Goal: Task Accomplishment & Management: Manage account settings

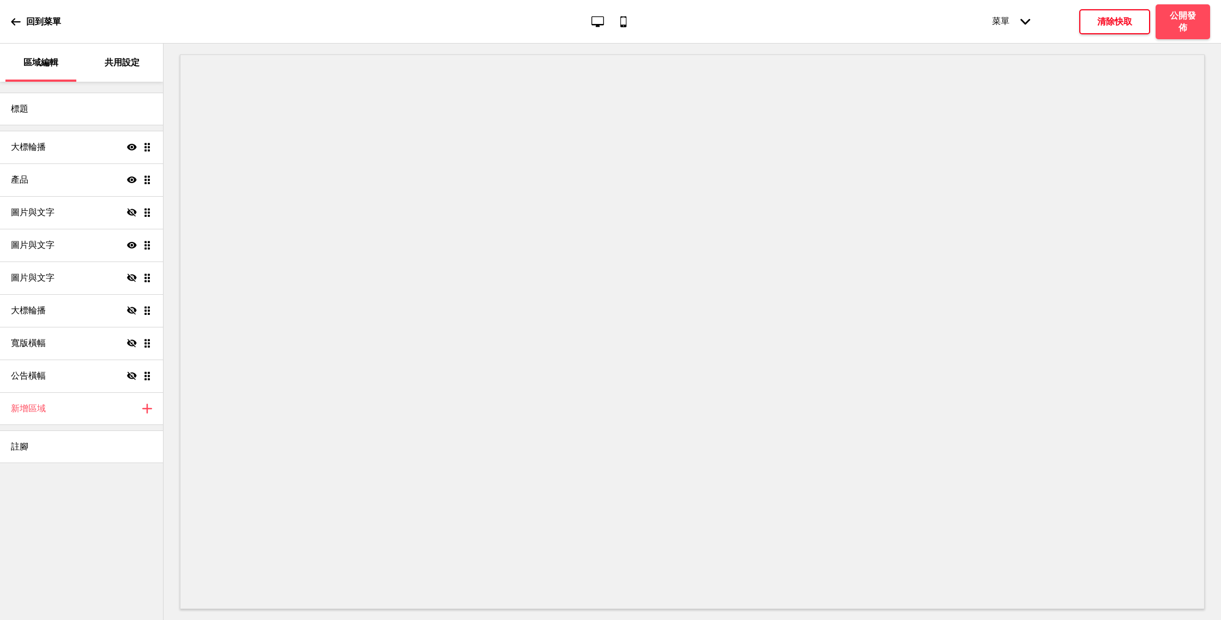
click at [1120, 24] on h4 "清除快取" at bounding box center [1114, 22] width 35 height 12
click at [1108, 27] on button "清除快取" at bounding box center [1114, 21] width 71 height 25
click at [131, 215] on icon at bounding box center [132, 212] width 10 height 8
click at [131, 215] on icon at bounding box center [132, 212] width 10 height 7
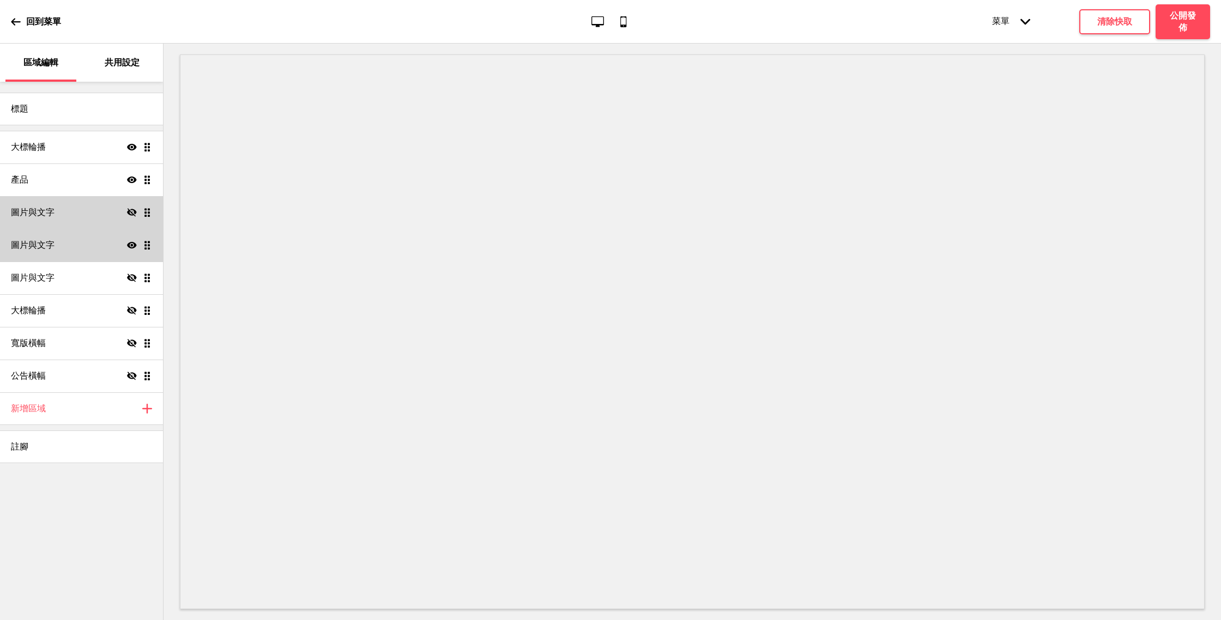
click at [112, 243] on div "圖片與文字 顯示 拖曳" at bounding box center [81, 245] width 163 height 33
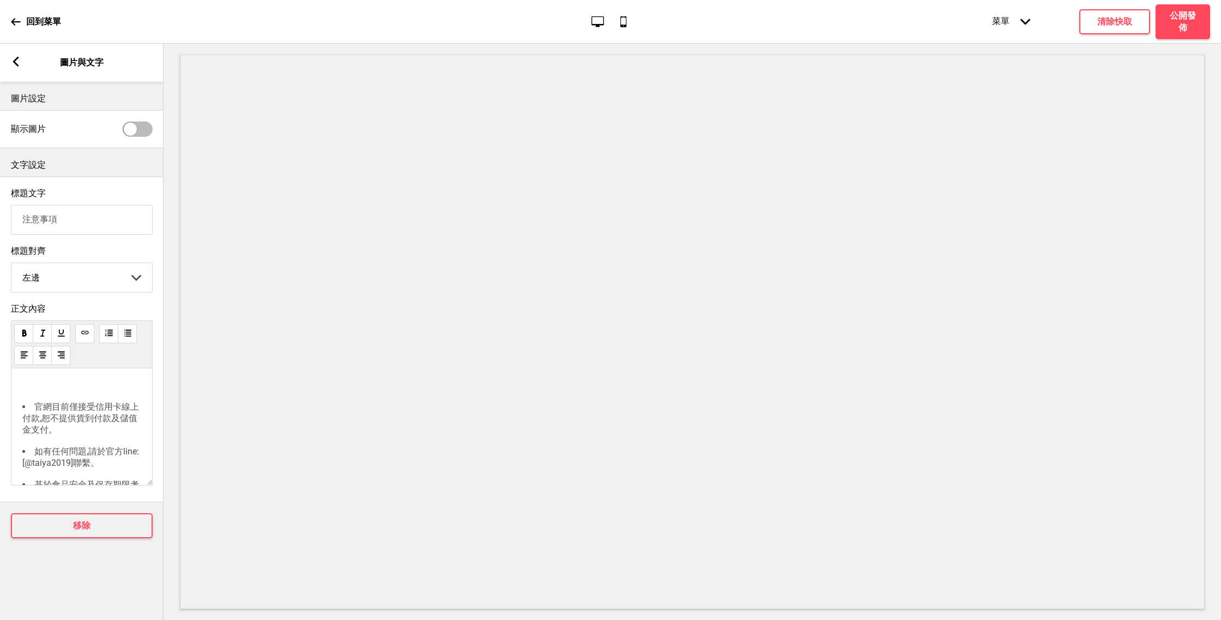
click at [16, 58] on icon at bounding box center [16, 62] width 6 height 10
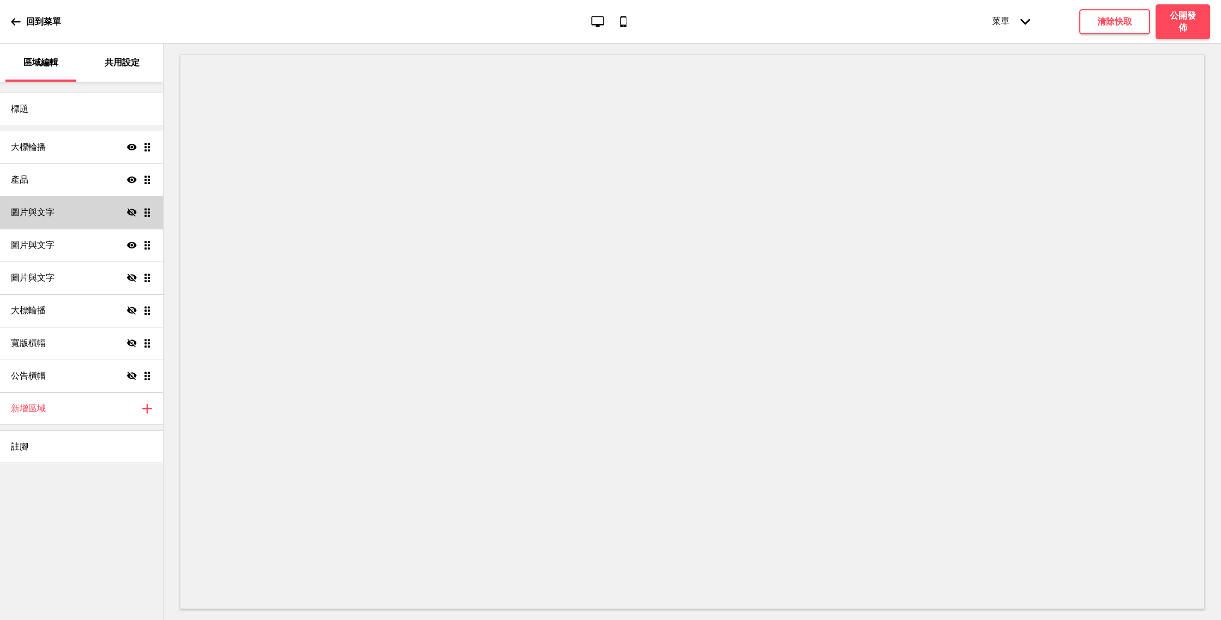
click at [87, 205] on div "圖片與文字 隱藏 拖曳" at bounding box center [81, 212] width 163 height 33
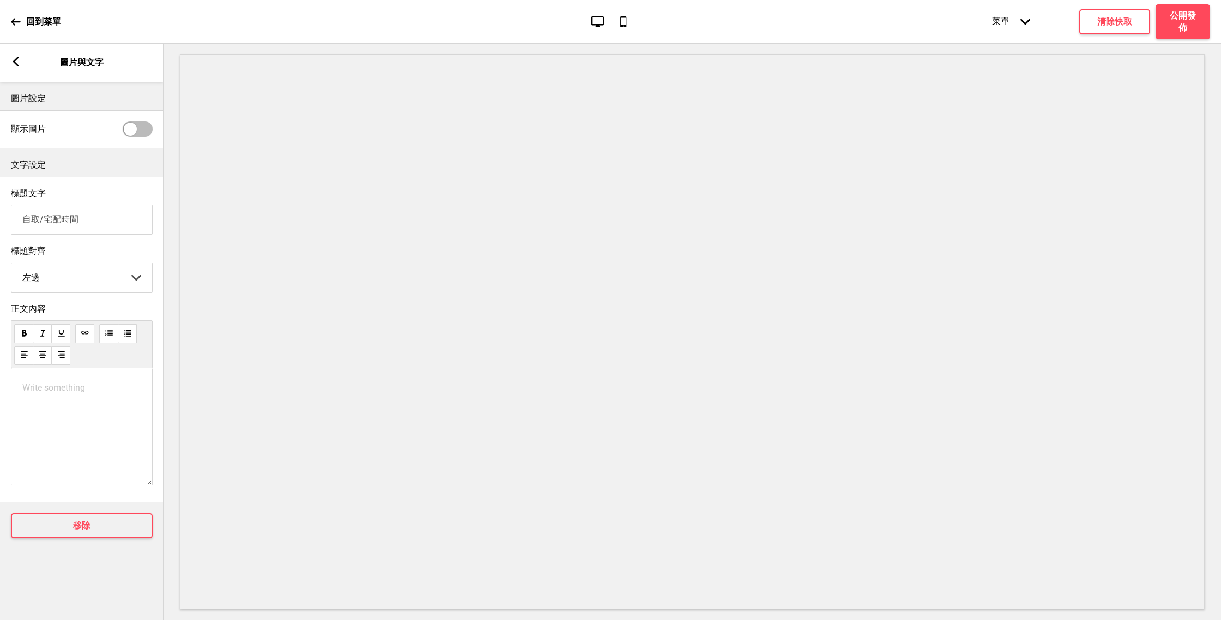
click at [11, 65] on rect at bounding box center [16, 62] width 10 height 10
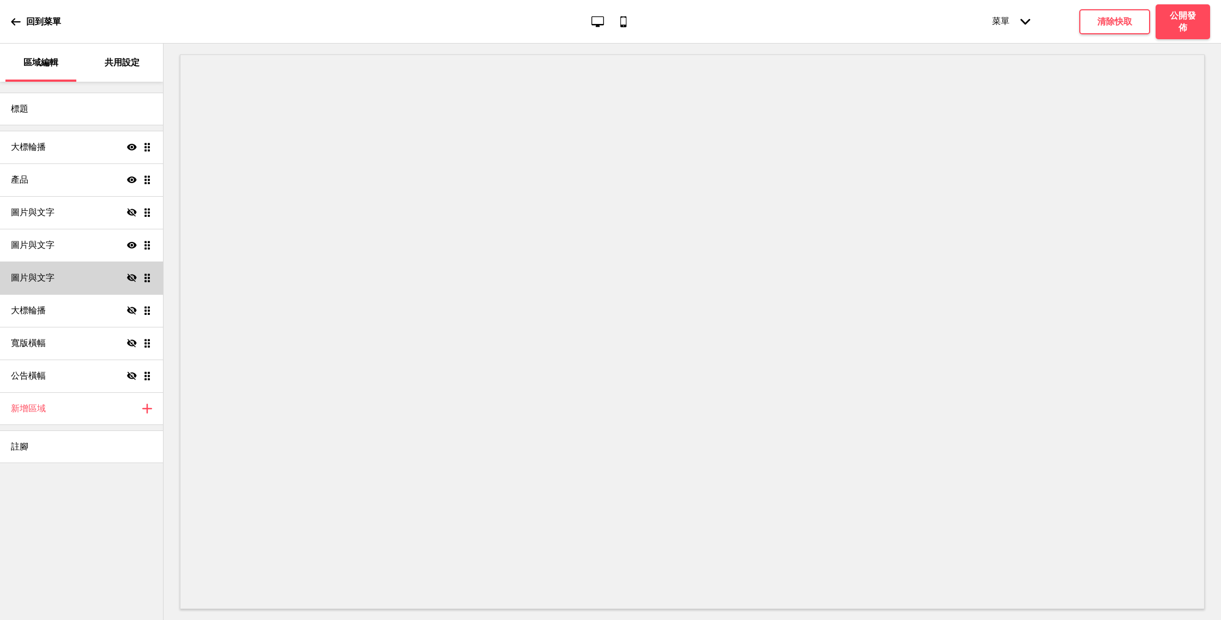
click at [83, 285] on div "圖片與文字 隱藏 拖曳" at bounding box center [81, 278] width 163 height 33
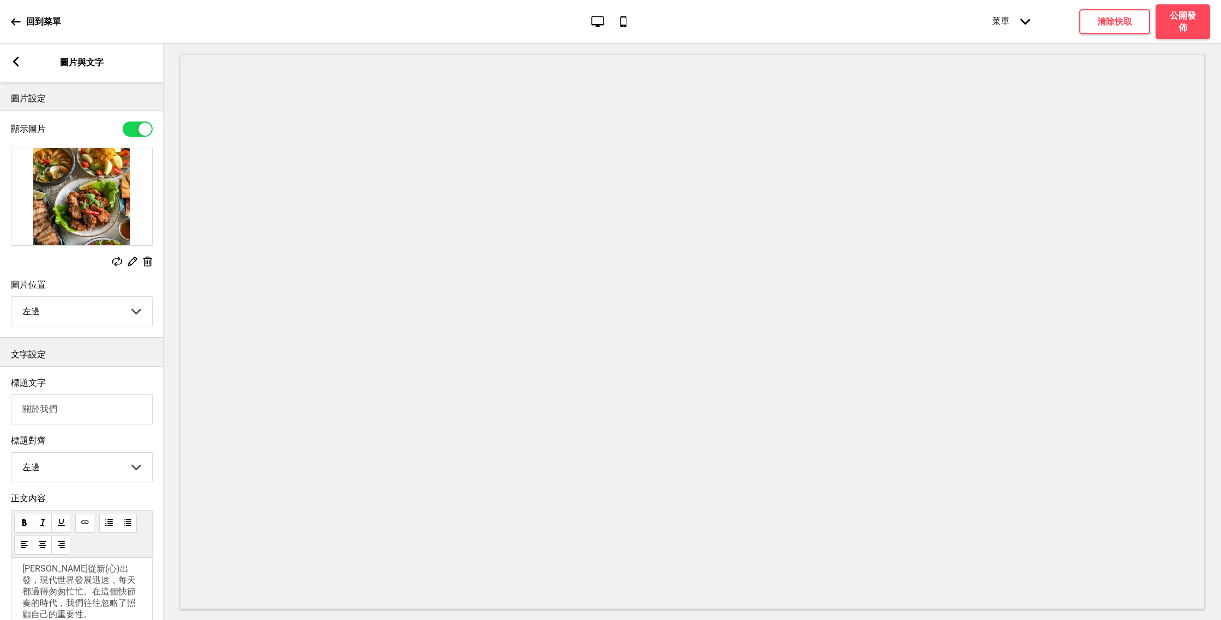
click at [15, 54] on div "箭頭left 圖片與文字" at bounding box center [81, 63] width 163 height 38
click at [15, 61] on icon at bounding box center [16, 62] width 6 height 10
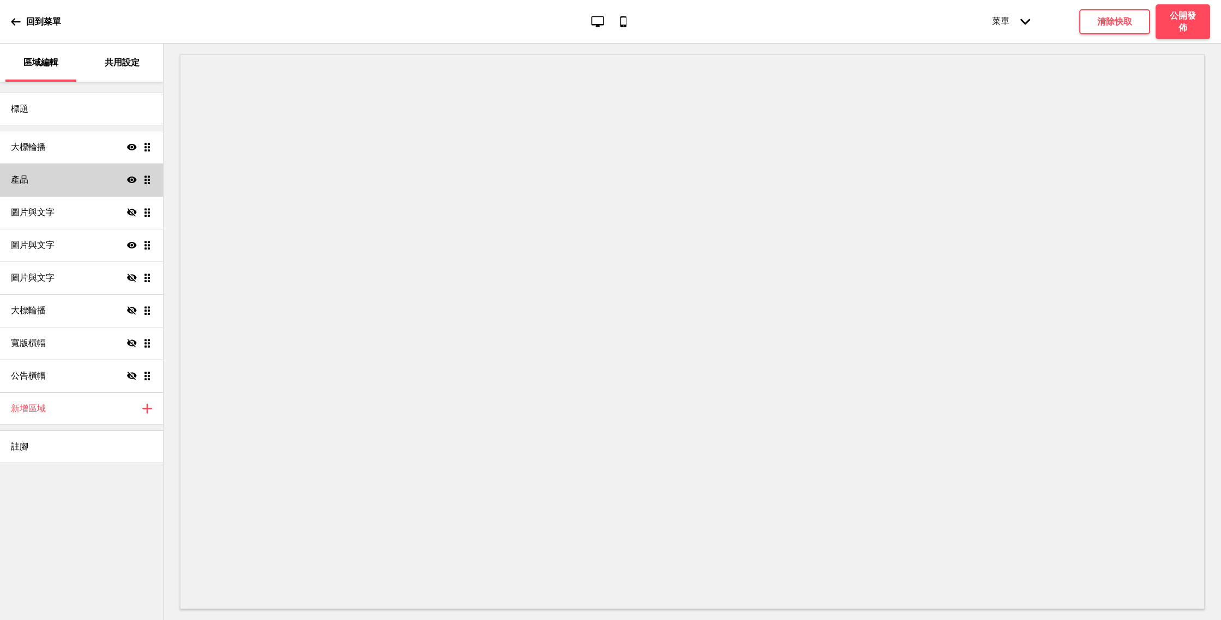
click at [63, 176] on div "產品 顯示 拖曳" at bounding box center [81, 179] width 163 height 33
select select "list"
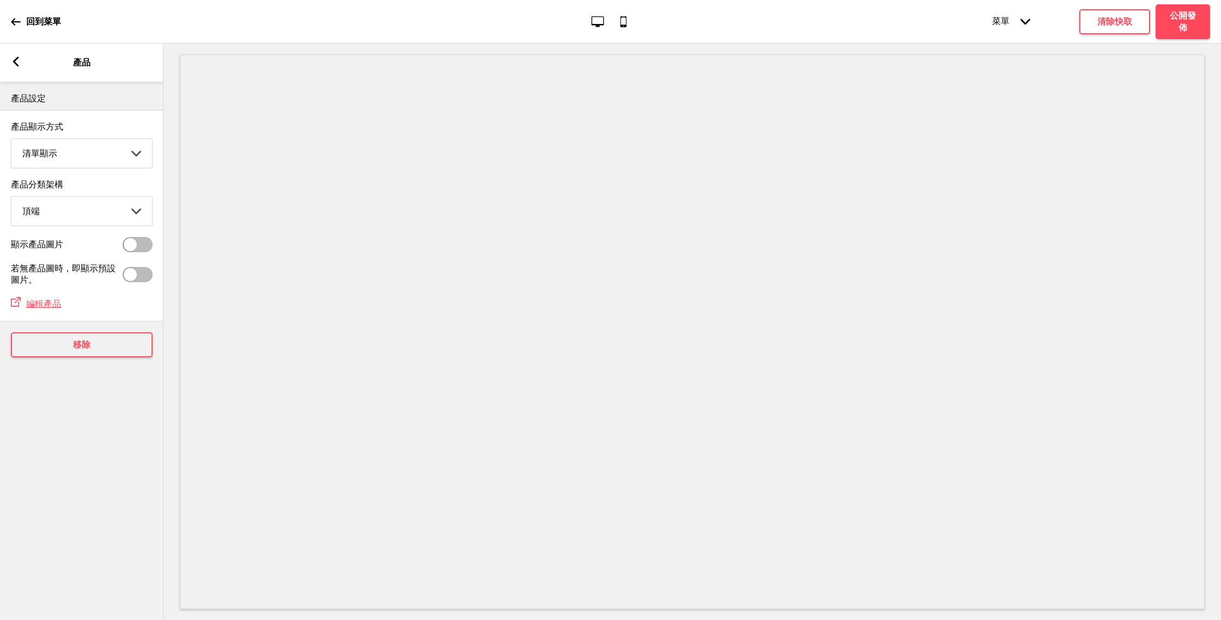
click at [133, 244] on div at bounding box center [130, 244] width 13 height 13
checkbox input "true"
select select "contain"
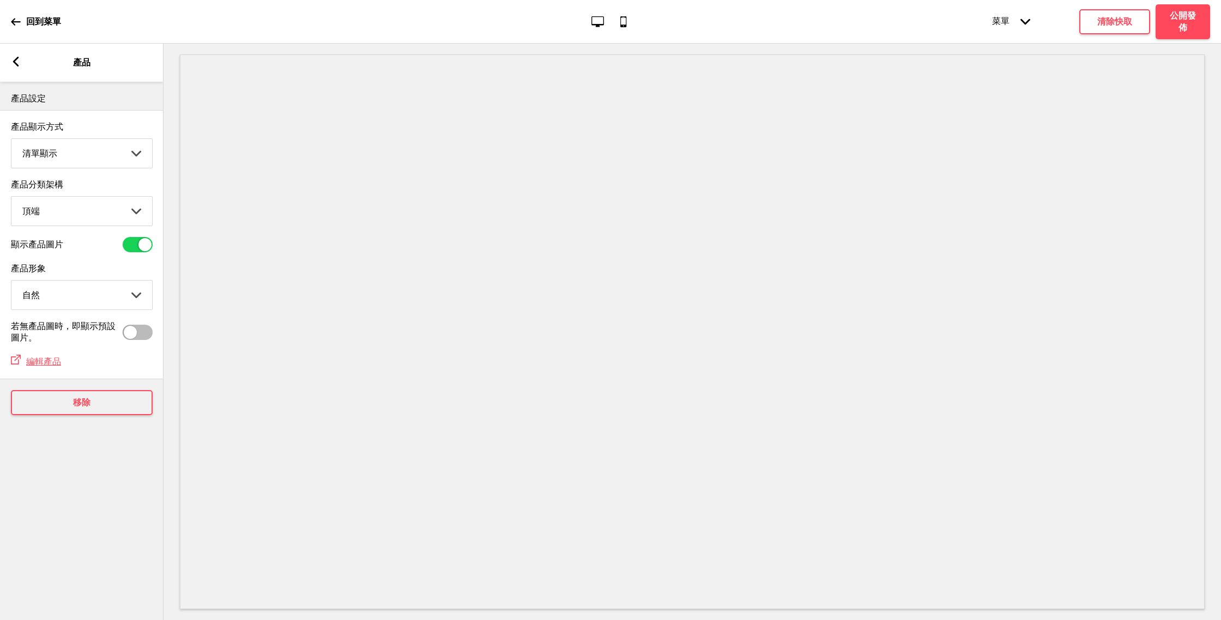
click at [16, 68] on div "箭頭left" at bounding box center [16, 63] width 10 height 12
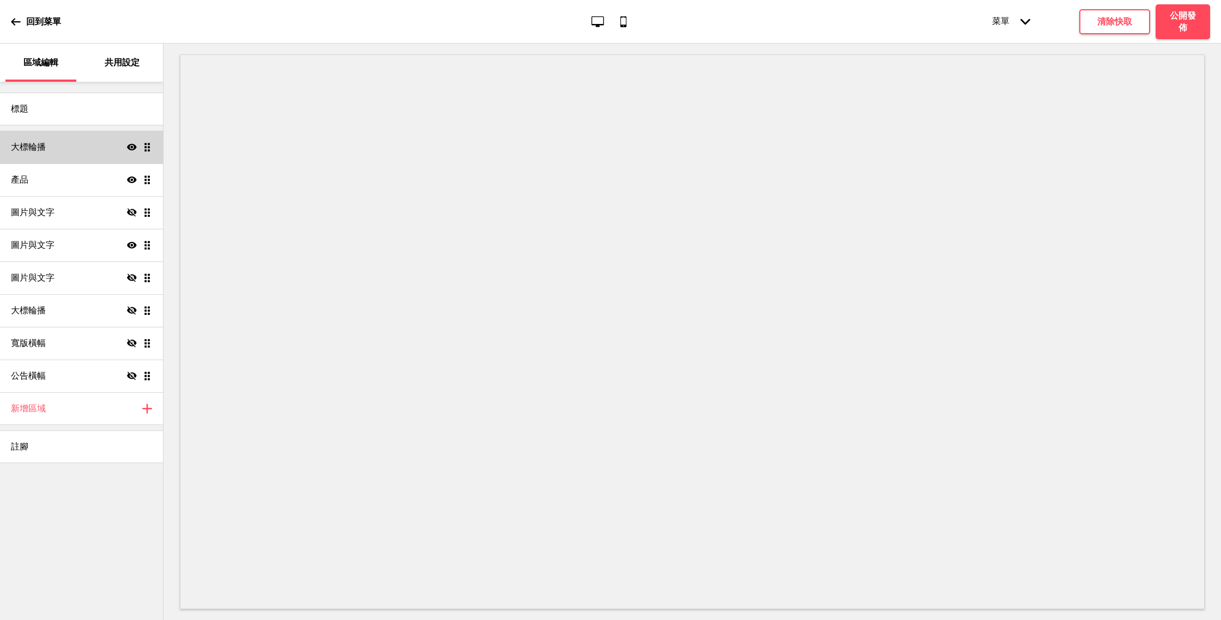
click at [99, 155] on div "大標輪播 顯示 拖曳" at bounding box center [81, 147] width 163 height 33
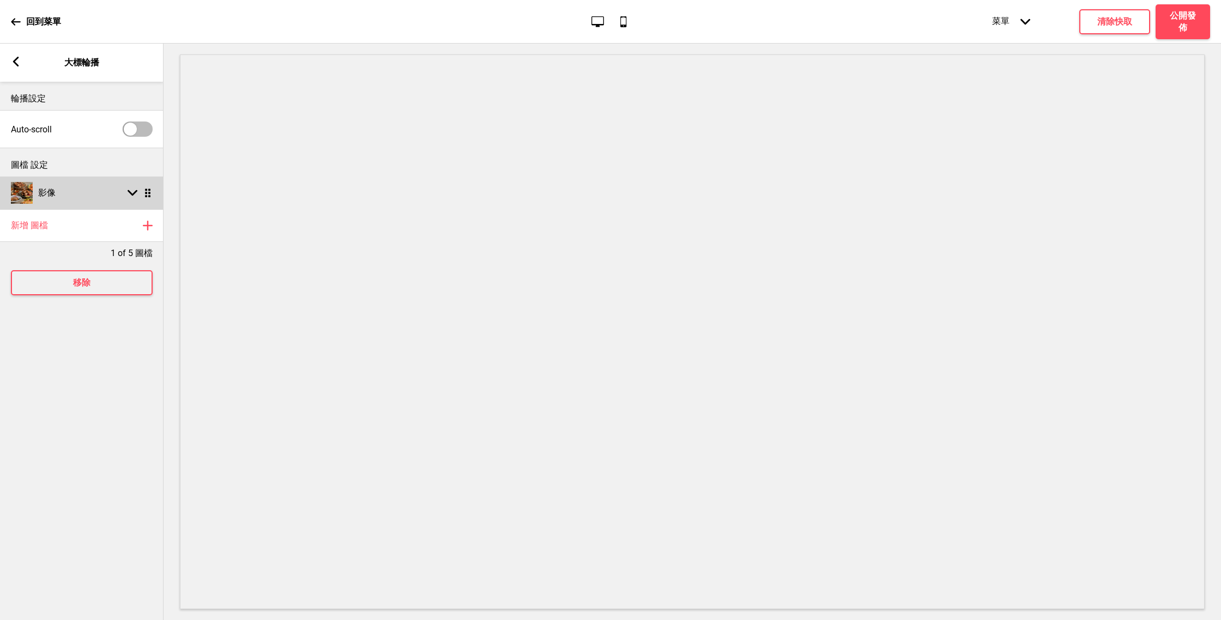
click at [149, 196] on ul "影像 箭頭down 拖曳" at bounding box center [81, 193] width 163 height 33
click at [131, 196] on rect at bounding box center [133, 193] width 10 height 10
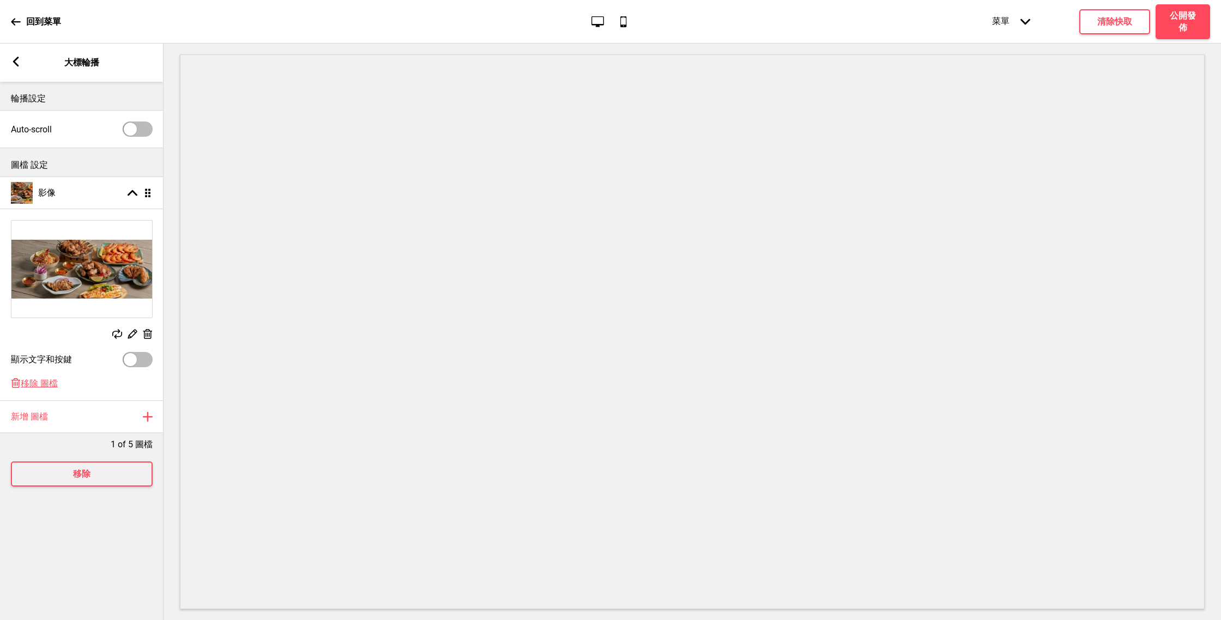
click at [148, 335] on rect at bounding box center [147, 334] width 11 height 11
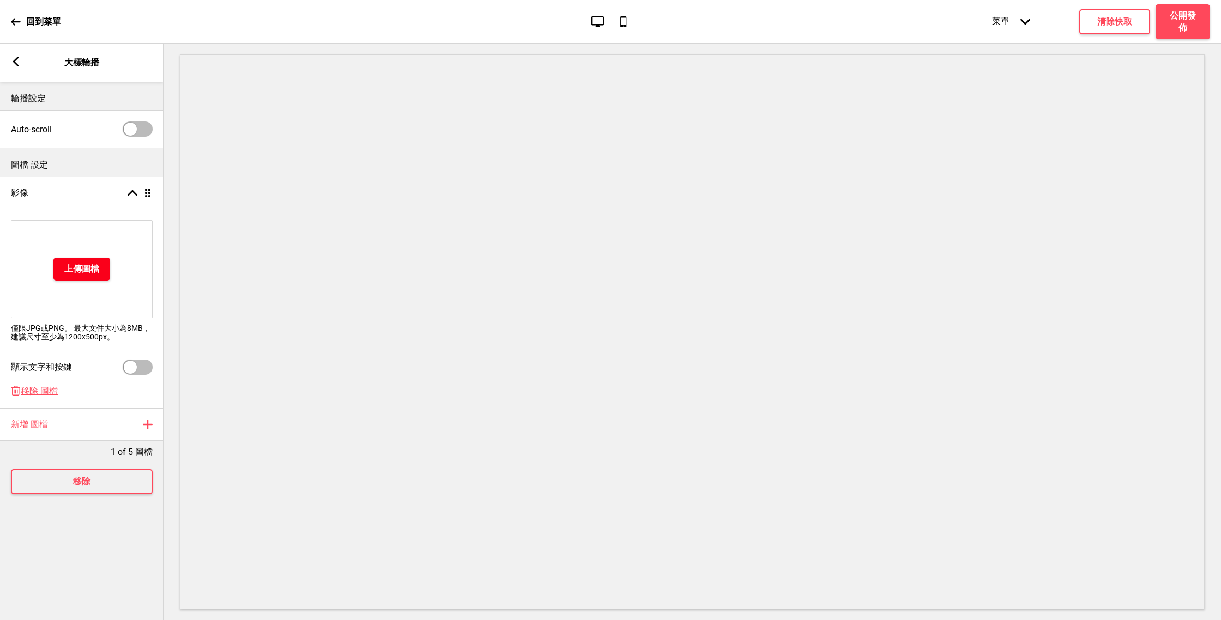
click at [68, 269] on h4 "上傳圖檔" at bounding box center [81, 269] width 35 height 12
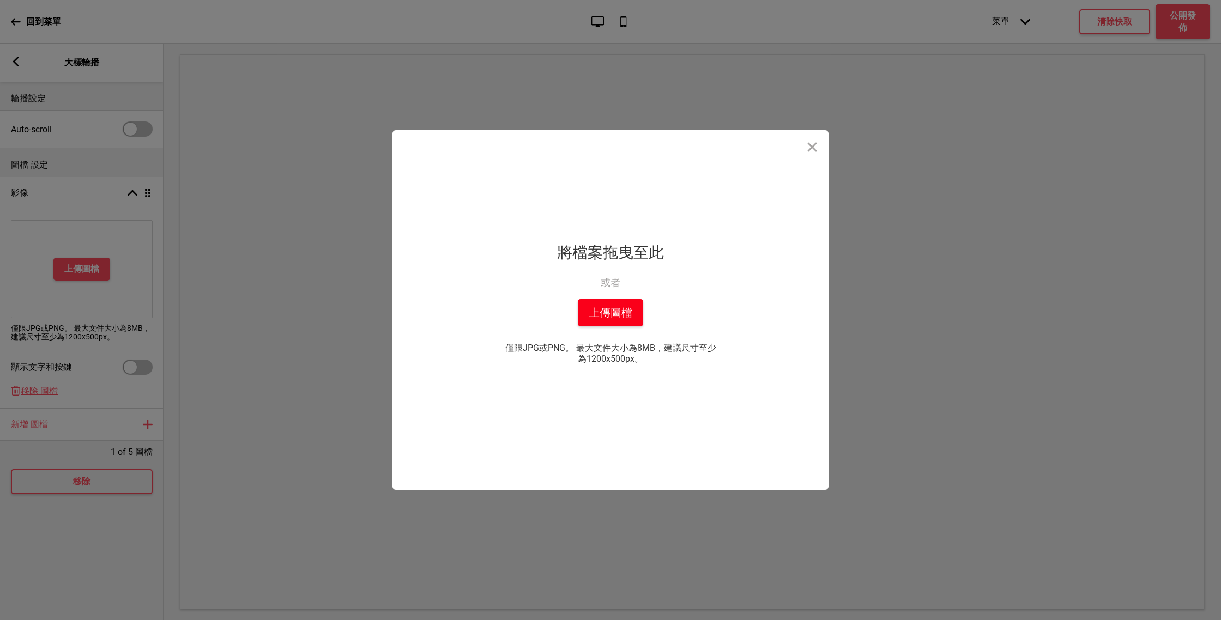
click at [603, 309] on button "上傳圖檔" at bounding box center [610, 312] width 65 height 27
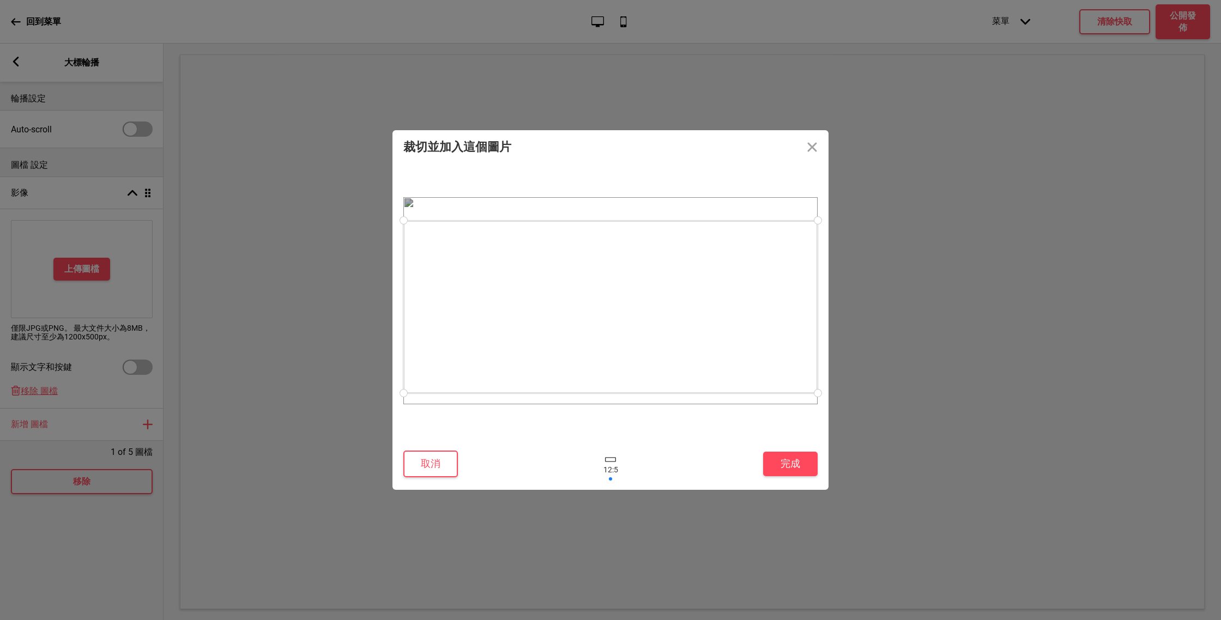
drag, startPoint x: 744, startPoint y: 325, endPoint x: 746, endPoint y: 331, distance: 6.4
click at [746, 331] on div at bounding box center [610, 307] width 414 height 173
click at [729, 335] on div at bounding box center [610, 309] width 414 height 173
click at [651, 310] on div at bounding box center [610, 306] width 414 height 173
click at [651, 311] on div at bounding box center [610, 309] width 414 height 173
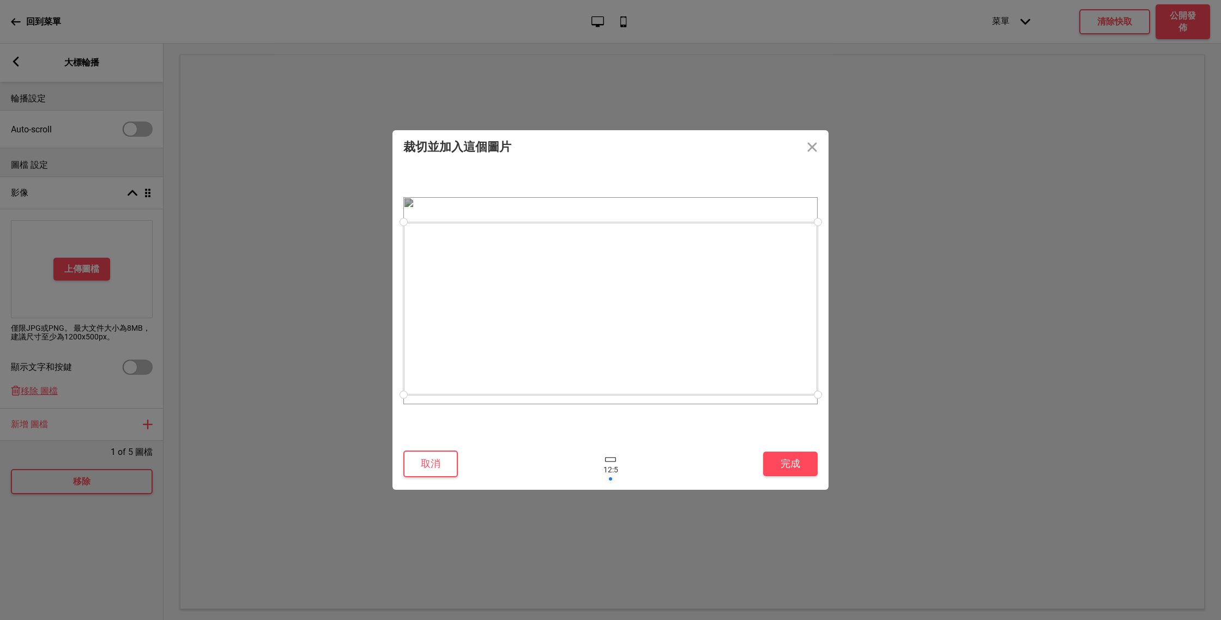
click at [651, 314] on div at bounding box center [610, 308] width 414 height 173
click at [652, 311] on div at bounding box center [610, 310] width 414 height 173
click at [782, 457] on button "完成" at bounding box center [790, 464] width 54 height 25
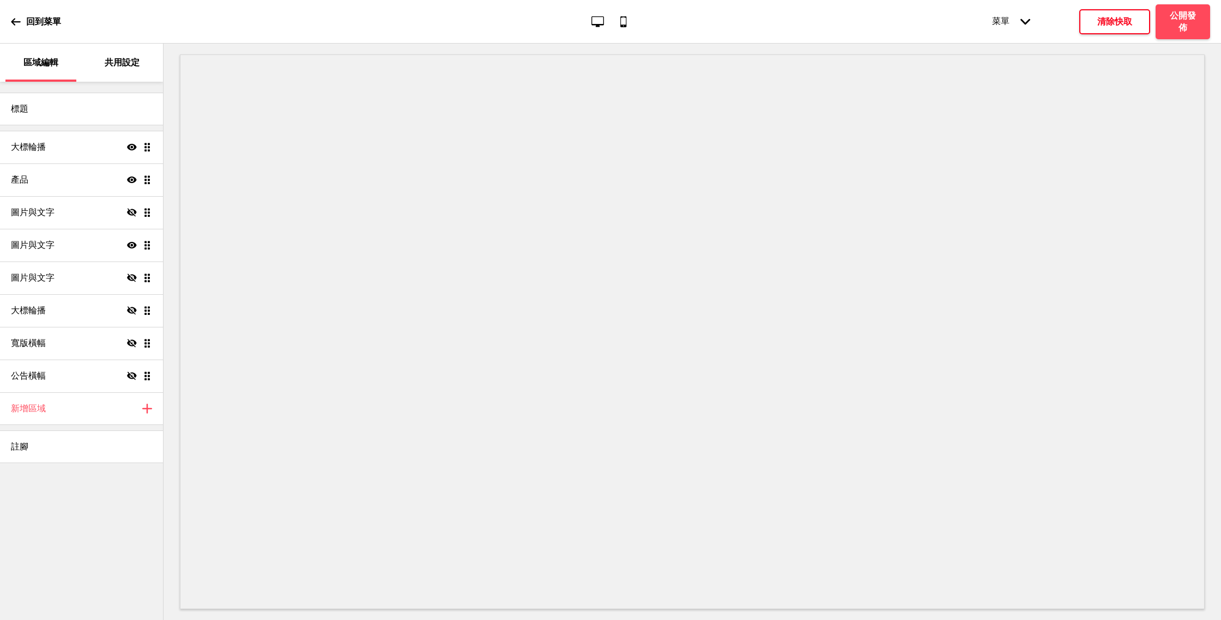
click at [1104, 22] on h4 "清除快取" at bounding box center [1114, 22] width 35 height 12
click at [93, 250] on div "圖片與文字 顯示 拖曳" at bounding box center [81, 245] width 163 height 33
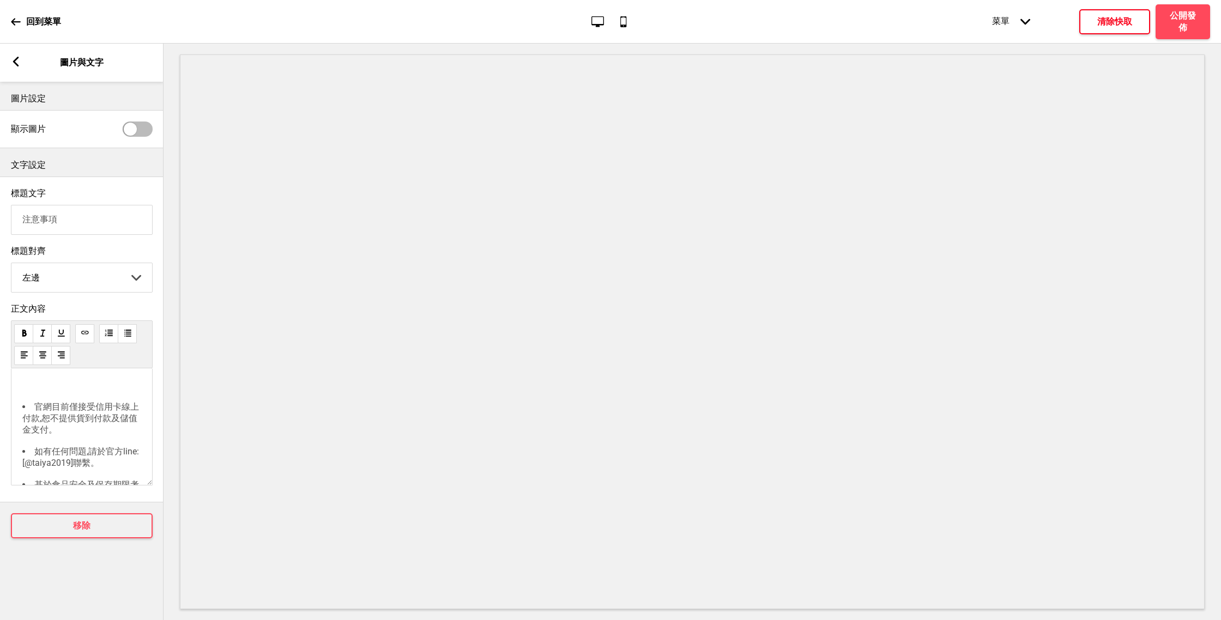
click at [9, 69] on div "箭頭left 圖片與文字" at bounding box center [81, 63] width 163 height 38
click at [15, 63] on icon at bounding box center [16, 62] width 6 height 10
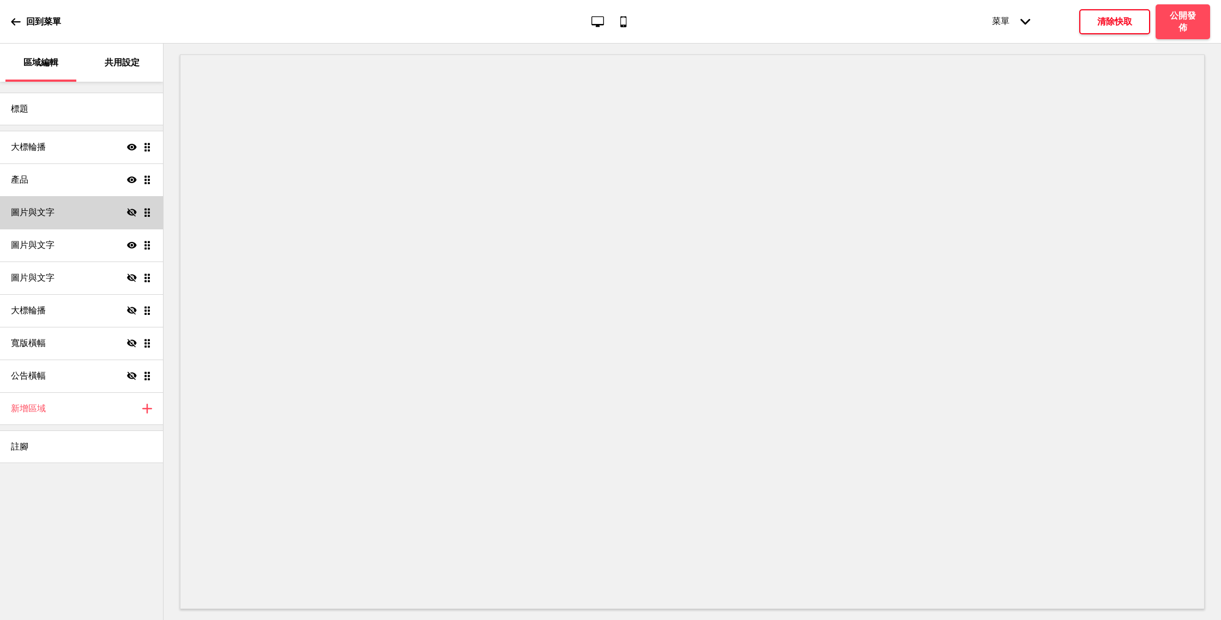
click at [105, 218] on div "圖片與文字 隱藏 拖曳" at bounding box center [81, 212] width 163 height 33
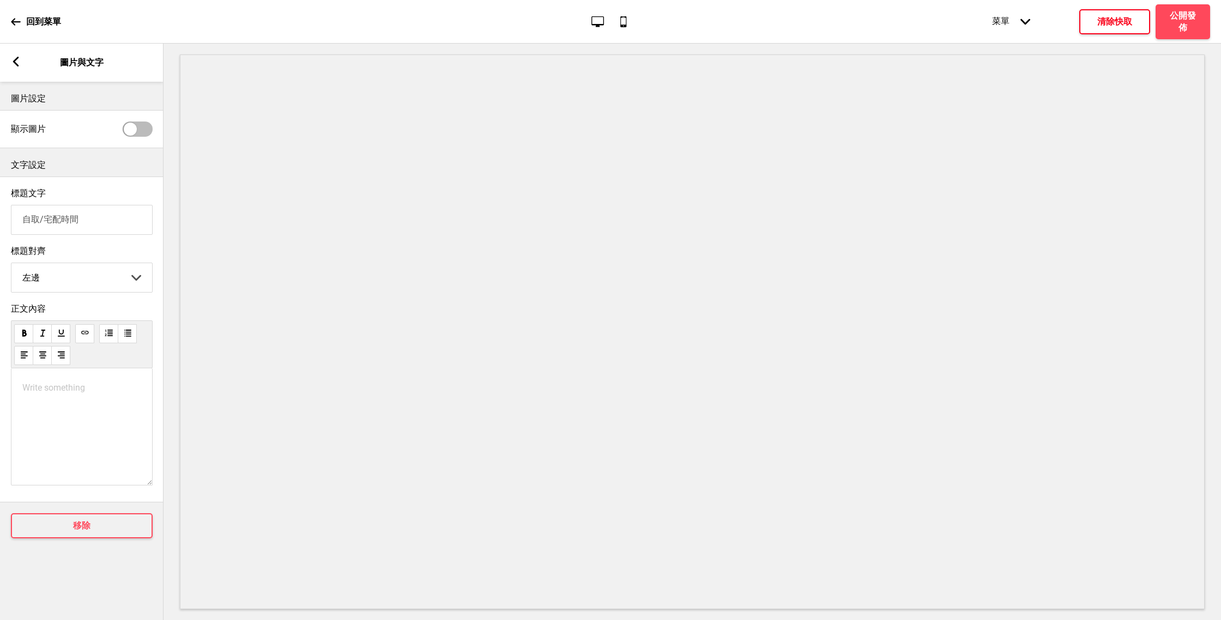
click at [71, 399] on div "Write something ﻿" at bounding box center [82, 426] width 142 height 117
click at [72, 390] on p "Write something ﻿" at bounding box center [81, 388] width 119 height 10
click at [100, 384] on div "Write something ﻿" at bounding box center [82, 426] width 142 height 117
click at [79, 396] on div "Write something ﻿" at bounding box center [82, 426] width 142 height 117
click at [59, 390] on p "Write something ﻿" at bounding box center [81, 388] width 119 height 10
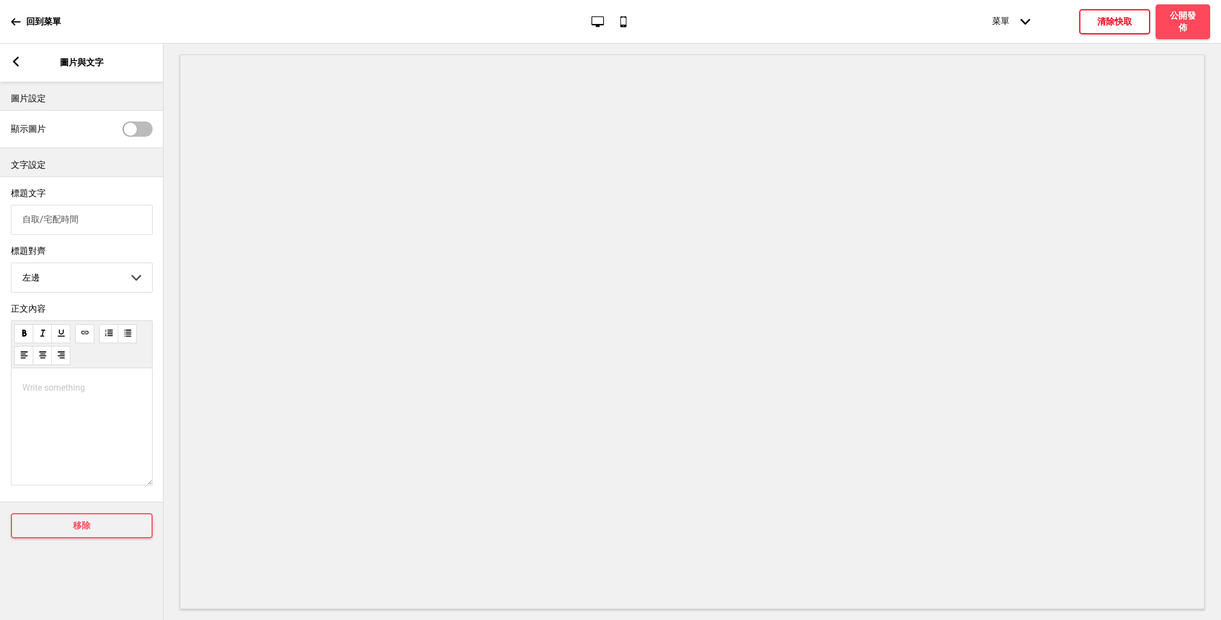
click at [52, 401] on div "Write something ﻿" at bounding box center [82, 426] width 142 height 117
click at [35, 391] on p "Write something ﻿" at bounding box center [81, 388] width 119 height 10
click at [69, 392] on p "Write something ﻿" at bounding box center [81, 388] width 119 height 10
click at [45, 390] on p "Write something ﻿" at bounding box center [81, 388] width 119 height 10
click at [65, 389] on li "Write something ﻿" at bounding box center [92, 388] width 97 height 10
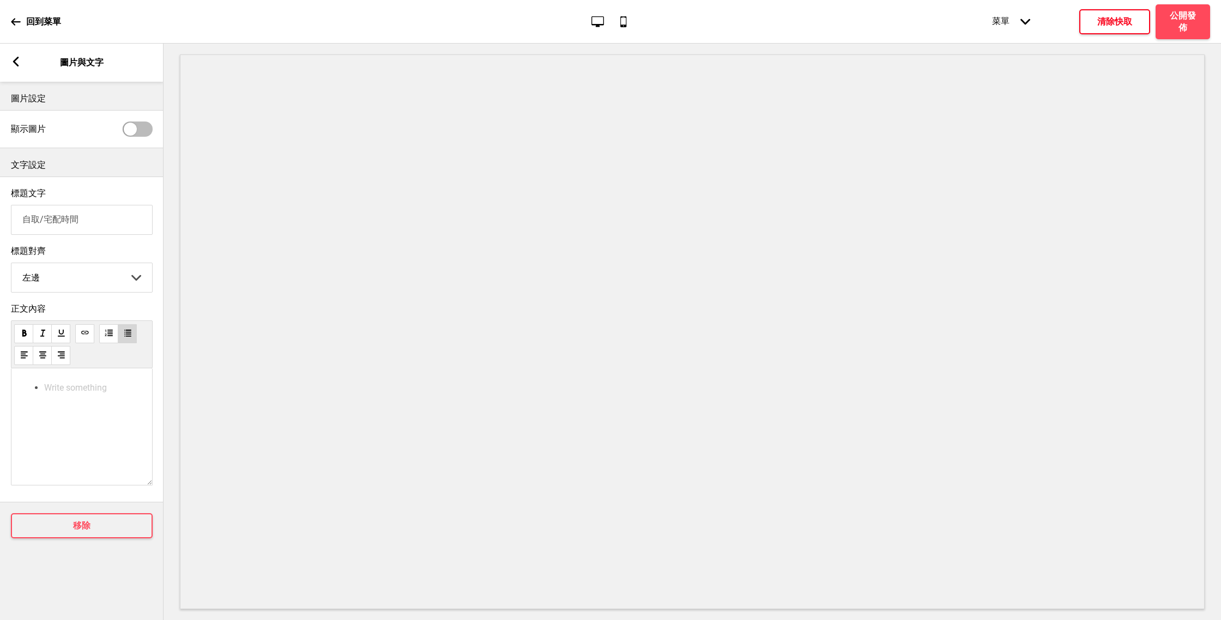
click at [80, 395] on div "Write something ﻿" at bounding box center [82, 426] width 142 height 117
click at [70, 393] on li "Write something ﻿" at bounding box center [92, 388] width 97 height 10
click at [45, 403] on span "泰椰樹林店-台南市中西區樹林街二段201號" at bounding box center [83, 394] width 78 height 22
click at [127, 402] on li "泰椰樹林店-台南市中西區樹林街二段201號" at bounding box center [92, 394] width 97 height 22
click at [123, 416] on li "[GEOGRAPHIC_DATA]-[STREET_ADDRESS] ⏱每日10:00-11:00 ☎[US_EMPLOYER_IDENTIFICATION_…" at bounding box center [92, 410] width 97 height 54
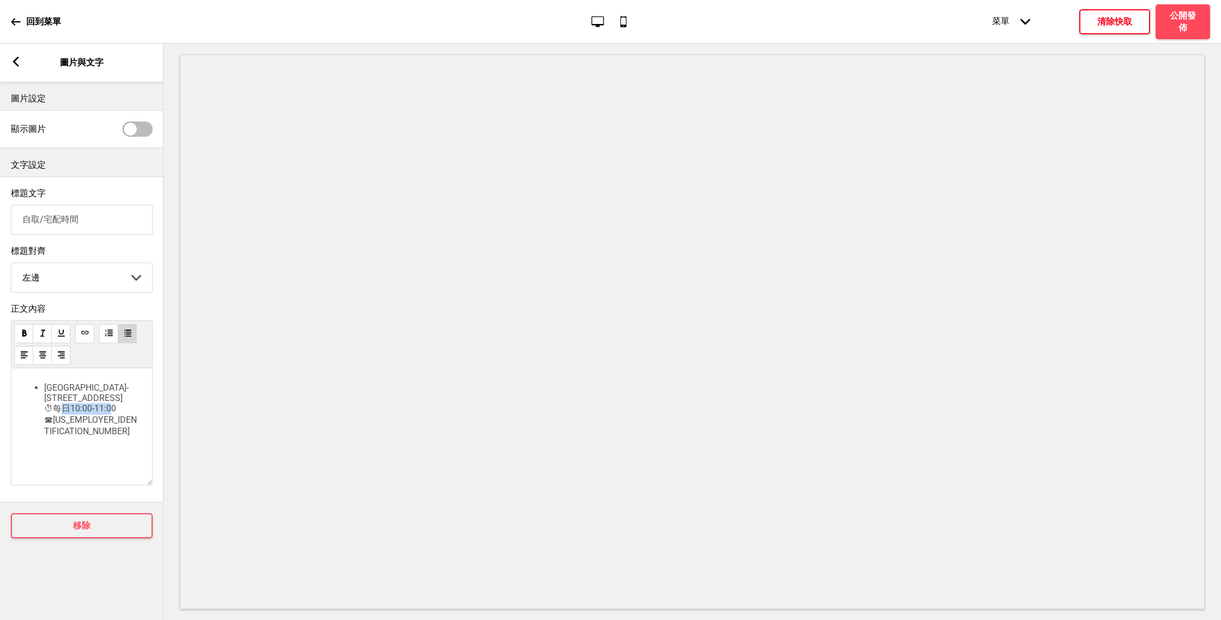
click at [123, 422] on li "[GEOGRAPHIC_DATA]-[STREET_ADDRESS] ⏱每日10:00-11:00 ☎[US_EMPLOYER_IDENTIFICATION_…" at bounding box center [92, 410] width 97 height 54
click at [123, 426] on li "[GEOGRAPHIC_DATA]-[STREET_ADDRESS] ⏱每日10:00-11:00 ☎[US_EMPLOYER_IDENTIFICATION_…" at bounding box center [92, 410] width 97 height 54
click at [45, 451] on span "泰椰南紡店-台南市中華東路ㄧ段187號" at bounding box center [83, 447] width 78 height 22
click at [114, 453] on li "泰椰南紡店-台南市中華東路ㄧ段187號" at bounding box center [92, 447] width 97 height 22
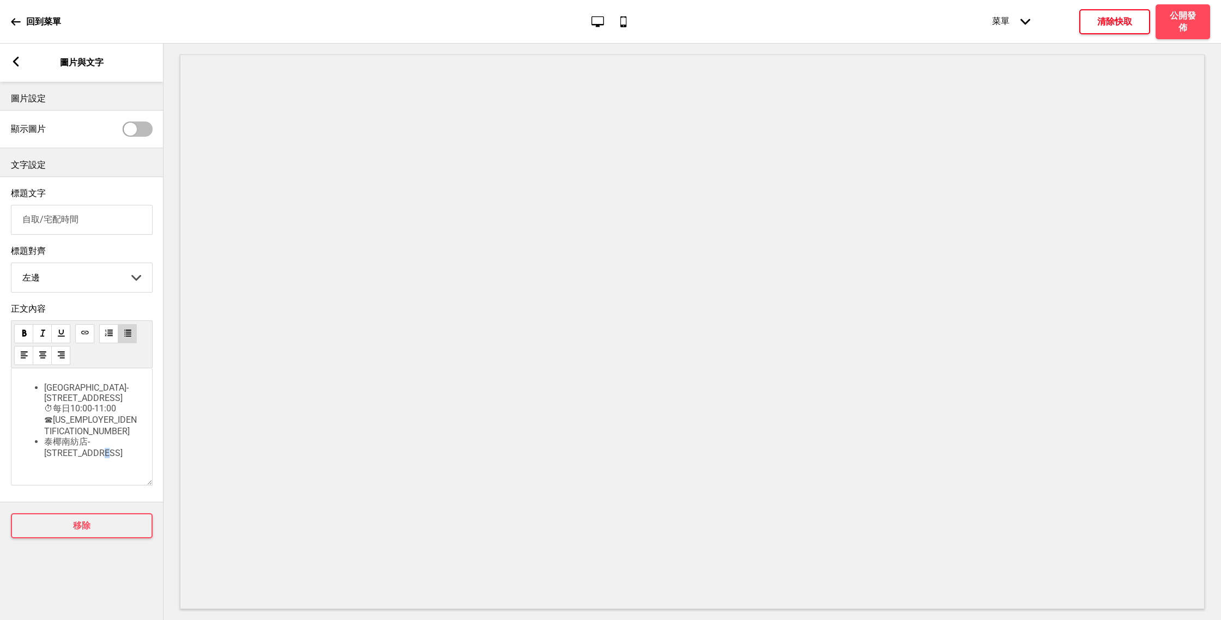
click at [98, 458] on li "泰椰南紡店-台南市中華東路ㄧ段187號" at bounding box center [92, 447] width 97 height 22
click at [111, 457] on li "泰椰南紡店-台南市中華東路ㄧ段187號" at bounding box center [92, 447] width 97 height 22
click at [113, 441] on li "泰[GEOGRAPHIC_DATA]店-[STREET_ADDRESS] ⏱每日10:00-11:00 ☎[US_EMPLOYER_IDENTIFICATIO…" at bounding box center [92, 438] width 97 height 54
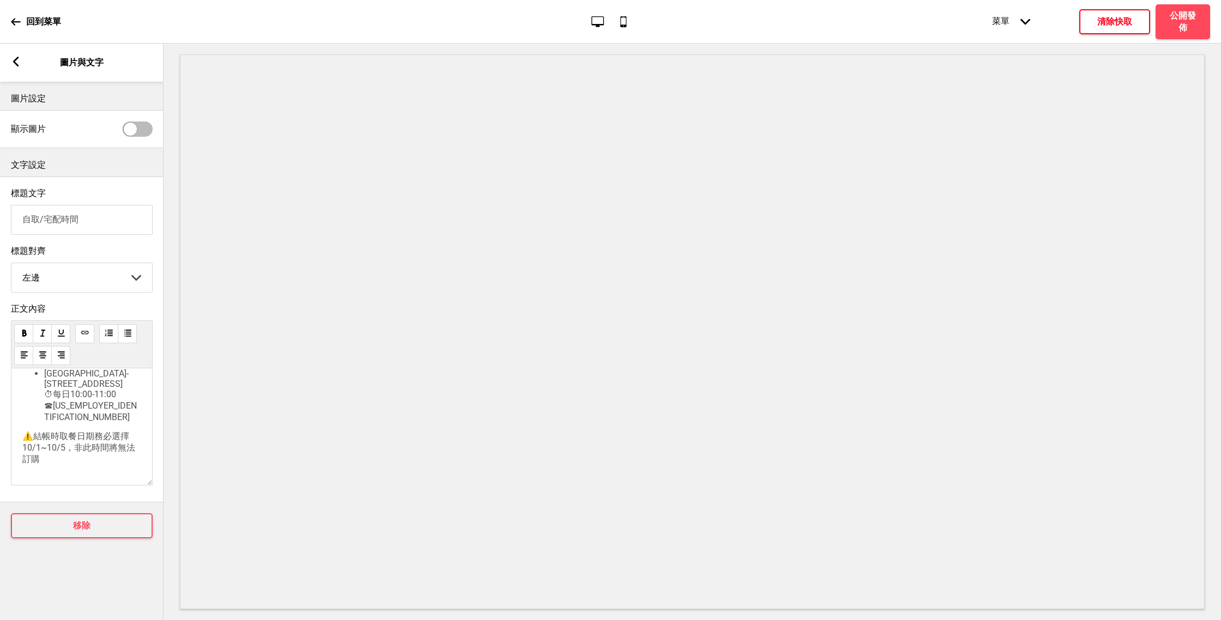
click at [35, 444] on p "⚠️結帳時取餐日期務必選擇10/1~10/5，非此時間將無法訂購" at bounding box center [81, 448] width 119 height 34
click at [50, 445] on p "⚠️結帳時取餐日期務必選擇10/1~10/5，非此時間將無法訂購" at bounding box center [81, 448] width 119 height 34
click at [102, 432] on p at bounding box center [81, 377] width 119 height 176
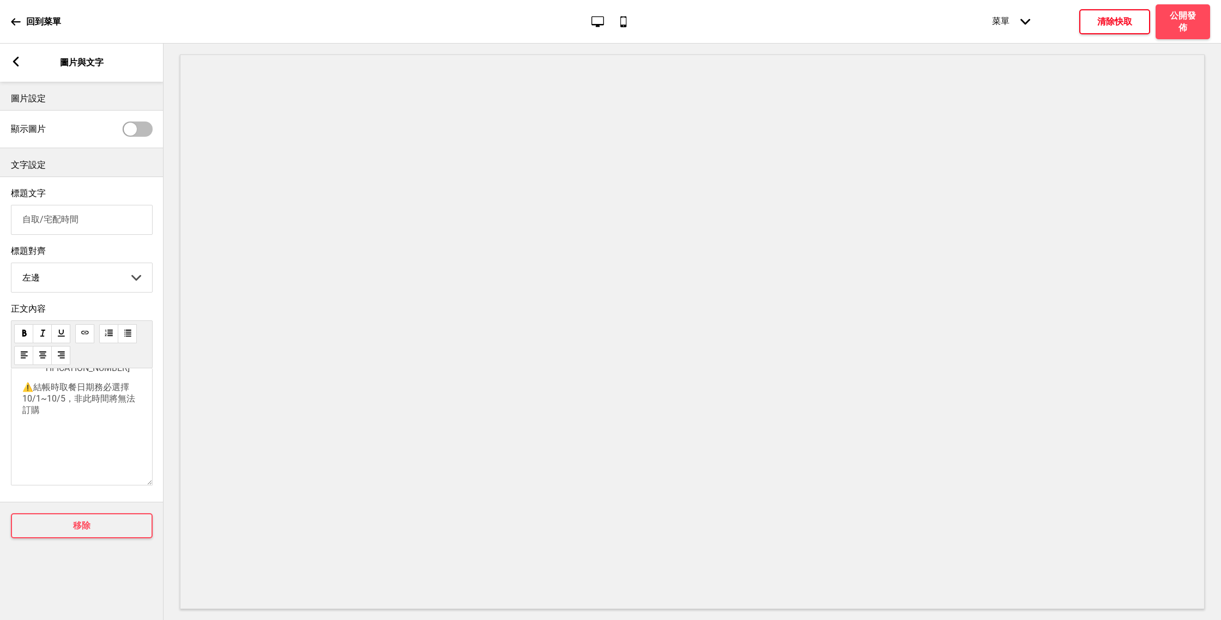
click at [56, 416] on p "⚠️結帳時取餐日期務必選擇10/1~10/5，非此時間將無法訂購" at bounding box center [81, 399] width 119 height 34
click at [54, 435] on p "﻿" at bounding box center [81, 430] width 119 height 10
click at [43, 435] on p "﻿" at bounding box center [81, 430] width 119 height 10
click at [23, 394] on span "宅配時段" at bounding box center [39, 389] width 35 height 10
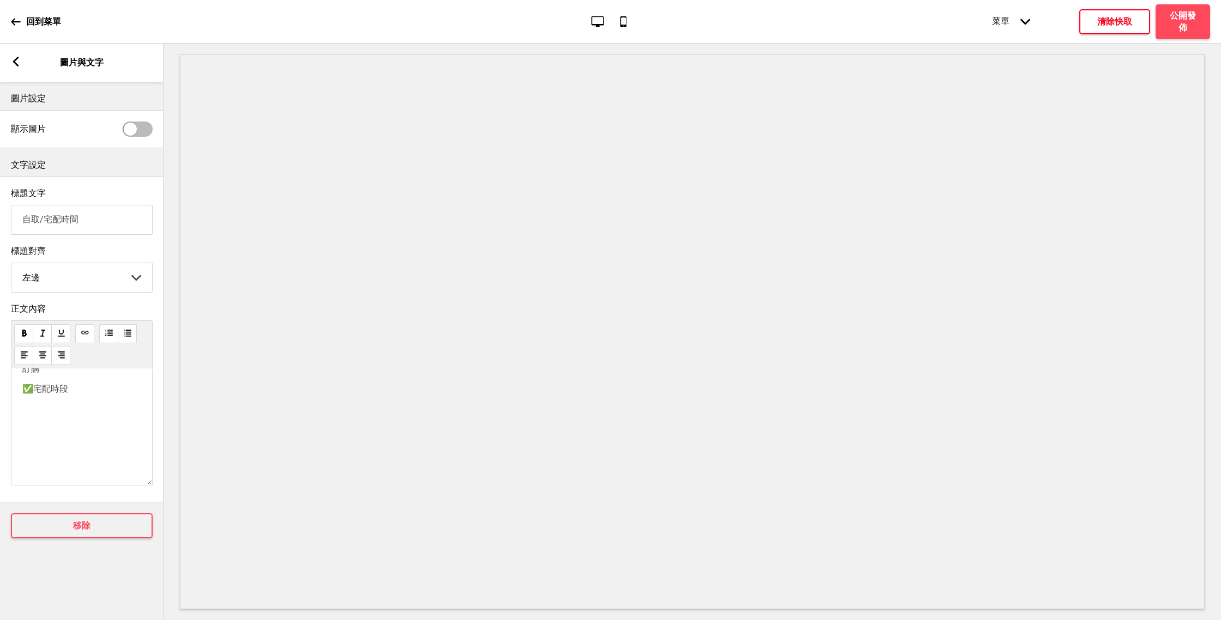
click at [63, 393] on div "泰椰樹林店-台南市中西區樹林街二段201號 ⏱每日10:00-11:00 ☎06-2146658 泰椰南紡店-台南市中華東路ㄧ段187號 ⏱每日10:00-1…" at bounding box center [81, 391] width 119 height 335
click at [77, 423] on p "⚠️結帳時取餐日期務必選擇10/1~10/5，非此時間將無法訂購 ✅宅配時段" at bounding box center [81, 396] width 119 height 56
click at [44, 421] on ul "⚠️因應中秋物流高峰，無法指定到貨時段烤肉組預計於10/1(三)-10/4(六)期間送達" at bounding box center [81, 424] width 119 height 46
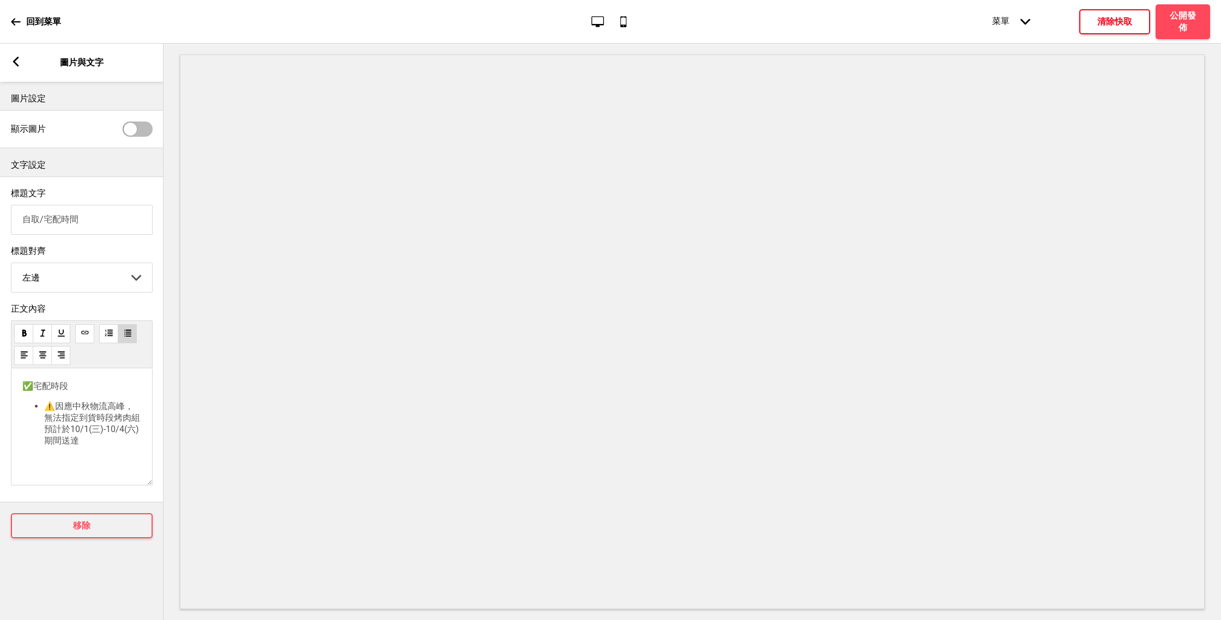
click at [87, 447] on li "⚠️因應中秋物流高峰，無法指定到貨時段烤肉組預計於10/1(三)-10/4(六)期間送達" at bounding box center [92, 424] width 97 height 46
click at [72, 424] on li at bounding box center [92, 445] width 97 height 93
click at [62, 408] on li at bounding box center [92, 445] width 97 height 93
click at [77, 432] on li at bounding box center [92, 445] width 97 height 93
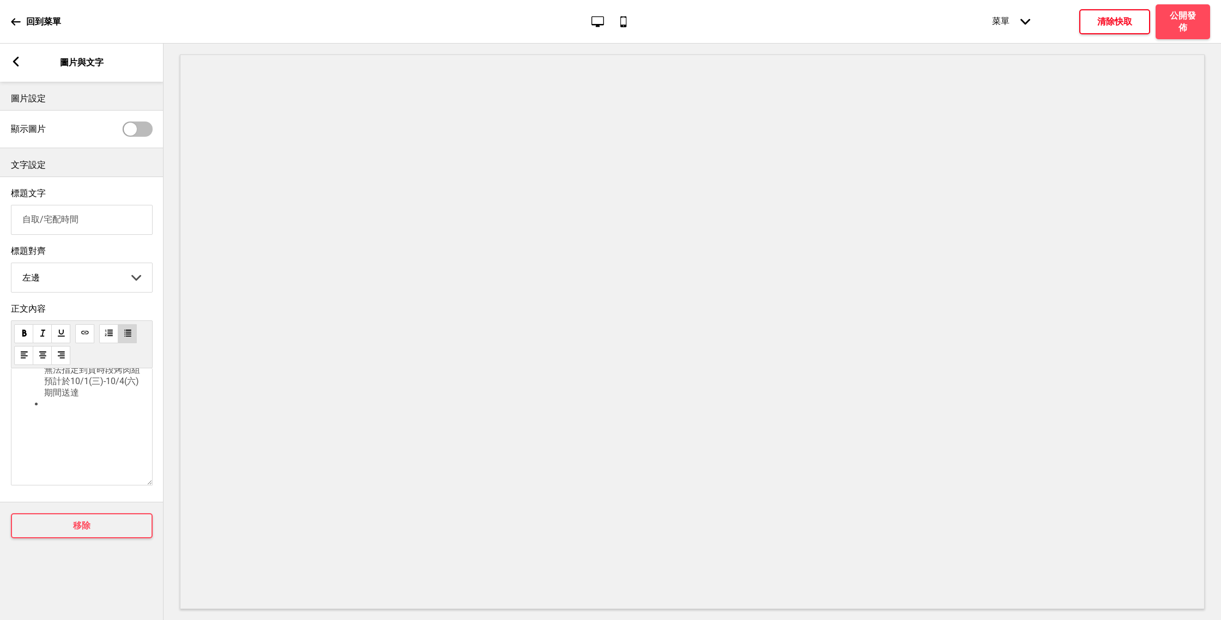
click at [71, 416] on li at bounding box center [92, 445] width 97 height 93
click at [37, 445] on ul "⚠️因應中秋物流高峰，無法指定到貨時段烤肉組預計於10/1(三)-10/4(六)期間送達" at bounding box center [81, 447] width 119 height 139
click at [62, 438] on li at bounding box center [92, 470] width 97 height 93
click at [59, 439] on li at bounding box center [92, 470] width 97 height 93
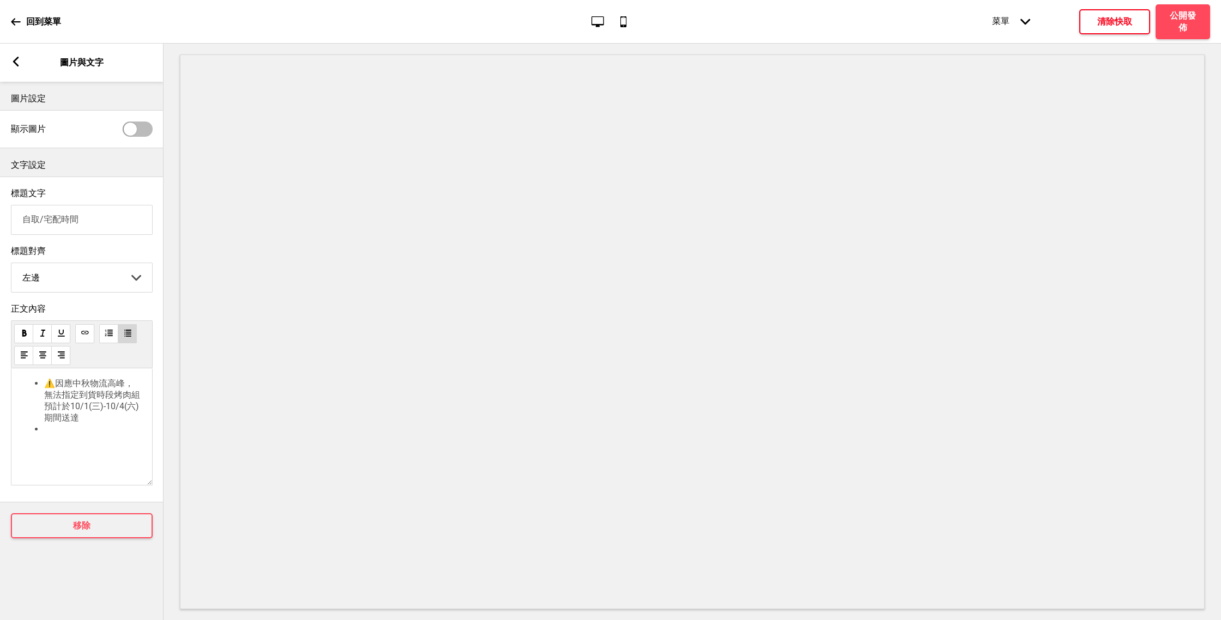
click at [70, 442] on li at bounding box center [92, 470] width 97 height 93
click at [76, 433] on li at bounding box center [92, 470] width 97 height 93
click at [46, 392] on span "外縣市星期[日],[一]不宅配,選擇的到貨時間，不具任何效力" at bounding box center [88, 387] width 89 height 33
click at [45, 390] on span "外縣市星期[日],[一]不宅配,選擇的到貨時間，不具任何效力" at bounding box center [88, 387] width 89 height 33
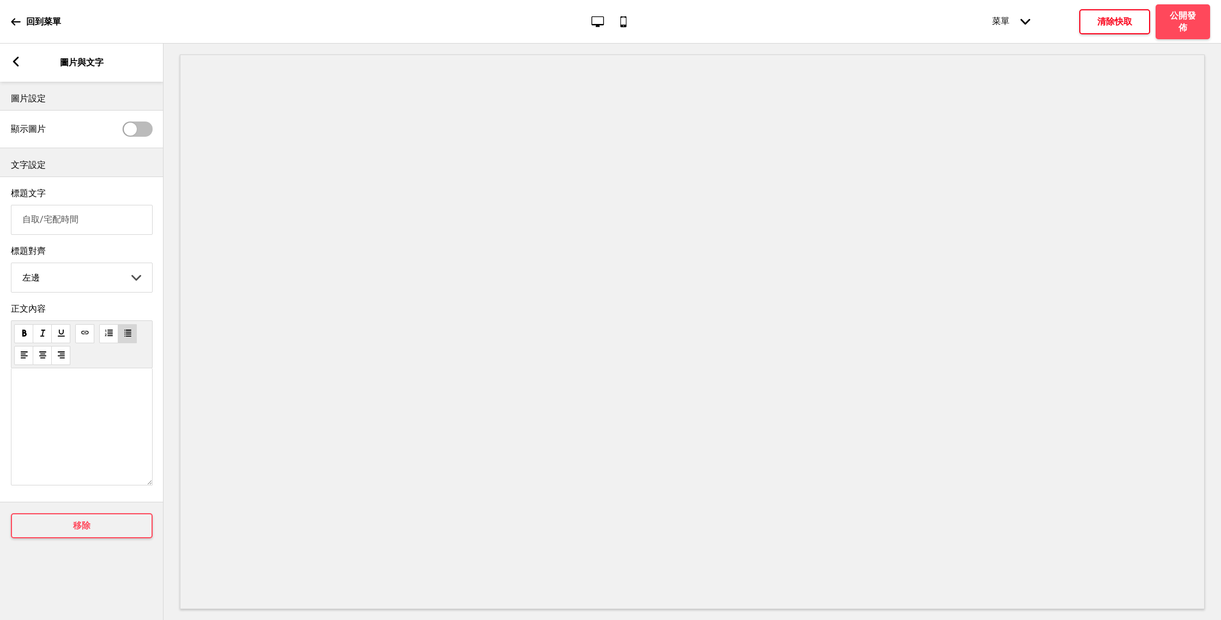
scroll to position [484, 0]
click at [85, 477] on div "泰椰樹林店-台南市中西區樹林街二段201號 ⏱每日10:00-11:00 ☎06-2146658 泰椰南紡店-台南市中華東路ㄧ段187號 ⏱每日10:00-1…" at bounding box center [82, 426] width 142 height 117
click at [66, 470] on div "泰椰樹林店-台南市中西區樹林街二段201號 ⏱每日10:00-11:00 ☎06-2146658 泰椰南紡店-台南市中華東路ㄧ段187號 ⏱每日10:00-1…" at bounding box center [82, 426] width 142 height 117
click at [45, 430] on p at bounding box center [81, 387] width 119 height 155
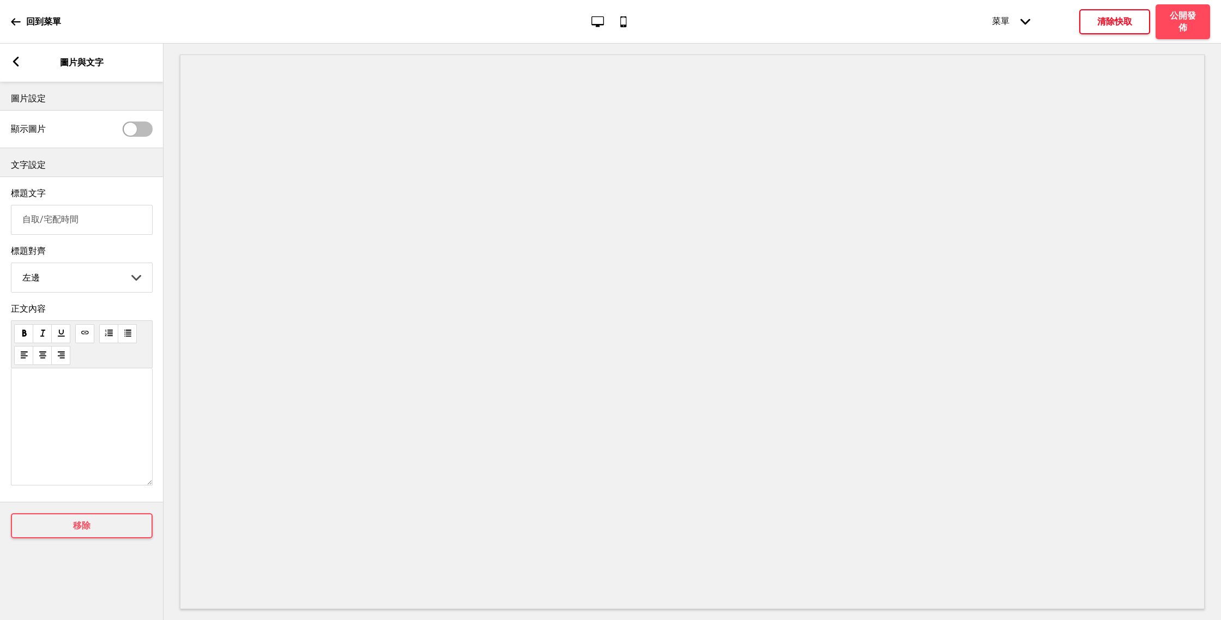
click at [31, 438] on p at bounding box center [81, 392] width 119 height 145
drag, startPoint x: 70, startPoint y: 444, endPoint x: 31, endPoint y: 444, distance: 38.7
click at [31, 444] on p "⚠️結帳時取餐日期務必選擇10/1~10/5，非此時間將無法訂購 ✅宅配時段" at bounding box center [81, 416] width 119 height 56
copy span "宅配時段"
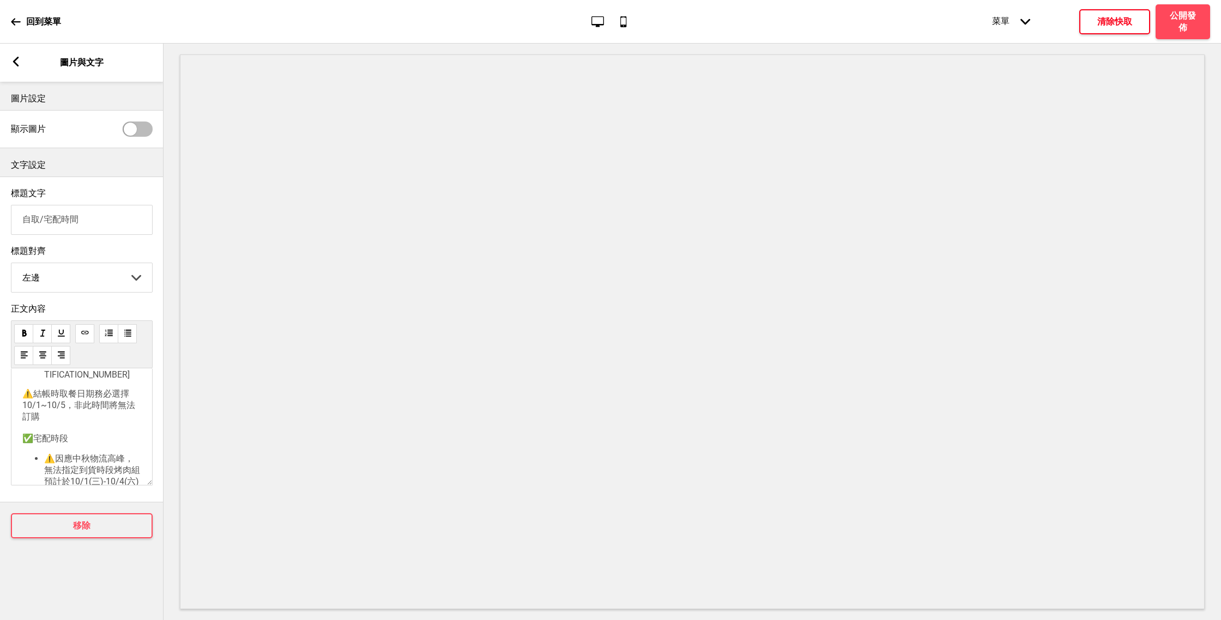
scroll to position [0, 0]
click at [41, 384] on div "泰椰樹林店-台南市中西區樹林街二段201號 ⏱每日10:00-11:00 ☎06-2146658 泰椰南紡店-台南市中華東路ㄧ段187號 ⏱每日10:00-1…" at bounding box center [82, 426] width 142 height 117
click at [25, 384] on div "泰椰樹林店-台南市中西區樹林街二段201號 ⏱每日10:00-11:00 ☎06-2146658 泰椰南紡店-台南市中華東路ㄧ段187號 ⏱每日10:00-1…" at bounding box center [82, 426] width 142 height 117
click at [31, 384] on div "泰椰樹林店-台南市中西區樹林街二段201號 ⏱每日10:00-11:00 ☎06-2146658 泰椰南紡店-台南市中華東路ㄧ段187號 ⏱每日10:00-1…" at bounding box center [82, 426] width 142 height 117
click at [33, 387] on ul "泰椰樹林店-台南市中西區樹林街二段201號 ⏱每日10:00-11:00 ☎06-2146658 泰椰南紡店-台南市中華東路ㄧ段187號 ⏱每日10:00-1…" at bounding box center [81, 437] width 119 height 108
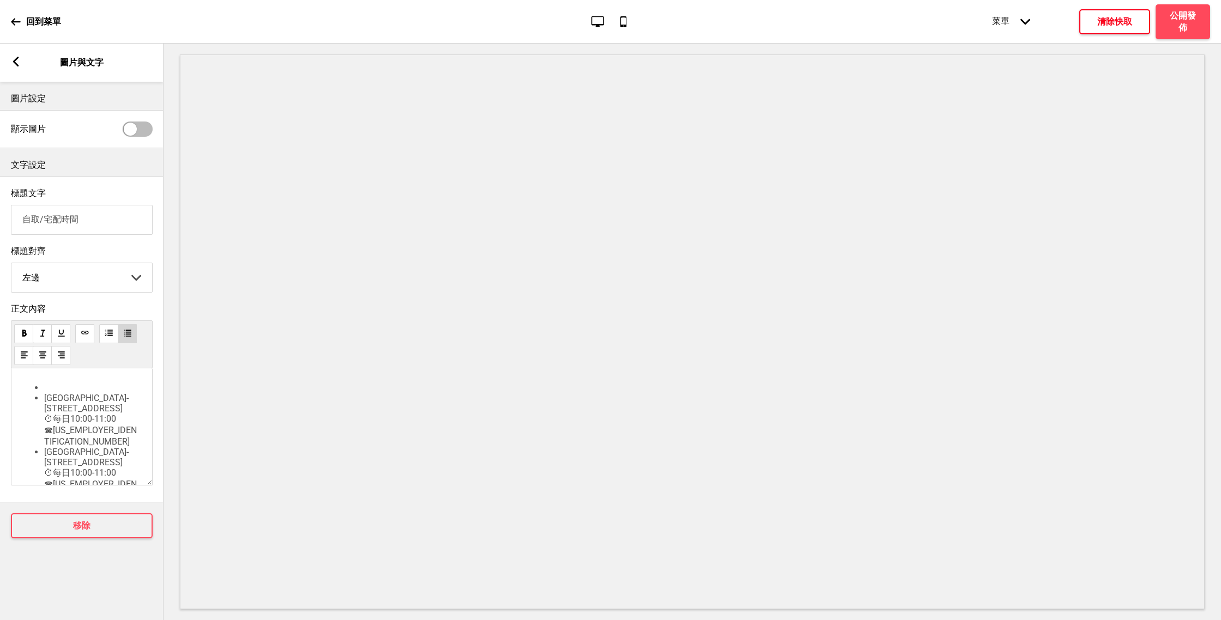
click at [46, 390] on li "﻿" at bounding box center [92, 388] width 97 height 10
click at [37, 393] on span "宅配時段" at bounding box center [39, 388] width 35 height 10
click at [82, 391] on p "自取分店/時段" at bounding box center [81, 388] width 119 height 11
click at [26, 393] on span "自取分店" at bounding box center [39, 388] width 35 height 10
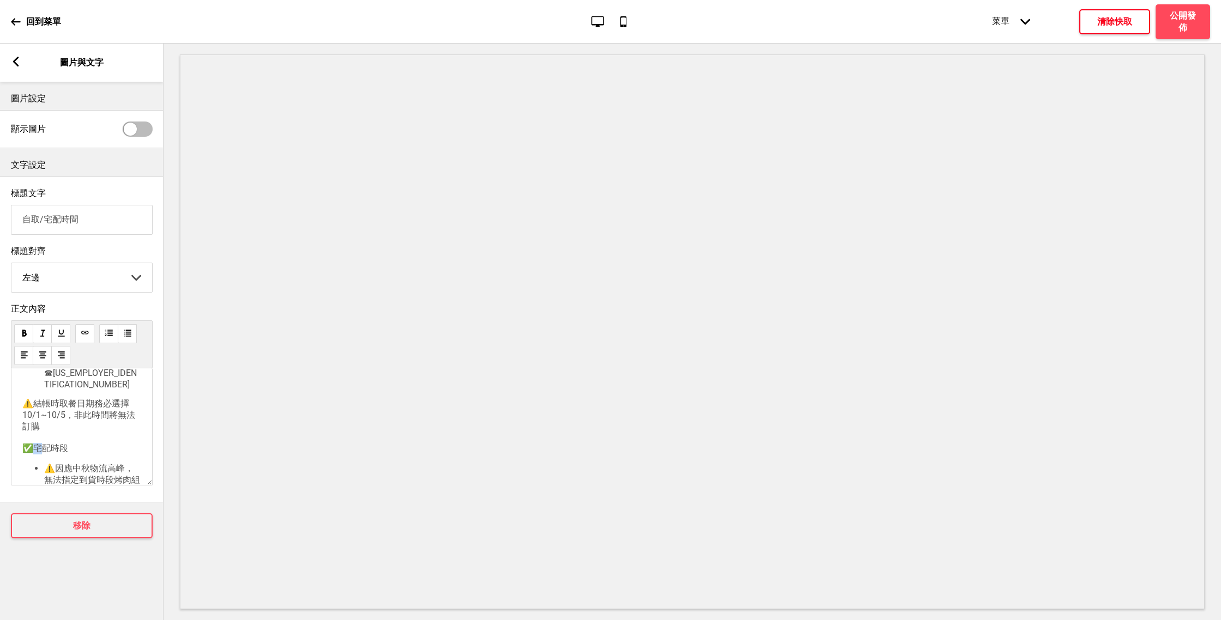
drag, startPoint x: 32, startPoint y: 460, endPoint x: 22, endPoint y: 460, distance: 9.8
click at [22, 454] on p "⚠️結帳時取餐日期務必選擇10/1~10/5，非此時間將無法訂購 ✅宅配時段" at bounding box center [81, 426] width 119 height 56
copy span "✅"
click at [26, 388] on span "自取分店" at bounding box center [39, 388] width 35 height 10
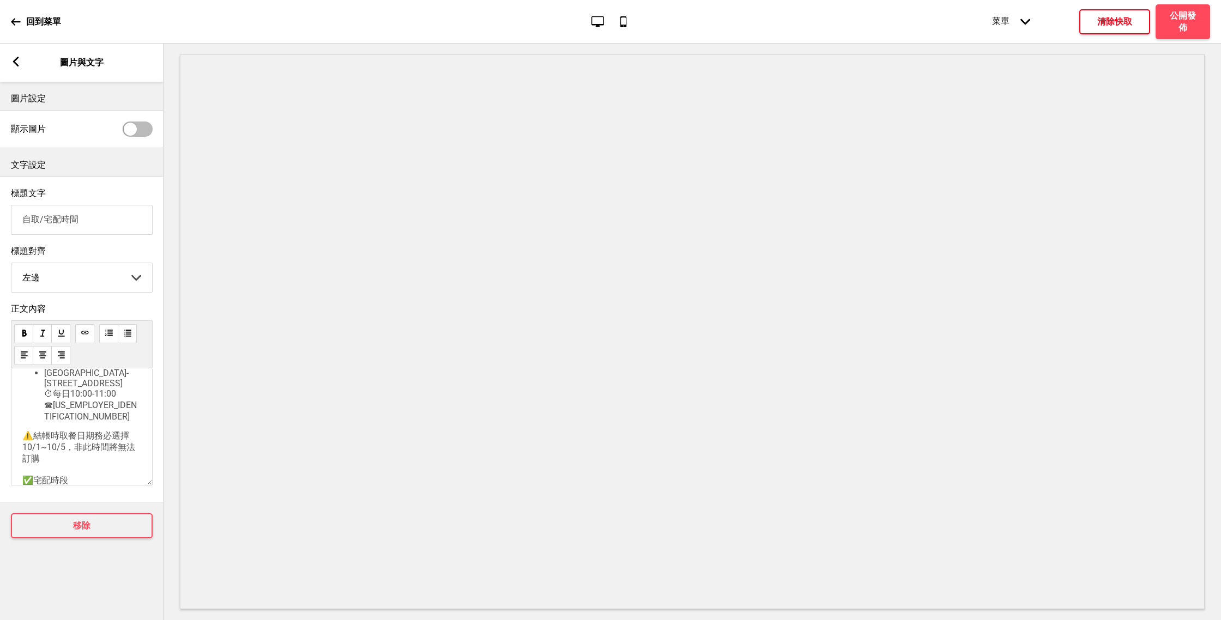
scroll to position [111, 0]
click at [1106, 22] on h4 "清除快取" at bounding box center [1114, 22] width 35 height 12
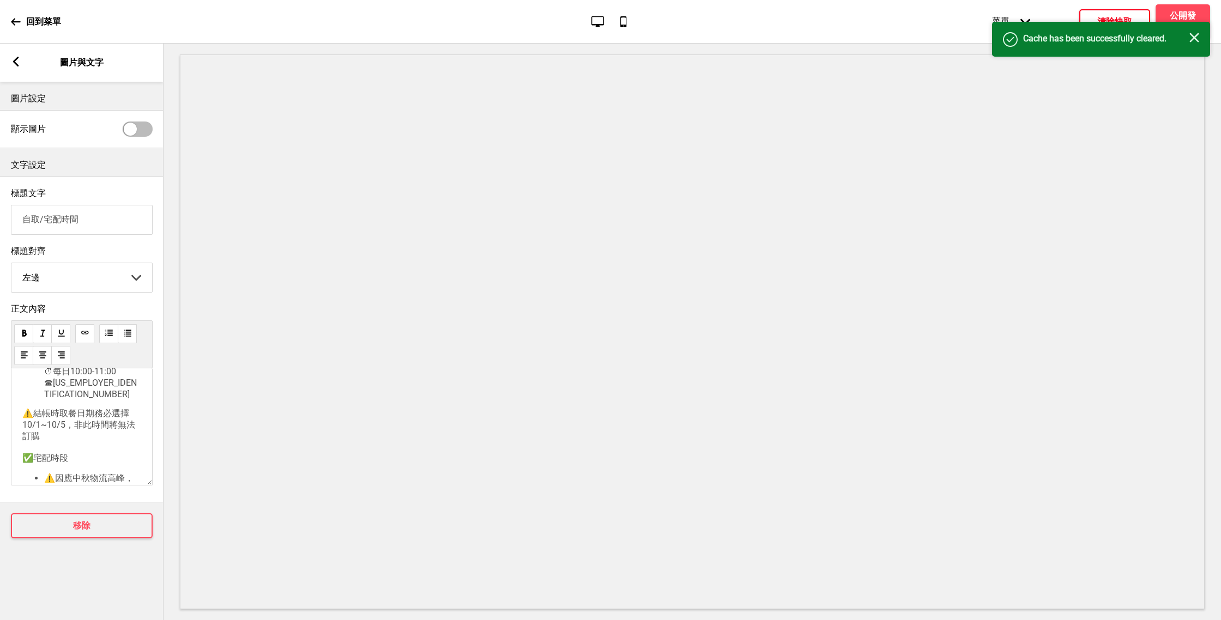
click at [14, 65] on rect at bounding box center [16, 62] width 10 height 10
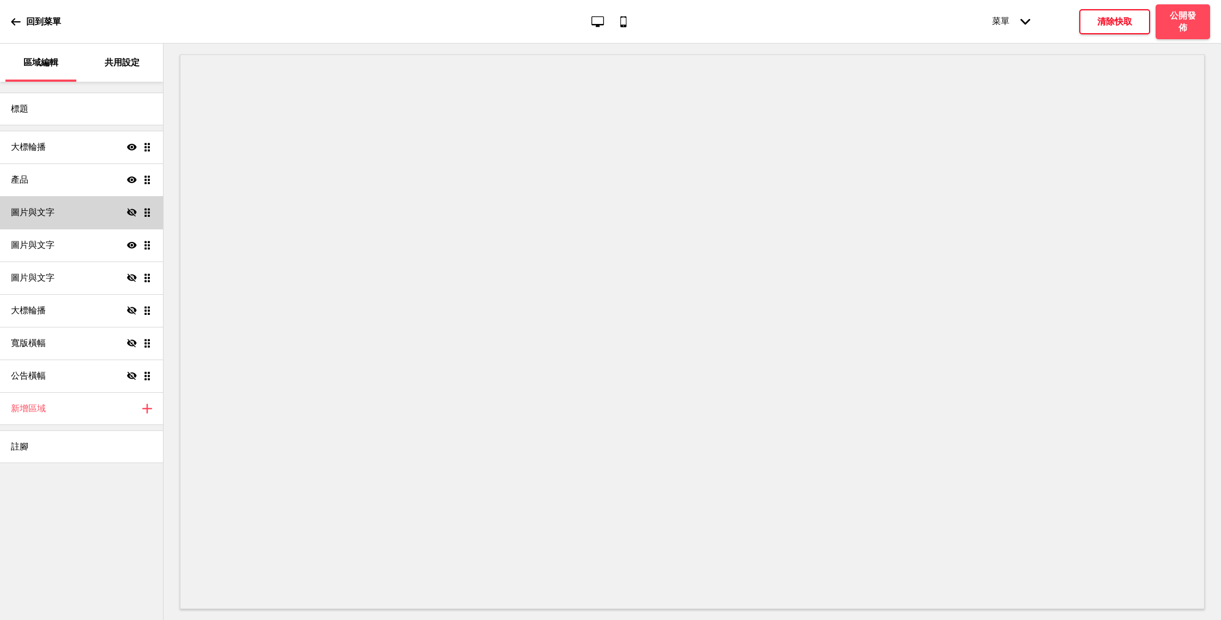
click at [83, 214] on div "圖片與文字 隱藏 拖曳" at bounding box center [81, 212] width 163 height 33
click at [90, 223] on div "圖片與文字 隱藏 拖曳" at bounding box center [81, 212] width 163 height 33
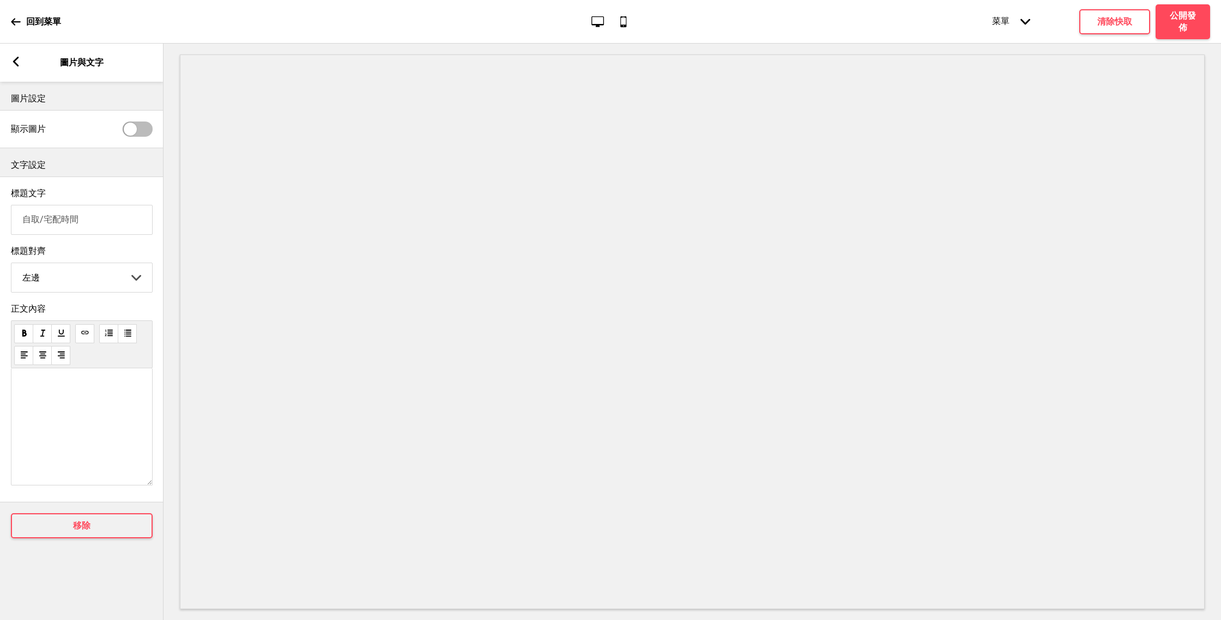
scroll to position [434, 0]
click at [98, 335] on li "⛔外縣市星期[日],[一]不宅配,選擇的到貨時間，不具任何效力" at bounding box center [81, 317] width 119 height 34
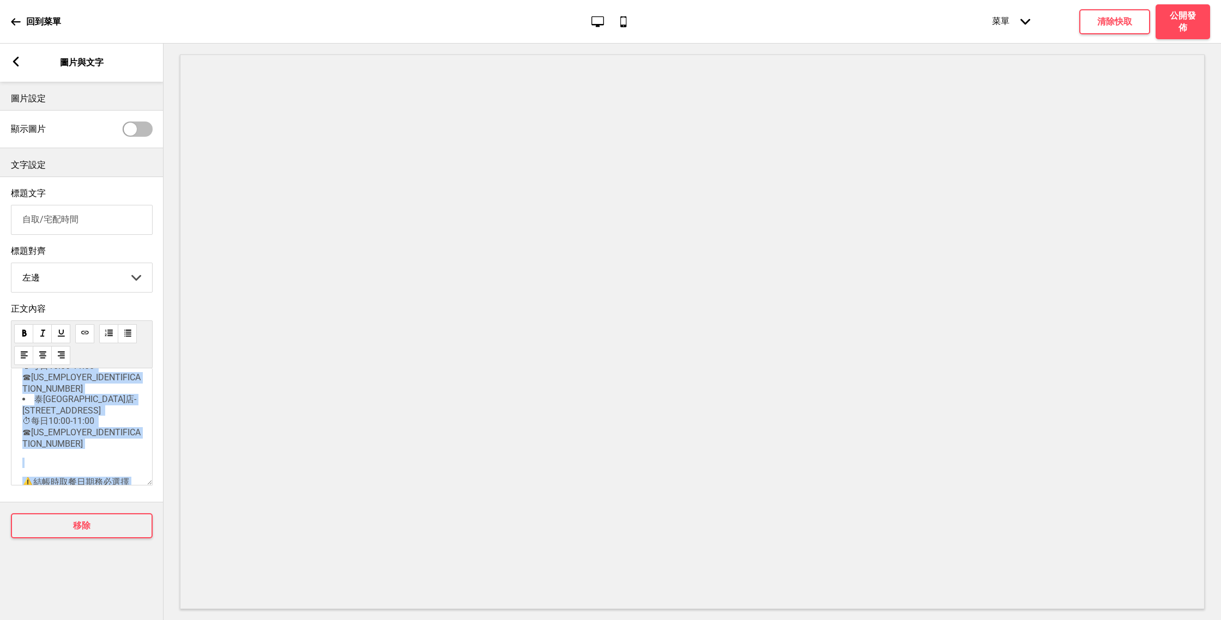
scroll to position [0, 0]
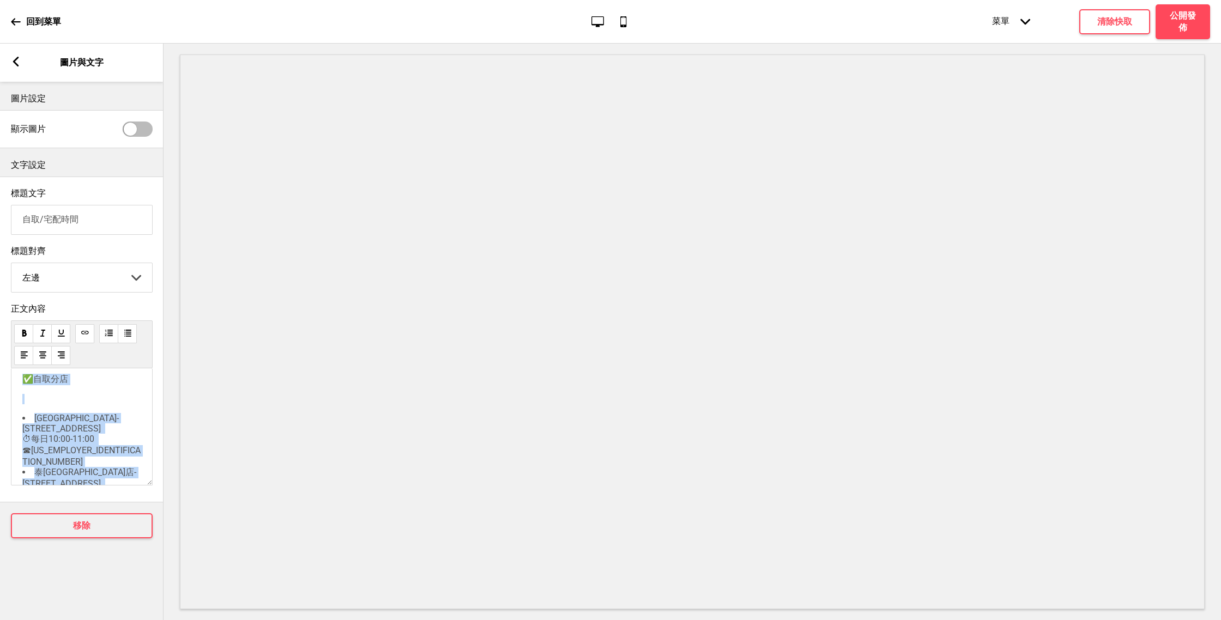
copy div "✅自取分店 ﻿ 泰椰樹林店-台南市中西區樹林街二段201號 ⏱每日10:00-11:00 ☎06-2146658 泰椰南紡店-台南市中華東路ㄧ段187號 ⏱每…"
click at [154, 460] on div "正文內容 ✅自取分店 ﻿ 泰椰樹林店-台南市中西區樹林街二段201號 ⏱每日10:00-11:00 ☎06-2146658 泰椰南紡店-台南市中華東路ㄧ段18…" at bounding box center [81, 397] width 163 height 198
click at [132, 130] on div at bounding box center [130, 129] width 13 height 13
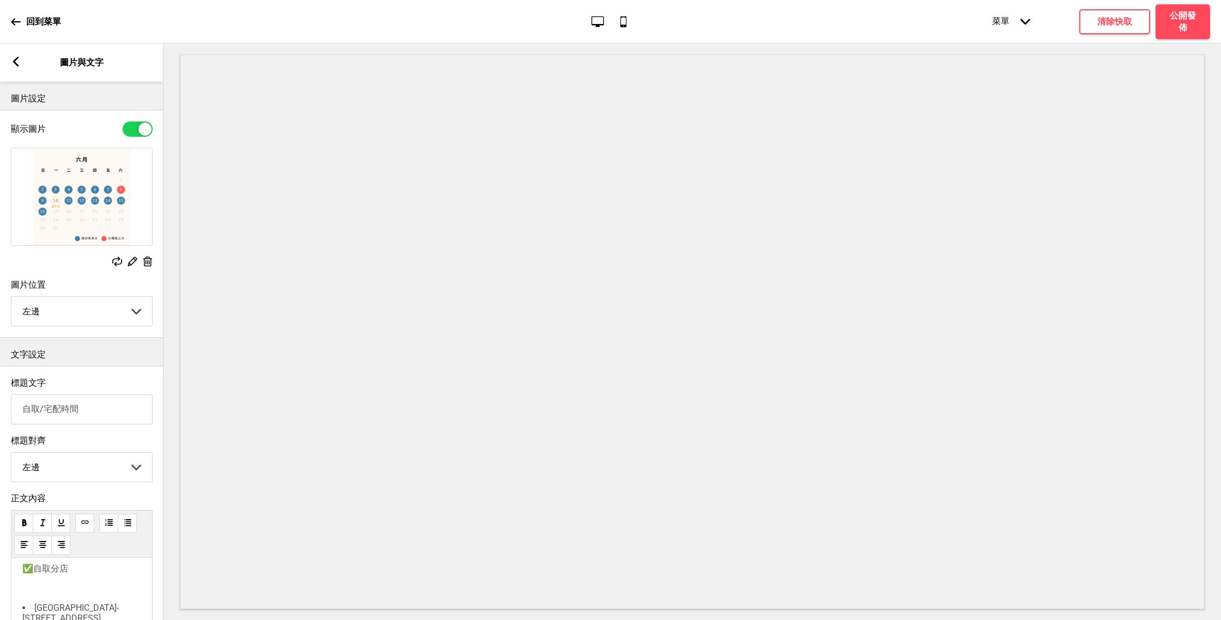
click at [132, 130] on div at bounding box center [138, 129] width 30 height 15
checkbox input "false"
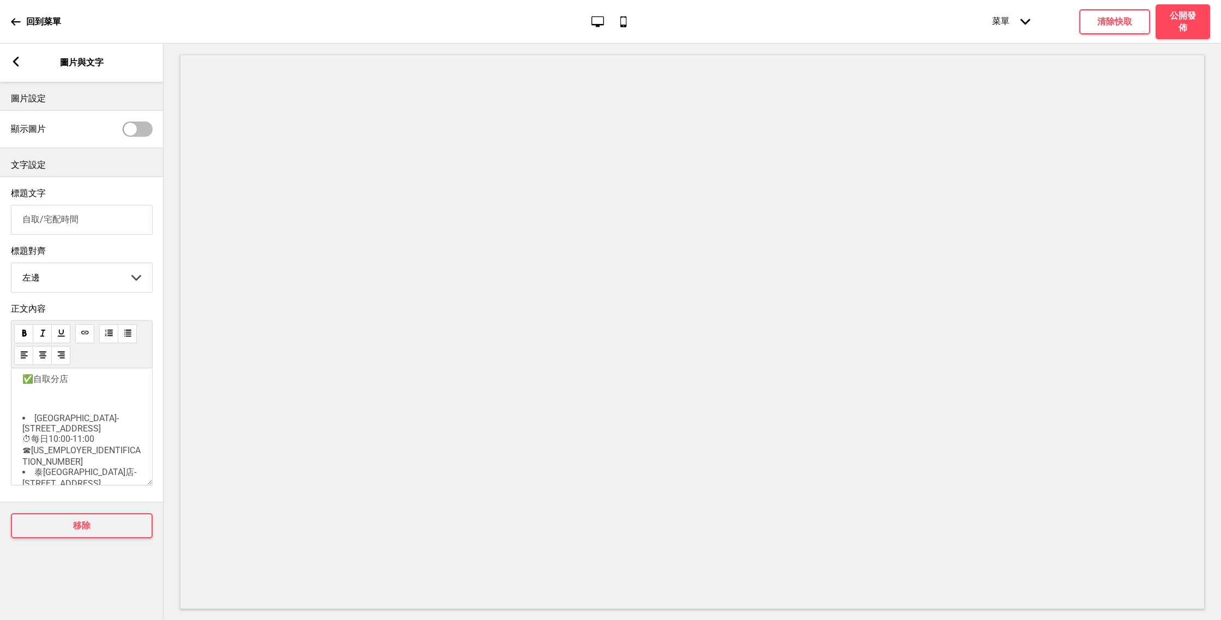
click at [16, 70] on div "箭頭left 圖片與文字" at bounding box center [81, 63] width 163 height 38
click at [16, 64] on icon at bounding box center [16, 62] width 6 height 10
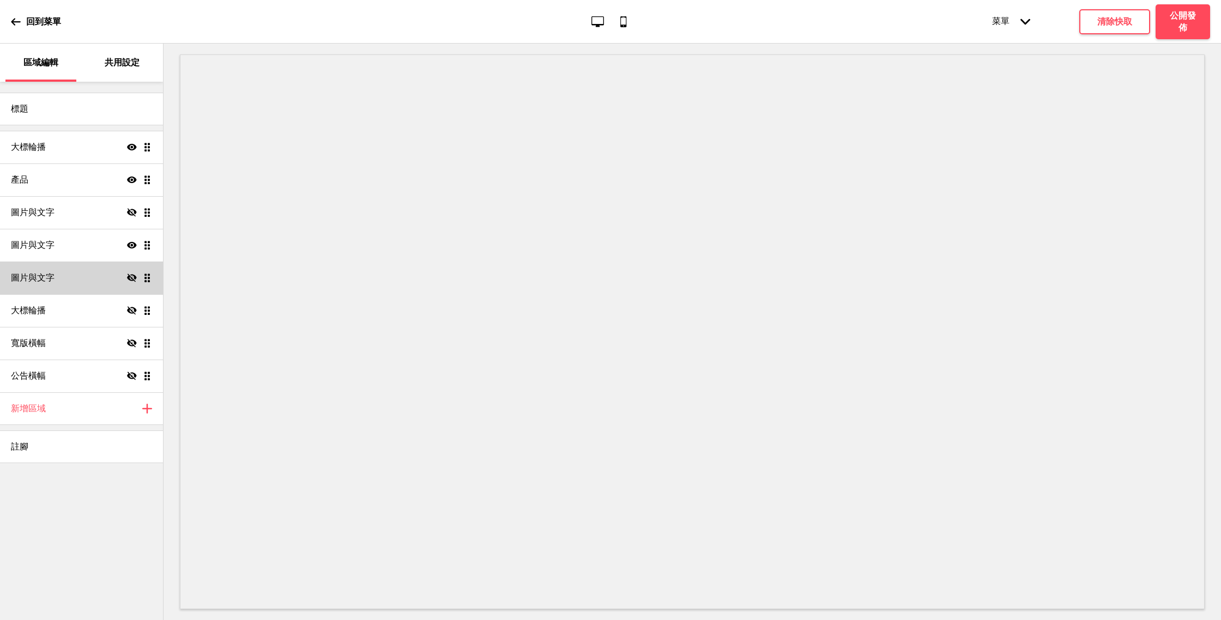
click at [135, 283] on div "圖片與文字 隱藏 拖曳" at bounding box center [81, 278] width 163 height 33
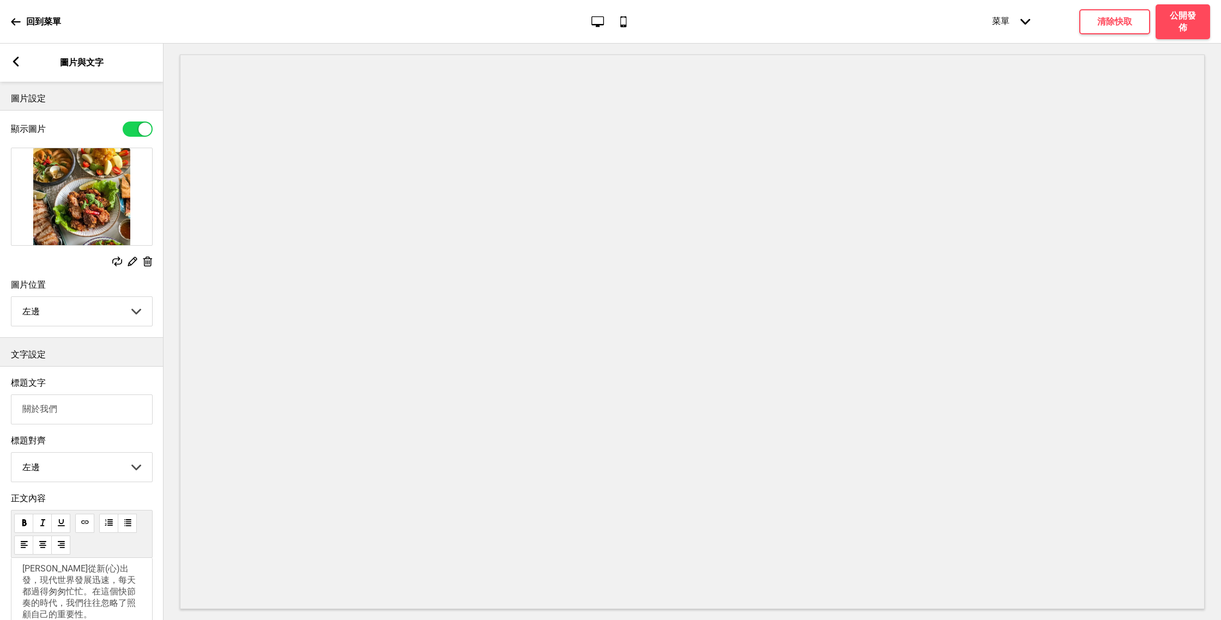
click at [16, 63] on icon at bounding box center [16, 62] width 6 height 10
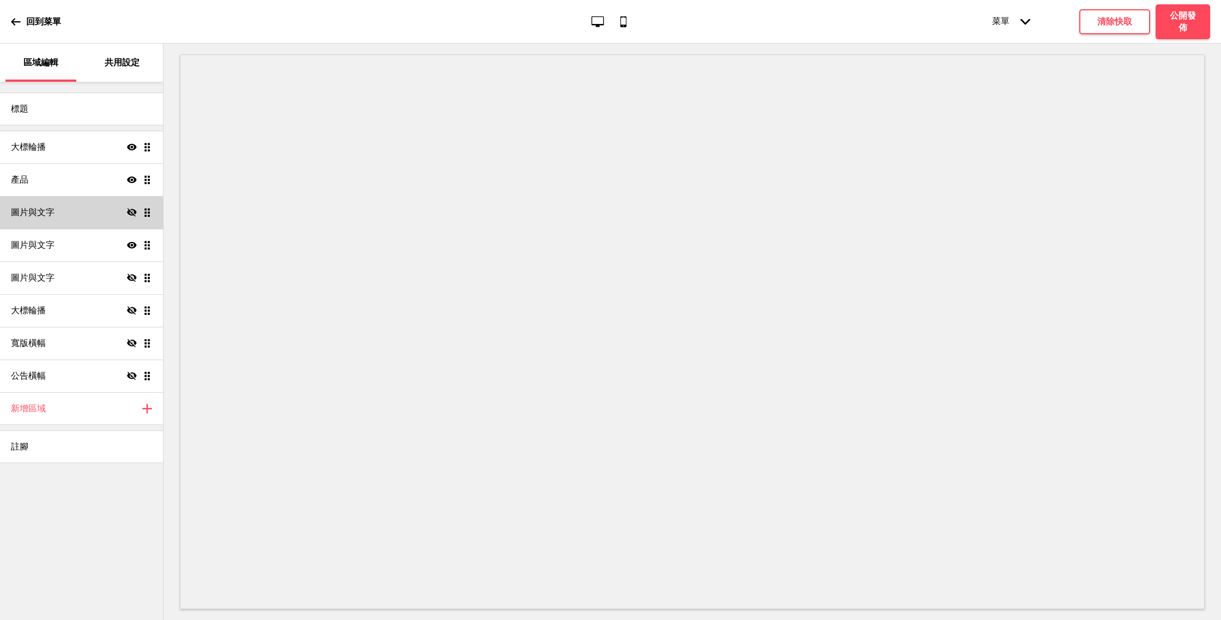
click at [130, 215] on icon at bounding box center [132, 212] width 10 height 8
click at [84, 220] on div "圖片與文字 顯示 拖曳" at bounding box center [81, 212] width 163 height 33
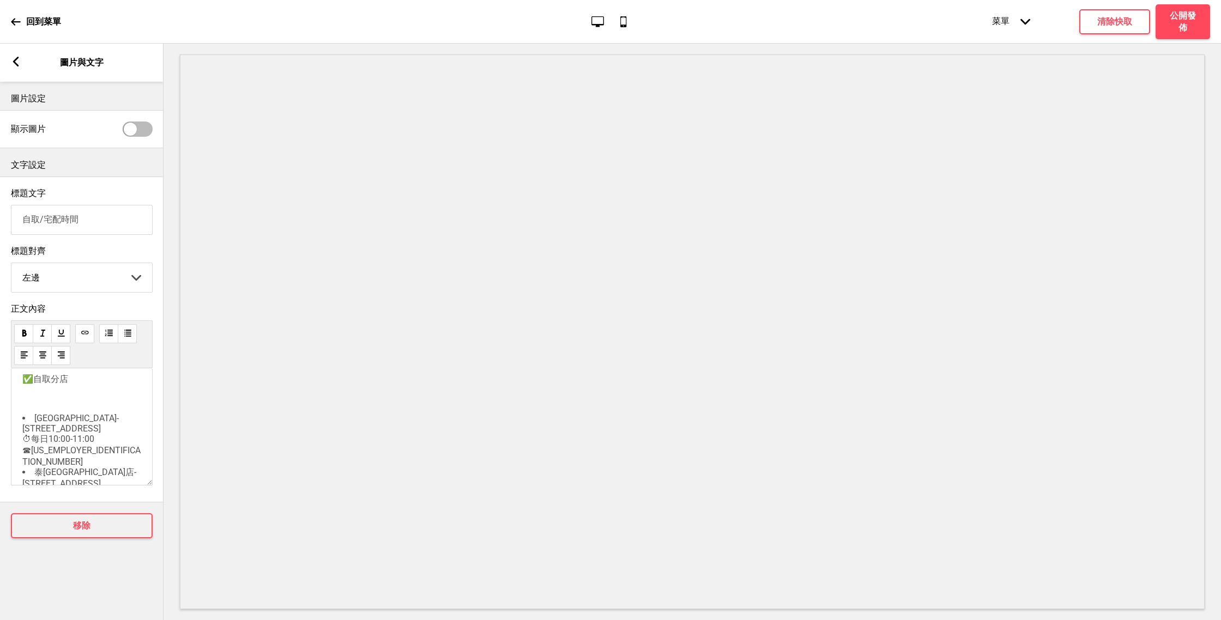
click at [94, 404] on p "﻿" at bounding box center [81, 399] width 119 height 10
click at [56, 390] on p "﻿" at bounding box center [81, 388] width 119 height 10
click at [29, 405] on li "泰椰樹林店-台南市中西區樹林街二段201號 ⏱每日10:00-11:00 ☎06-2146658" at bounding box center [81, 429] width 119 height 54
drag, startPoint x: 101, startPoint y: 453, endPoint x: 93, endPoint y: 447, distance: 10.1
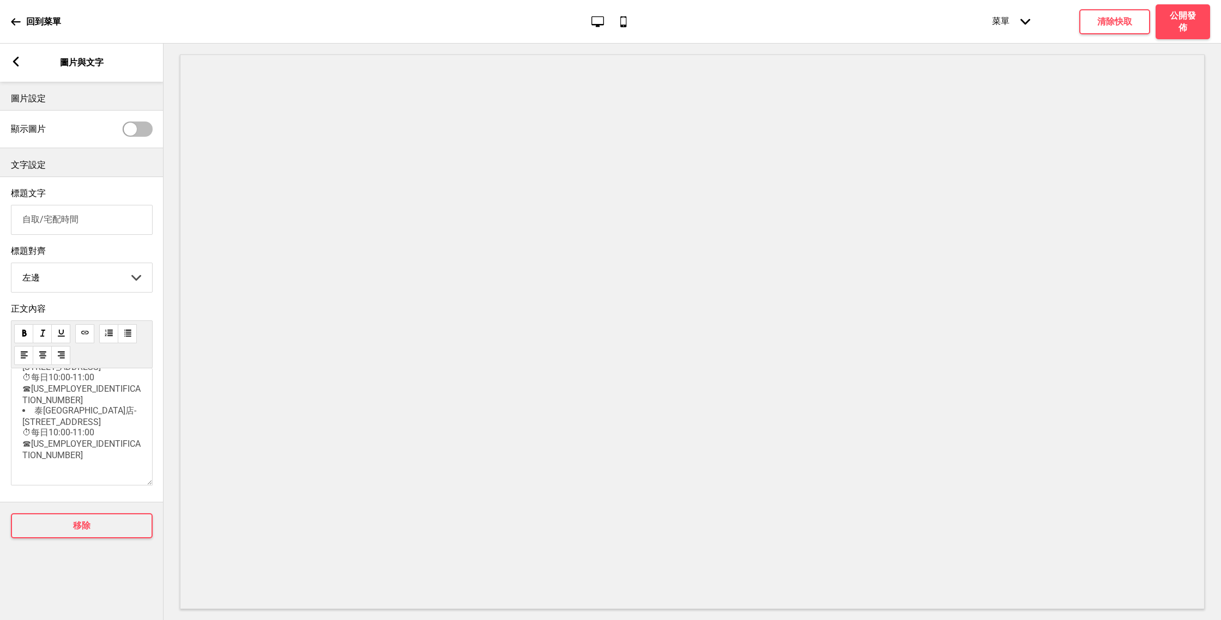
click at [93, 448] on div "﻿ 泰椰樹林店-台南市中西區樹林街二段201號 ⏱每日10:00-11:00 ☎06-2146658 泰椰南紡店-台南市中華東路ㄧ段187號 ⏱每日10:00…" at bounding box center [81, 405] width 119 height 147
click at [93, 447] on li "泰椰南紡店-台南市中華東路ㄧ段187號 ⏱每日10:00-11:00 ☎06-2093888" at bounding box center [81, 432] width 119 height 55
click at [34, 405] on span "泰椰樹林店-台南市中西區樹林街二段201號 ⏱每日10:00-11:00 ☎06-2146658" at bounding box center [81, 429] width 118 height 54
click at [36, 393] on p "﻿" at bounding box center [81, 388] width 119 height 10
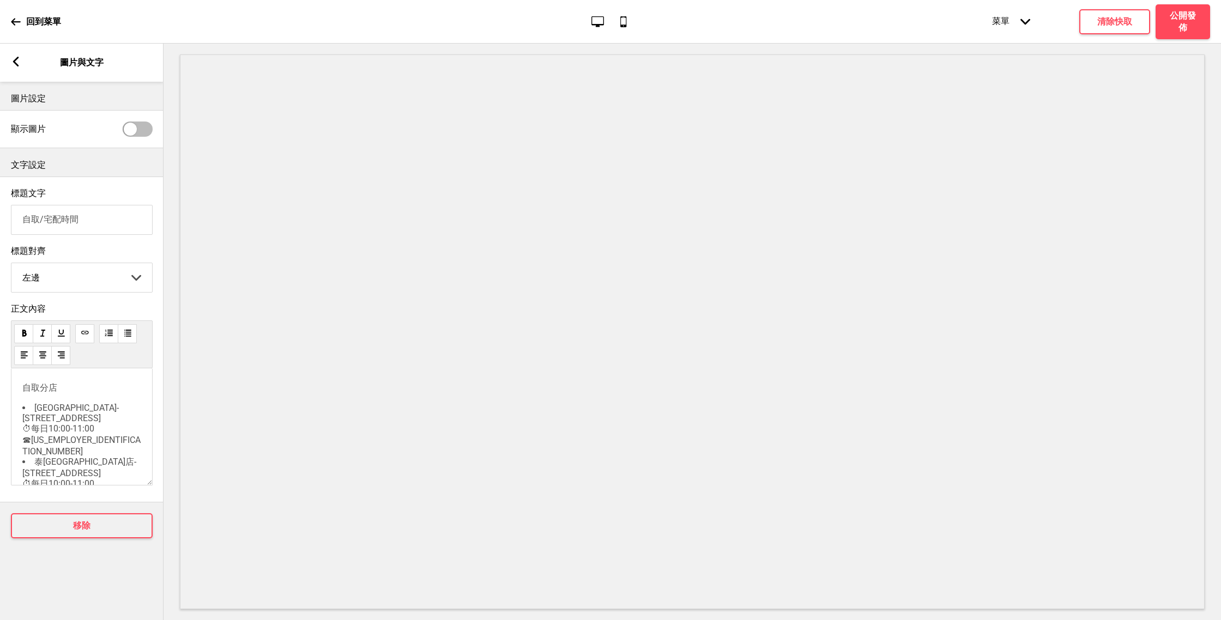
click at [23, 390] on span "自取分店" at bounding box center [39, 388] width 35 height 10
click at [25, 393] on span "自取分店" at bounding box center [39, 388] width 35 height 10
click at [108, 432] on li "泰椰南紡店-台南市中華東路ㄧ段187號 ⏱每日10:00-11:00 ☎06-2093888" at bounding box center [81, 406] width 119 height 55
click at [55, 448] on p "﻿" at bounding box center [81, 447] width 119 height 10
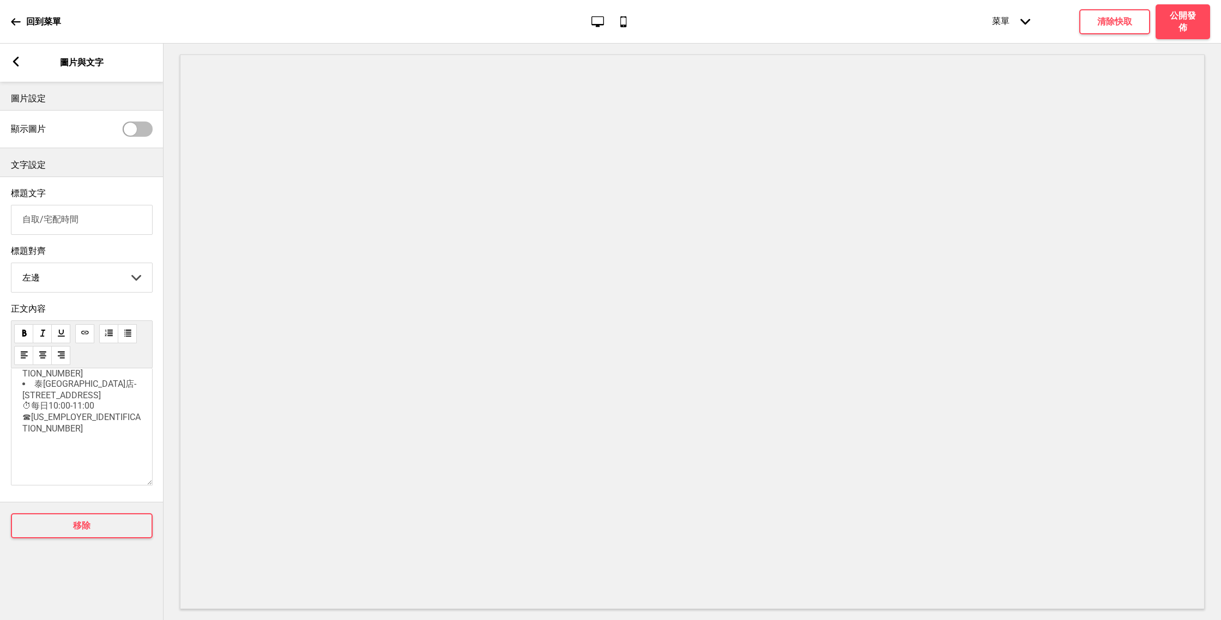
click at [28, 448] on p "﻿" at bounding box center [81, 447] width 119 height 10
click at [114, 427] on li "泰椰南紡店-台南市中華東路ㄧ段187號 ⏱每日10:00-11:00 ☎06-2093888" at bounding box center [81, 406] width 119 height 55
click at [56, 444] on p "﻿" at bounding box center [81, 447] width 119 height 10
click at [59, 460] on p "﻿" at bounding box center [81, 463] width 119 height 10
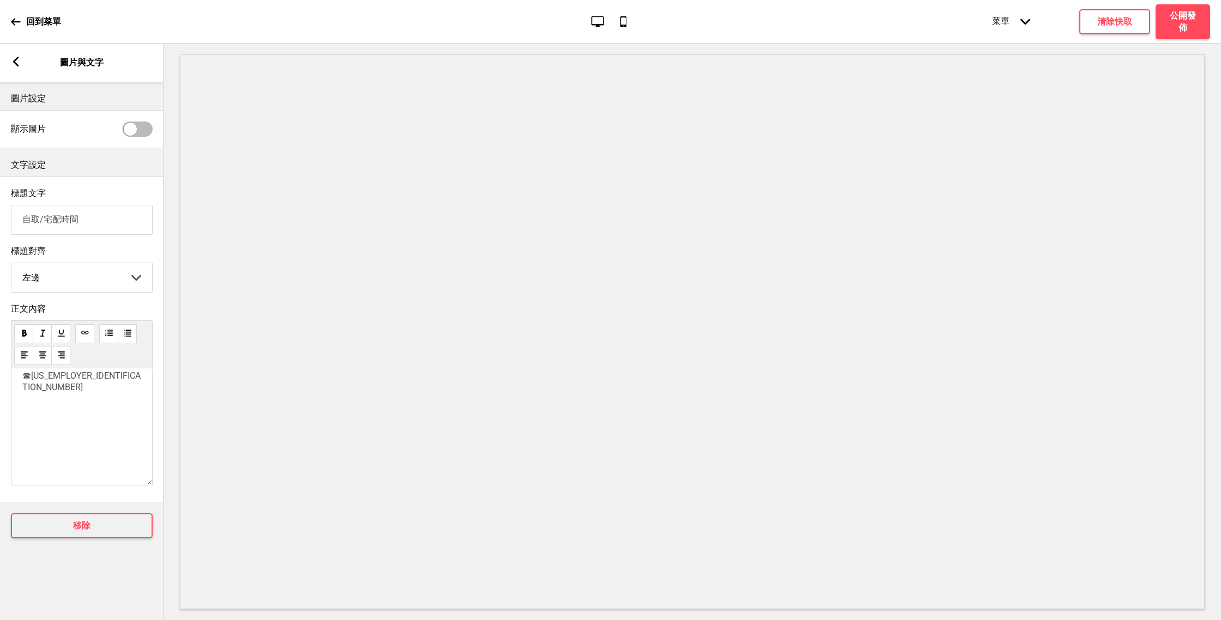
scroll to position [100, 0]
click at [58, 460] on p "﻿" at bounding box center [81, 463] width 119 height 10
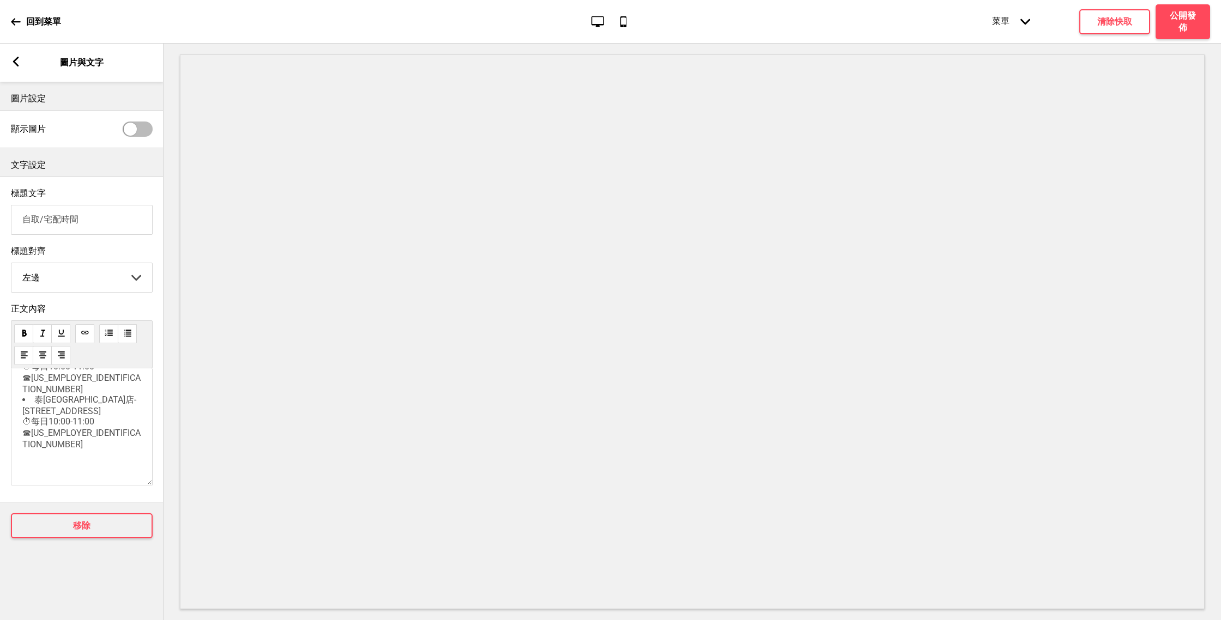
click at [61, 454] on div "✅自取分店 泰椰樹林店-台南市中西區樹林街二段201號 ⏱每日10:00-11:00 ☎06-2146658 泰椰南紡店-台南市中華東路ㄧ段187號 ⏱每日1…" at bounding box center [81, 394] width 119 height 148
click at [45, 460] on p "﻿" at bounding box center [81, 463] width 119 height 10
click at [32, 462] on p "﻿" at bounding box center [81, 463] width 119 height 10
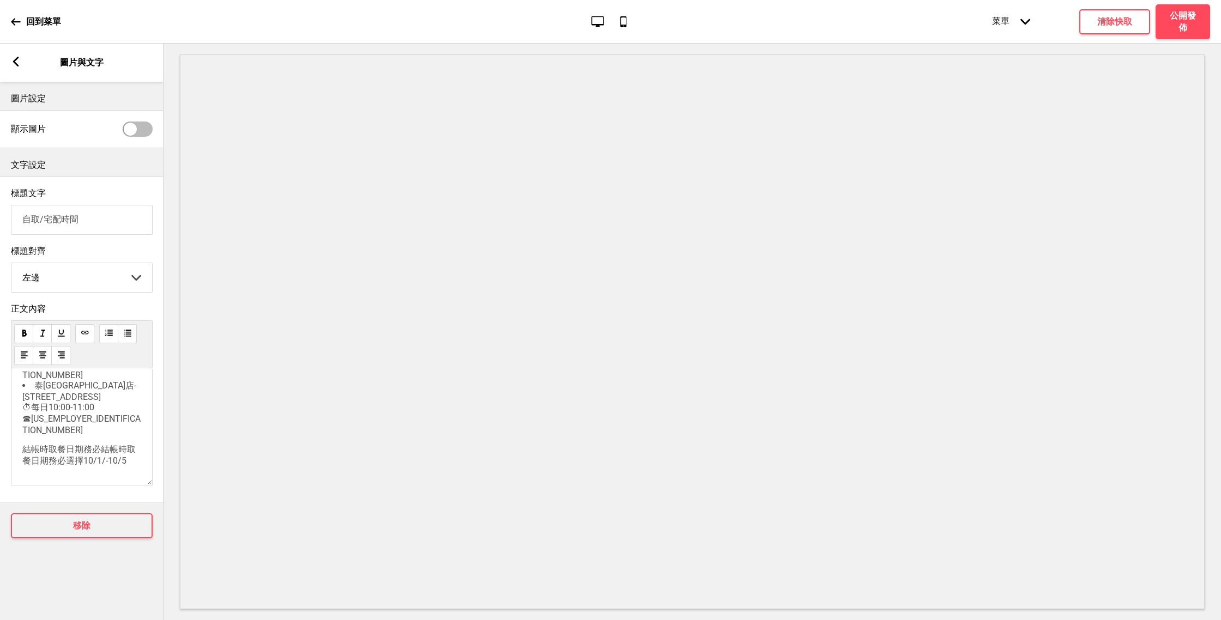
click at [107, 458] on span "結帳時取餐日期務必結帳時取餐日期務必選擇10/1/-10/5" at bounding box center [78, 455] width 113 height 22
click at [26, 437] on span "結帳時取餐日期務必結帳時取餐日期務必選擇10/1(三)-10/5（日),非此時間將無法訂購。" at bounding box center [79, 448] width 115 height 33
click at [22, 437] on span "結帳時取餐日期務必結帳時取餐日期務必選擇10/1(三)-10/5（日),非此時間將無法訂購。" at bounding box center [79, 448] width 115 height 33
click at [31, 437] on span "結帳時取餐日期務必結帳時取餐日期務必選擇10/1(三)-10/5（日),非此時間將無法訂購。" at bounding box center [79, 448] width 115 height 33
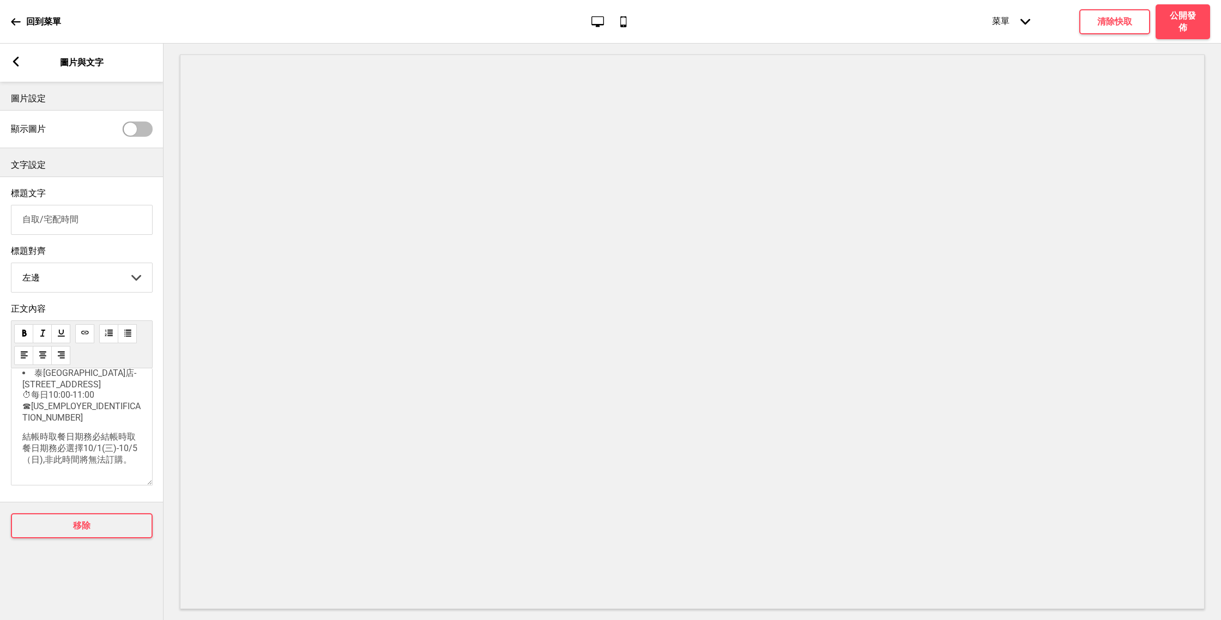
click at [25, 435] on span "結帳時取餐日期務必結帳時取餐日期務必選擇10/1(三)-10/5（日),非此時間將無法訂購。" at bounding box center [79, 448] width 115 height 33
click at [41, 420] on p "⚠️結帳時取餐日期務必結帳時取餐日期務必選擇10/1(三)-10/5（日),非此時間將無法訂購。" at bounding box center [81, 443] width 119 height 46
click at [103, 477] on div "✅自取分店 泰椰樹林店-台南市中西區樹林街二段201號 ⏱每日10:00-11:00 ☎06-2146658 泰椰南紡店-台南市中華東路ㄧ段187號 ⏱每日1…" at bounding box center [82, 426] width 142 height 117
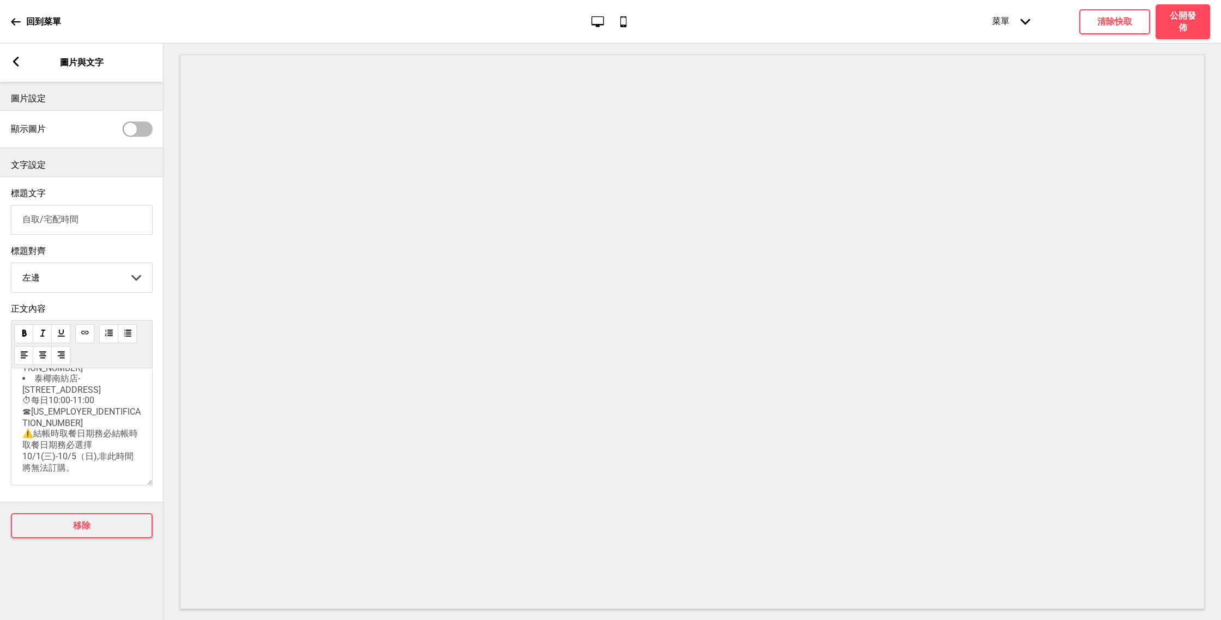
click at [98, 471] on li "泰椰南紡店-台南市中華東路ㄧ段187號 ⏱每日10:00-11:00 ☎06-2093888 ⚠️結帳時取餐日期務必結帳時取餐日期務必選擇10/1(三)-10…" at bounding box center [81, 423] width 119 height 101
click at [111, 450] on div "✅自取分店 泰椰樹林店-台南市中西區樹林街二段201號 ⏱每日10:00-11:00 ☎06-2146658 泰椰南紡店-台南市中華東路ㄧ段187號 ⏱每日1…" at bounding box center [81, 368] width 119 height 194
drag, startPoint x: 67, startPoint y: 402, endPoint x: 34, endPoint y: 401, distance: 32.7
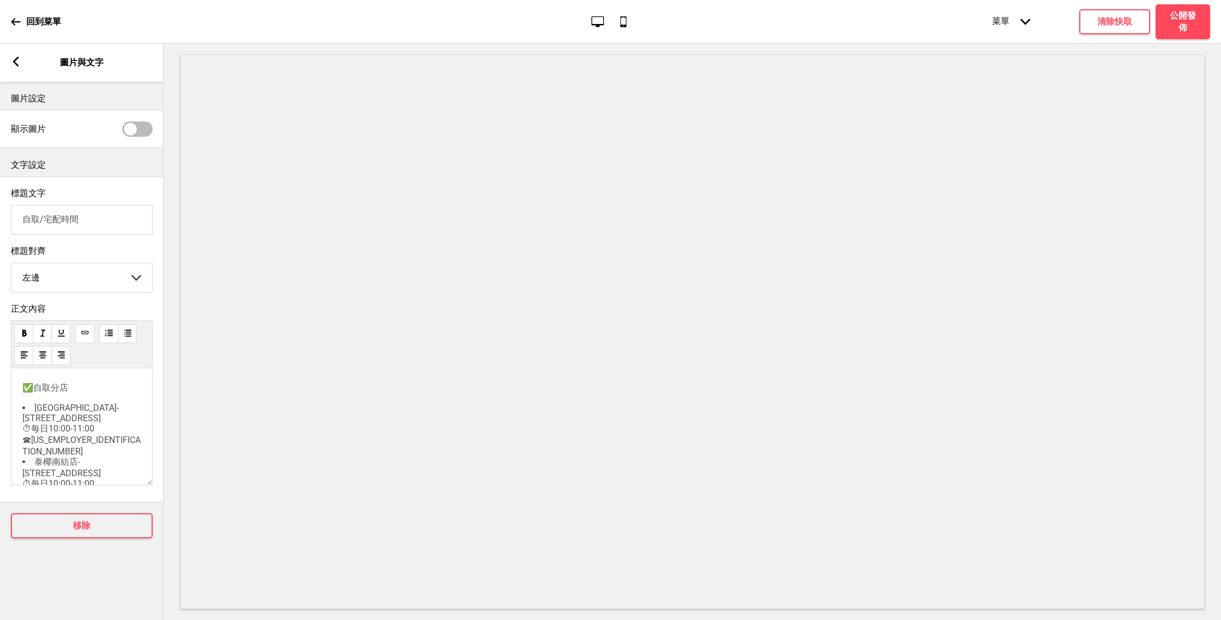
click at [34, 394] on p "✅自取分店" at bounding box center [81, 388] width 119 height 11
copy span "自取分店"
click at [28, 462] on p "﻿" at bounding box center [81, 460] width 119 height 10
click at [37, 464] on span "自取分店" at bounding box center [39, 460] width 35 height 10
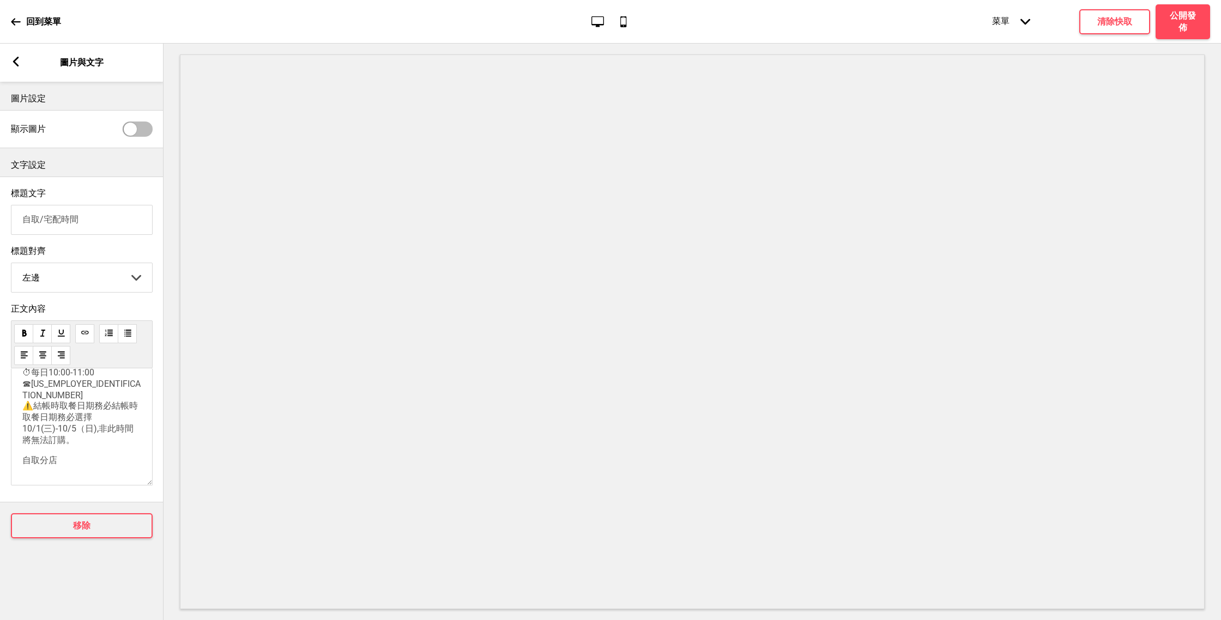
click at [60, 464] on p "自取分店" at bounding box center [81, 460] width 119 height 11
drag, startPoint x: 33, startPoint y: 397, endPoint x: 23, endPoint y: 397, distance: 9.3
click at [23, 393] on span "✅自取分店" at bounding box center [45, 388] width 46 height 10
copy span "✅"
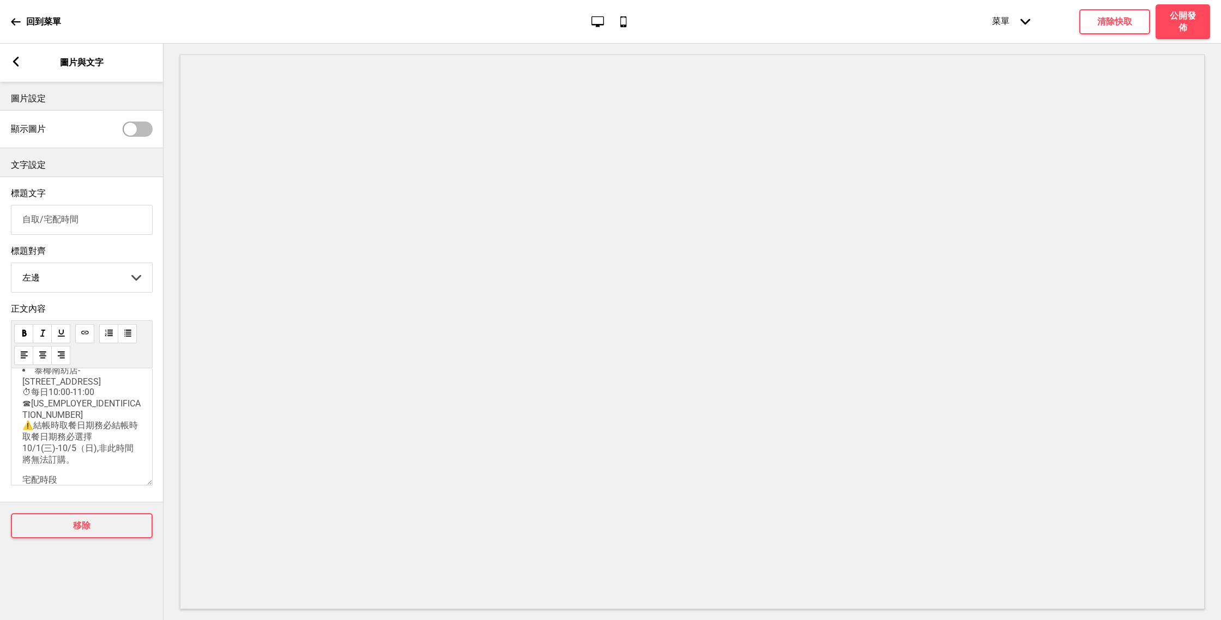
scroll to position [113, 0]
click at [22, 465] on div "✅自取分店 泰椰樹林店-台南市中西區樹林街二段201號 ⏱每日10:00-11:00 ☎06-2146658 泰椰南紡店-台南市中華東路ㄧ段187號 ⏱每日1…" at bounding box center [82, 426] width 142 height 117
click at [23, 463] on span "宅配時段" at bounding box center [39, 459] width 35 height 10
click at [72, 465] on p "✅宅配時段" at bounding box center [81, 459] width 119 height 11
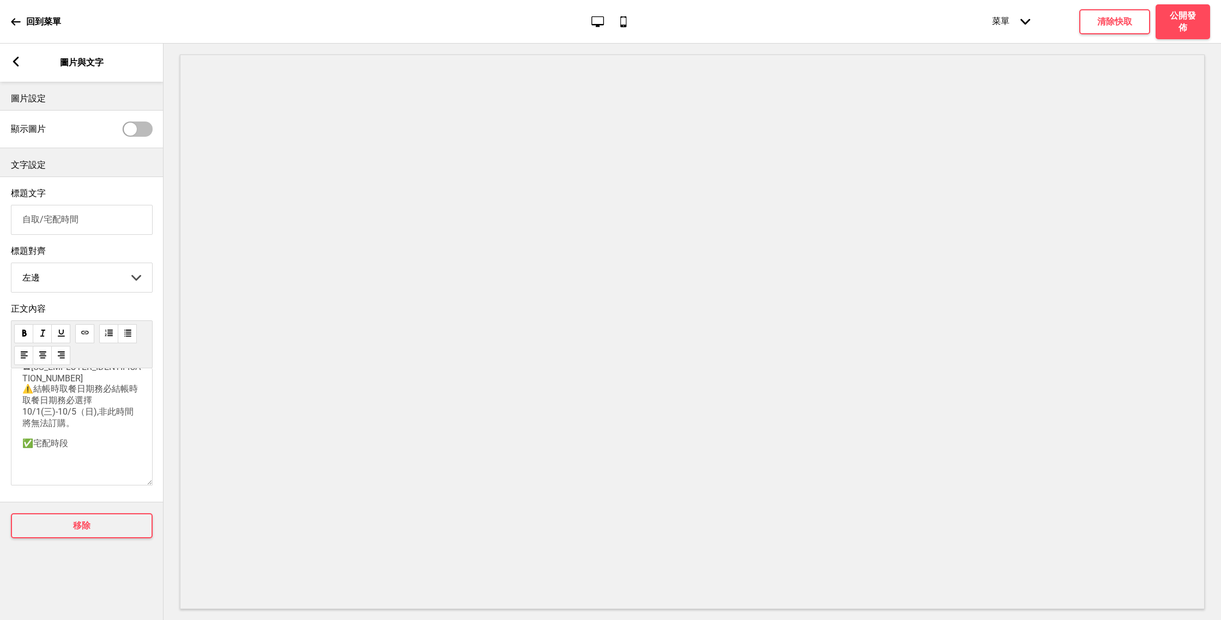
click at [36, 464] on p "﻿" at bounding box center [81, 463] width 119 height 10
click at [86, 444] on p "✅宅配時段" at bounding box center [81, 443] width 119 height 11
click at [70, 476] on div "✅自取分店 泰椰樹林店-台南市中西區樹林街二段201號 ⏱每日10:00-11:00 ☎06-2146658 泰椰南紡店-台南市中華東路ㄧ段187號 ⏱每日1…" at bounding box center [82, 426] width 142 height 117
click at [58, 463] on p "﻿" at bounding box center [81, 460] width 119 height 10
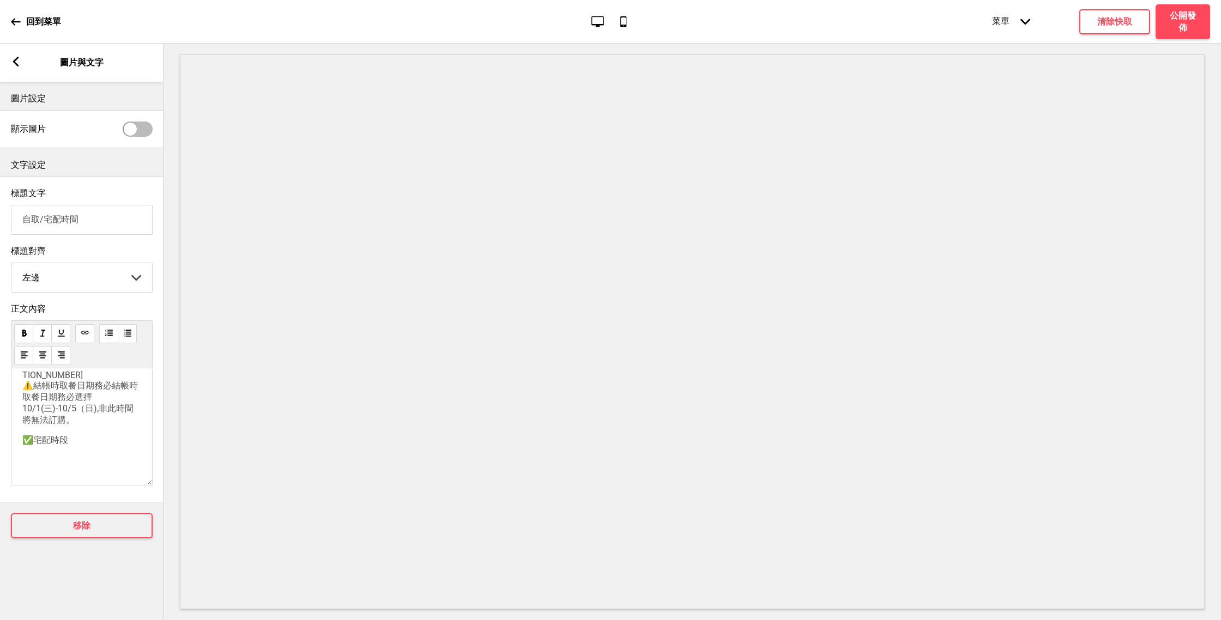
scroll to position [113, 0]
click at [43, 479] on div "✅自取分店 泰椰樹林店-台南市中西區樹林街二段201號 ⏱每日10:00-11:00 ☎06-2146658 泰椰南紡店-台南市中華東路ㄧ段187號 ⏱每日1…" at bounding box center [82, 426] width 142 height 117
click at [95, 458] on p "✅宅配時段" at bounding box center [81, 459] width 119 height 11
click at [112, 458] on p "因應中秋物流高峰" at bounding box center [81, 459] width 119 height 11
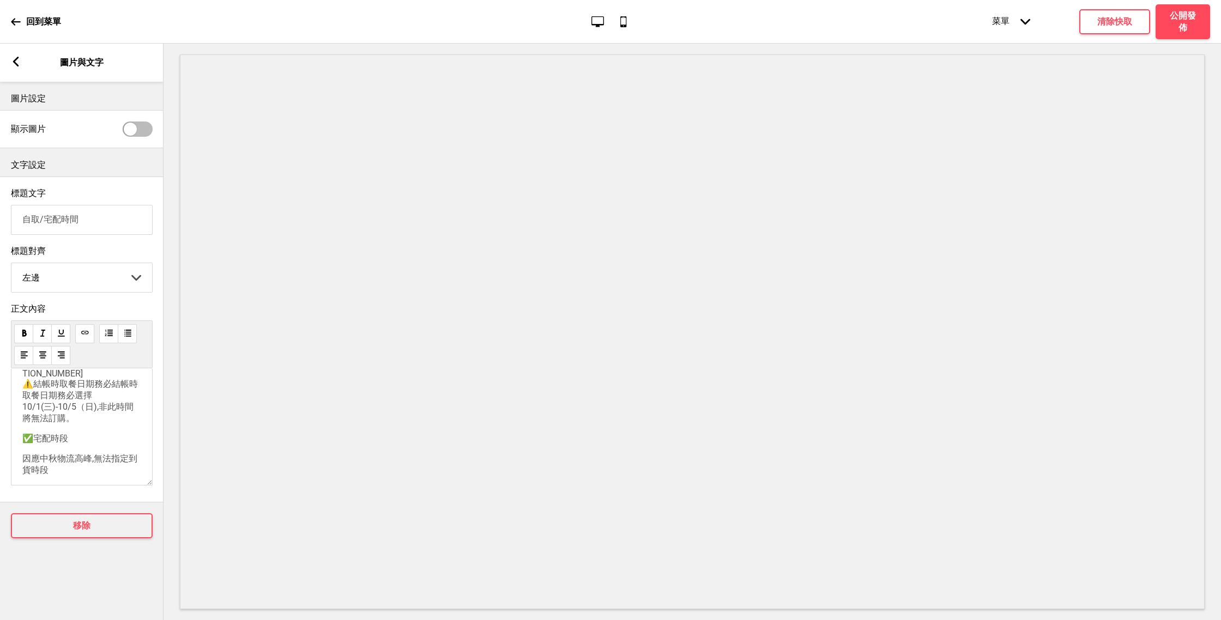
click at [112, 476] on p "因應中秋物流高峰,無法指定到貨時段" at bounding box center [81, 464] width 119 height 23
click at [63, 482] on span "因應中秋物流高峰,無法指定到貨時段,烤肉組預計將於烤肉組預計於10/1-10/4期間送達。" at bounding box center [79, 464] width 115 height 33
click at [25, 426] on span "因應中秋物流高峰,無法指定到貨時段,烤肉組預計將於烤肉組預計於10/1(三)-10/4(六)期間送達。" at bounding box center [79, 442] width 115 height 45
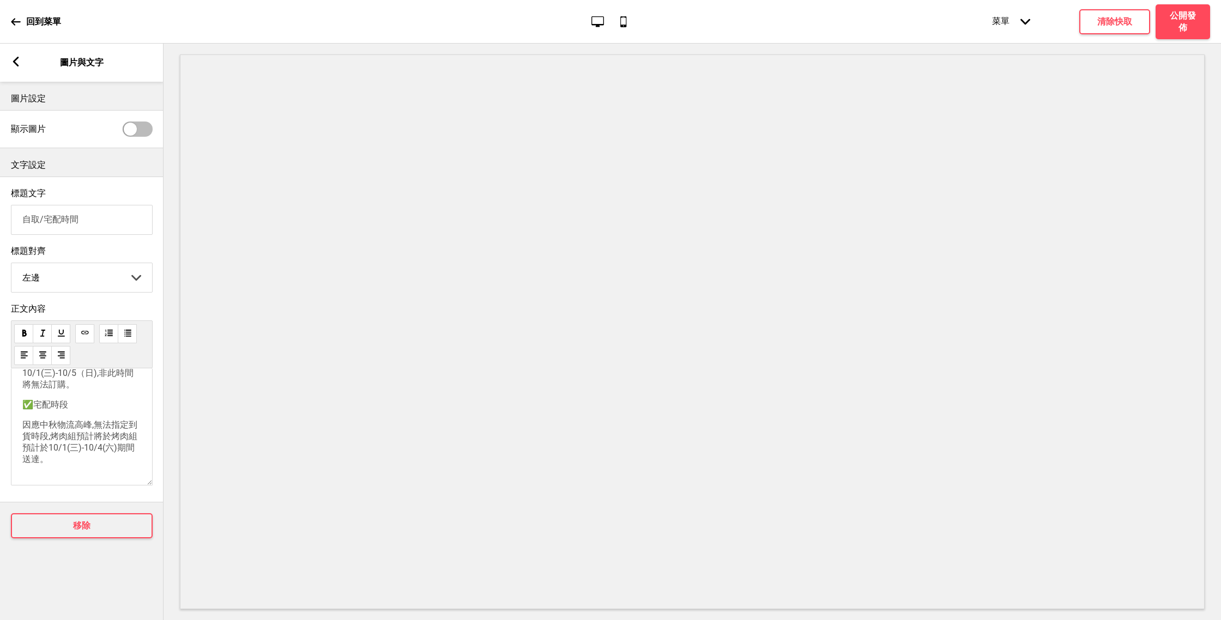
click at [25, 427] on span "因應中秋物流高峰,無法指定到貨時段,烤肉組預計將於烤肉組預計於10/1(三)-10/4(六)期間送達。" at bounding box center [79, 442] width 115 height 45
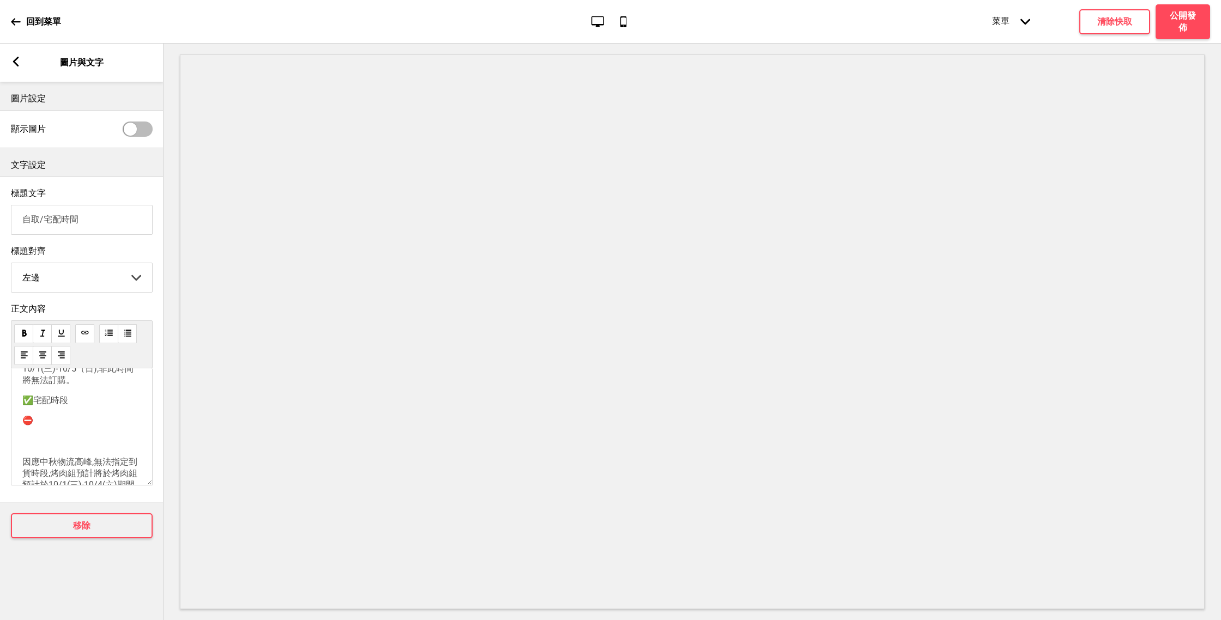
scroll to position [179, 0]
click at [61, 462] on p "⛔因應中秋物流高峰,無法指定到貨時段,烤肉組預計將於烤肉組預計於10/1(三)-10/4(六)期間送達。" at bounding box center [81, 443] width 119 height 46
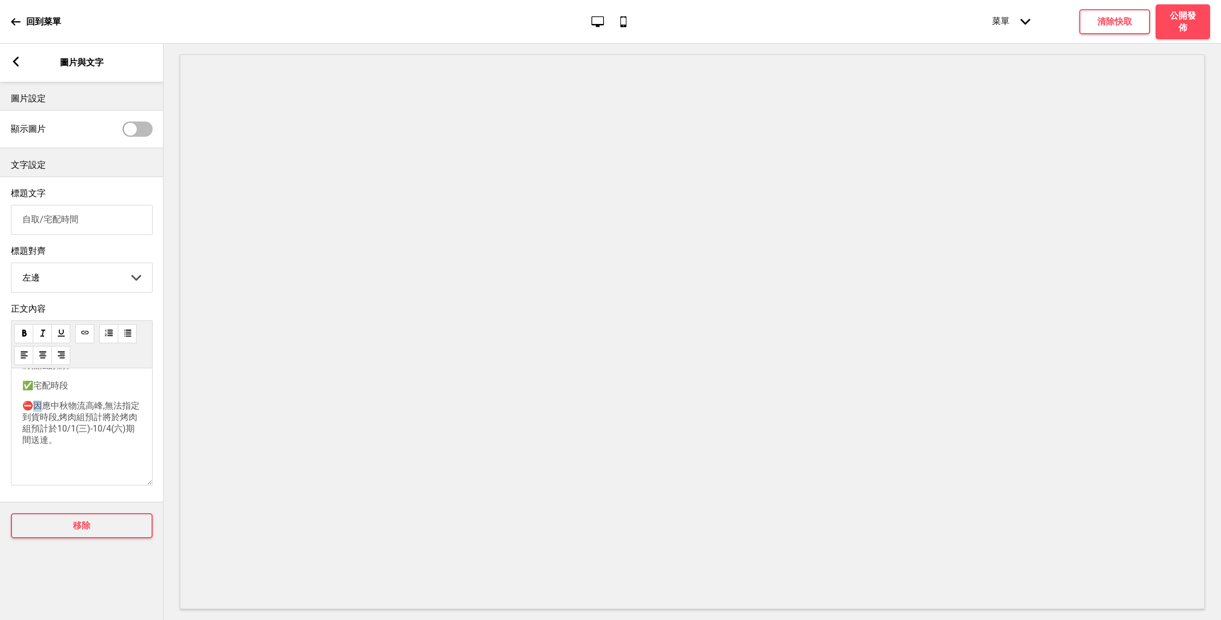
drag, startPoint x: 32, startPoint y: 405, endPoint x: 20, endPoint y: 405, distance: 11.4
click at [20, 405] on div "✅自取分店 泰椰樹林店-台南市中西區樹林街二段201號 ⏱每日10:00-11:00 ☎06-2146658 泰椰南紡店-台南市中華東路ㄧ段187號 ⏱每日1…" at bounding box center [82, 426] width 142 height 117
copy span "⛔"
click at [31, 462] on p "﻿" at bounding box center [81, 460] width 119 height 10
click at [56, 465] on p "⛔" at bounding box center [81, 460] width 119 height 10
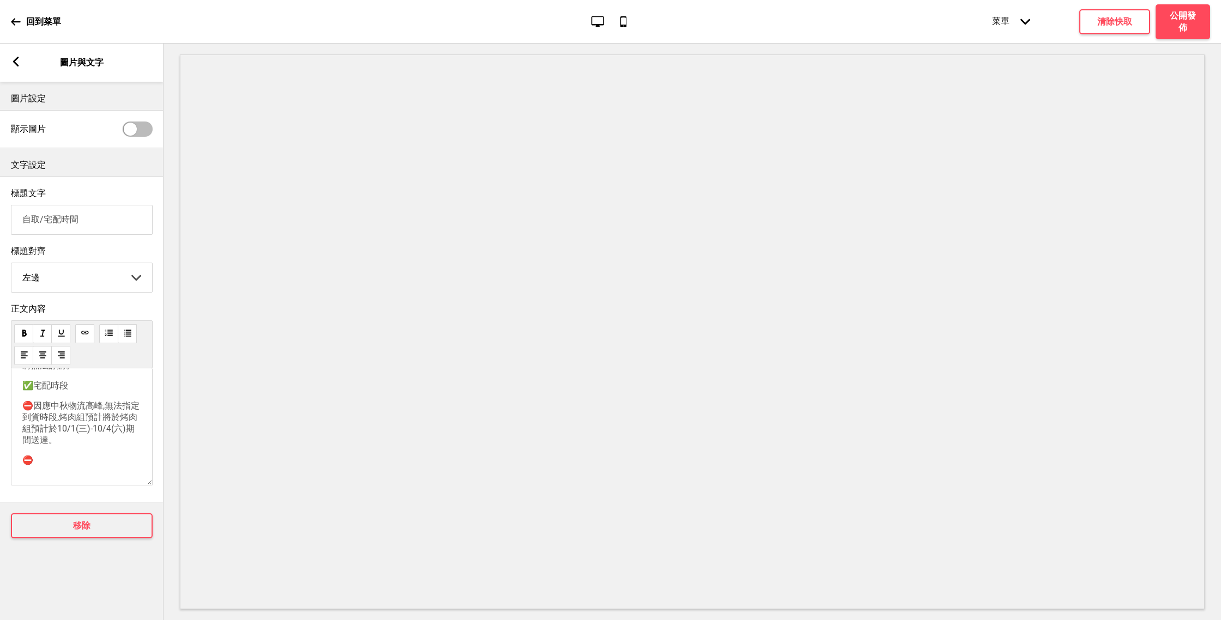
click at [68, 433] on span "⛔因應中秋物流高峰,無法指定到貨時段,烤肉組預計將於烤肉組預計於10/1(三)-10/4(六)期間送達。" at bounding box center [80, 422] width 117 height 45
click at [68, 446] on p "⛔因應中秋物流高峰,無法指定到貨時段,烤肉組預計將於烤肉組預計於10/1(三)-10/4(六)期間送達。" at bounding box center [81, 423] width 119 height 46
click at [52, 465] on p "⛔" at bounding box center [81, 460] width 119 height 10
click at [57, 465] on p "⛔" at bounding box center [81, 460] width 119 height 10
click at [84, 465] on p "⛔外縣市外縣市應期(日)(一)不宅配ㄝ" at bounding box center [81, 453] width 119 height 23
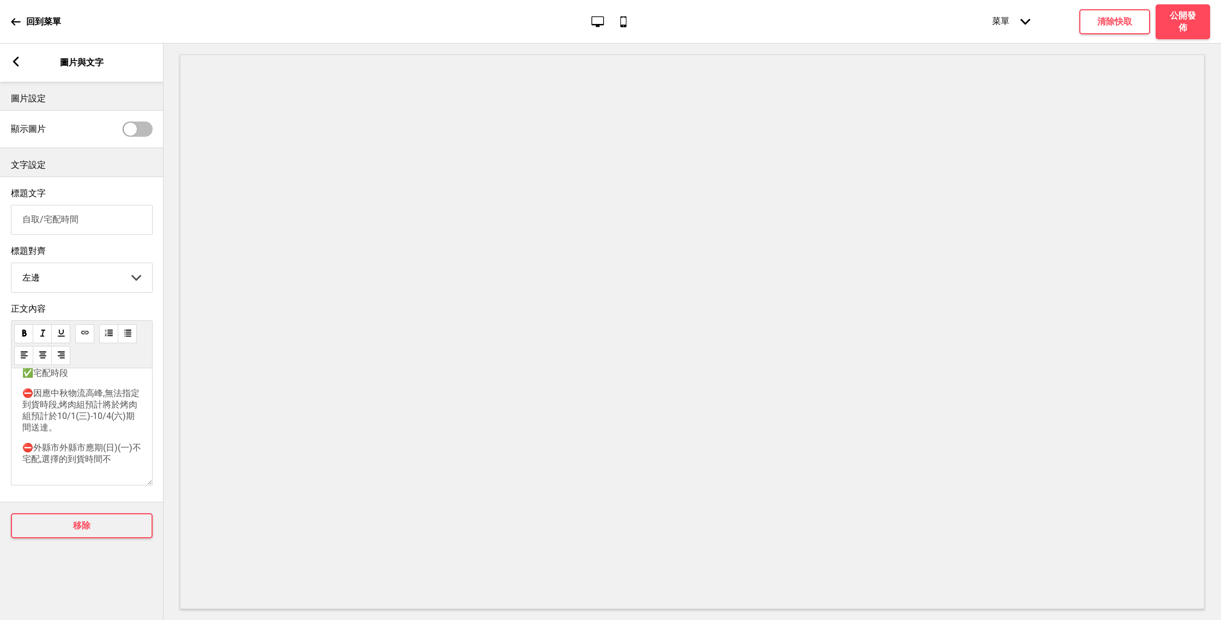
scroll to position [206, 0]
click at [113, 456] on span "⛔外縣市外縣市應期(日)(一)不宅配,選擇的到貨時間不選擇的到貨時間不具任何效力。" at bounding box center [81, 451] width 119 height 33
click at [114, 456] on span "⛔外縣市外縣市應期(日)(一)不宅配,選擇的到貨時間不選擇的到貨時間不具任何效力。" at bounding box center [81, 451] width 119 height 33
click at [60, 423] on span "⛔因應中秋物流高峰,無法指定到貨時段,烤肉組預計將於烤肉組預計於10/1(三)-10/4(六)期間送達。" at bounding box center [80, 402] width 117 height 45
drag, startPoint x: 56, startPoint y: 426, endPoint x: 122, endPoint y: 430, distance: 66.6
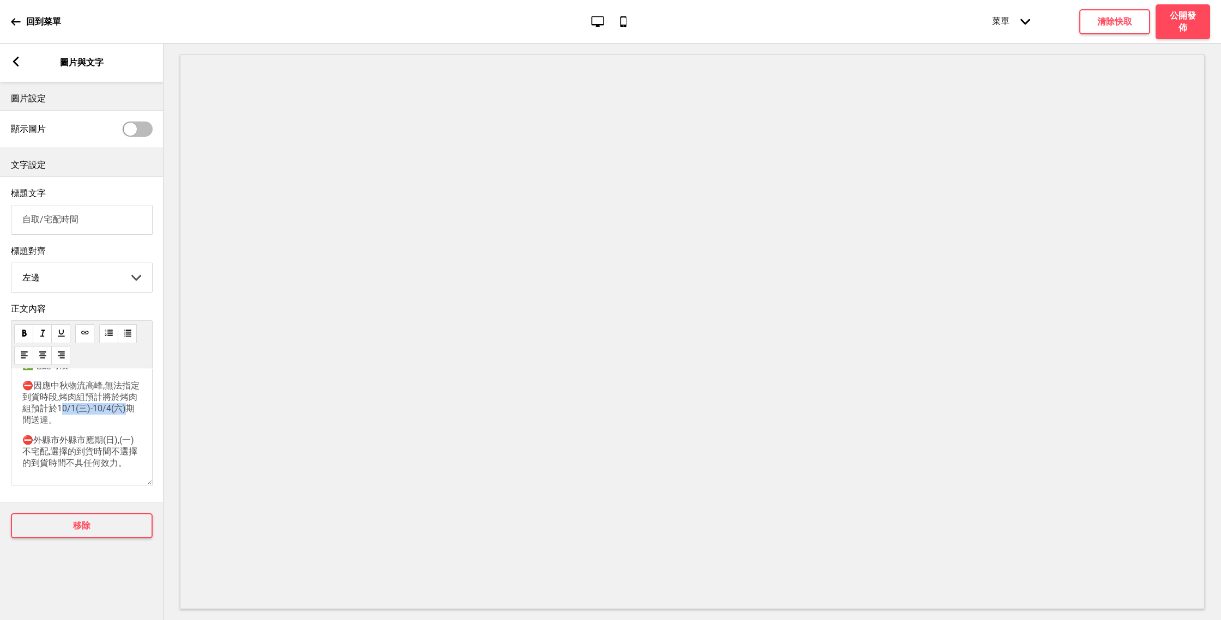
click at [122, 426] on p "⛔因應中秋物流高峰,無法指定到貨時段,烤肉組預計將於烤肉組預計於10/1(三)-10/4(六)期間送達。" at bounding box center [81, 403] width 119 height 46
click at [127, 425] on span "⛔因應中秋物流高峰,無法指定到貨時段,烤肉組預計將於烤肉組預計於10/1(三)-10/4(六)期間送達。" at bounding box center [80, 402] width 117 height 45
drag, startPoint x: 126, startPoint y: 426, endPoint x: 57, endPoint y: 426, distance: 68.7
click at [57, 425] on span "⛔因應中秋物流高峰,無法指定到貨時段,烤肉組預計將於烤肉組預計於10/1(三)-10/4(六)期間送達。" at bounding box center [80, 402] width 117 height 45
click at [129, 458] on span "⛔外縣市外縣市應期(日),(一)不宅配,選擇的到貨時間不選擇的到貨時間不具任何效力。" at bounding box center [79, 451] width 115 height 33
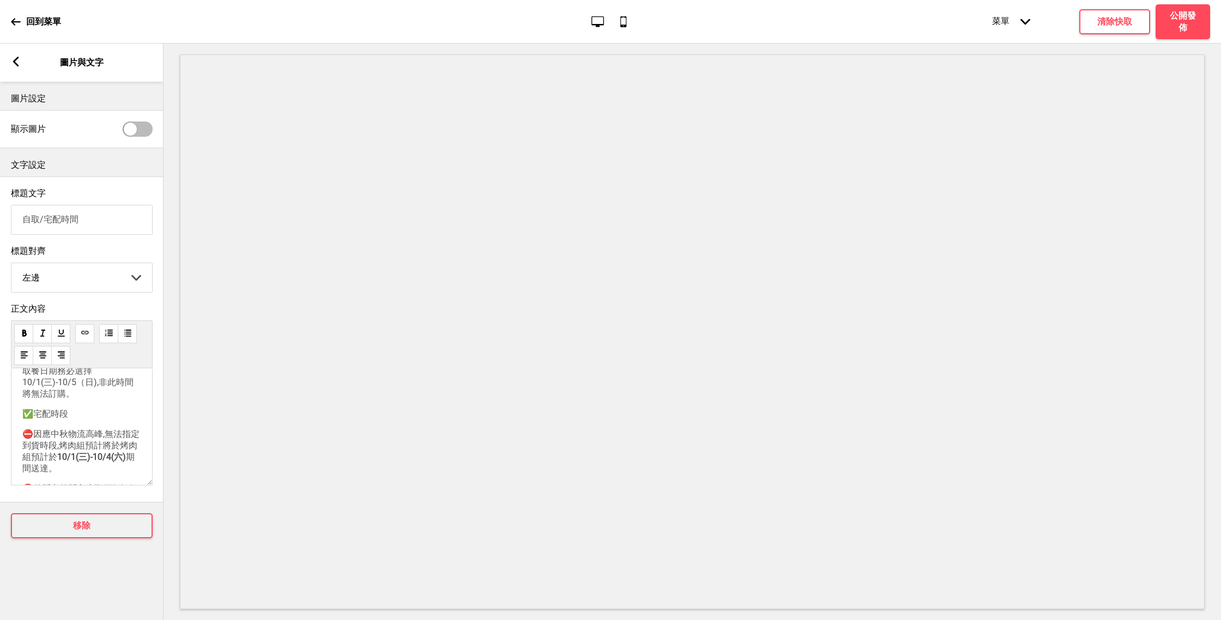
scroll to position [147, 0]
drag, startPoint x: 23, startPoint y: 395, endPoint x: 95, endPoint y: 397, distance: 71.9
click at [95, 397] on span "泰椰南紡店-台南市中華東路ㄧ段187號 ⏱每日10:00-11:00 ☎06-2093888 ⚠️結帳時取餐日期務必結帳時取餐日期務必選擇10/1(三)-10…" at bounding box center [81, 360] width 118 height 100
click at [82, 396] on span "10/1(三)-10/5（日)" at bounding box center [59, 393] width 75 height 10
click at [105, 422] on p "✅宅配時段" at bounding box center [81, 425] width 119 height 11
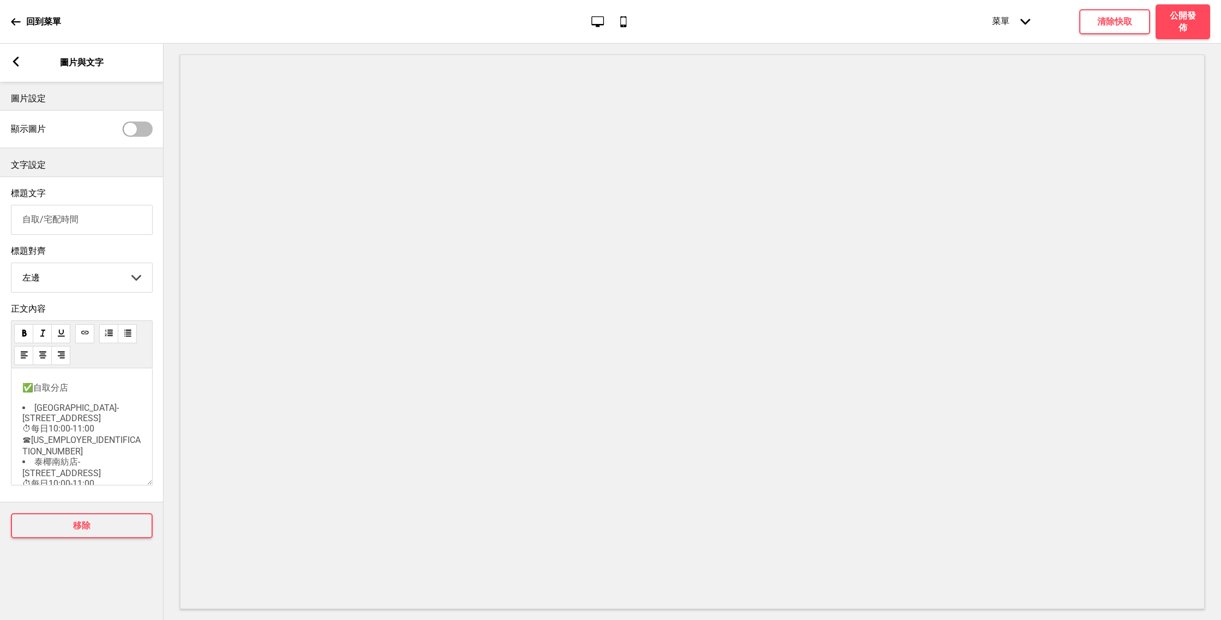
scroll to position [37, 0]
click at [63, 420] on li "泰椰樹林店-台南市中西區樹林街二段201號 ⏱每日10:00-11:00 ☎06-2146658" at bounding box center [81, 393] width 119 height 54
click at [72, 435] on span "泰椰南紡店-台南市中華東路ㄧ段187號 ⏱每日10:00-11:00 ☎06-2093888 ⚠️結帳時取餐日期務必結帳時取餐日期務必選擇" at bounding box center [81, 458] width 118 height 77
click at [35, 434] on span "泰椰南紡店-台南市中華東路ㄧ段187號 ⏱每日10:00-11:00 ☎06-2093888 ⚠️結帳時取餐日期務必結帳時取餐日期務必選擇" at bounding box center [81, 458] width 118 height 77
click at [122, 385] on span "泰椰樹林店-台南市中西區樹林街二段201號 ⏱每日10:00-11:00 ☎06-2146658泰椰南紡店-台南市中華東路ㄧ段187號 ⏱每日10:00-11…" at bounding box center [81, 432] width 118 height 132
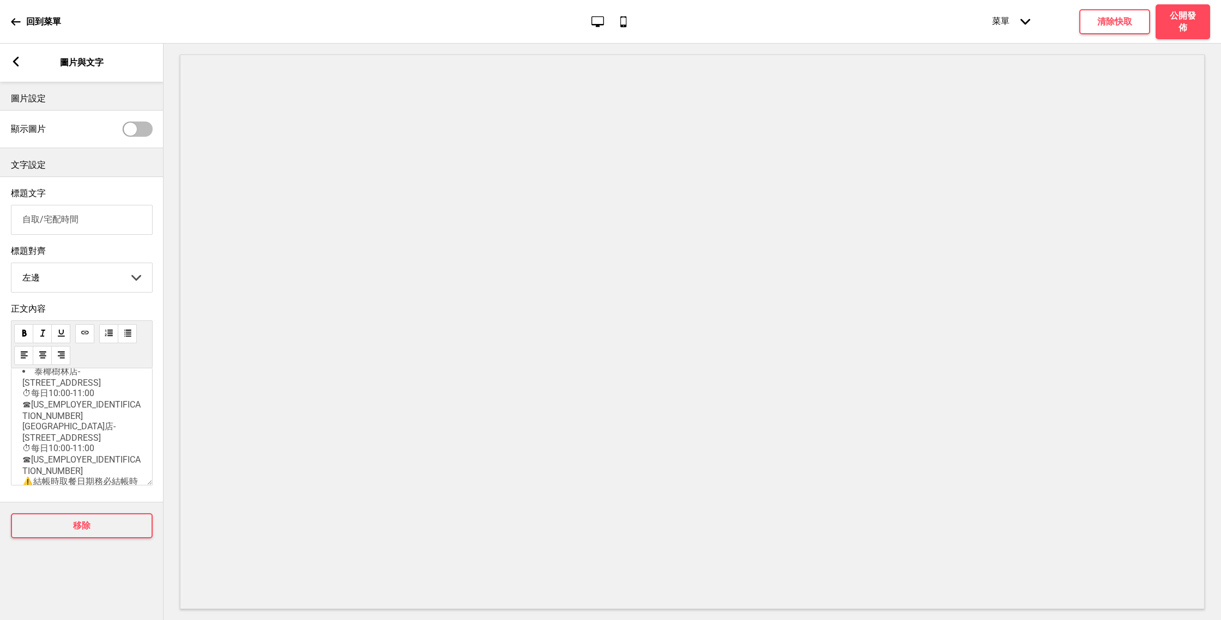
click at [56, 426] on span "泰椰樹林店-台南市中西區樹林街二段201號 ⏱每日10:00-11:00 ☎06-2146658泰椰南紡店-台南市中華東路ㄧ段187號 ⏱每日10:00-11…" at bounding box center [81, 432] width 118 height 132
click at [56, 424] on p "⛔因應中秋物流高峰,無法指定到貨時段,烤肉組預計將於烤肉組預計於 10/1(三)-10/4(六) 期間送達。" at bounding box center [81, 402] width 119 height 46
click at [47, 446] on div "✅自取分店 泰椰樹林店-台南市中西區樹林街二段201號 ⏱每日10:00-11:00 ☎06-2146658 泰椰南紡店-台南市中華東路ㄧ段187號 ⏱每日1…" at bounding box center [81, 321] width 119 height 293
click at [31, 445] on div "✅自取分店 泰椰樹林店-台南市中西區樹林街二段201號 ⏱每日10:00-11:00 ☎06-2146658 泰椰南紡店-台南市中華東路ㄧ段187號 ⏱每日1…" at bounding box center [81, 321] width 119 height 293
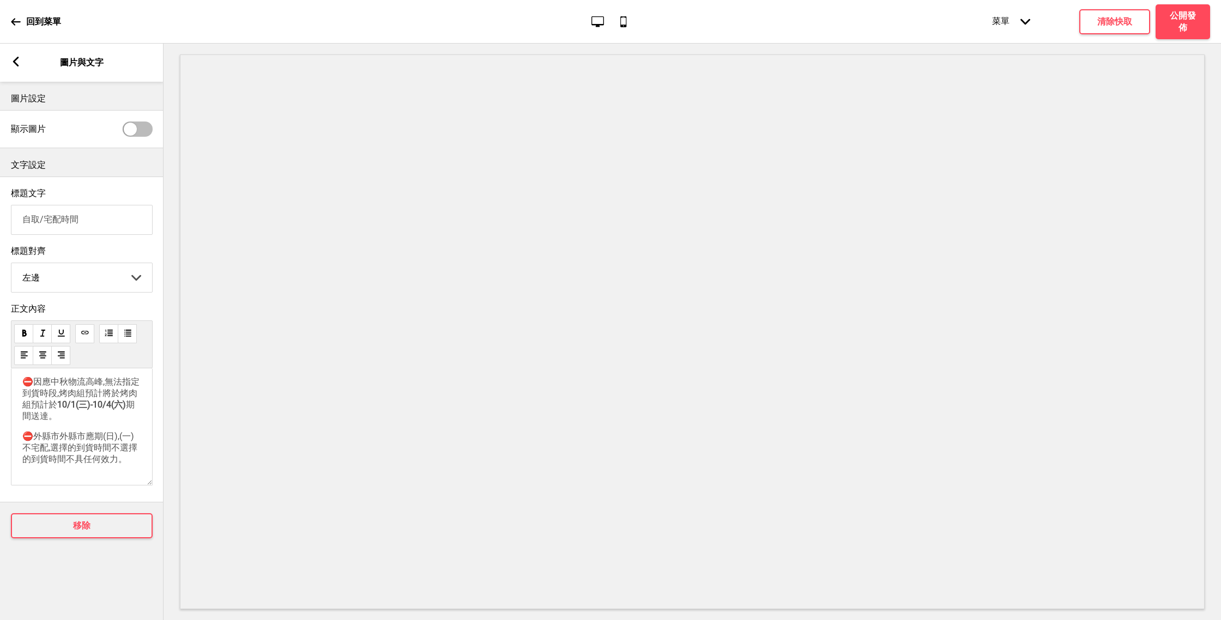
scroll to position [221, 0]
drag, startPoint x: 55, startPoint y: 408, endPoint x: 121, endPoint y: 414, distance: 66.2
click at [125, 414] on p "⛔因應中秋物流高峰,無法指定到貨時段,烤肉組預計將於烤肉組預計於 10/1(三)-10/4(六) 期間送達。" at bounding box center [81, 400] width 119 height 46
click at [129, 411] on span "期間送達。" at bounding box center [78, 410] width 112 height 22
drag, startPoint x: 127, startPoint y: 414, endPoint x: 58, endPoint y: 412, distance: 69.2
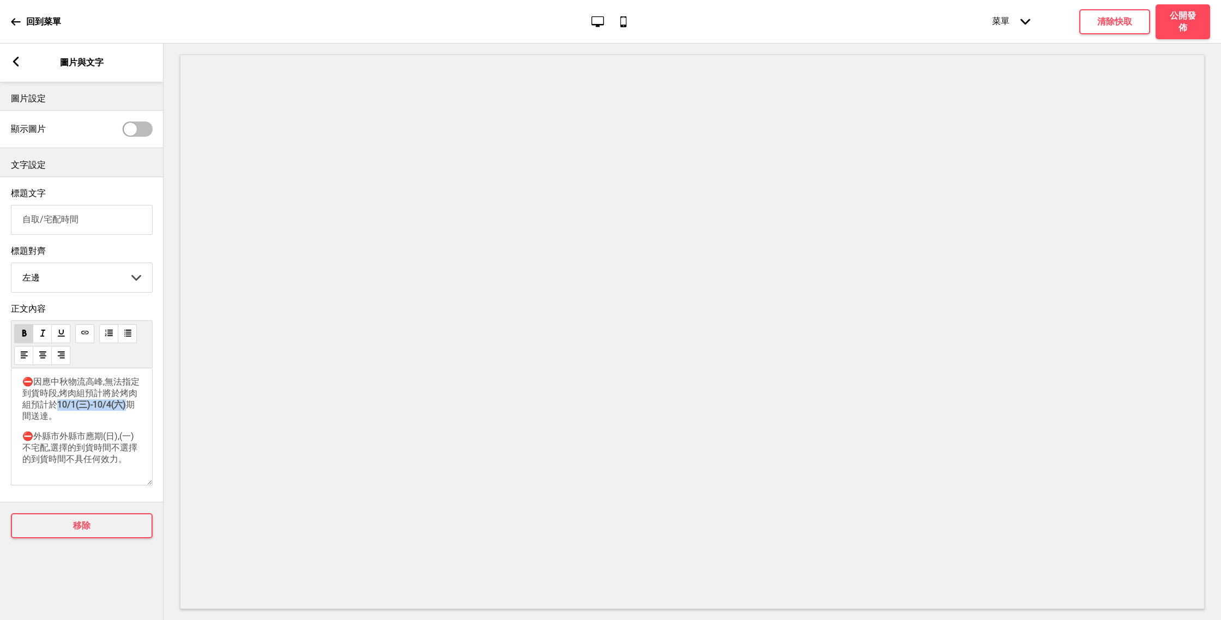
click at [57, 410] on span "10/1(三)-10/4(六)" at bounding box center [91, 404] width 69 height 10
click at [91, 433] on div "✅自取分店 泰椰樹林店-台南市中西區樹林街二段201號 ⏱每日10:00-11:00 ☎06-2146658 泰椰南紡店-台南市中華東路ㄧ段187號 ⏱每日1…" at bounding box center [81, 319] width 119 height 293
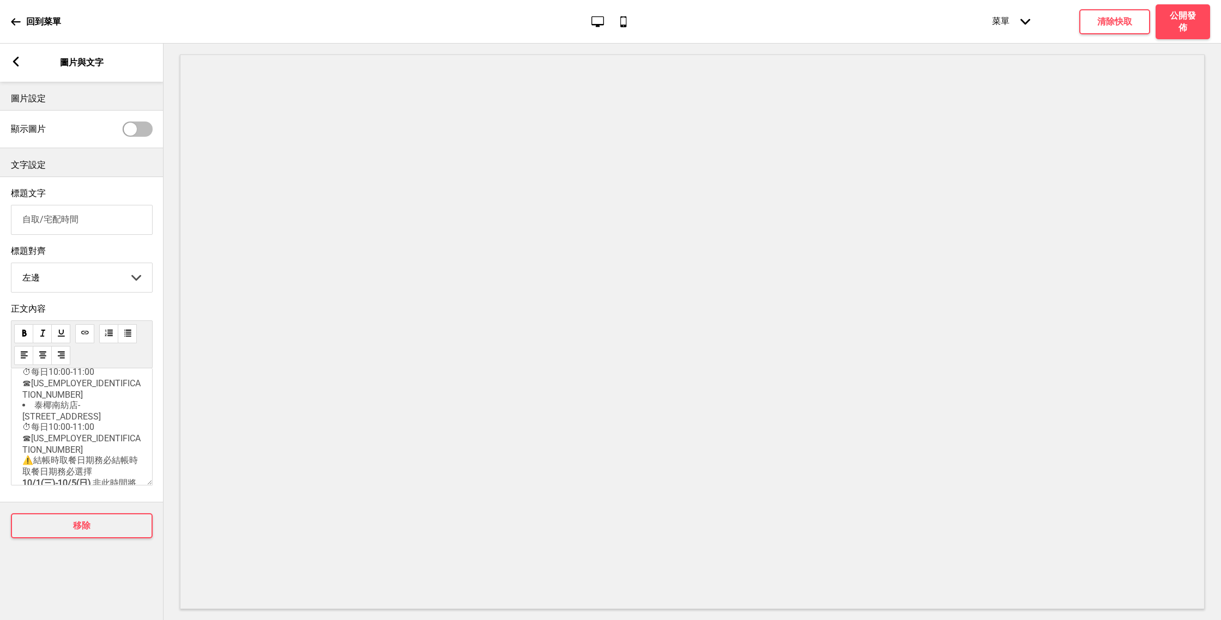
scroll to position [75, 0]
drag, startPoint x: 93, startPoint y: 465, endPoint x: 16, endPoint y: 465, distance: 77.4
click at [16, 465] on div "✅自取分店 泰椰樹林店-台南市中西區樹林街二段201號 ⏱每日10:00-11:00 ☎06-2146658 泰椰南紡店-台南市中華東路ㄧ段187號 ⏱每日1…" at bounding box center [82, 426] width 142 height 117
click at [94, 399] on span "泰椰南紡店-台南市中華東路ㄧ段187號 ⏱每日10:00-11:00 ☎06-2093888 ⚠️結帳時取餐日期務必結帳時取餐日期務必選擇10/1(三)-10…" at bounding box center [81, 431] width 118 height 100
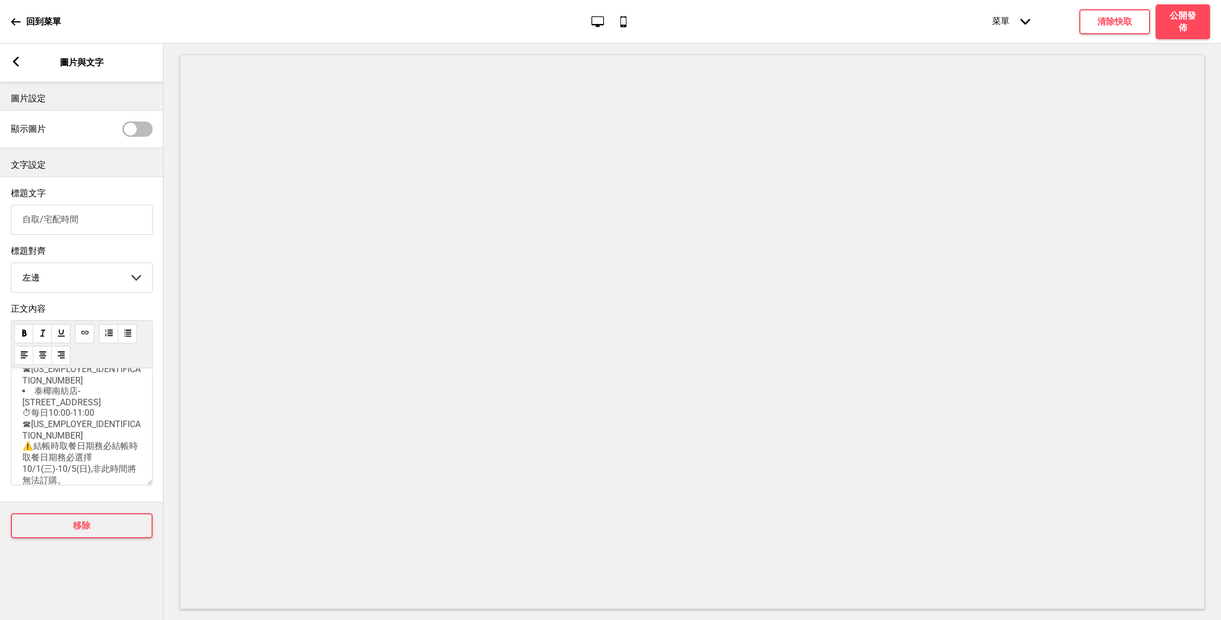
click at [83, 434] on li "泰椰南紡店-台南市中華東路ㄧ段187號 ⏱每日10:00-11:00 ☎06-2093888 ⚠️結帳時取餐日期務必結帳時取餐日期務必選擇10/1(三)-10…" at bounding box center [81, 436] width 119 height 101
click at [77, 424] on p "⚠️結帳時取餐日期務必結帳時取餐日期務必選擇10/1(三)-10/5(日),非此時間將無法訂購。" at bounding box center [81, 402] width 119 height 46
click at [87, 387] on p "✅自取分店" at bounding box center [81, 380] width 119 height 11
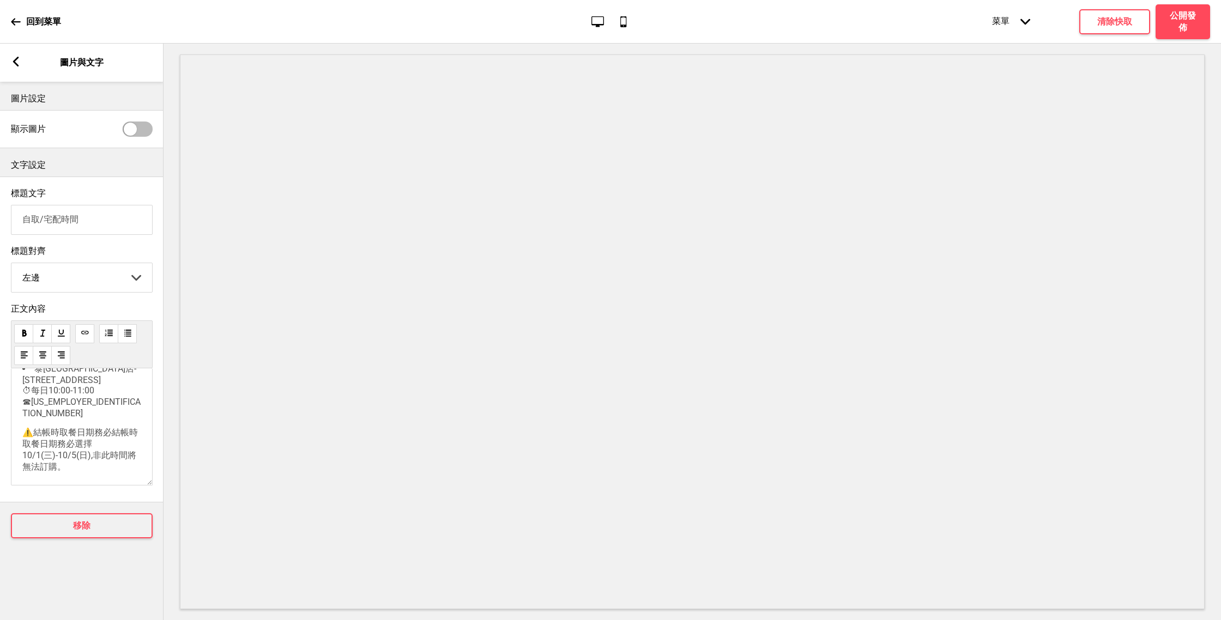
scroll to position [148, 0]
click at [56, 419] on span "⚠️結帳時取餐日期務必結帳時取餐日期務必選擇10/1(三)-10/5(日),非此時間將無法訂購。" at bounding box center [80, 414] width 116 height 45
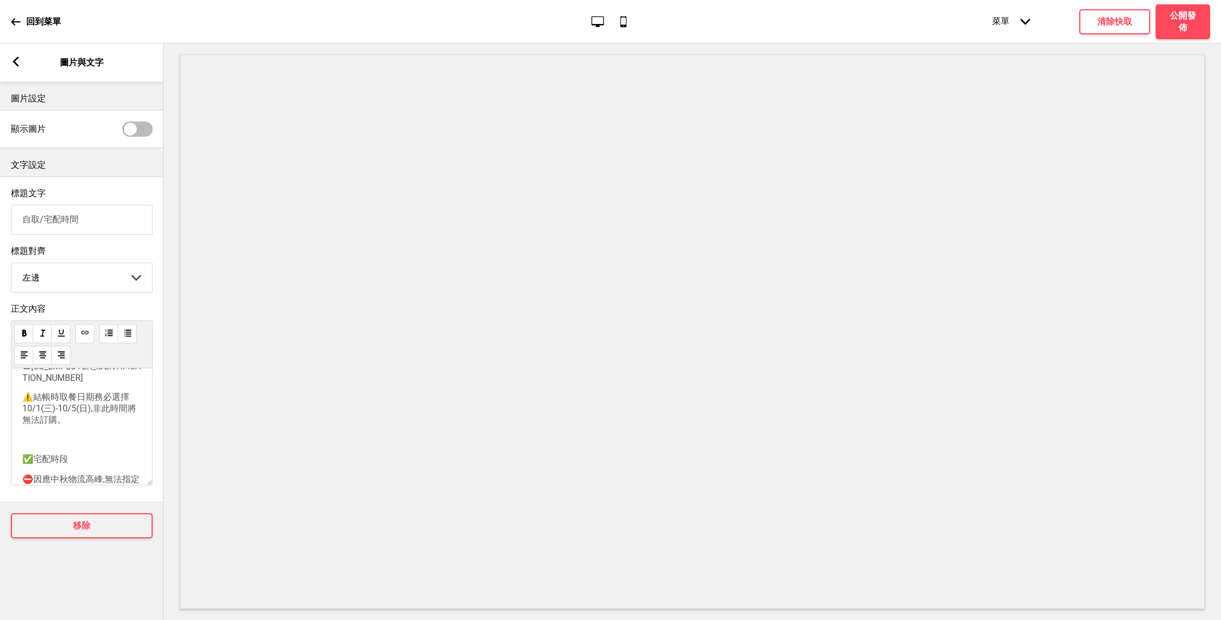
click at [59, 408] on span "⚠️結帳時取餐日期務必選擇10/1(三)-10/5(日),非此時間將無法訂購。" at bounding box center [79, 408] width 114 height 33
click at [116, 426] on p "⚠️結帳時,取餐日期務必選擇10/1(三)-10/5(日),非此時間將無法訂購。" at bounding box center [81, 409] width 119 height 34
click at [59, 393] on p "⚠️結帳時,取餐日期務必選擇10/1(三)-10/5(日),非此時間將無法訂購。" at bounding box center [81, 409] width 119 height 34
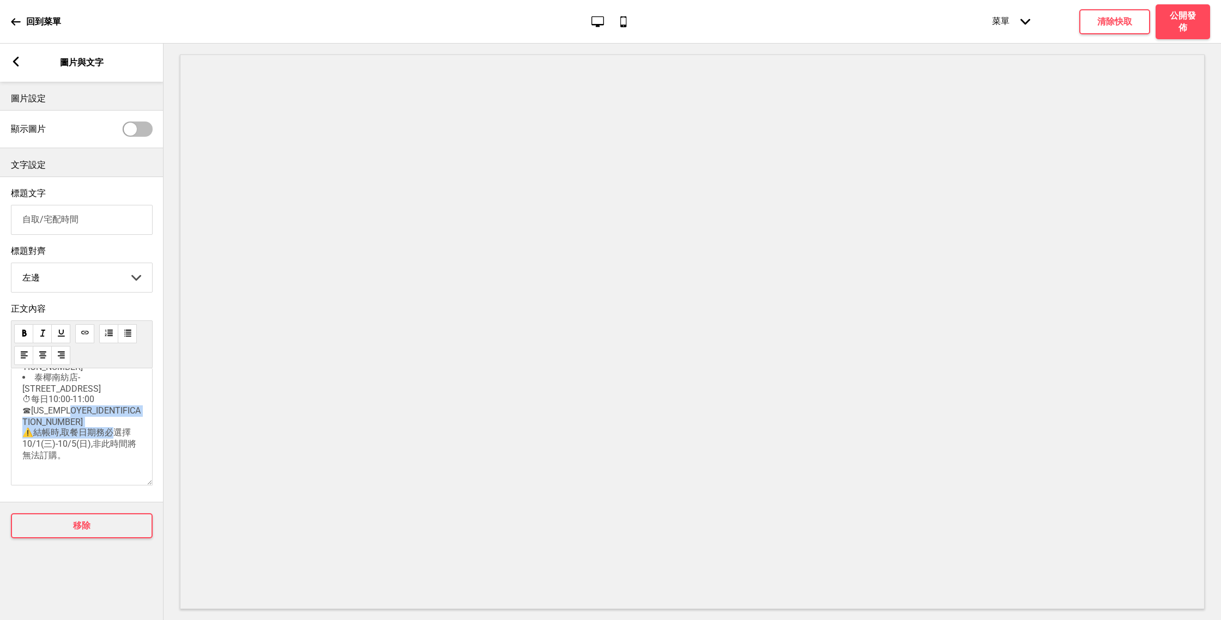
drag, startPoint x: 66, startPoint y: 456, endPoint x: 17, endPoint y: 434, distance: 53.7
click at [17, 434] on div "✅自取分店 ﻿ 泰椰樹林店-台南市中西區樹林街二段201號 ⏱每日10:00-11:00 ☎06-2146658 泰椰南紡店-台南市中華東路ㄧ段187號 ⏱每…" at bounding box center [82, 426] width 142 height 117
copy span "⚠️結帳時,取餐日期務必選擇10/1(三)-10/5(日),非此時間將無法訂購。"
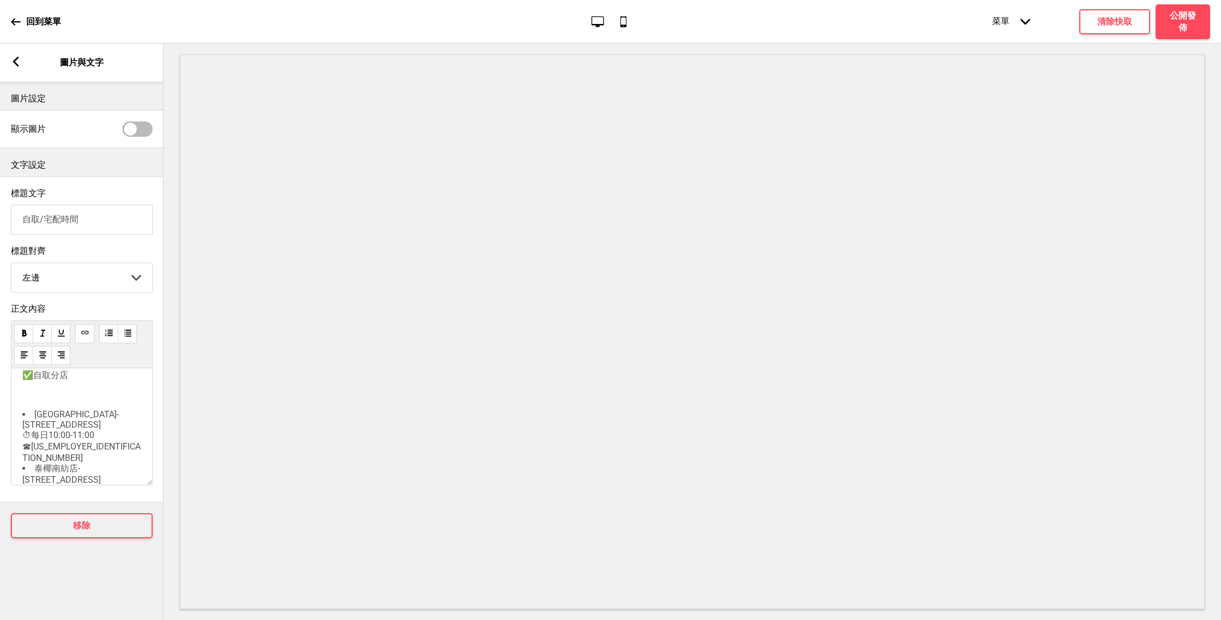
click at [75, 381] on p "✅自取分店" at bounding box center [81, 375] width 119 height 11
click at [65, 392] on span "✅自取分店(⚠️結帳時,取餐日期務必選擇10/1(三)-10/5(日),非此時間將無法訂購。)" at bounding box center [79, 386] width 114 height 33
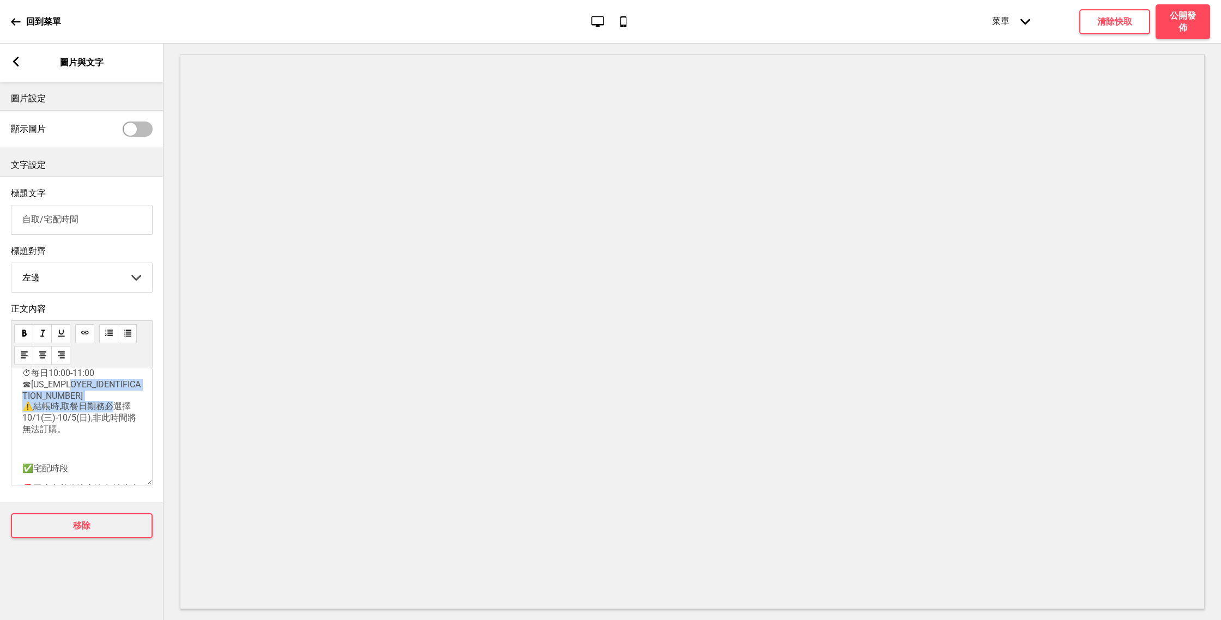
drag, startPoint x: 63, startPoint y: 432, endPoint x: 17, endPoint y: 409, distance: 51.9
click at [17, 409] on div "✅自取分店 (⚠️結帳時,取餐日期務必選擇10/1(三)-10/5(日),非此時間將無法訂購。) ﻿ 泰椰樹林店-台南市中西區樹林街二段201號 ⏱每日10:…" at bounding box center [82, 426] width 142 height 117
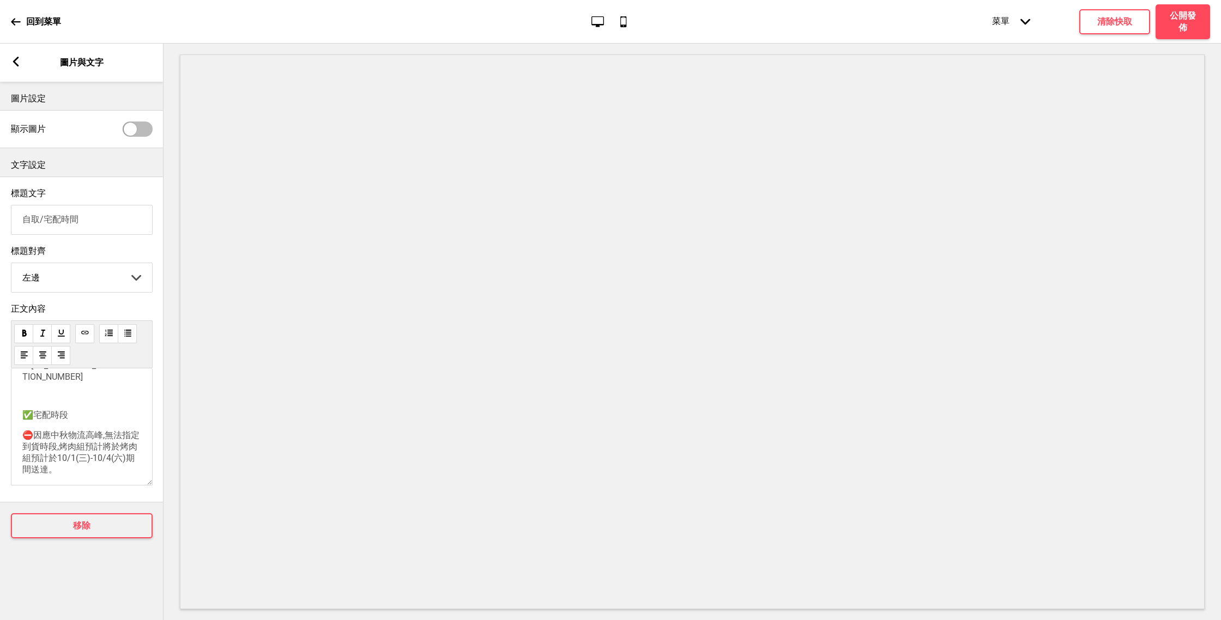
click at [58, 401] on p "﻿" at bounding box center [81, 396] width 119 height 10
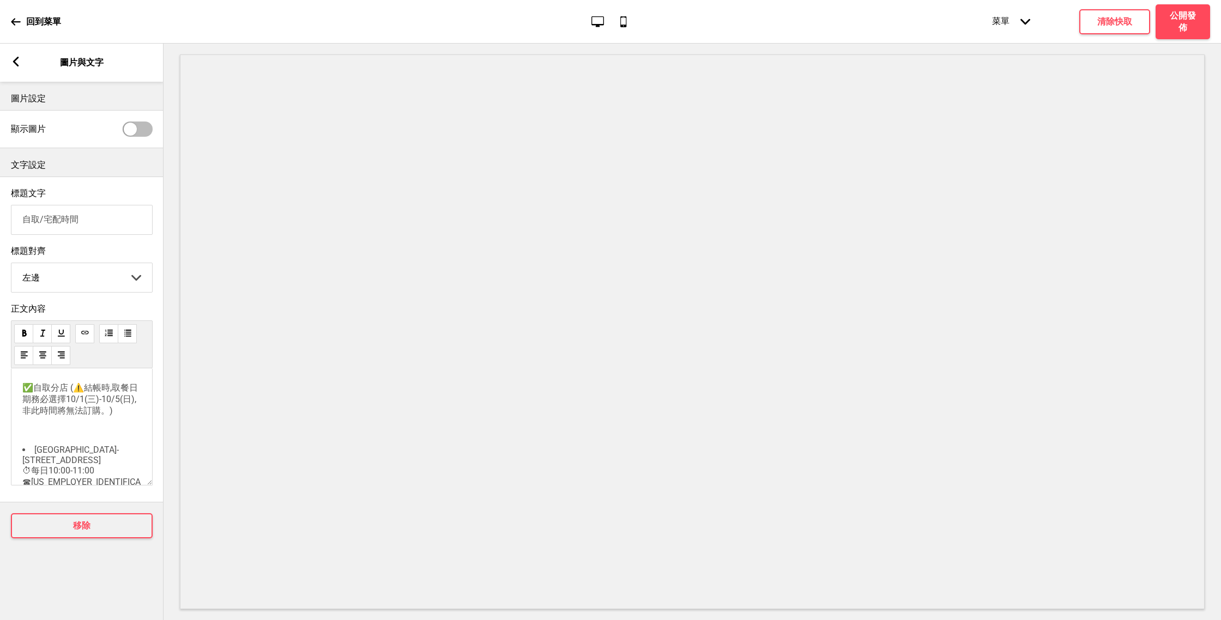
click at [73, 405] on span "✅自取分店 (⚠️結帳時,取餐日期務必選擇10/1(三)-10/5(日),非此時間將無法訂購。)" at bounding box center [80, 399] width 116 height 33
click at [69, 403] on span "✅自取分店 (⚠️結帳時,取餐日期務必選擇10/1(三)-10/5(日),非此時間將無法訂購。)" at bounding box center [80, 399] width 116 height 33
drag, startPoint x: 83, startPoint y: 403, endPoint x: 75, endPoint y: 403, distance: 7.6
click at [75, 403] on span "✅自取分店 (⚠️結帳時,取餐日期務必選擇10/1(三)-10/5(日),非此時間將無法訂購。)" at bounding box center [80, 399] width 116 height 33
copy span "⚠️"
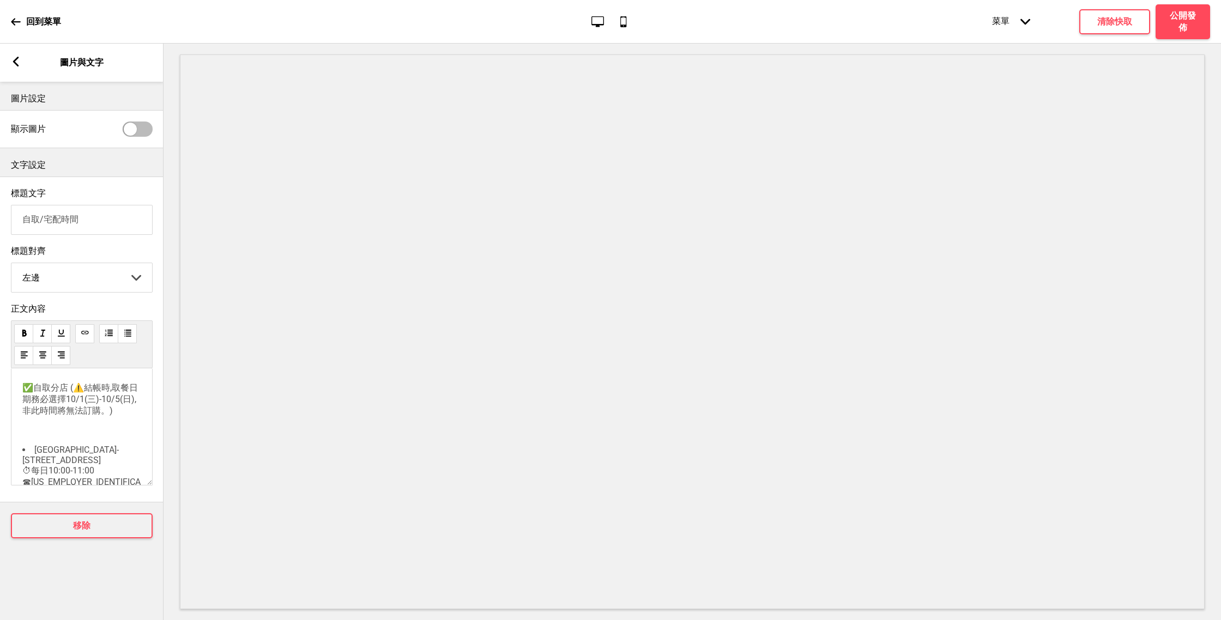
drag, startPoint x: 96, startPoint y: 430, endPoint x: 107, endPoint y: 429, distance: 11.0
click at [108, 416] on span "✅自取分店 (⚠️結帳時,取餐日期務必選擇10/1(三)-10/5(日),非此時間將無法訂購。)" at bounding box center [80, 399] width 116 height 33
click at [107, 416] on span "✅自取分店 (⚠️結帳時,取餐日期務必選擇10/1(三)-10/5(日),非此時間將無法訂購。)" at bounding box center [80, 399] width 116 height 33
click at [123, 435] on div "✅自取分店 (⚠️結帳時,取餐日期務必選擇10/1(三)-10/5(日),非此時間將無法訂購⚠️) ﻿ 泰椰樹林店-台南市中西區樹林街二段201號 ⏱每日10…" at bounding box center [81, 527] width 119 height 289
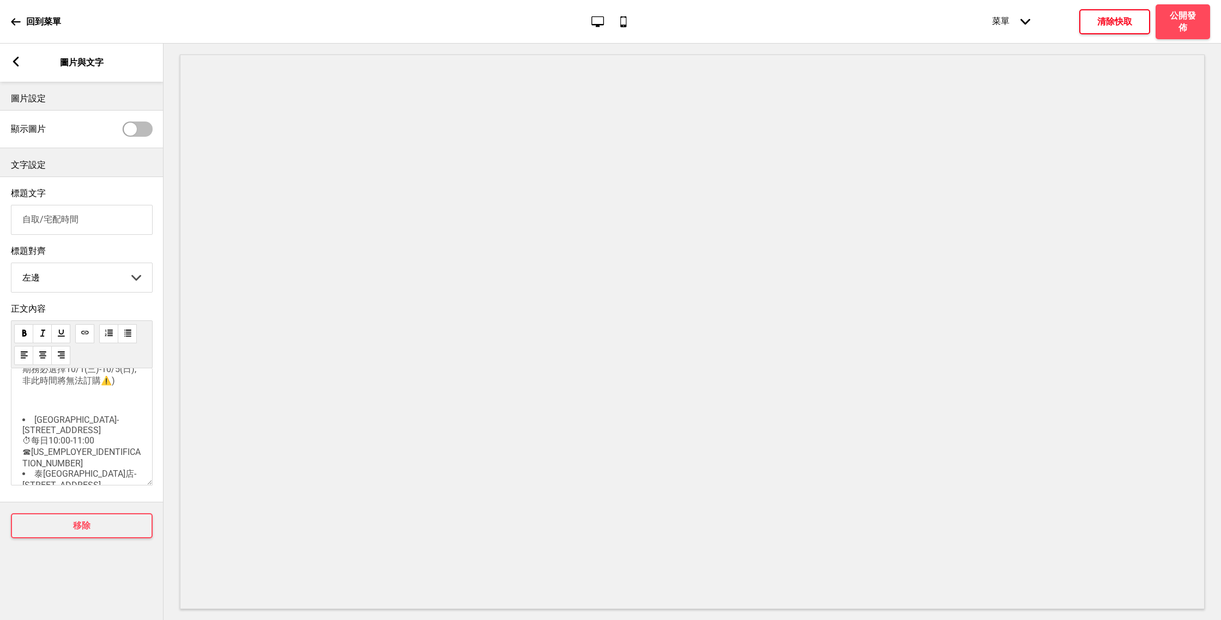
click at [1115, 27] on button "清除快取" at bounding box center [1114, 21] width 71 height 25
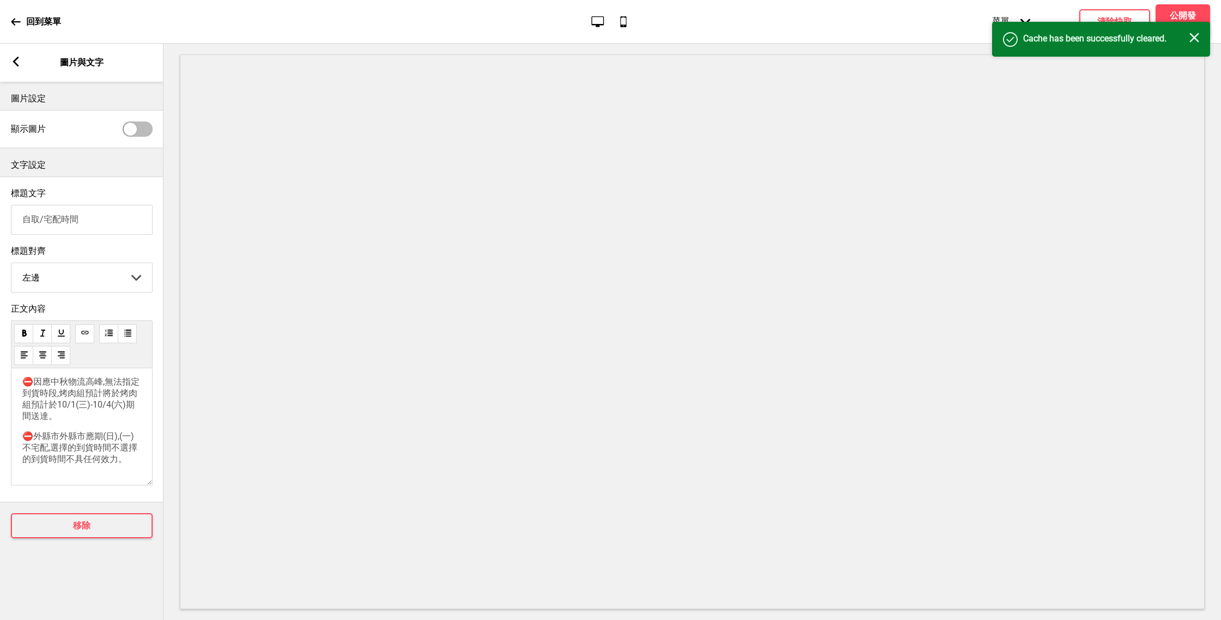
scroll to position [232, 0]
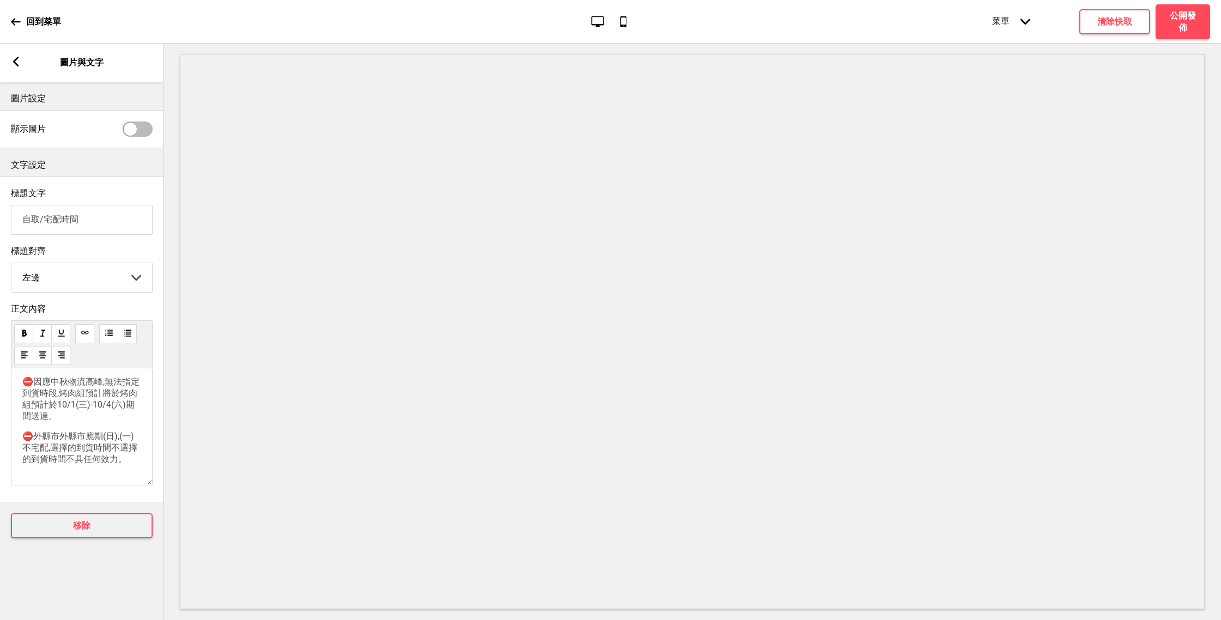
click at [108, 460] on span "⛔外縣市外縣市應期(日),(一)不宅配,選擇的到貨時間不選擇的到貨時間不具任何效力。" at bounding box center [79, 447] width 115 height 33
click at [138, 458] on p "⛔外縣市外縣市應期(日),(一)不宅配,選擇的到貨時間不選擇的到貨時間不具任何效力。" at bounding box center [81, 448] width 119 height 34
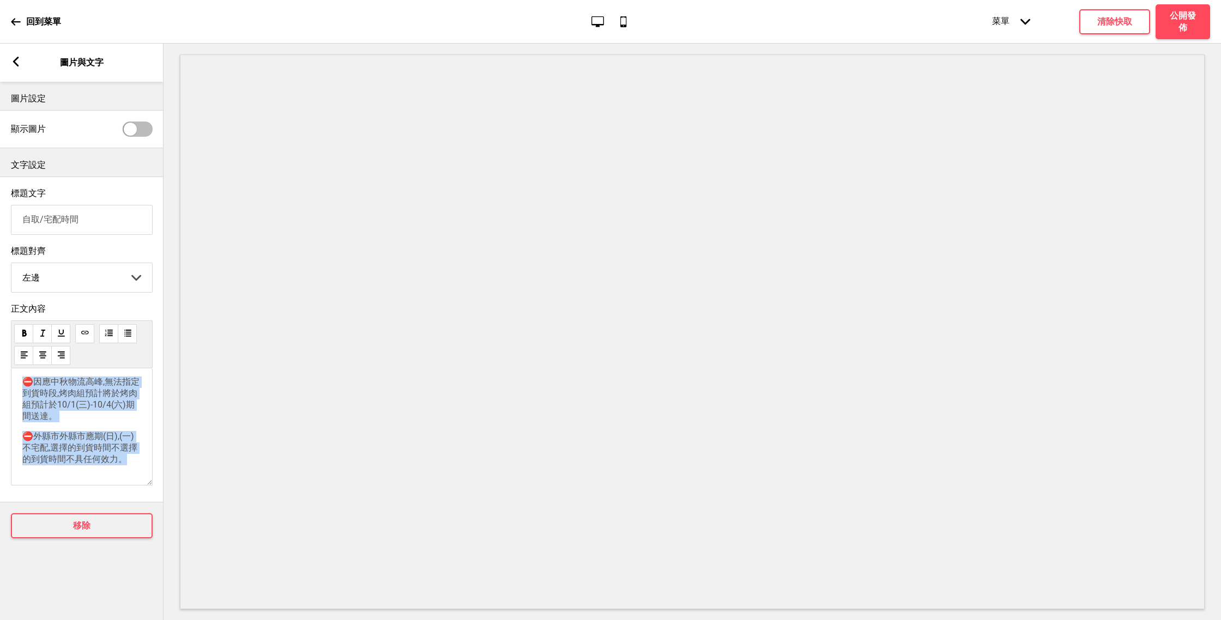
copy div "✅自取分店 (⚠️結帳時,取餐日期務必選擇10/1(三)-10/5(日),非此時間將無法訂購⚠️) ﻿ 泰椰樹林店-台南市中西區樹林街二段201號 ⏱每日10…"
click at [178, 375] on div at bounding box center [691, 332] width 1057 height 576
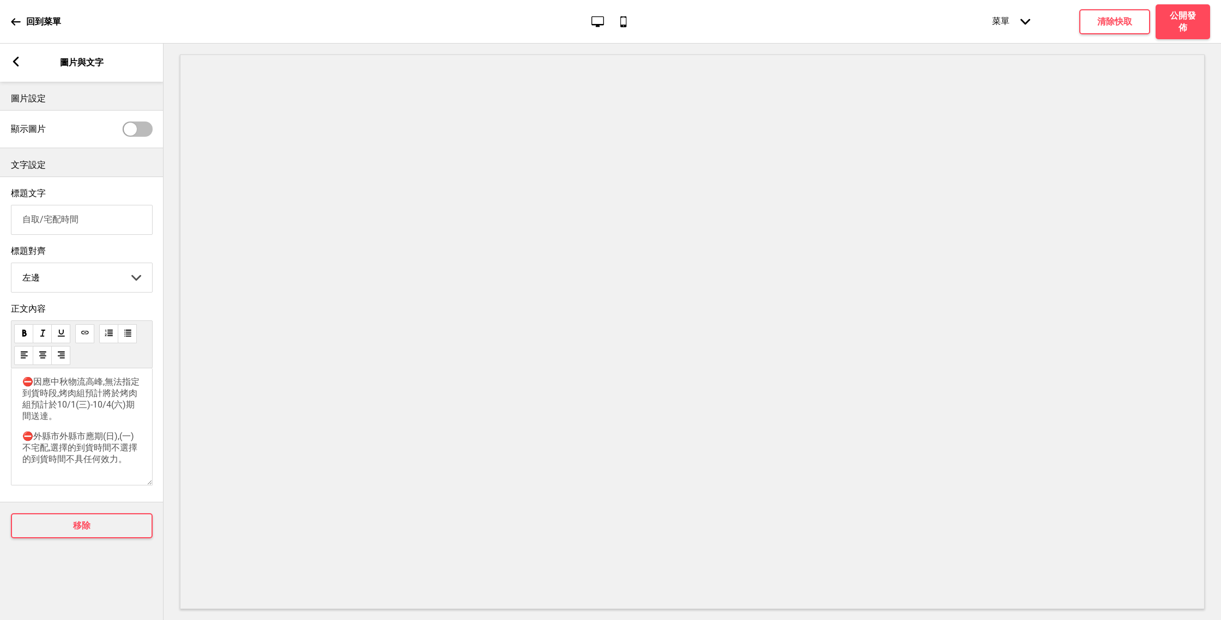
click at [17, 64] on icon at bounding box center [16, 62] width 6 height 10
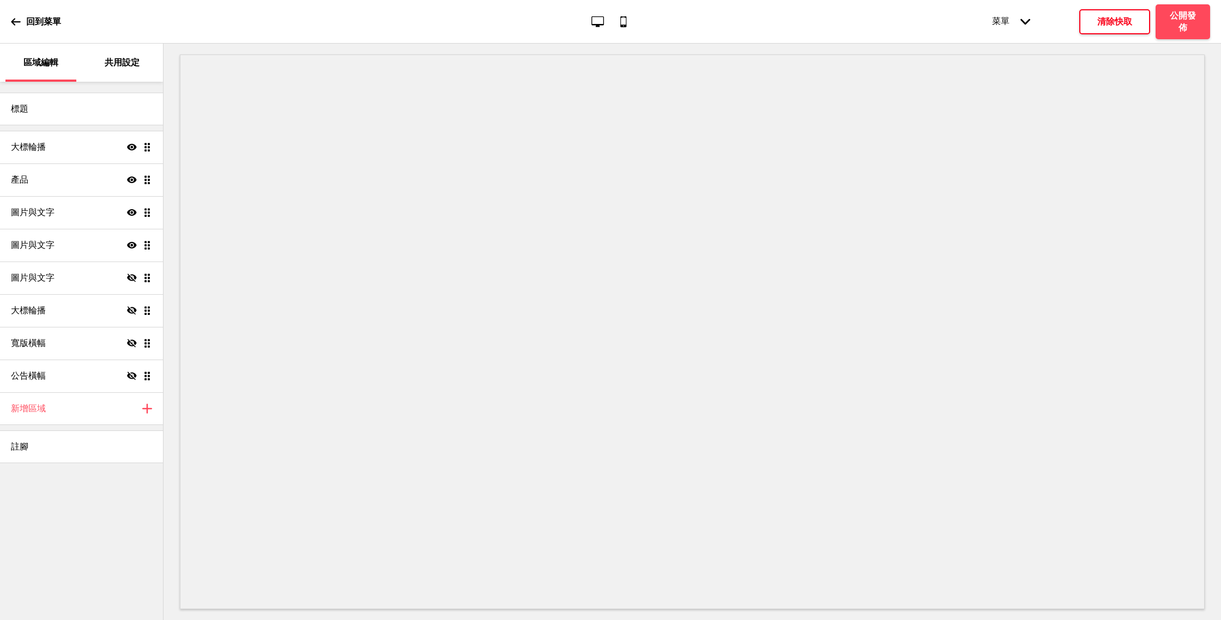
click at [1115, 17] on h4 "清除快取" at bounding box center [1114, 22] width 35 height 12
click at [76, 156] on div "大標輪播 顯示 拖曳" at bounding box center [81, 147] width 163 height 33
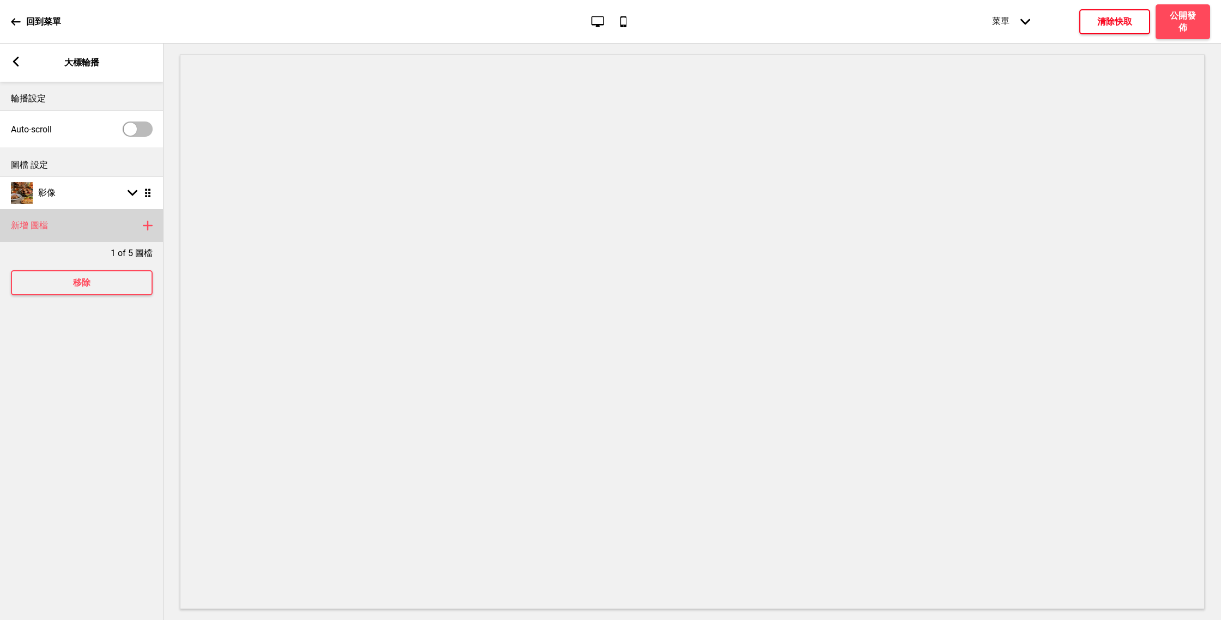
click at [135, 217] on div "新增 圖檔 加上" at bounding box center [81, 225] width 163 height 33
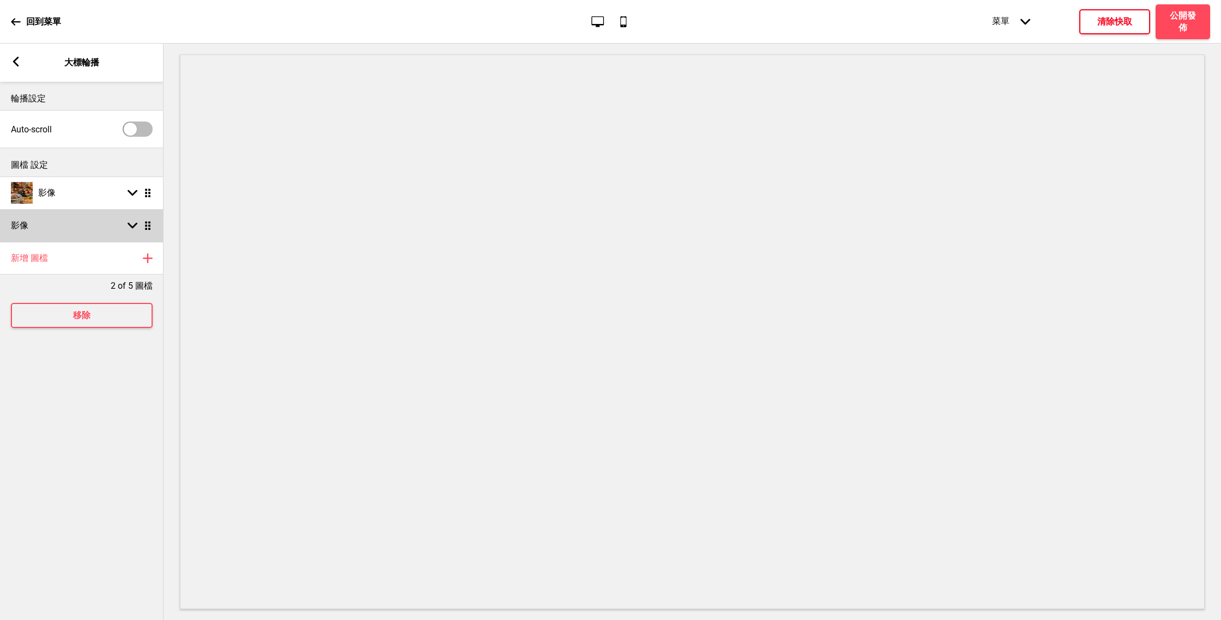
click at [128, 224] on rect at bounding box center [133, 226] width 10 height 10
select select "right"
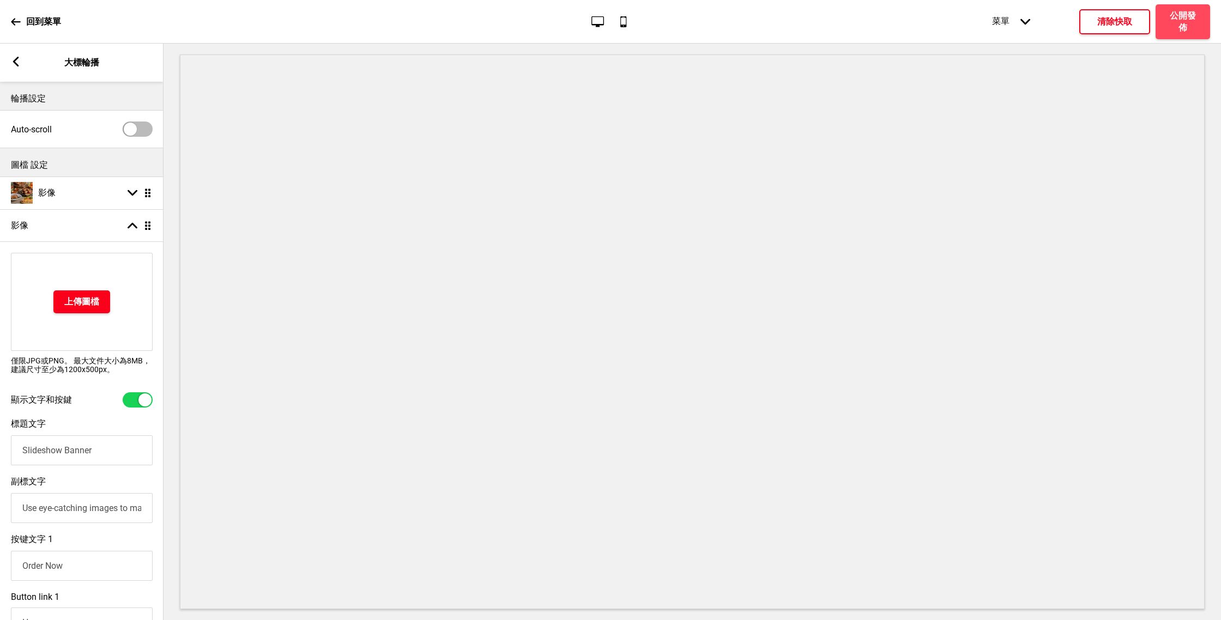
click at [89, 297] on h4 "上傳圖檔" at bounding box center [81, 302] width 35 height 12
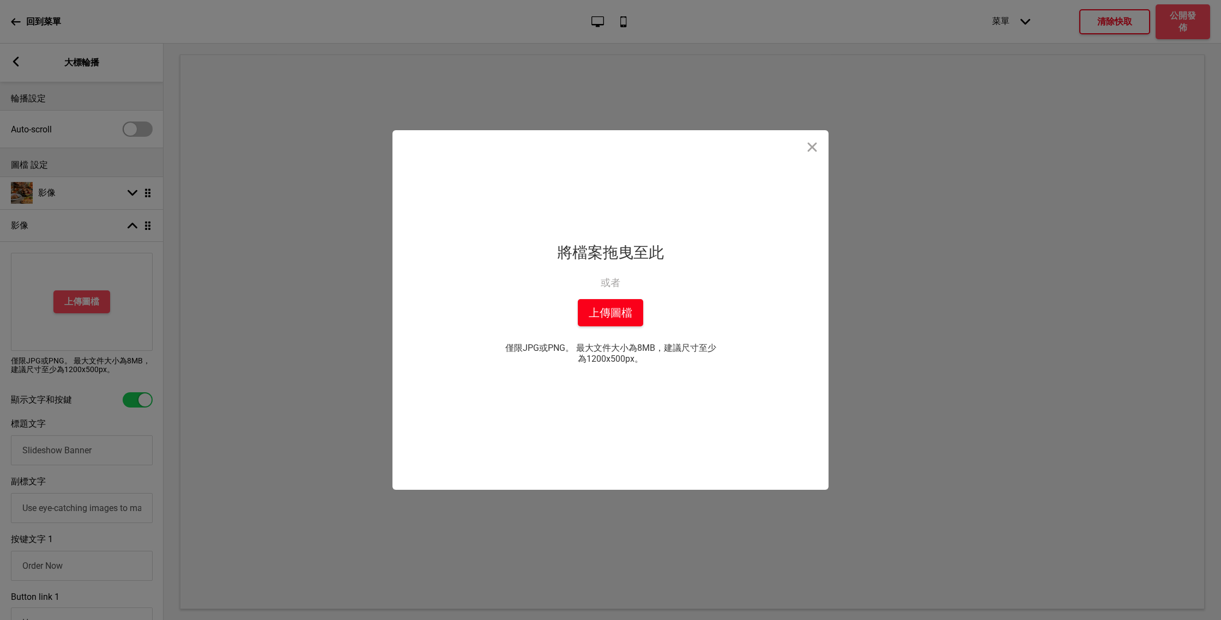
click at [598, 306] on button "上傳圖檔" at bounding box center [610, 312] width 65 height 27
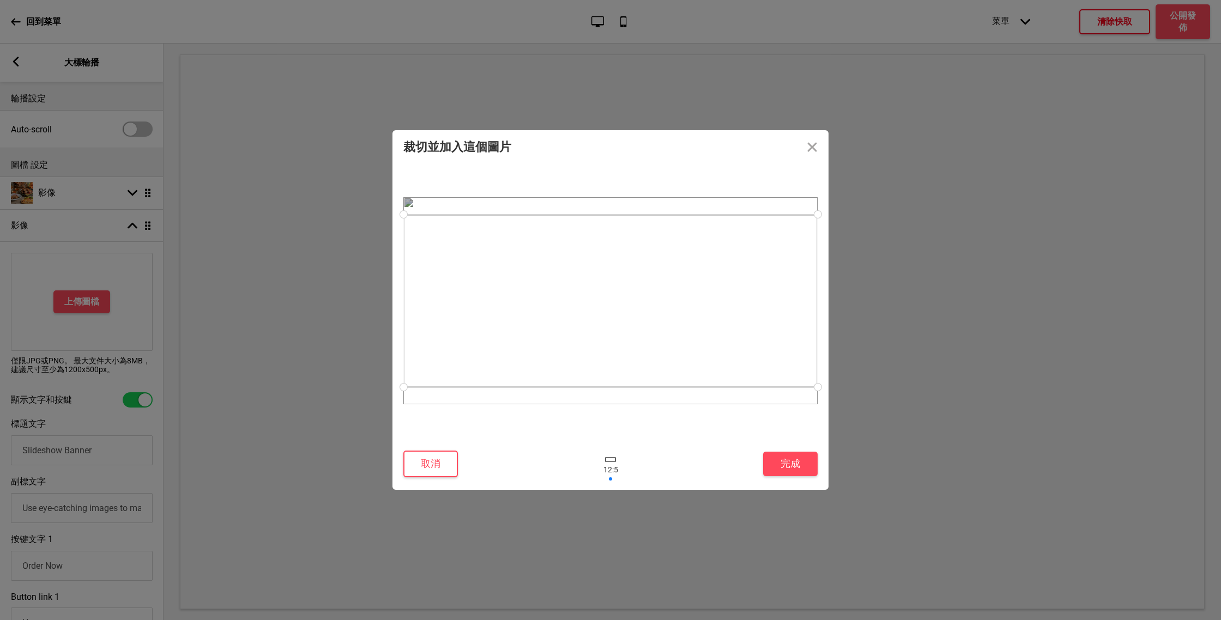
click at [662, 295] on div at bounding box center [610, 301] width 414 height 173
click at [663, 300] on div at bounding box center [610, 304] width 414 height 173
click at [608, 477] on div at bounding box center [610, 463] width 33 height 35
click at [605, 463] on div at bounding box center [610, 463] width 33 height 35
click at [516, 218] on div at bounding box center [610, 302] width 414 height 173
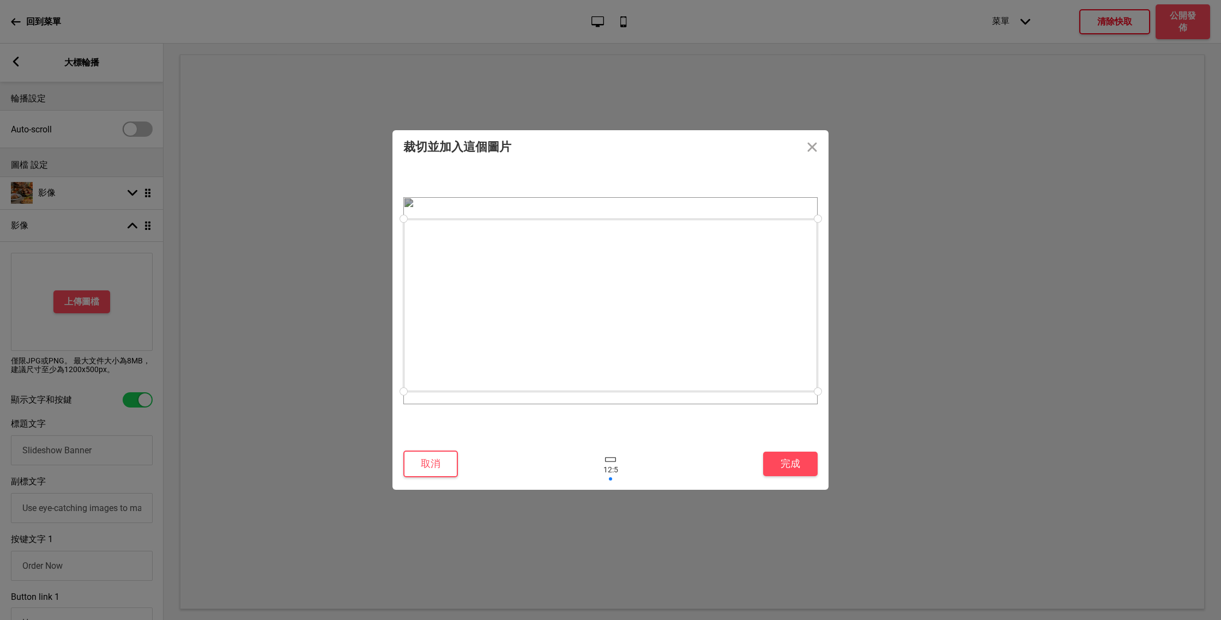
click at [516, 263] on div at bounding box center [610, 305] width 414 height 173
click at [423, 459] on button "取消" at bounding box center [430, 464] width 54 height 27
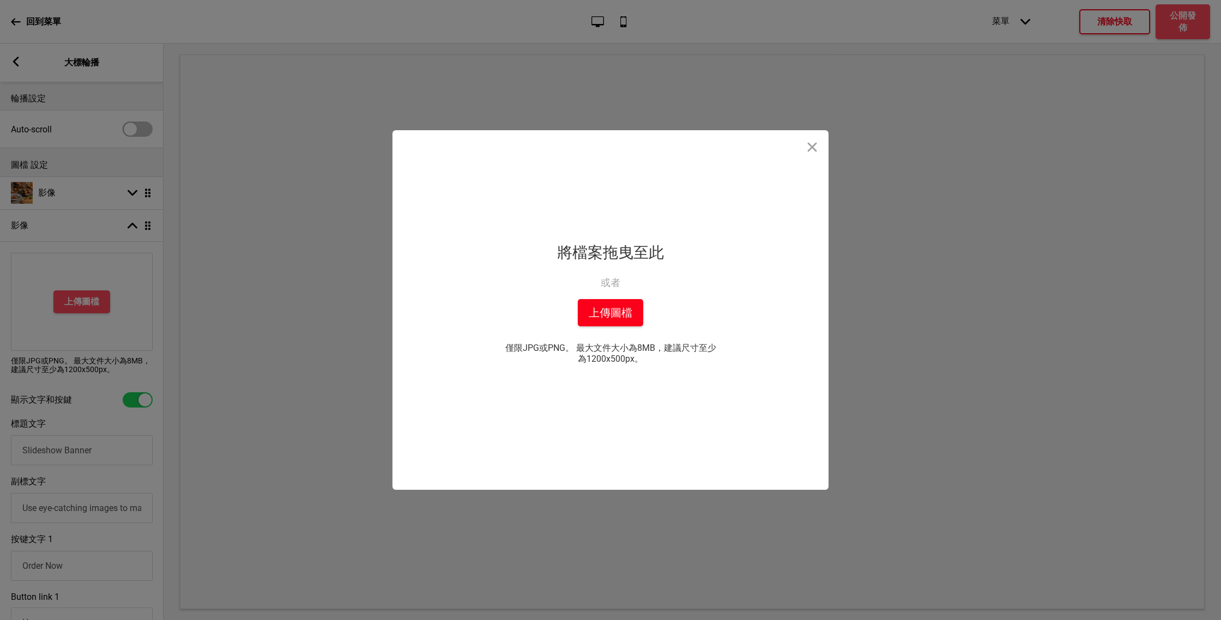
click at [601, 311] on button "上傳圖檔" at bounding box center [610, 312] width 65 height 27
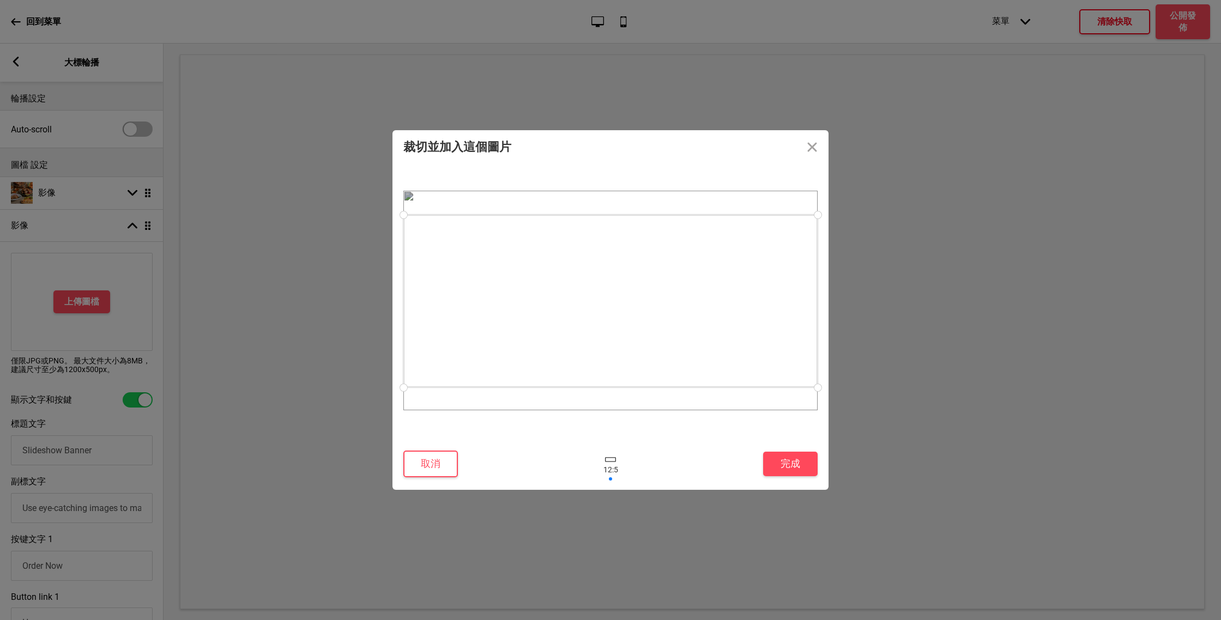
drag, startPoint x: 685, startPoint y: 349, endPoint x: 673, endPoint y: 349, distance: 12.0
click at [673, 349] on div at bounding box center [610, 301] width 414 height 173
drag, startPoint x: 501, startPoint y: 331, endPoint x: 476, endPoint y: 331, distance: 25.1
click at [476, 331] on div at bounding box center [610, 301] width 414 height 173
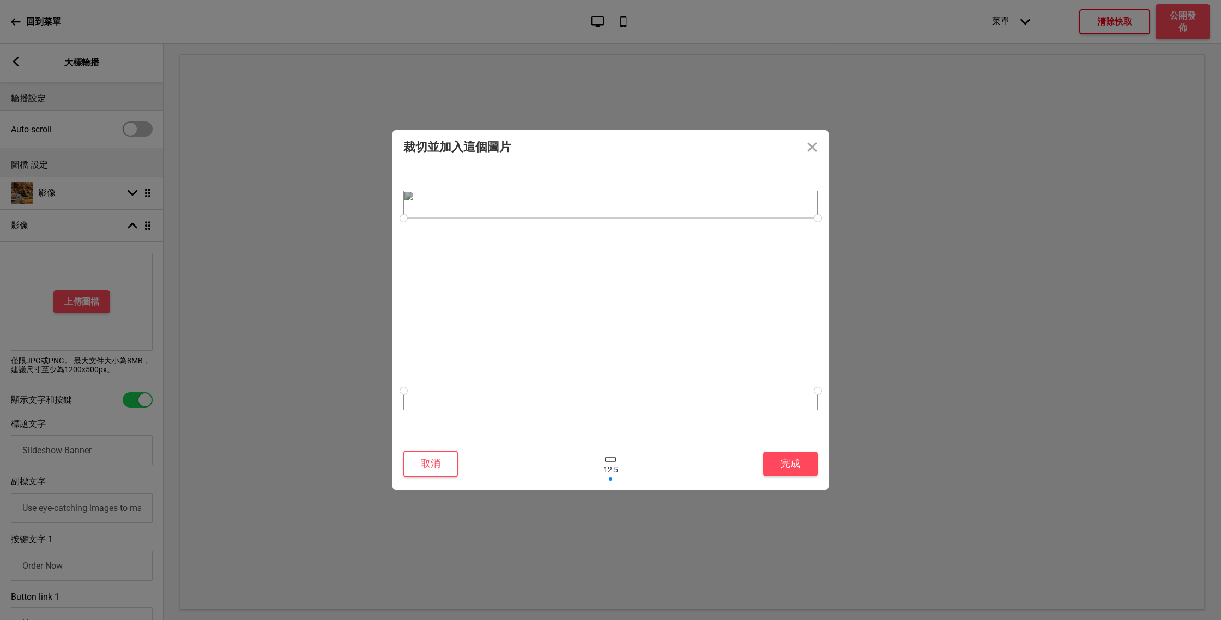
click at [477, 334] on div at bounding box center [610, 304] width 414 height 173
drag, startPoint x: 404, startPoint y: 307, endPoint x: 422, endPoint y: 308, distance: 17.5
click at [423, 308] on div at bounding box center [610, 306] width 414 height 173
drag, startPoint x: 402, startPoint y: 394, endPoint x: 419, endPoint y: 391, distance: 17.3
click at [420, 391] on div at bounding box center [610, 301] width 414 height 220
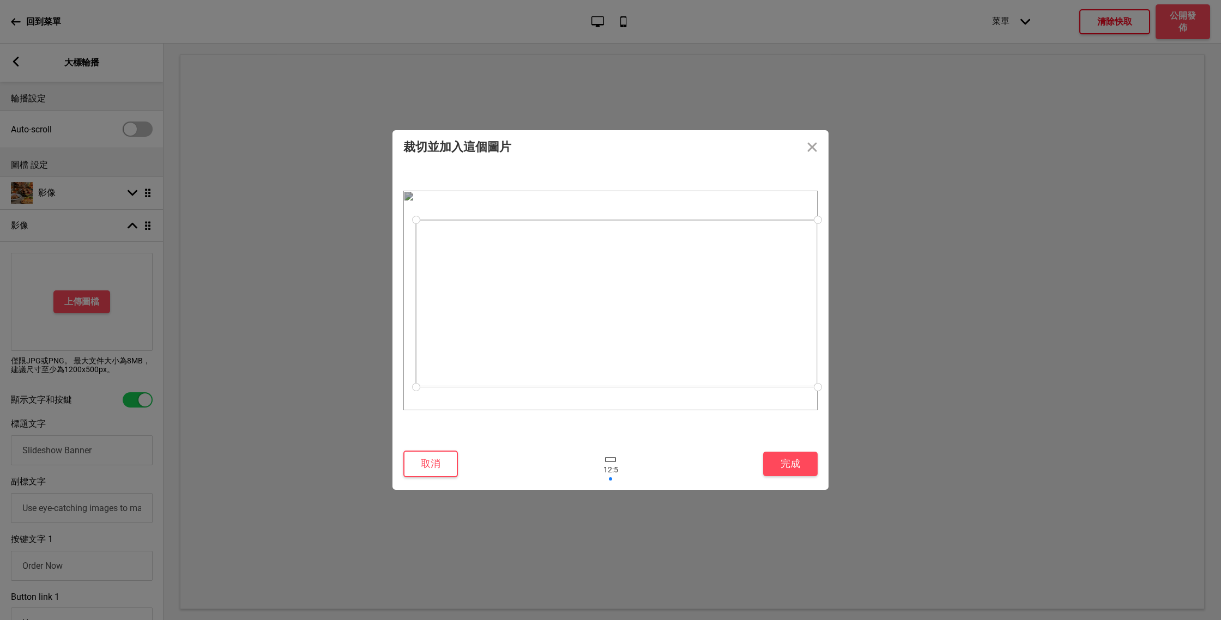
drag, startPoint x: 407, startPoint y: 392, endPoint x: 477, endPoint y: 387, distance: 69.9
click at [477, 387] on div at bounding box center [610, 301] width 414 height 220
click at [484, 325] on div at bounding box center [616, 304] width 402 height 167
drag, startPoint x: 583, startPoint y: 221, endPoint x: 583, endPoint y: 211, distance: 9.8
click at [583, 211] on div at bounding box center [616, 294] width 402 height 167
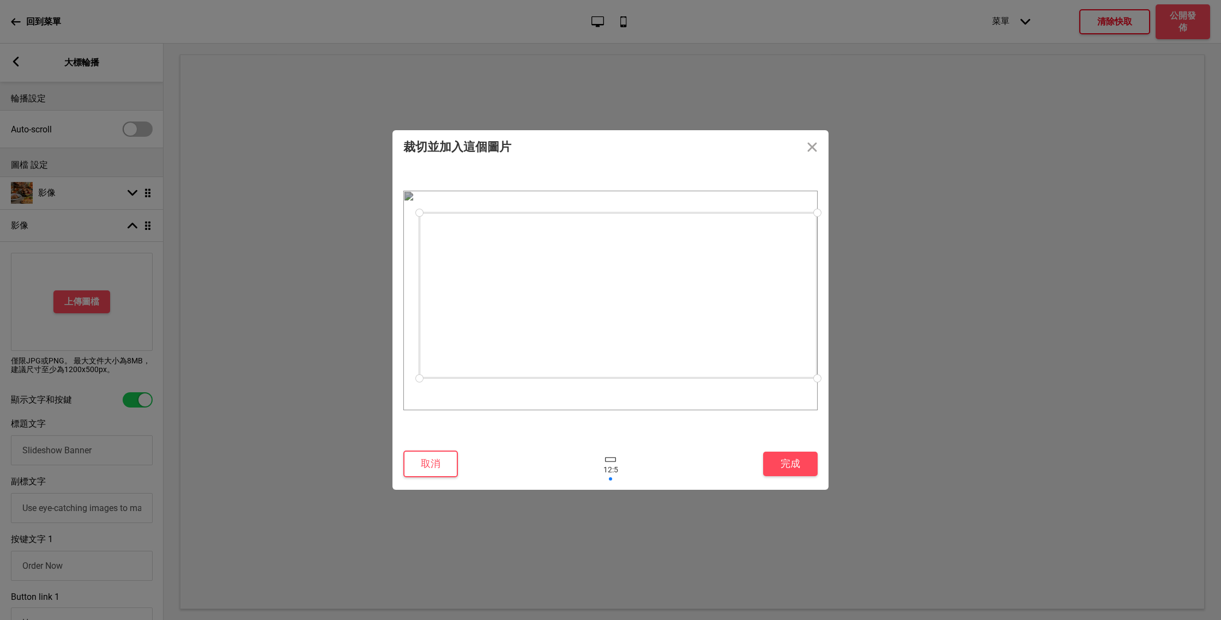
drag, startPoint x: 424, startPoint y: 214, endPoint x: 419, endPoint y: 213, distance: 5.6
click at [419, 213] on div at bounding box center [419, 212] width 19 height 19
drag, startPoint x: 608, startPoint y: 303, endPoint x: 609, endPoint y: 315, distance: 12.0
click at [609, 315] on div at bounding box center [619, 307] width 398 height 166
click at [414, 271] on div at bounding box center [610, 301] width 416 height 222
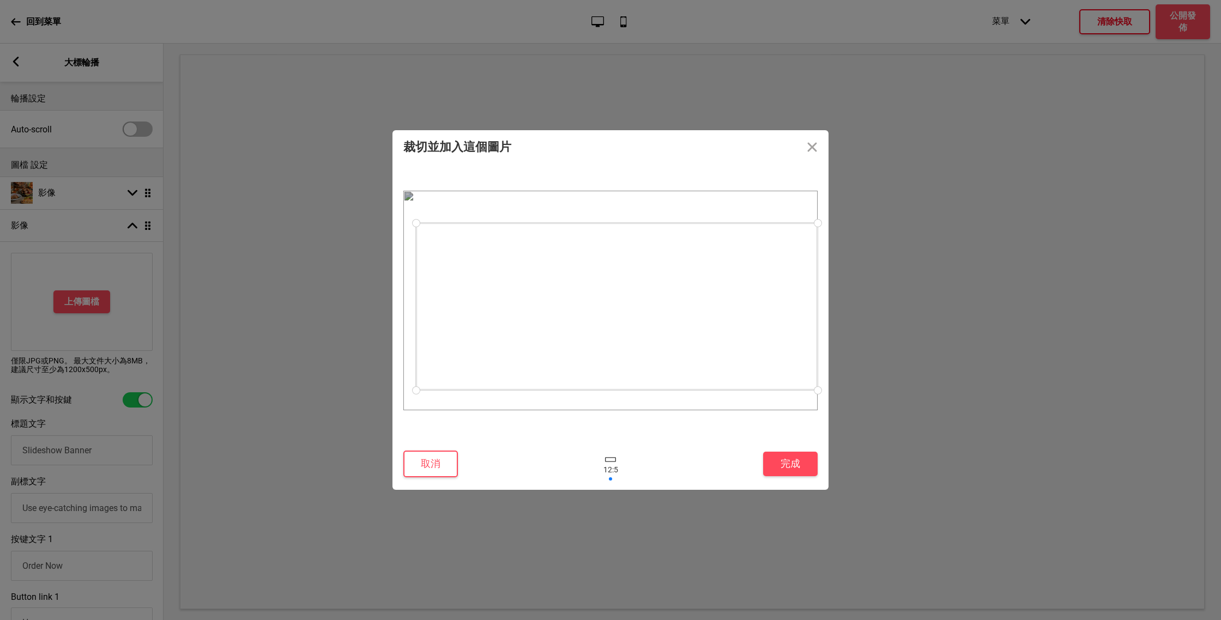
drag, startPoint x: 420, startPoint y: 227, endPoint x: 464, endPoint y: 223, distance: 44.3
click at [464, 223] on div at bounding box center [617, 306] width 402 height 167
click at [548, 292] on div at bounding box center [617, 306] width 402 height 167
click at [528, 179] on div at bounding box center [610, 300] width 414 height 264
click at [537, 289] on div at bounding box center [617, 306] width 402 height 167
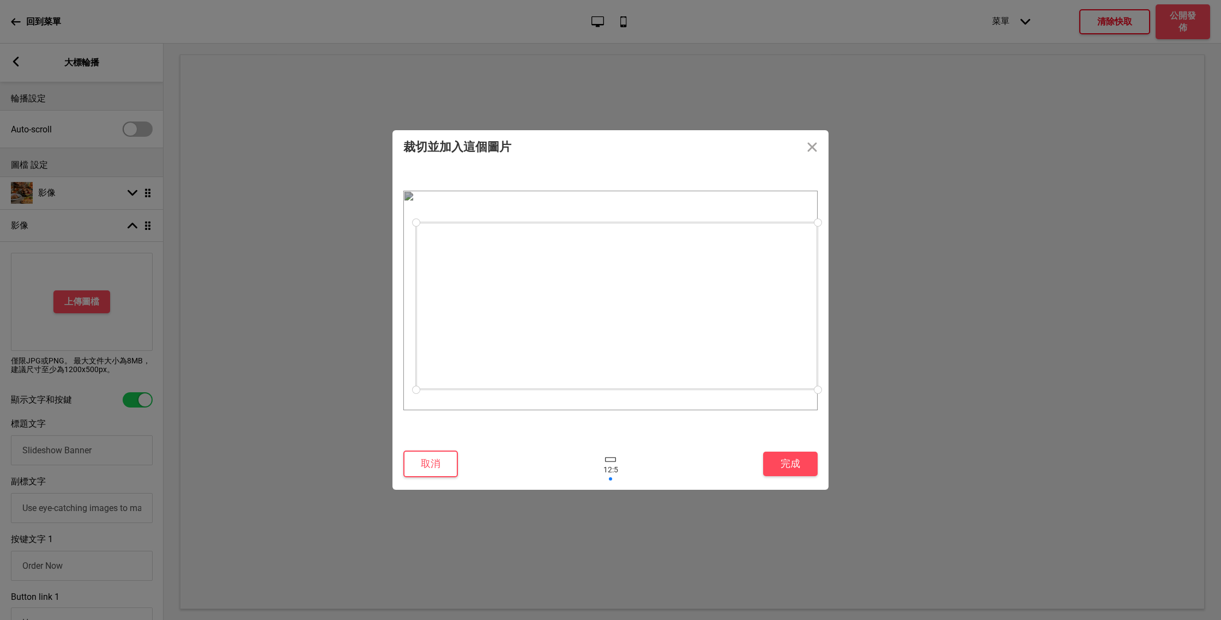
click at [538, 288] on div at bounding box center [617, 305] width 402 height 167
click at [775, 463] on button "完成" at bounding box center [790, 464] width 54 height 25
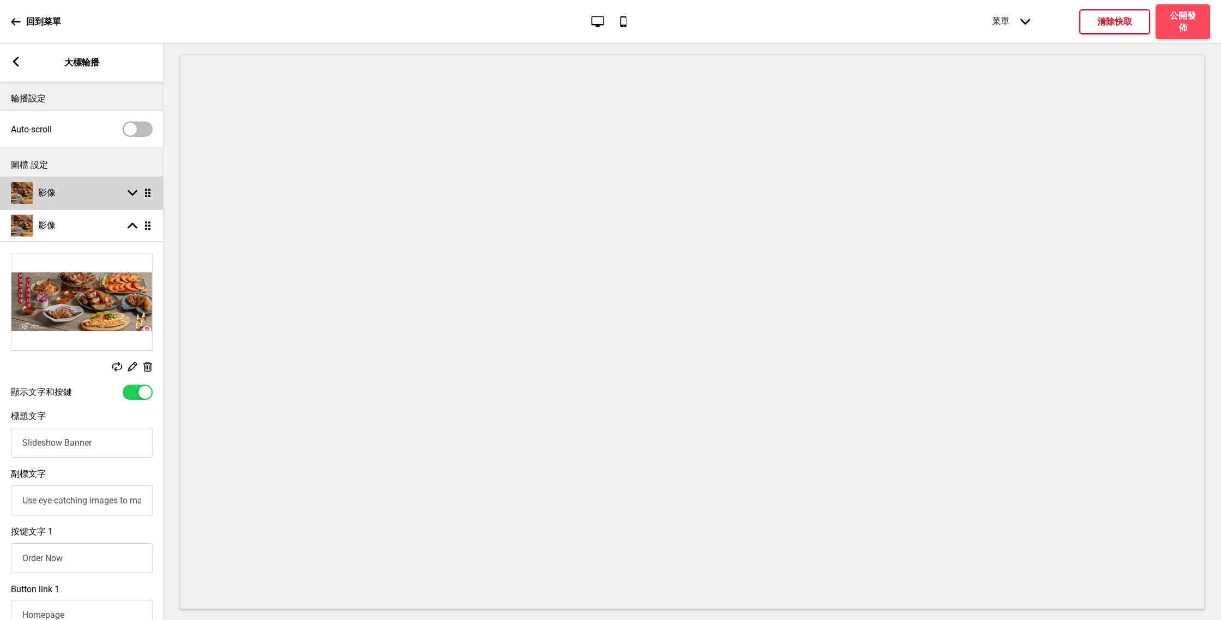
click at [78, 187] on div "影像 箭頭down 拖曳" at bounding box center [81, 193] width 163 height 33
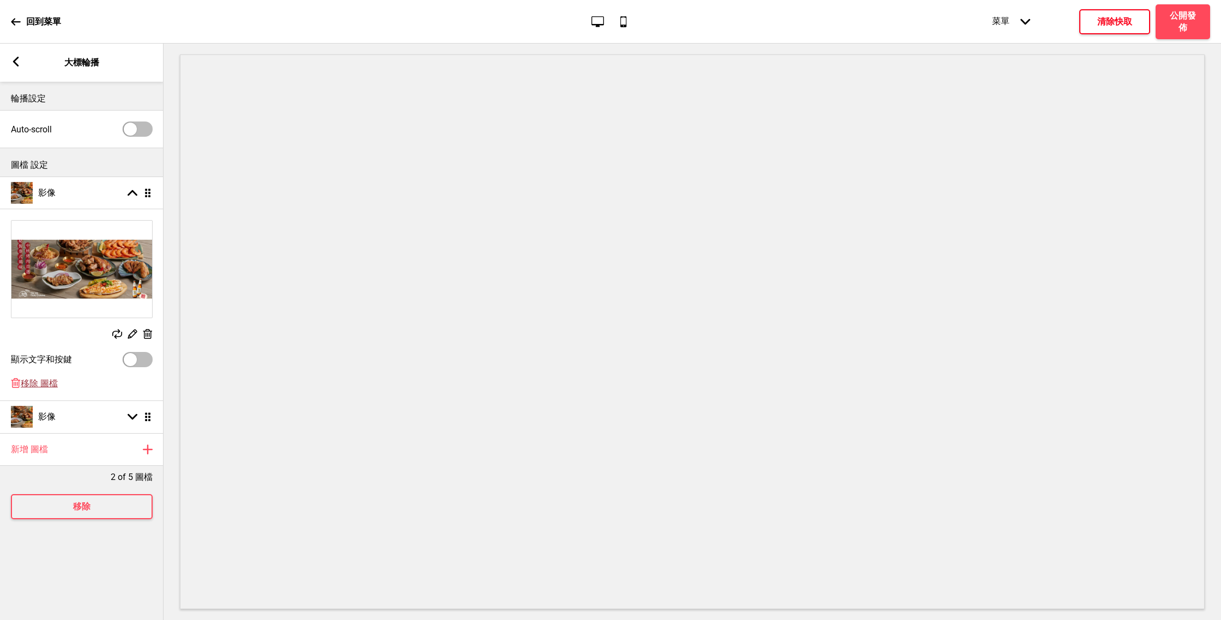
click at [41, 386] on span "移除 圖檔" at bounding box center [39, 383] width 37 height 11
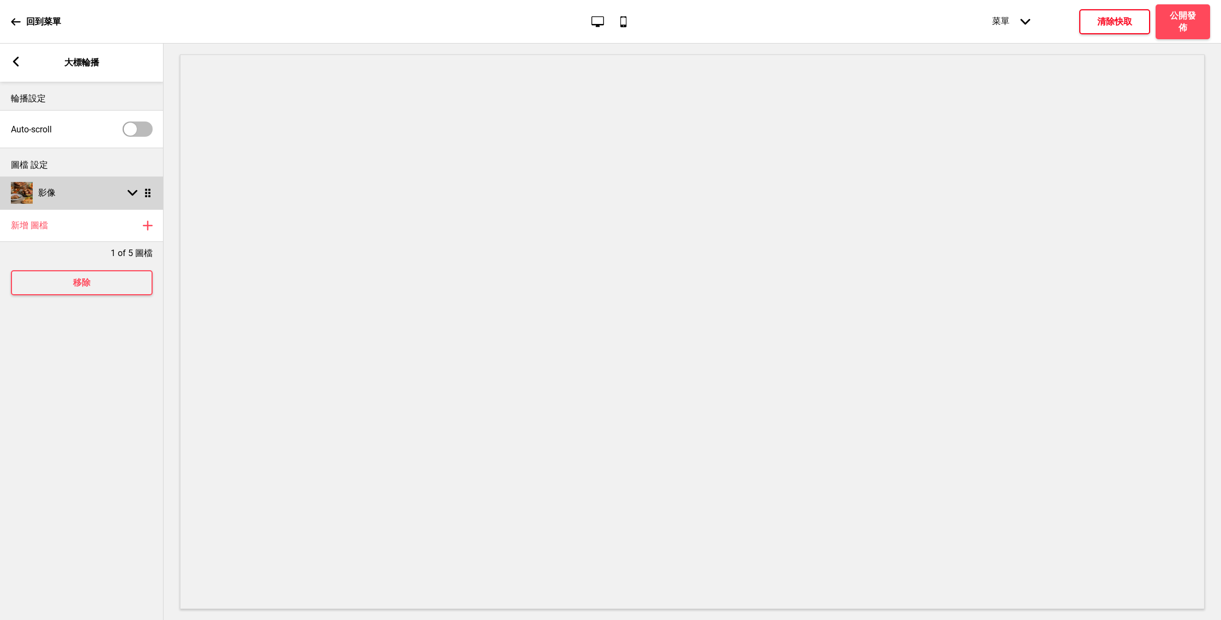
click at [86, 199] on div "影像 箭頭down 拖曳" at bounding box center [81, 193] width 163 height 33
select select "right"
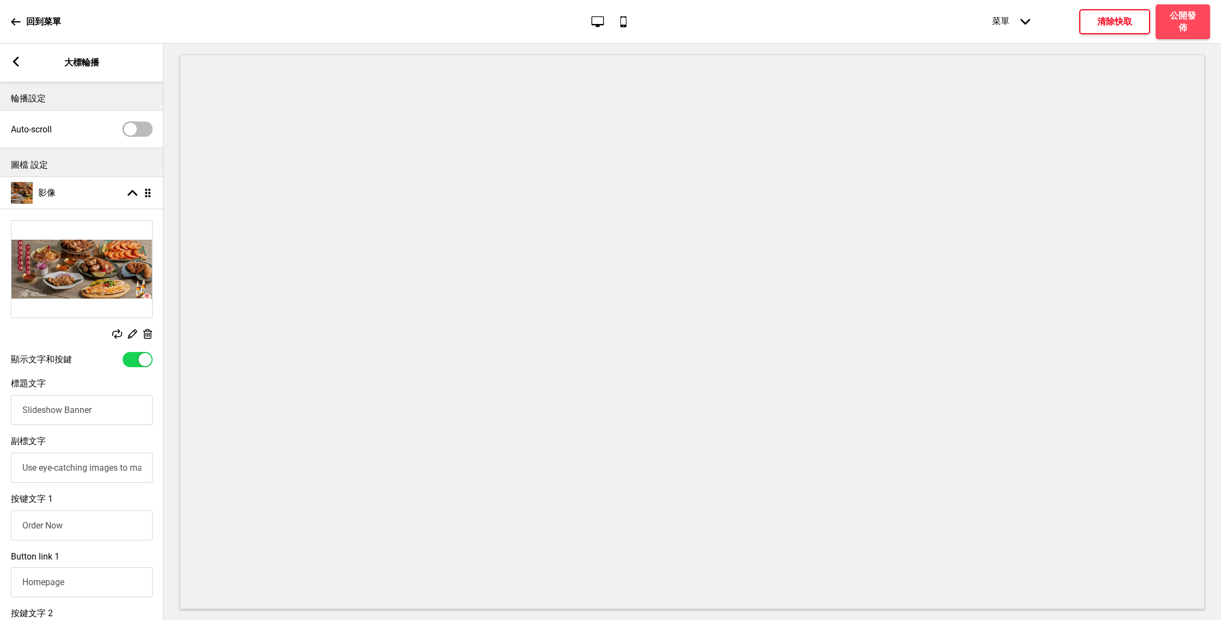
click at [135, 356] on div at bounding box center [138, 359] width 30 height 15
checkbox input "false"
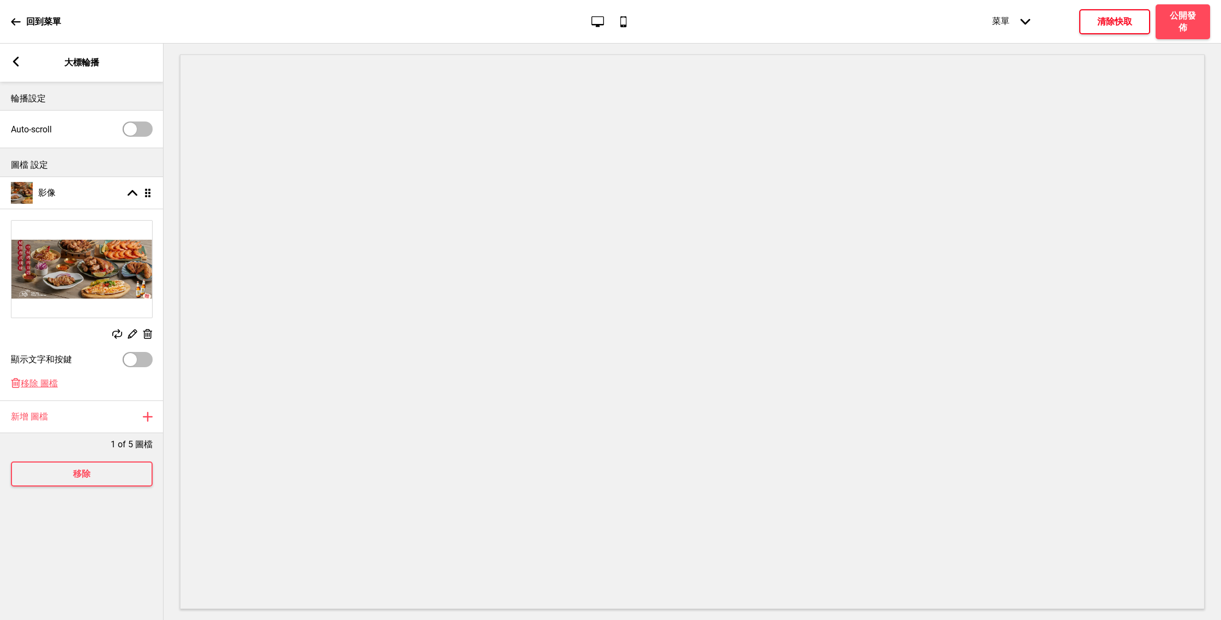
click at [1104, 23] on h4 "清除快取" at bounding box center [1114, 22] width 35 height 12
click at [13, 60] on rect at bounding box center [16, 62] width 10 height 10
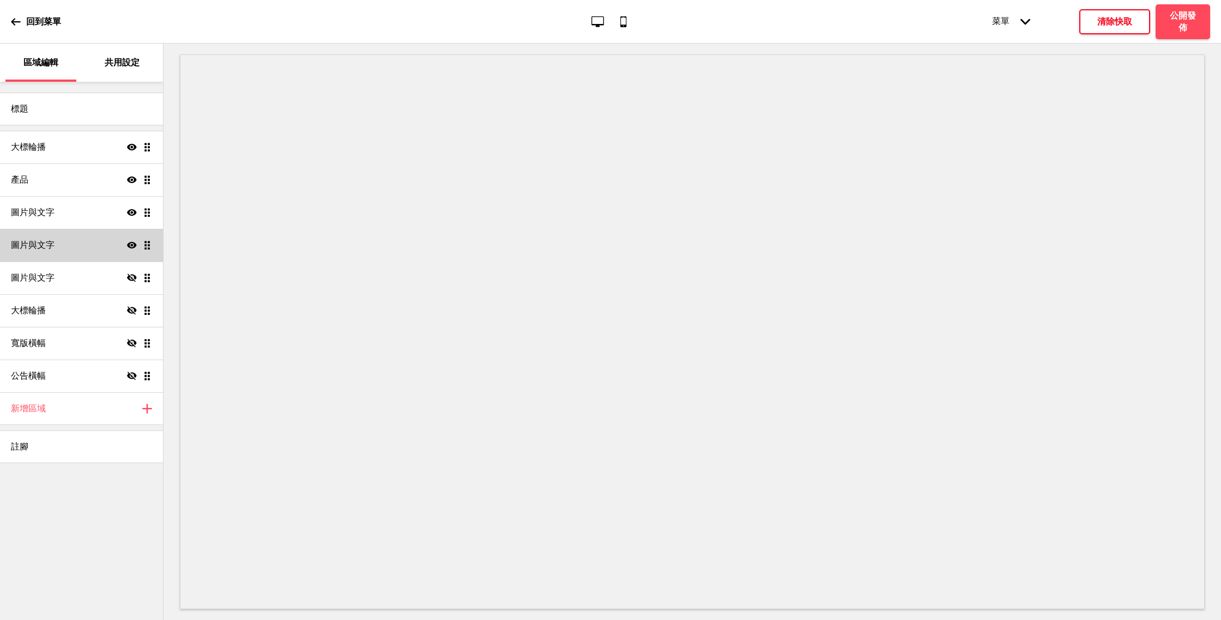
click at [95, 242] on div "圖片與文字 顯示 拖曳" at bounding box center [81, 245] width 163 height 33
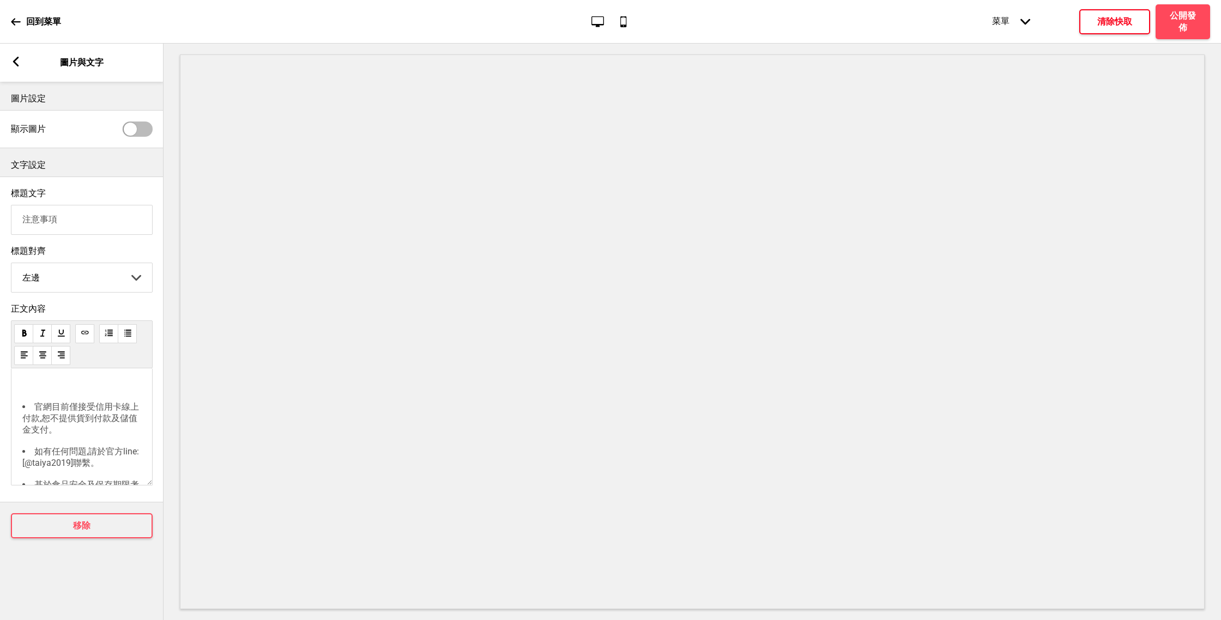
click at [20, 59] on rect at bounding box center [16, 62] width 10 height 10
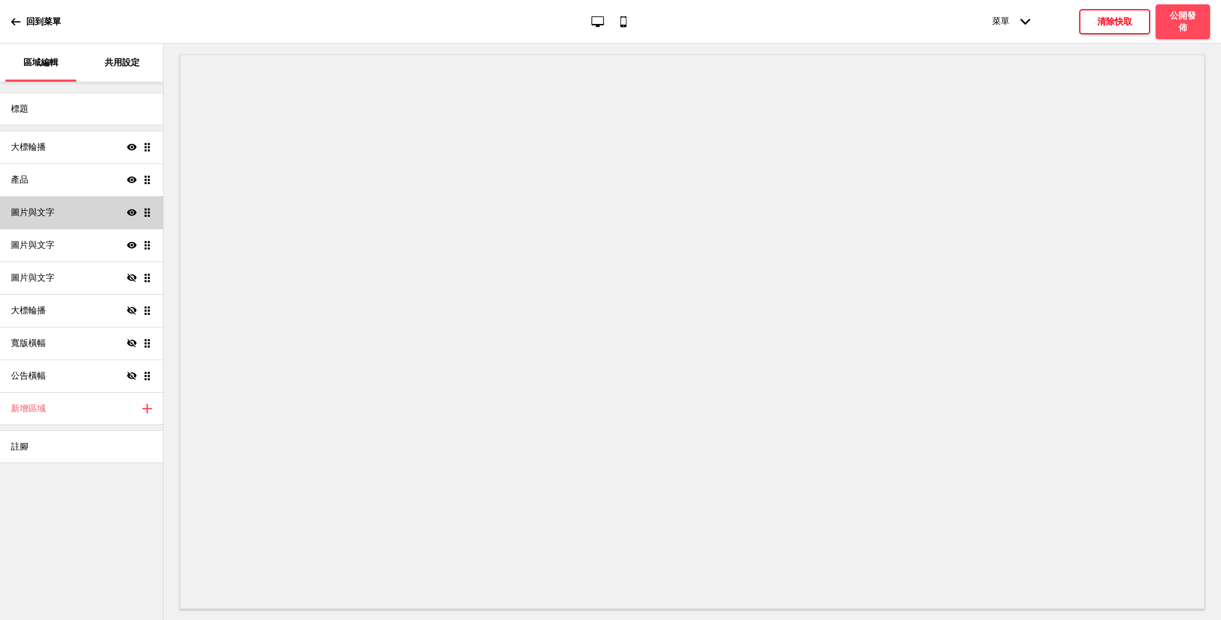
click at [81, 210] on div "圖片與文字 顯示 拖曳" at bounding box center [81, 212] width 163 height 33
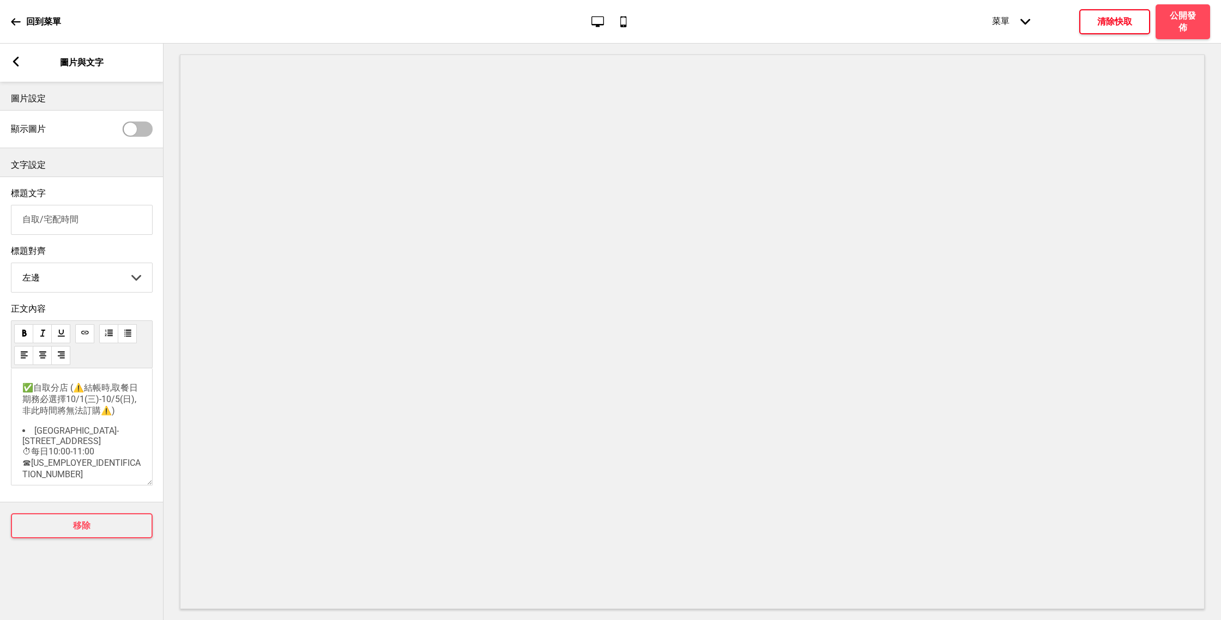
click at [66, 400] on span "✅自取分店 (⚠️結帳時,取餐日期務必選擇10/1(三)-10/5(日),非此時間將無法訂購⚠️)" at bounding box center [80, 399] width 116 height 33
click at [84, 394] on p "✅自取分店" at bounding box center [81, 388] width 119 height 11
click at [89, 393] on span "✅自取分店(早屌想免運)" at bounding box center [69, 388] width 95 height 10
click at [114, 393] on span "✅自取分店(早鳥享免運)" at bounding box center [69, 388] width 95 height 10
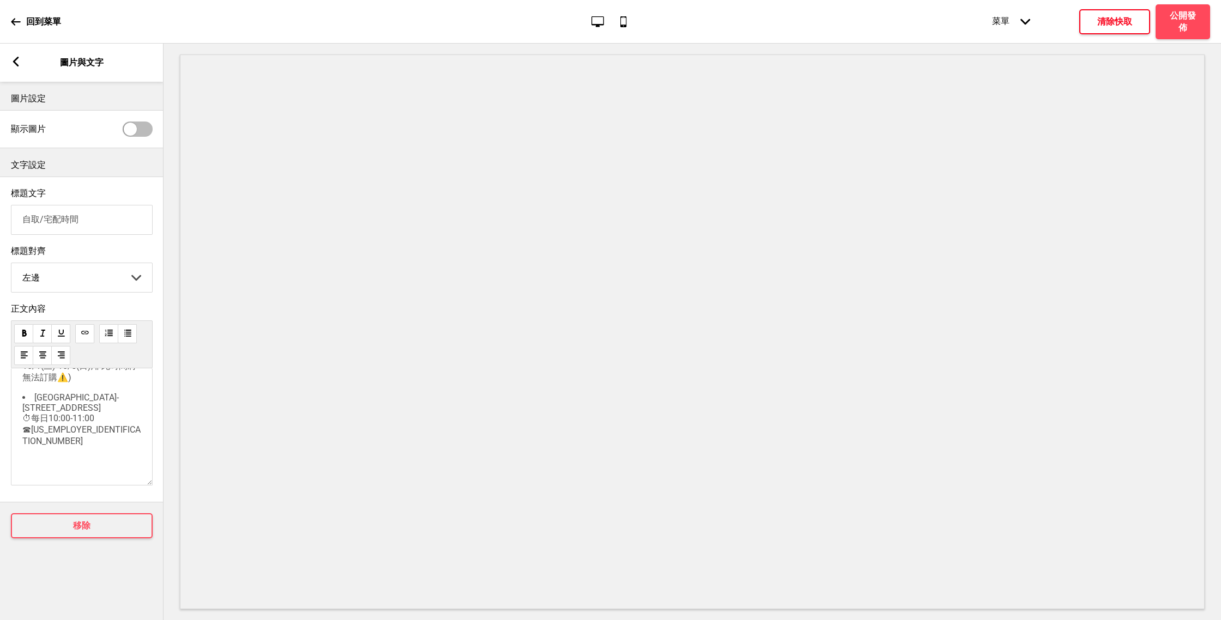
click at [20, 58] on rect at bounding box center [16, 62] width 10 height 10
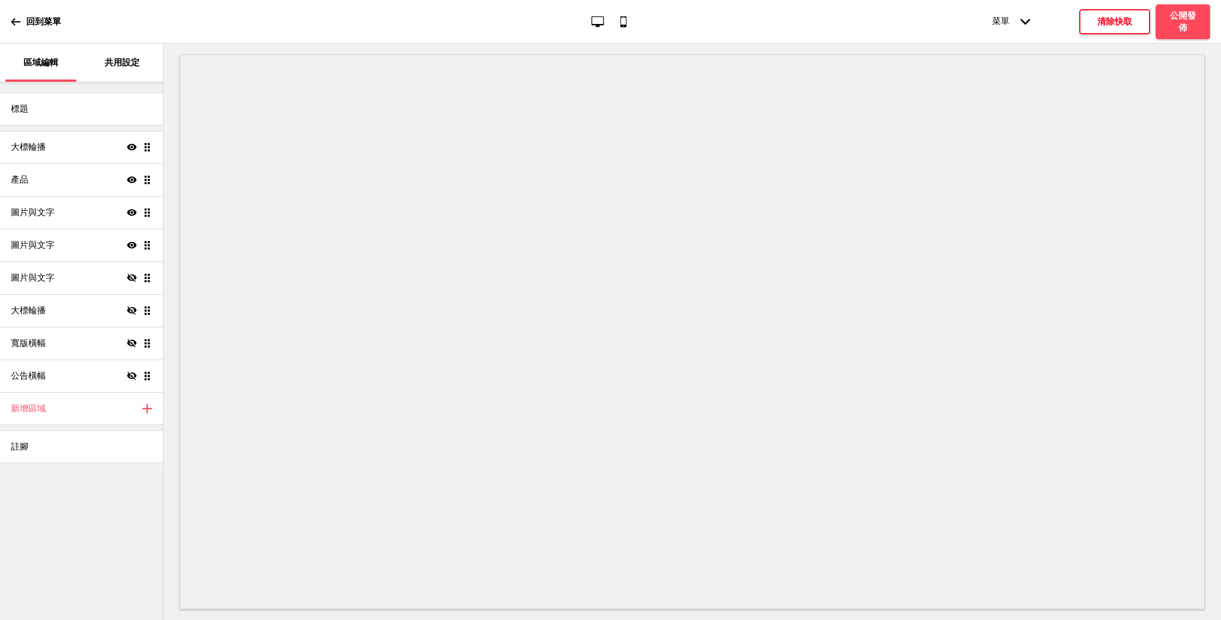
click at [44, 20] on p "回到菜單" at bounding box center [43, 22] width 35 height 12
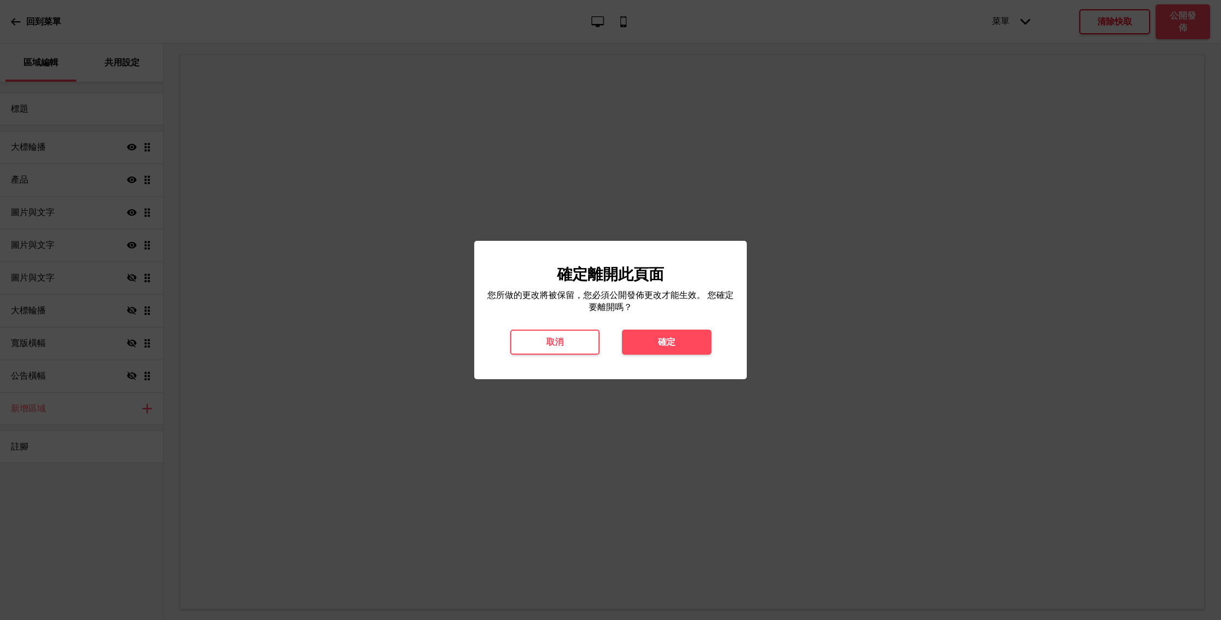
click at [576, 427] on div at bounding box center [610, 310] width 1221 height 620
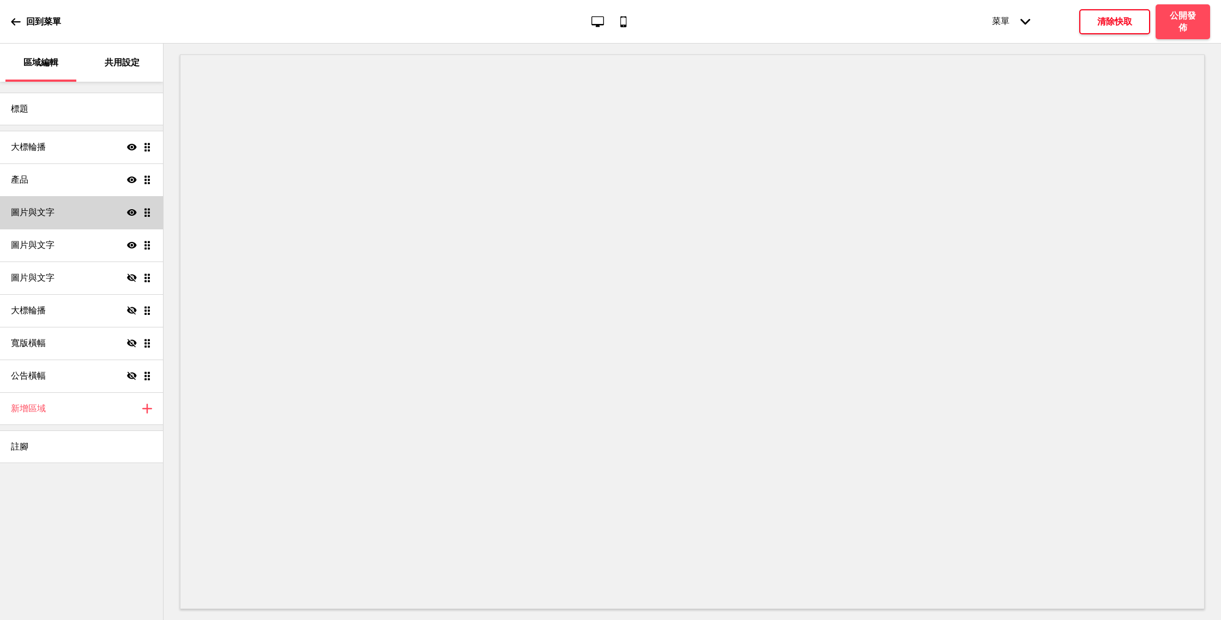
click at [68, 221] on div "圖片與文字 顯示 拖曳" at bounding box center [81, 212] width 163 height 33
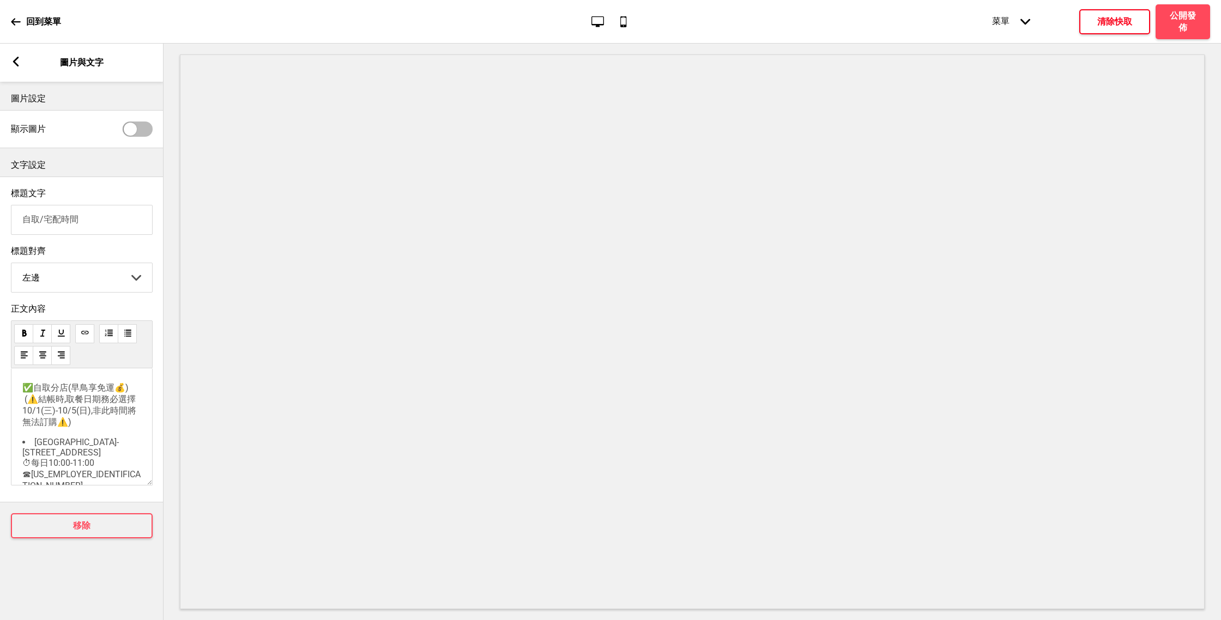
scroll to position [93, 0]
click at [19, 68] on div "箭頭left" at bounding box center [16, 63] width 10 height 12
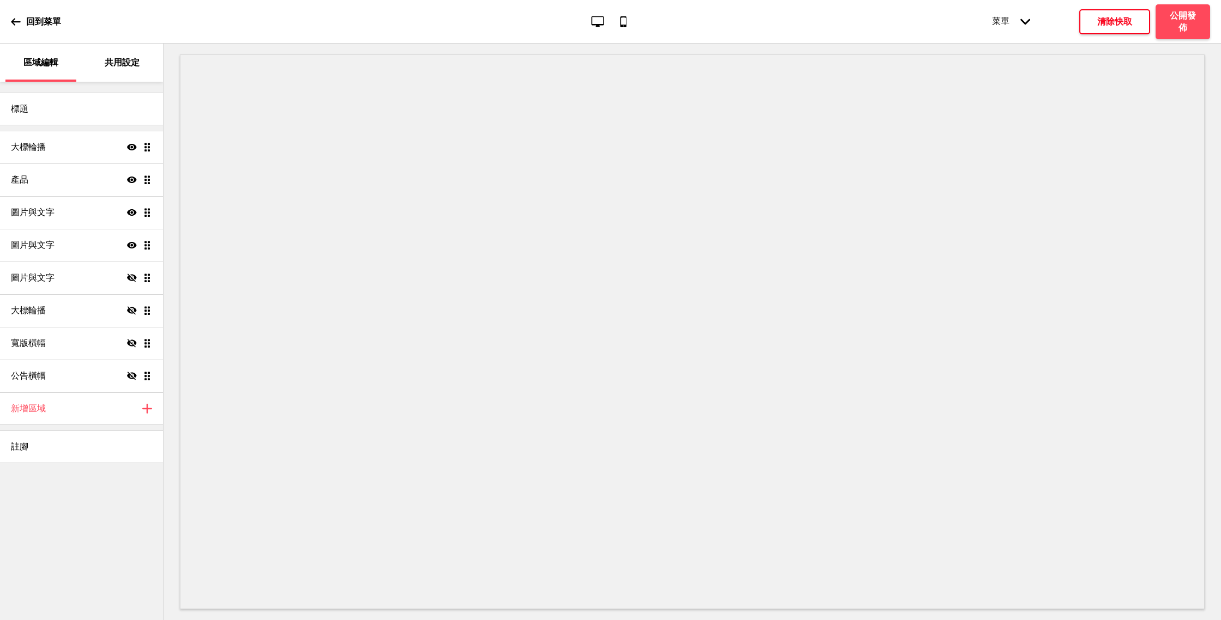
click at [40, 26] on p "回到菜單" at bounding box center [43, 22] width 35 height 12
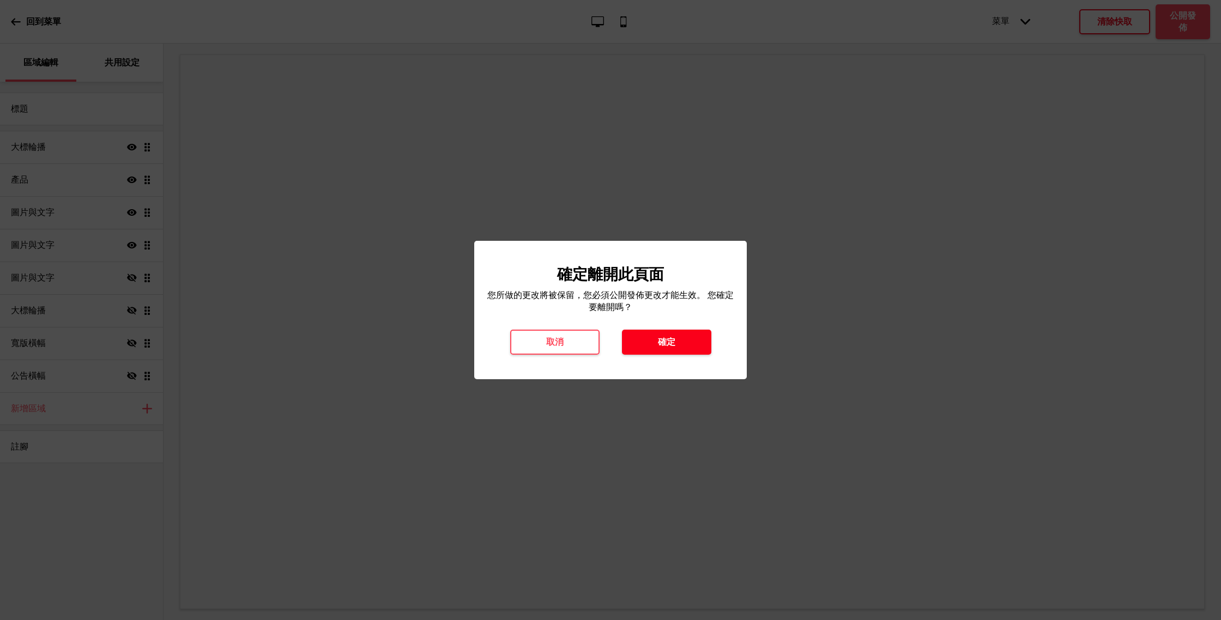
click at [682, 338] on button "確定" at bounding box center [666, 342] width 89 height 25
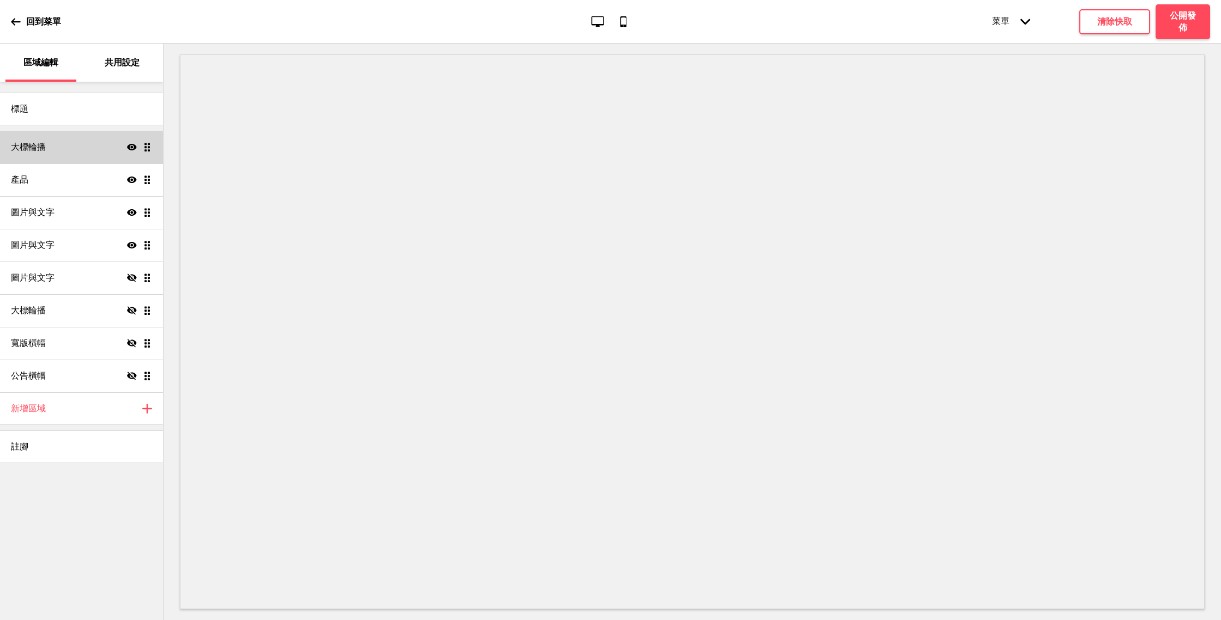
click at [58, 139] on div "大標輪播 顯示 拖曳" at bounding box center [81, 147] width 163 height 33
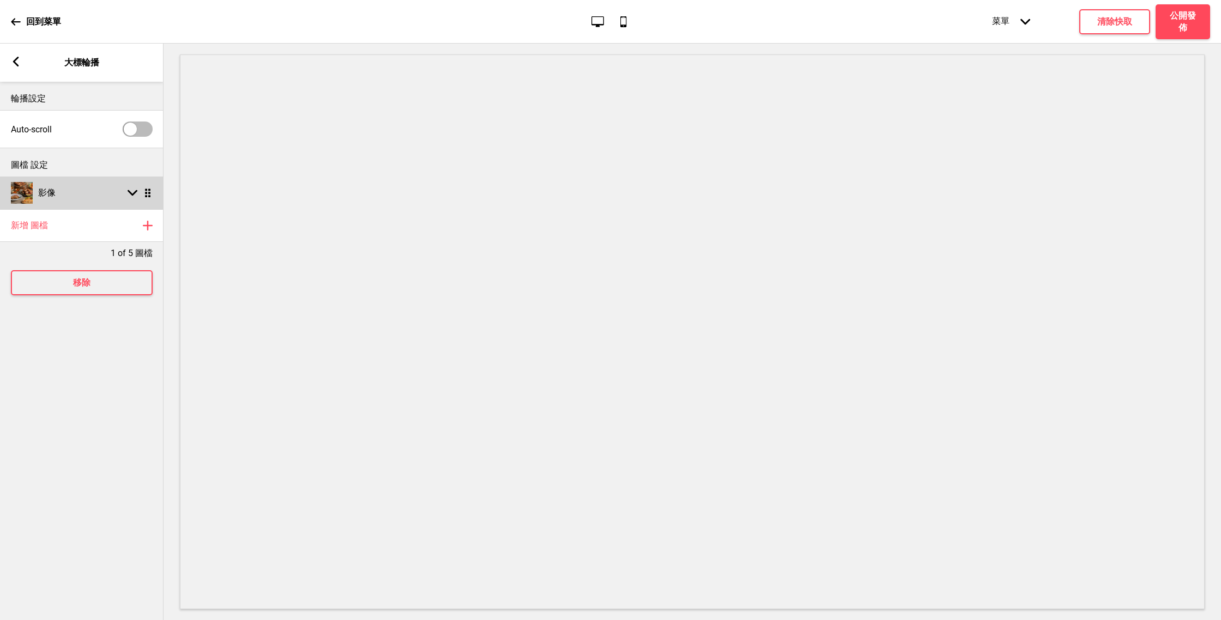
click at [137, 183] on div "影像 箭頭down 拖曳" at bounding box center [81, 193] width 163 height 33
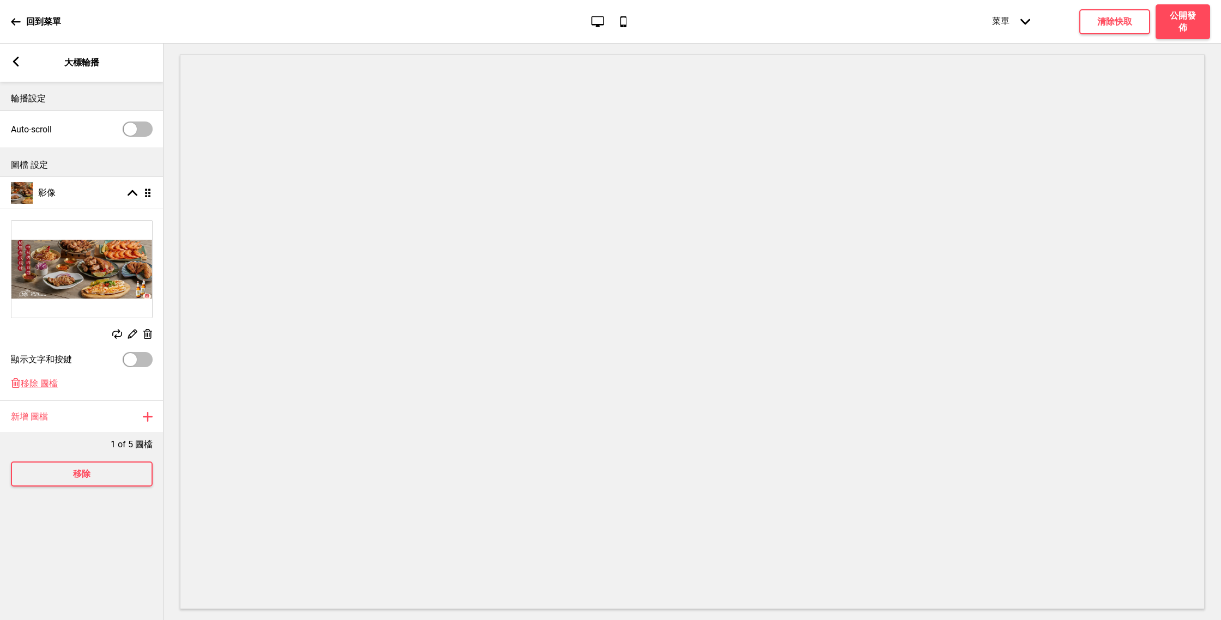
click at [78, 283] on img at bounding box center [81, 269] width 141 height 97
click at [113, 335] on icon at bounding box center [117, 334] width 10 height 10
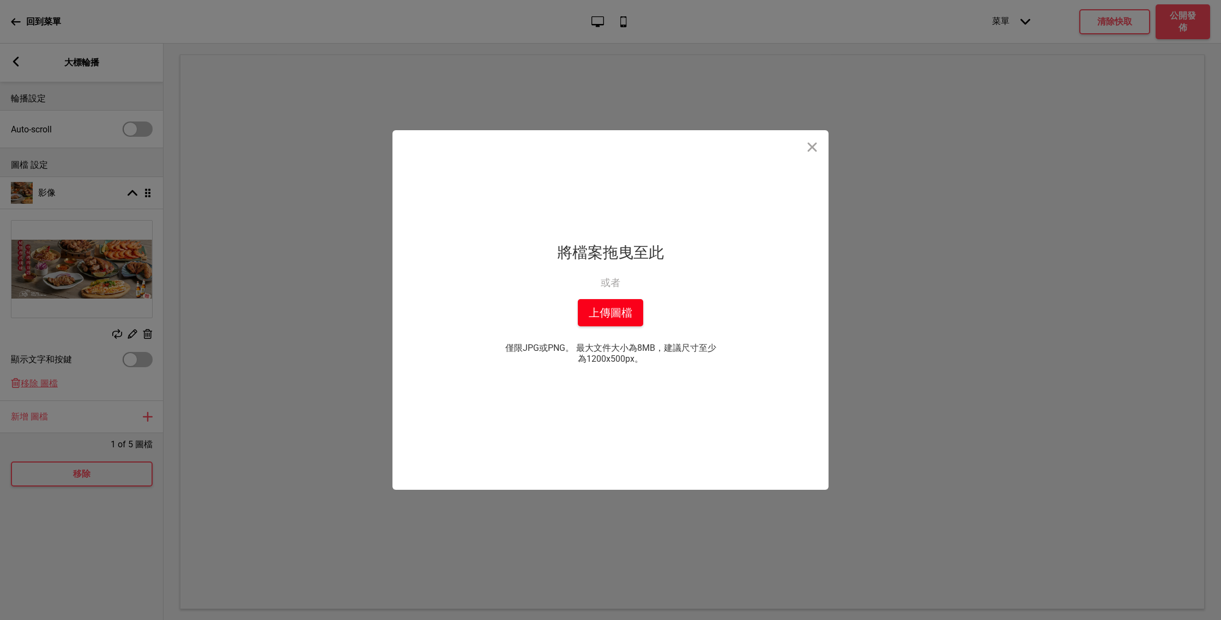
click at [622, 312] on button "上傳圖檔" at bounding box center [610, 312] width 65 height 27
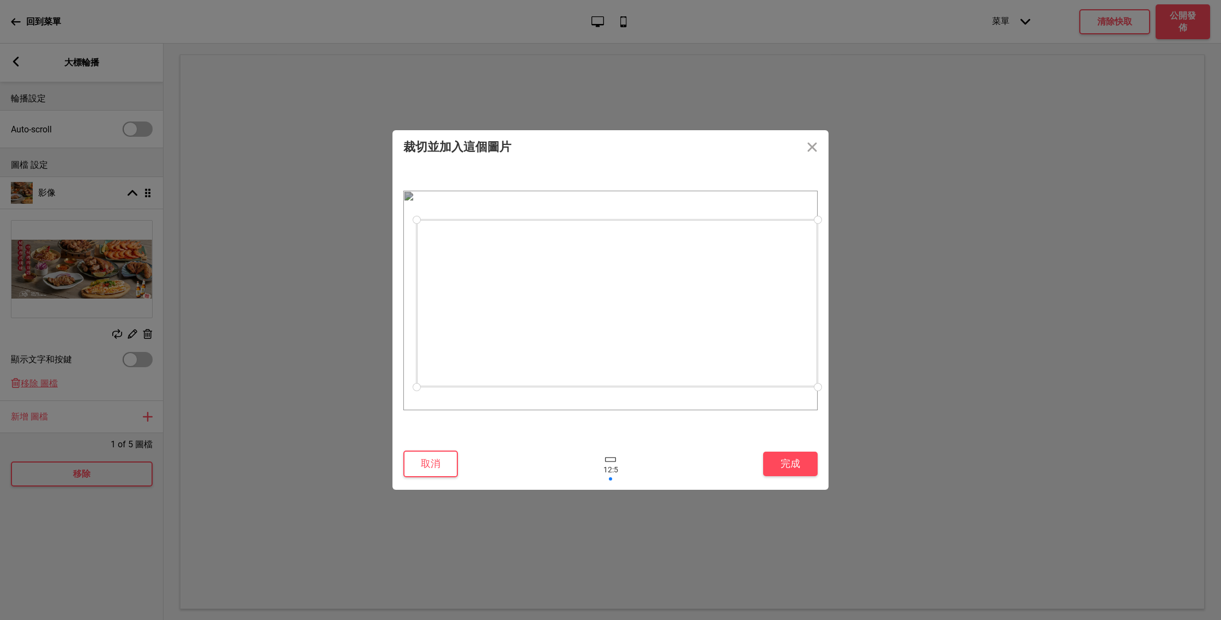
drag, startPoint x: 406, startPoint y: 217, endPoint x: 441, endPoint y: 220, distance: 35.0
click at [441, 220] on div at bounding box center [616, 303] width 401 height 167
click at [509, 250] on div at bounding box center [616, 304] width 401 height 167
click at [775, 462] on button "完成" at bounding box center [790, 464] width 54 height 25
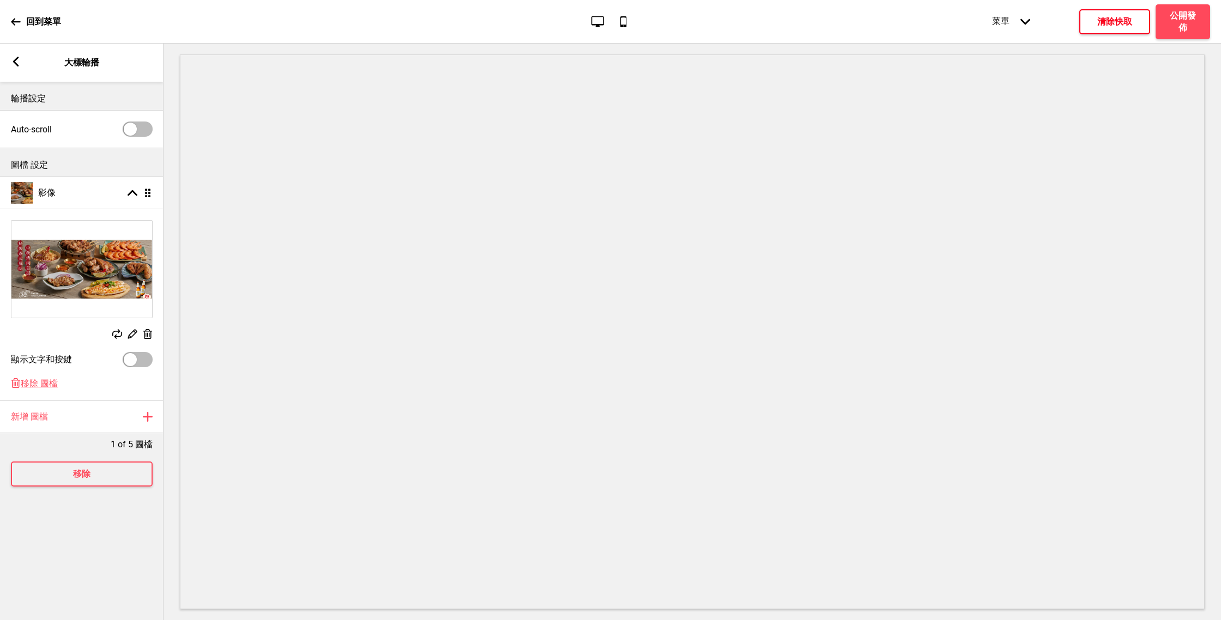
click at [1114, 25] on h4 "清除快取" at bounding box center [1114, 22] width 35 height 12
click at [18, 67] on div "箭頭left" at bounding box center [16, 63] width 10 height 12
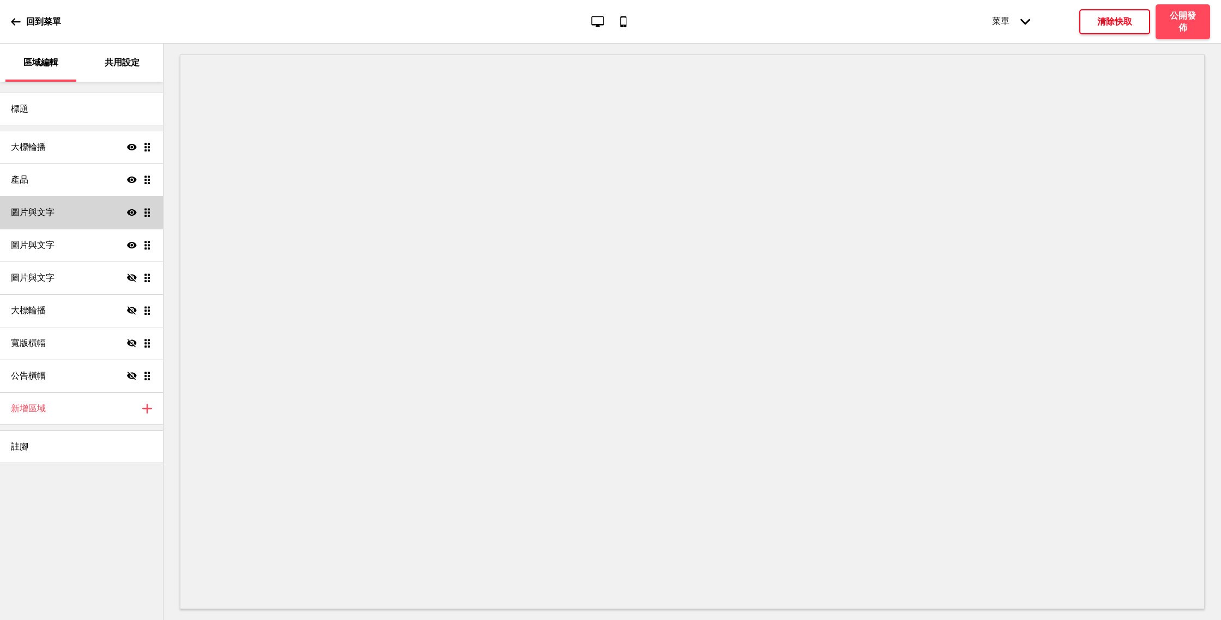
click at [88, 211] on div "圖片與文字 顯示 拖曳" at bounding box center [81, 212] width 163 height 33
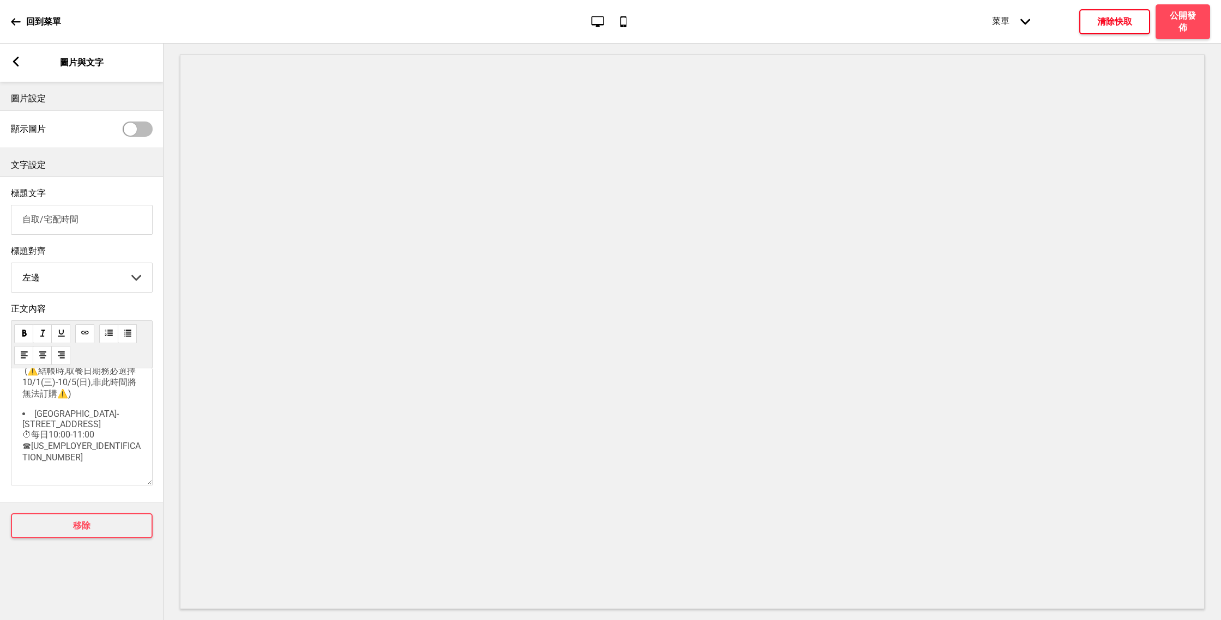
scroll to position [57, 0]
click at [63, 373] on p "✅自取分店(早鳥享免運💰) (⚠️結帳時,取餐日期務必選擇10/1(三)-10/5(日),非此時間將無法訂購⚠️)" at bounding box center [81, 350] width 119 height 46
click at [100, 446] on li "泰椰樹林店-台南市中西區樹林街二段201號 ⏱每日10:00-11:00 ☎06-2146658" at bounding box center [81, 419] width 119 height 54
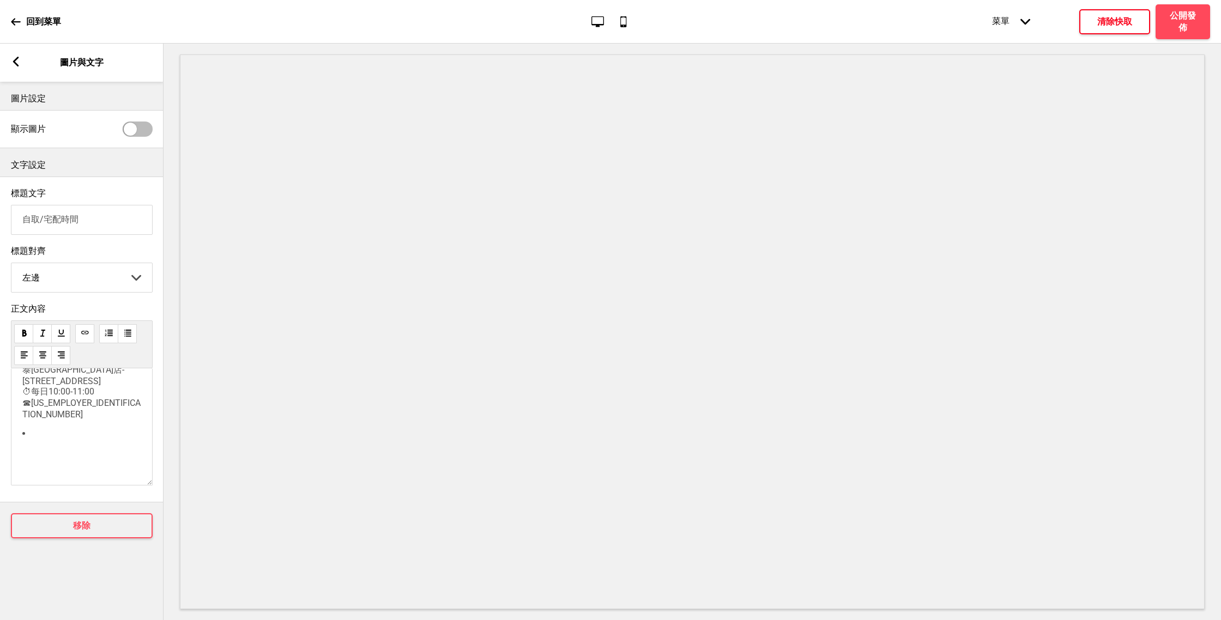
click at [63, 454] on li at bounding box center [81, 464] width 119 height 72
click at [25, 414] on div "✅自取分店(早鳥享免運💰) (⚠️結帳時,取餐日期務必選擇10/1(三)-10/5(日),非此時間將無法訂購⚠️) 泰椰樹林店-台南市中西區樹林街二段201號…" at bounding box center [81, 349] width 119 height 233
click at [80, 418] on span "泰椰南紡店-台南市中華東路ㄧ段187號 ⏱每日10:00-11:00 ☎06-2093888" at bounding box center [81, 418] width 118 height 55
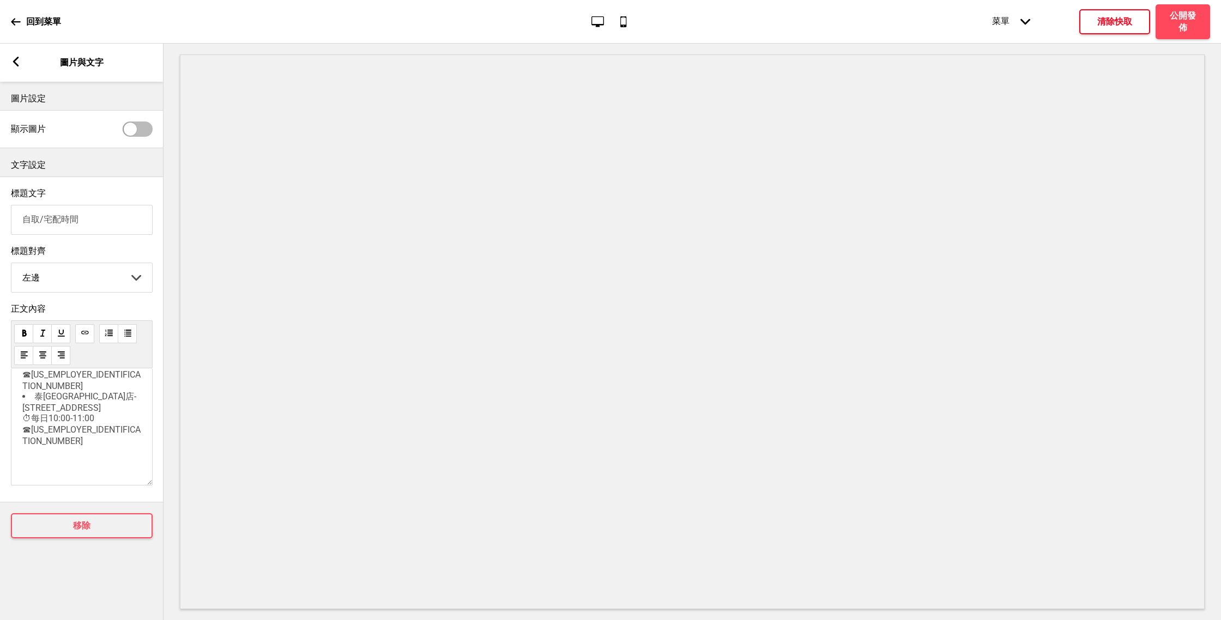
click at [79, 424] on li "泰椰南紡店-台南市中華東路ㄧ段187號 ⏱每日10:00-11:00 ☎06-2093888" at bounding box center [81, 418] width 119 height 55
click at [81, 418] on li at bounding box center [81, 422] width 119 height 72
click at [68, 456] on div "✅自取分店(早鳥享免運💰) (⚠️結帳時,取餐日期務必選擇10/1(三)-10/5(日),非此時間將無法訂購⚠️) 泰椰樹林店-台南市中西區樹林街二段201號…" at bounding box center [81, 364] width 119 height 203
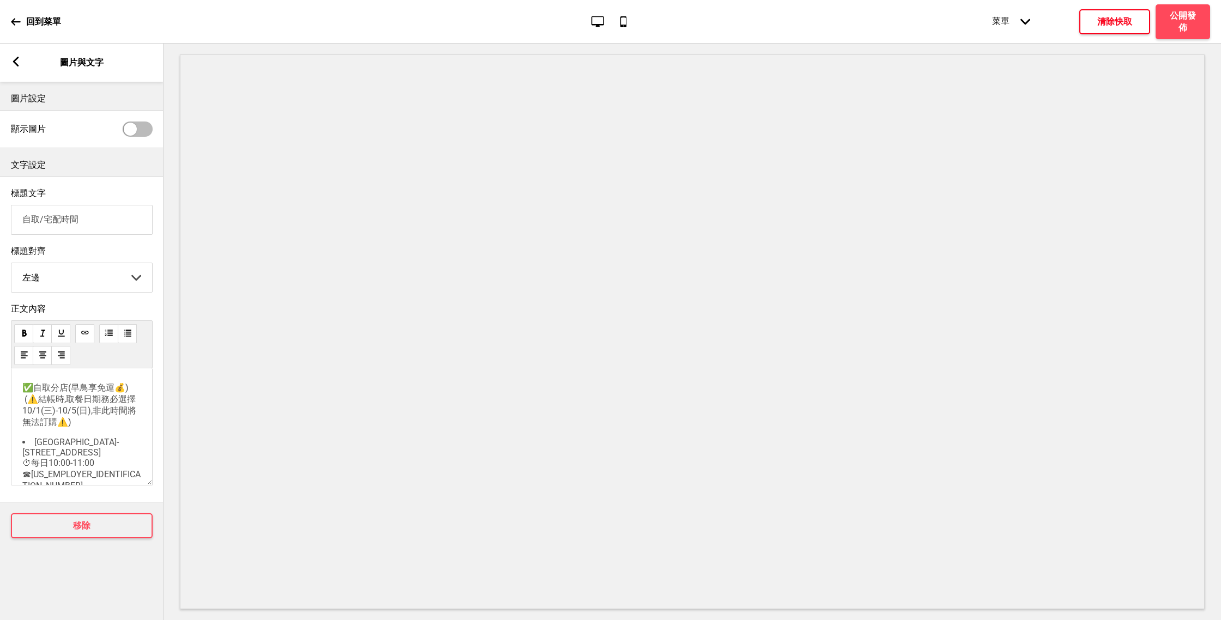
scroll to position [153, 0]
click at [75, 454] on p "✅宅配時段" at bounding box center [81, 459] width 119 height 11
click at [69, 443] on li at bounding box center [92, 449] width 97 height 31
click at [47, 438] on li at bounding box center [92, 449] width 97 height 31
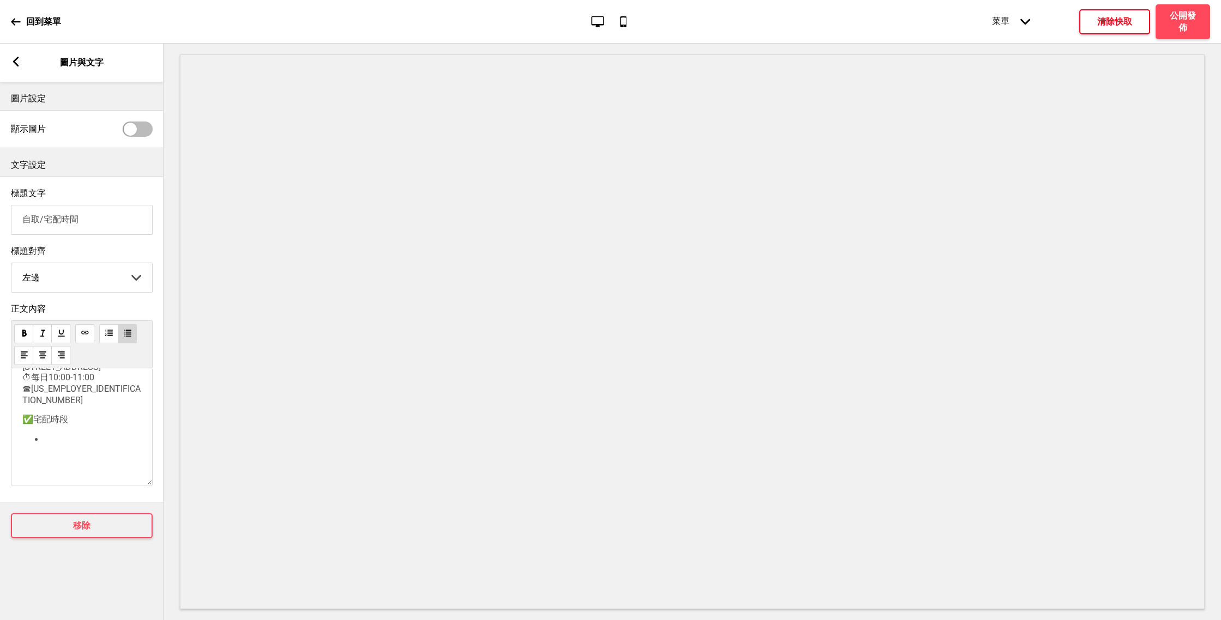
click at [64, 446] on li at bounding box center [92, 449] width 97 height 31
click at [74, 432] on div "✅自取分店(早鳥享免運💰) (⚠️結帳時,取餐日期務必選擇10/1(三)-10/5(日),非此時間將無法訂購⚠️) 泰椰樹林店-台南市中西區樹林街二段201號…" at bounding box center [81, 353] width 119 height 223
click at [74, 425] on p "✅宅配時段" at bounding box center [81, 419] width 119 height 11
click at [71, 437] on li at bounding box center [92, 449] width 97 height 31
paste div
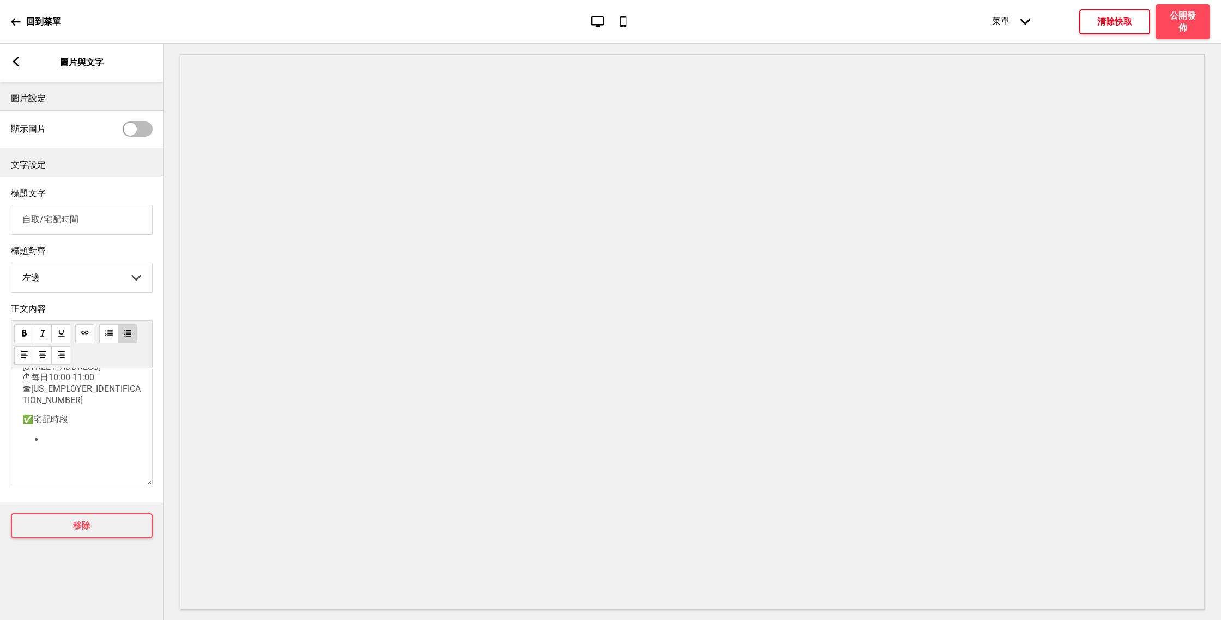
click at [76, 440] on li at bounding box center [92, 449] width 97 height 31
click at [99, 456] on li "因應中秋物流高峰因應中秋物流高峰，" at bounding box center [92, 453] width 97 height 23
drag, startPoint x: 92, startPoint y: 414, endPoint x: 45, endPoint y: 401, distance: 48.5
click at [45, 400] on span "因應中秋物流高峰因應中秋物流高峰，因應中秋物流高峰，無法指定到貨時段烤肉組預計於10/1(三)-10/4(六)期間送達" at bounding box center [92, 431] width 96 height 68
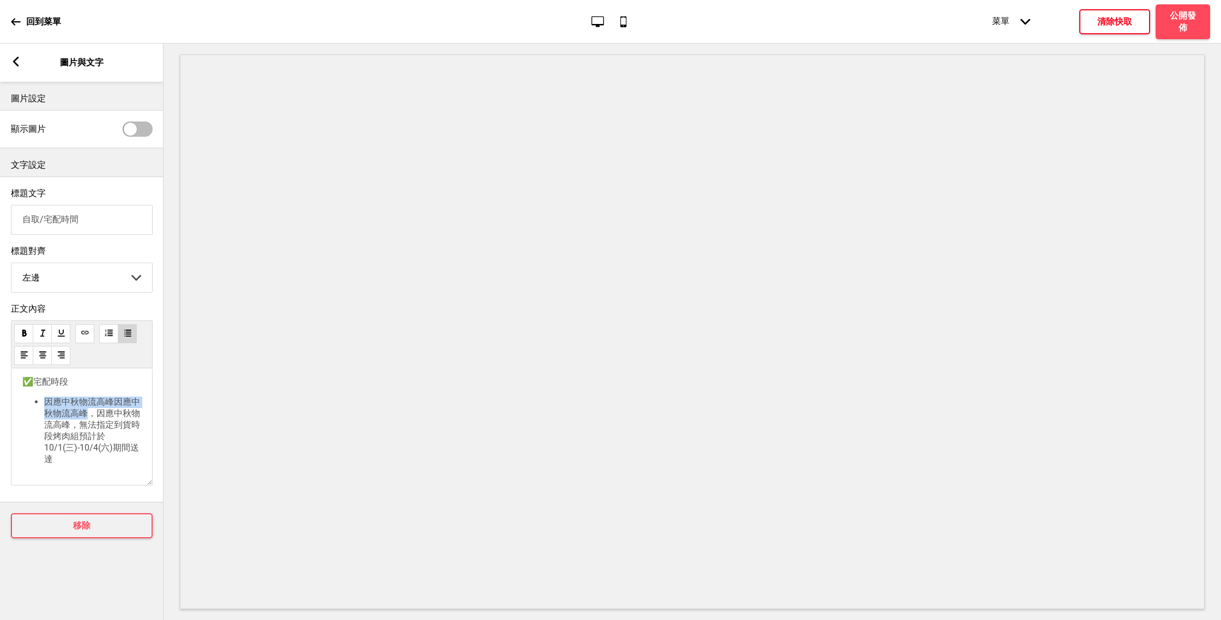
scroll to position [210, 0]
click at [121, 420] on span "因應中秋物流高峰，無法指定到貨時段烤肉組預計於10/1(三)-10/4(六)期間送達" at bounding box center [92, 442] width 96 height 45
click at [99, 420] on span "因應中秋物流高峰,無法指定到貨時段烤肉組預計於10/1(三)-10/4(六)期間送達" at bounding box center [92, 442] width 96 height 45
click at [95, 450] on li "因應中秋物流高峰,無法指定到貨時段,烤肉組預計於10/1(三)-10/4(六)期間送達" at bounding box center [92, 443] width 97 height 46
click at [48, 420] on span "因應中秋物流高峰,無法指定到貨時段,烤肉組預計於10/1(三)-10/4(六)期間送達" at bounding box center [91, 442] width 95 height 45
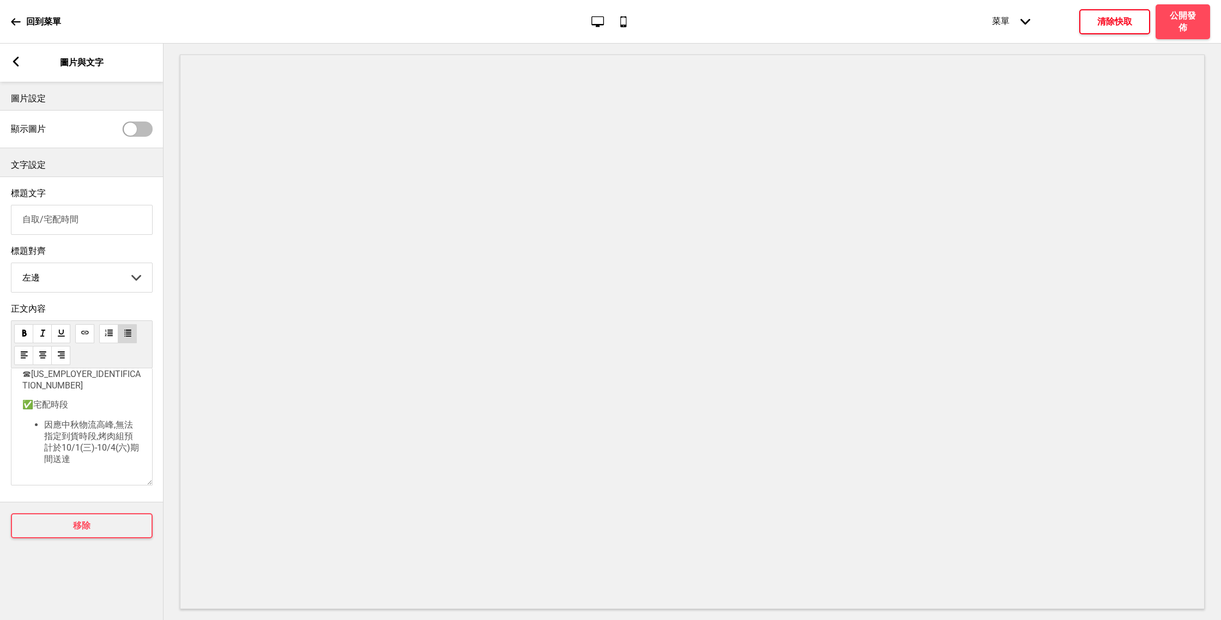
click at [44, 420] on span "因應中秋物流高峰,無法指定到貨時段,烤肉組預計於10/1(三)-10/4(六)期間送達" at bounding box center [91, 442] width 95 height 45
click at [114, 420] on span "因應中秋物流高峰,無法指定到貨時段,烤肉組預計於10/1(三)-10/4(六)期間送達" at bounding box center [91, 442] width 95 height 45
click at [45, 413] on span "因應中秋物流高峰 ⚠️,無法指定到貨時段,烤肉組預計於10/1(三)-10/4(六)期間送達" at bounding box center [91, 436] width 95 height 56
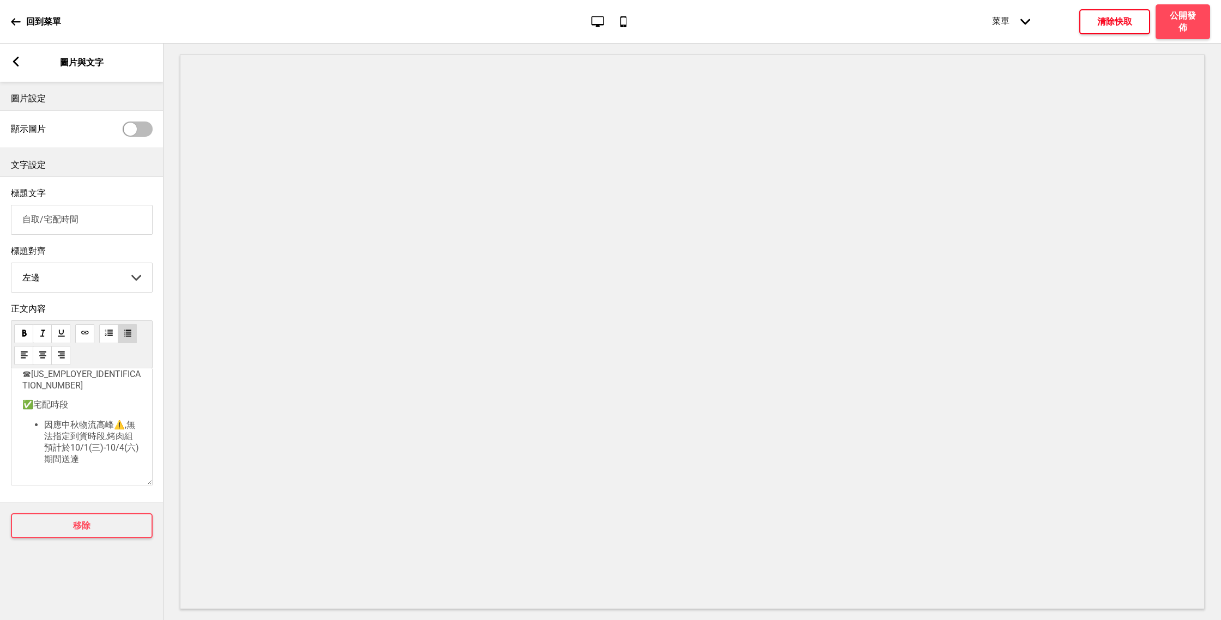
click at [48, 420] on span "因應中秋物流高峰⚠️,無法指定到貨時段,烤肉組預計於10/1(三)-10/4(六)期間送達" at bounding box center [91, 442] width 95 height 45
click at [123, 420] on span "因應中秋物流高峰⚠️,無法指定到貨時段,烤肉組預計於10/1(三)-10/4(六)期間送達" at bounding box center [91, 442] width 95 height 45
click at [108, 445] on li "因應中秋物流高峰,無法指定到貨時段,烤肉組預計於10/1(三)-10/4(六)期間送達" at bounding box center [92, 443] width 97 height 46
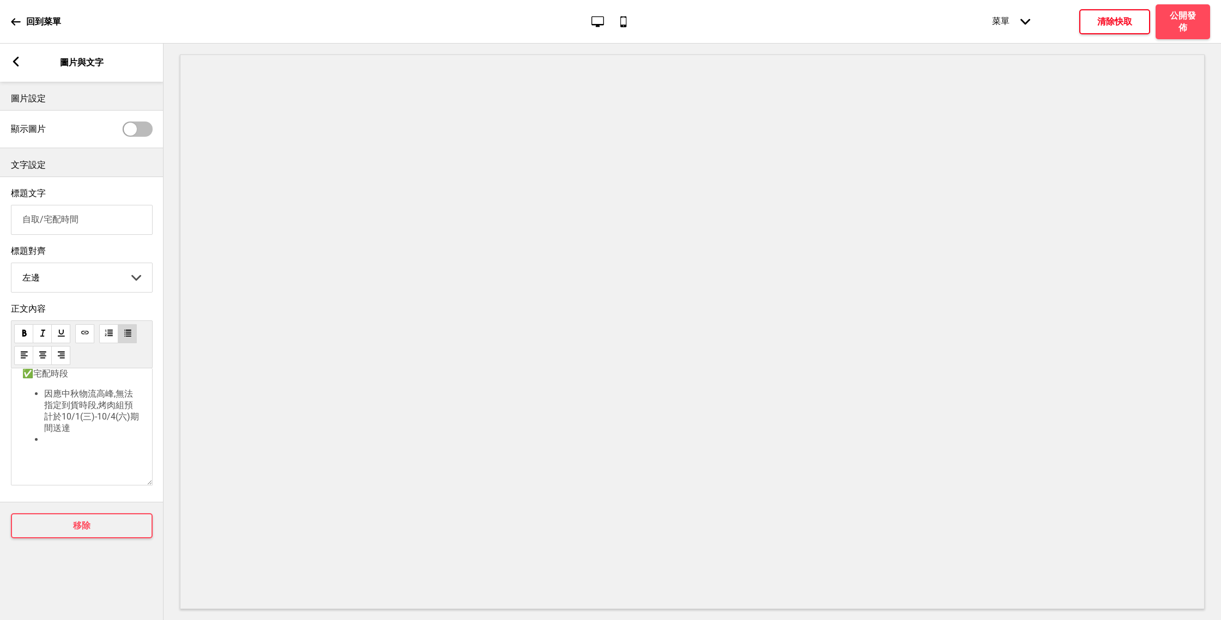
click at [59, 442] on li at bounding box center [92, 449] width 97 height 31
click at [43, 445] on ul "因應中秋物流高峰,無法指定到貨時段,烤肉組預計於10/1(三)-10/4(六)期間送達 ⛔外縣市星期[日],[一]不宅配,選擇的到貨時間，不具任何效力" at bounding box center [81, 425] width 119 height 80
click at [47, 393] on span "因應中秋物流高峰,無法指定到貨時段,烤肉組預計於10/1(三)-10/4(六)期間送達" at bounding box center [91, 410] width 95 height 45
drag, startPoint x: 25, startPoint y: 421, endPoint x: 32, endPoint y: 421, distance: 7.1
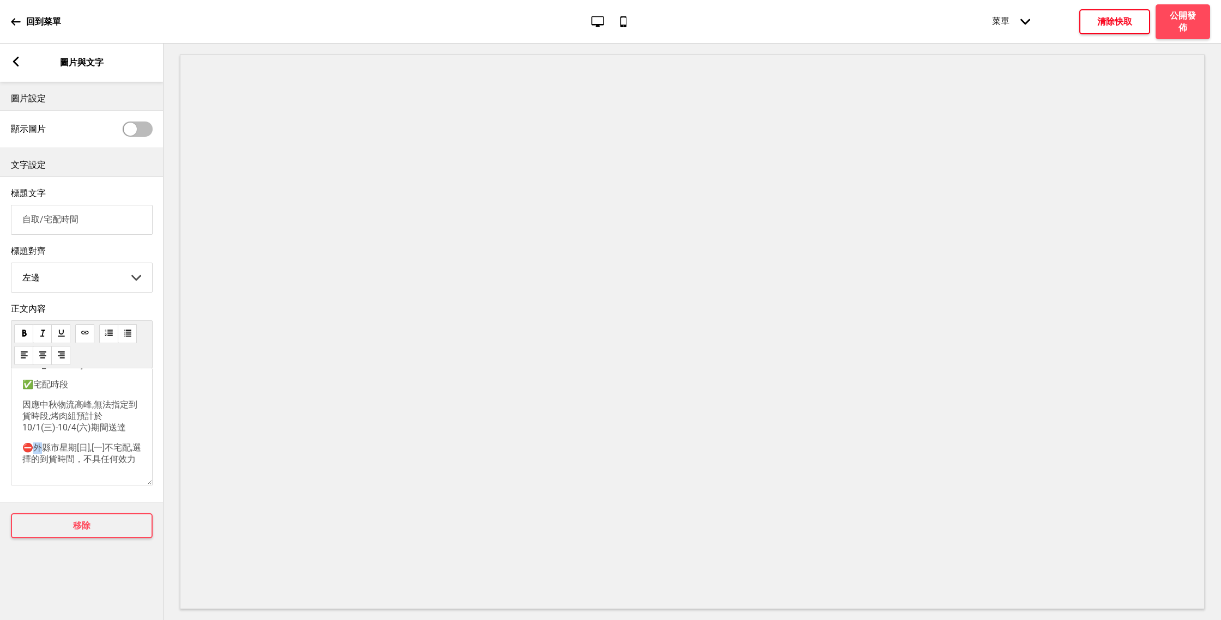
click at [32, 442] on span "⛔外縣市星期[日],[一]不宅配,選擇的到貨時間，不具任何效力" at bounding box center [81, 453] width 119 height 22
copy span "⛔"
click at [21, 382] on div "✅自取分店(早鳥享免運💰) (⚠️結帳時,取餐日期務必選擇10/1(三)-10/5(日),非此時間將無法訂購⚠️) 泰椰樹林店-台南市中西區樹林街二段201號…" at bounding box center [82, 426] width 142 height 117
click at [23, 399] on span "因應中秋物流高峰,無法指定到貨時段,烤肉組預計於10/1(三)-10/4(六)期間送達" at bounding box center [79, 415] width 115 height 33
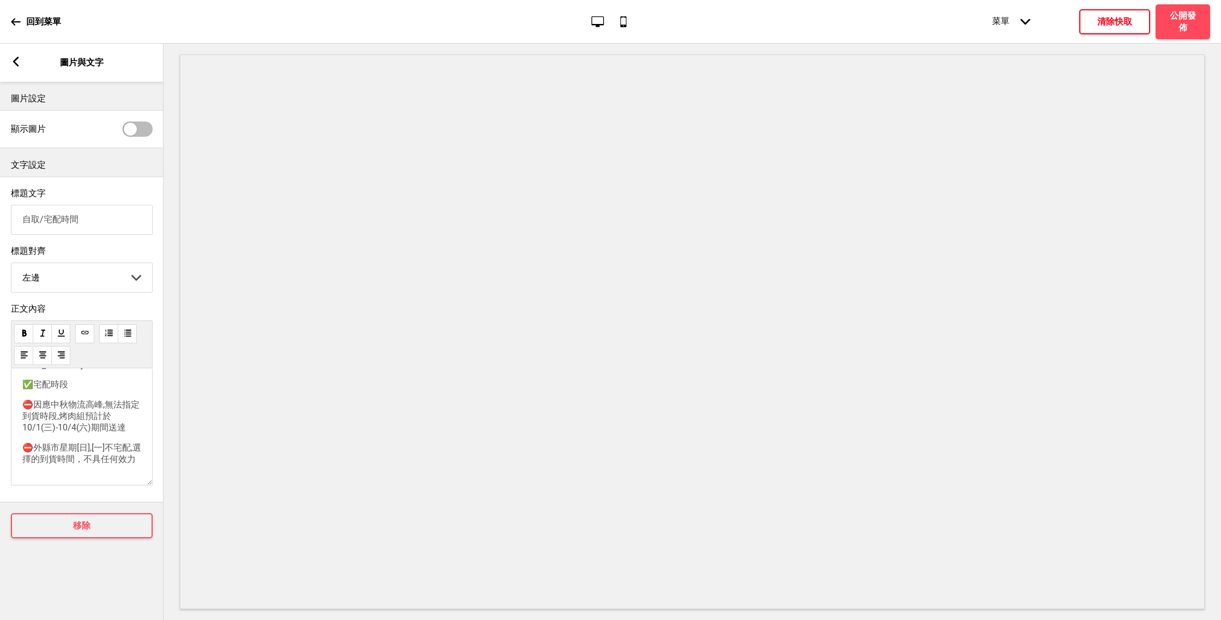
click at [27, 442] on span "⛔外縣市星期[日],[一]不宅配,選擇的到貨時間，不具任何效力" at bounding box center [81, 453] width 119 height 22
click at [83, 401] on p "✅宅配時段" at bounding box center [81, 395] width 119 height 11
click at [71, 401] on p "✅宅配時段" at bounding box center [81, 395] width 119 height 11
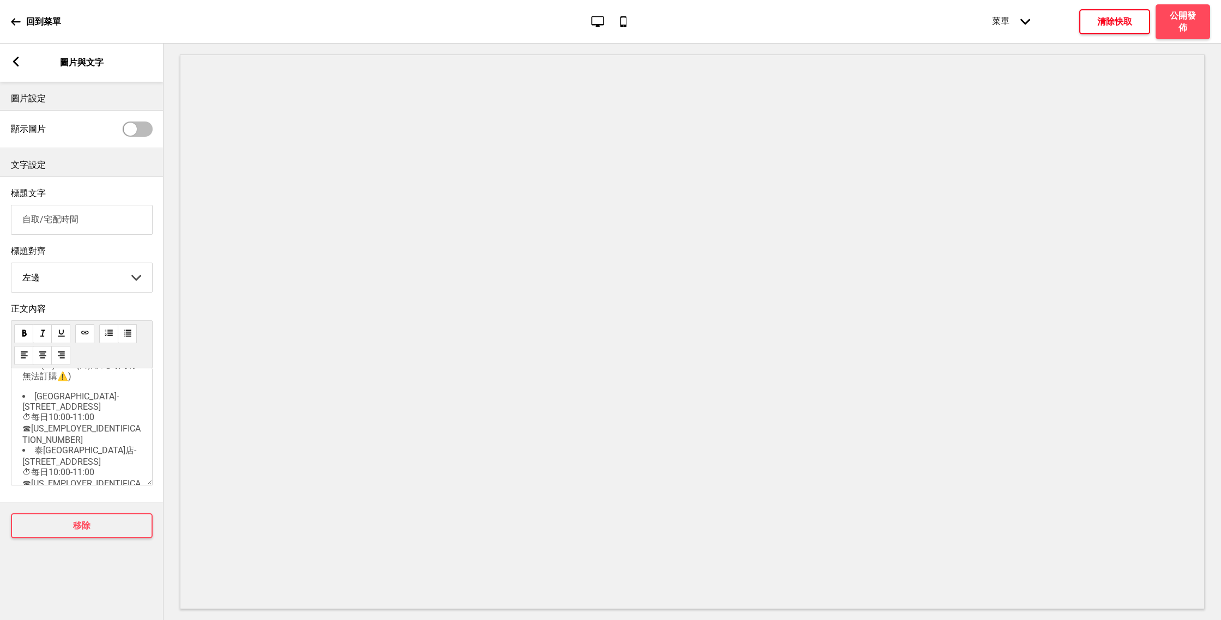
click at [42, 383] on p "✅自取分店(早鳥享免運💰) (⚠️結帳時,取餐日期務必選擇10/1(三)-10/5(日),非此時間將無法訂購⚠️)" at bounding box center [81, 360] width 119 height 46
click at [83, 434] on li "泰椰樹林店-台南市中西區樹林街二段201號 ⏱每日10:00-11:00 ☎06-2146658" at bounding box center [81, 407] width 119 height 54
click at [1129, 23] on h4 "清除快取" at bounding box center [1114, 22] width 35 height 12
click at [106, 462] on span "泰椰南紡店-台南市中華東路ㄧ段187號 ⏱每日10:00-11:00 ☎06-2093888" at bounding box center [81, 461] width 118 height 55
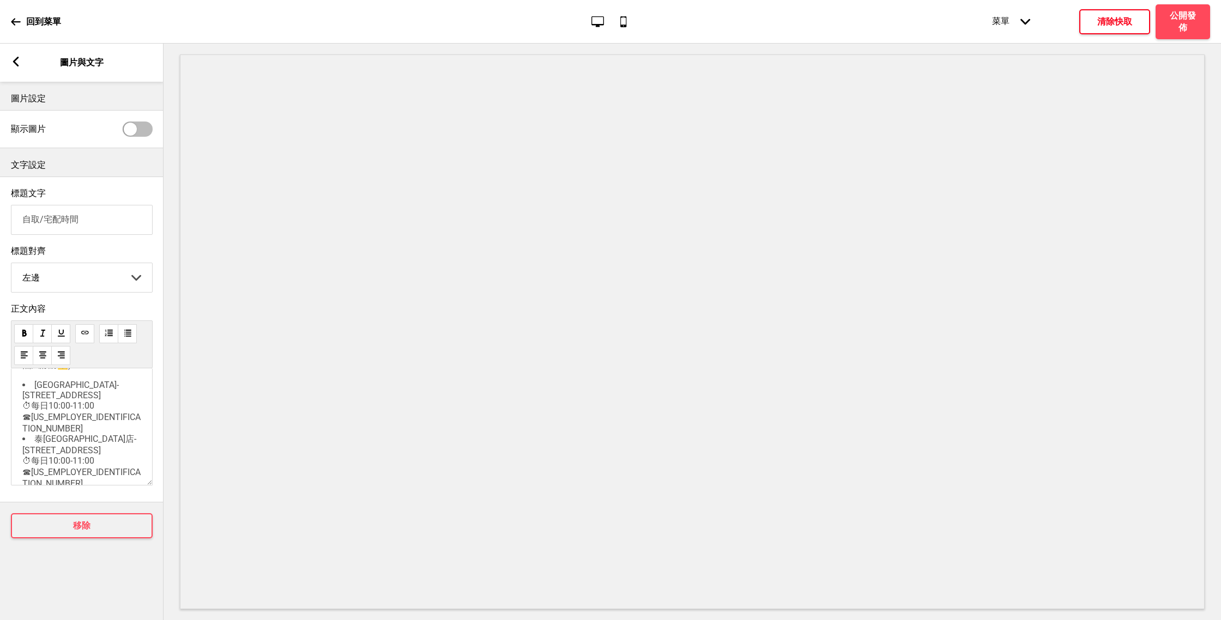
copy div "✅自取分店(早鳥享免運💰) (⚠️結帳時,取餐日期務必選擇10/1(三)-10/5(日),非此時間將無法訂購⚠️) 泰椰樹林店-台南市中西區樹林街二段201號…"
click at [15, 64] on icon at bounding box center [16, 62] width 6 height 10
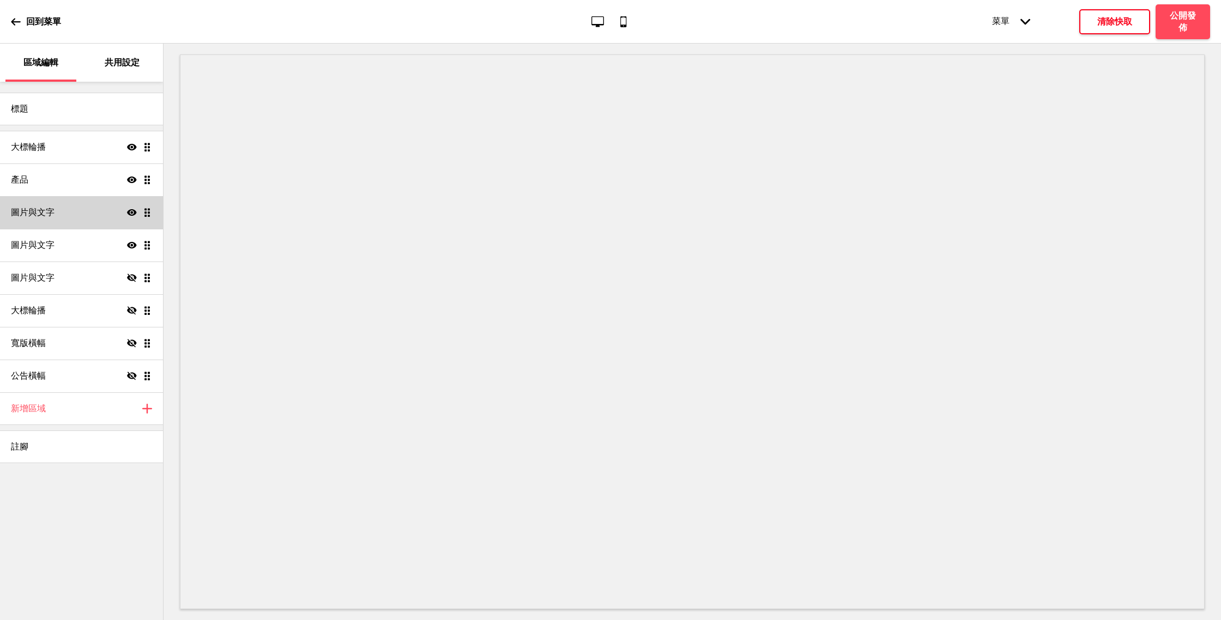
click at [94, 207] on div "圖片與文字 顯示 拖曳" at bounding box center [81, 212] width 163 height 33
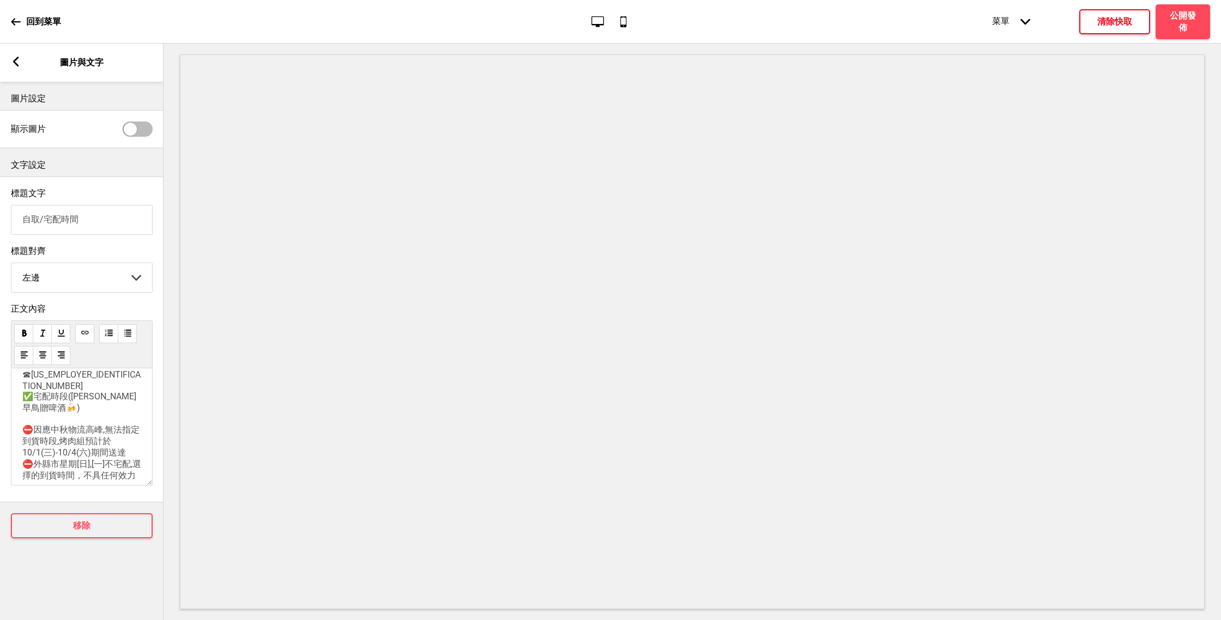
scroll to position [168, 0]
click at [113, 440] on span "✅宅配時段(早鳥享早鳥贈啤酒🍻) ⛔因應中秋物流高峰,無法指定到貨時段,烤肉組預計於10/1(三)-10/4(六)期間送達 ⛔外縣市星期[日],[一]不宅配,…" at bounding box center [81, 432] width 119 height 89
click at [91, 446] on li "泰椰樹林店-台南市中西區樹林街二段201號 ⏱每日10:00-11:00 ☎06-2146658" at bounding box center [81, 419] width 119 height 54
click at [98, 456] on div "✅自取分店(早鳥享免運💰) (⚠️結帳時,取餐日期務必選擇10/1(三)-10/5(日),非此時間將無法訂購⚠️) 泰椰樹林店-台南市中西區樹林街二段201號…" at bounding box center [81, 402] width 119 height 128
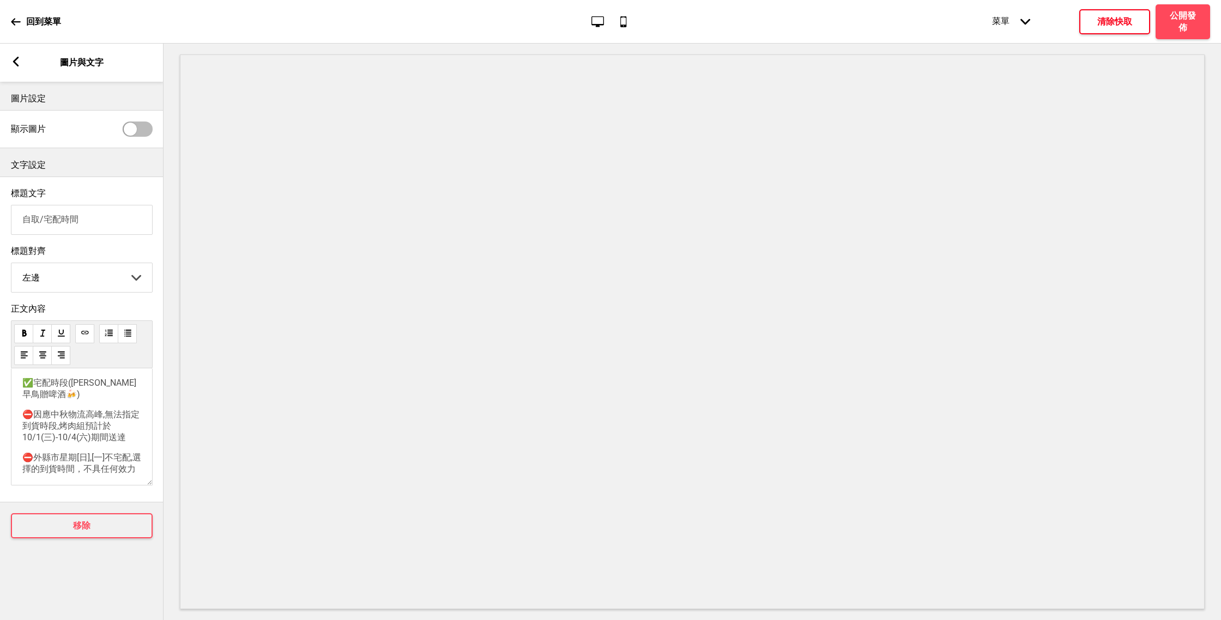
scroll to position [301, 0]
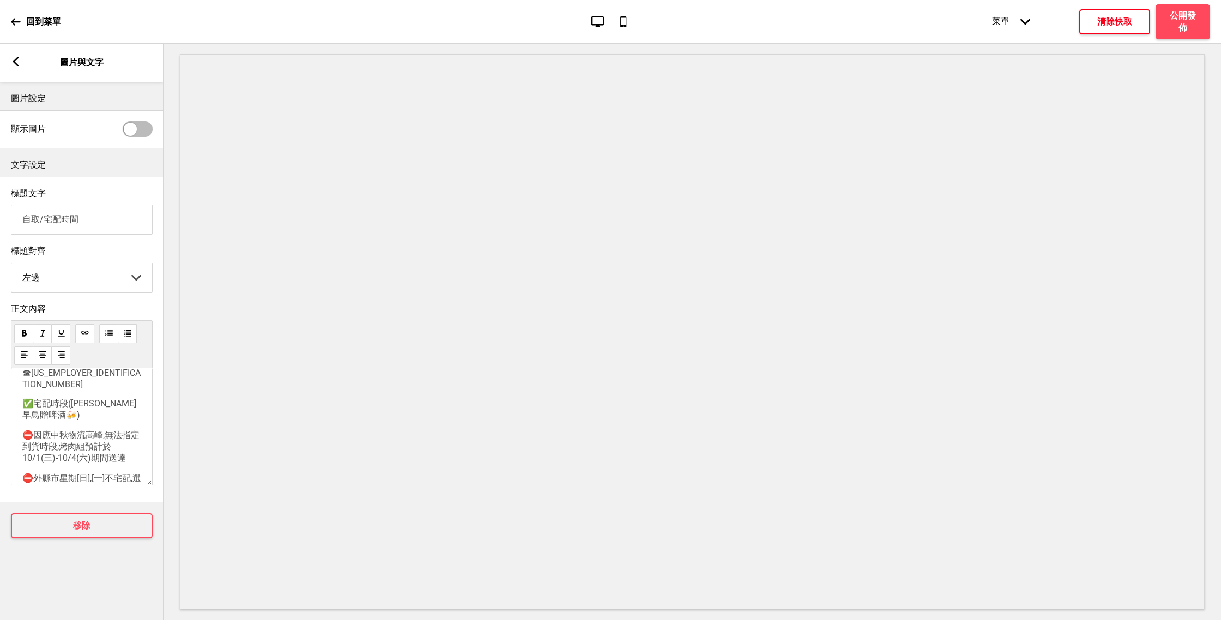
click at [113, 402] on span "✅宅配時段(早鳥享早鳥贈啤酒🍻)" at bounding box center [79, 409] width 114 height 22
drag, startPoint x: 75, startPoint y: 436, endPoint x: 17, endPoint y: 395, distance: 70.8
click at [17, 395] on div "✅自取分店(早鳥享免運💰) (⚠️結帳時,取餐日期務必選擇10/1(三)-10/5(日),非此時間將無法訂購⚠️) 泰椰樹林店-台南市中西區樹林街二段201號…" at bounding box center [82, 426] width 142 height 117
click at [33, 423] on p at bounding box center [81, 403] width 119 height 41
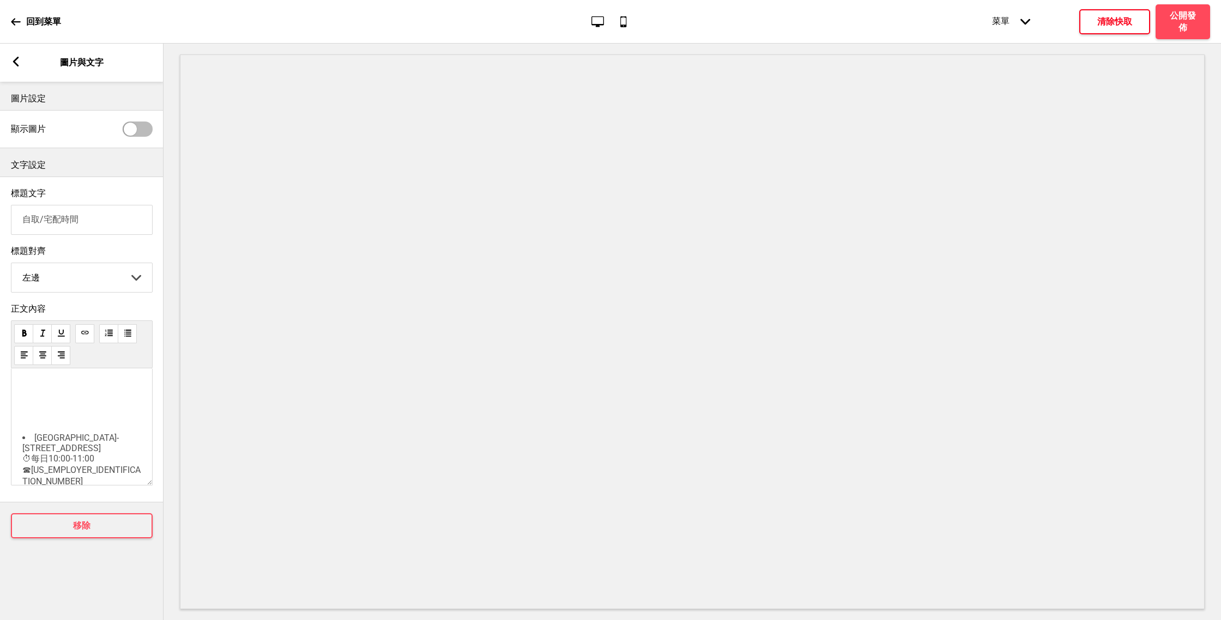
click at [28, 423] on p at bounding box center [81, 403] width 119 height 41
drag, startPoint x: 73, startPoint y: 477, endPoint x: 5, endPoint y: 422, distance: 86.8
click at [5, 422] on div "正文內容 泰椰樹林店-台南市中西區樹林街二段201號 ⏱每日10:00-11:00 ☎06-2146658 ﻿ ✅自取分店(早鳥享免運💰) (⚠️結帳時,取餐…" at bounding box center [81, 397] width 163 height 198
click at [25, 423] on p "✅自取分店(早鳥享免運💰) (⚠️結帳時,取餐日期務必選擇10/1(三)-10/5(日),非此時間將無法訂購⚠️)" at bounding box center [81, 444] width 119 height 46
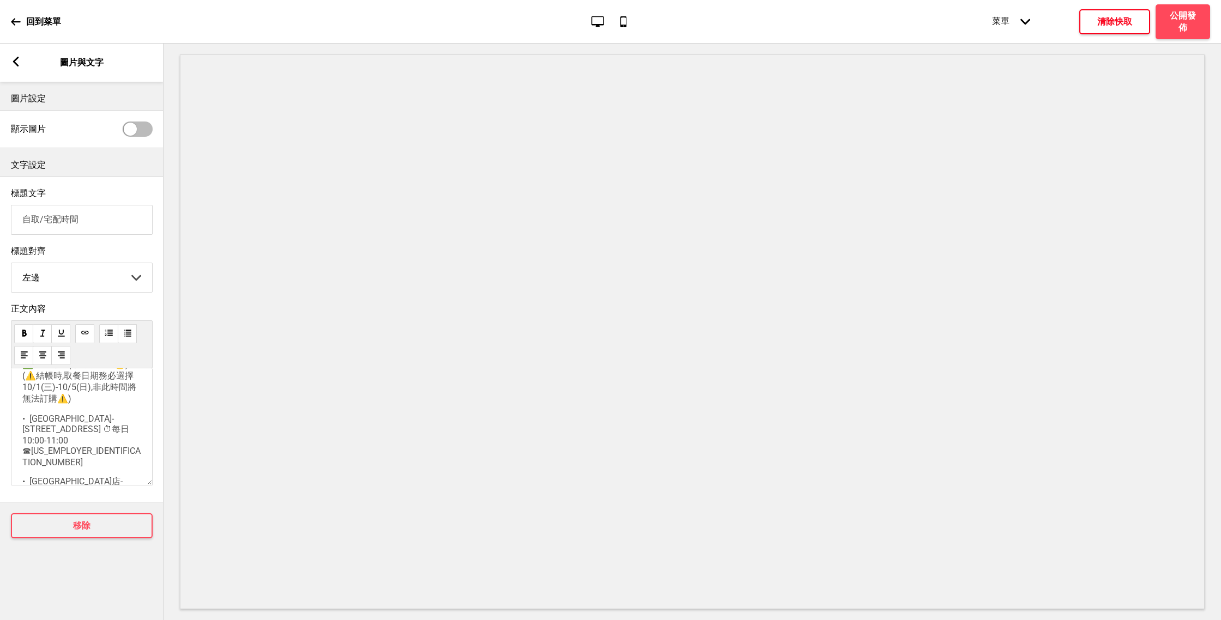
click at [105, 404] on p "✅自取分店(早鳥享免運💰) (⚠️結帳時,取餐日期務必選擇10/1(三)-10/5(日),非此時間將無法訂購⚠️)" at bounding box center [81, 382] width 119 height 46
click at [31, 444] on span "• 泰椰樹林店-台南市中西區樹林街二段201號 ⏱每日10:00-11:00 ☎06-2146658" at bounding box center [81, 460] width 118 height 54
click at [31, 430] on span "• 泰椰南紡店-台南市中華東路ㄧ段187號 ⏱每日10:00-11:00 ☎06-2093888" at bounding box center [81, 456] width 118 height 55
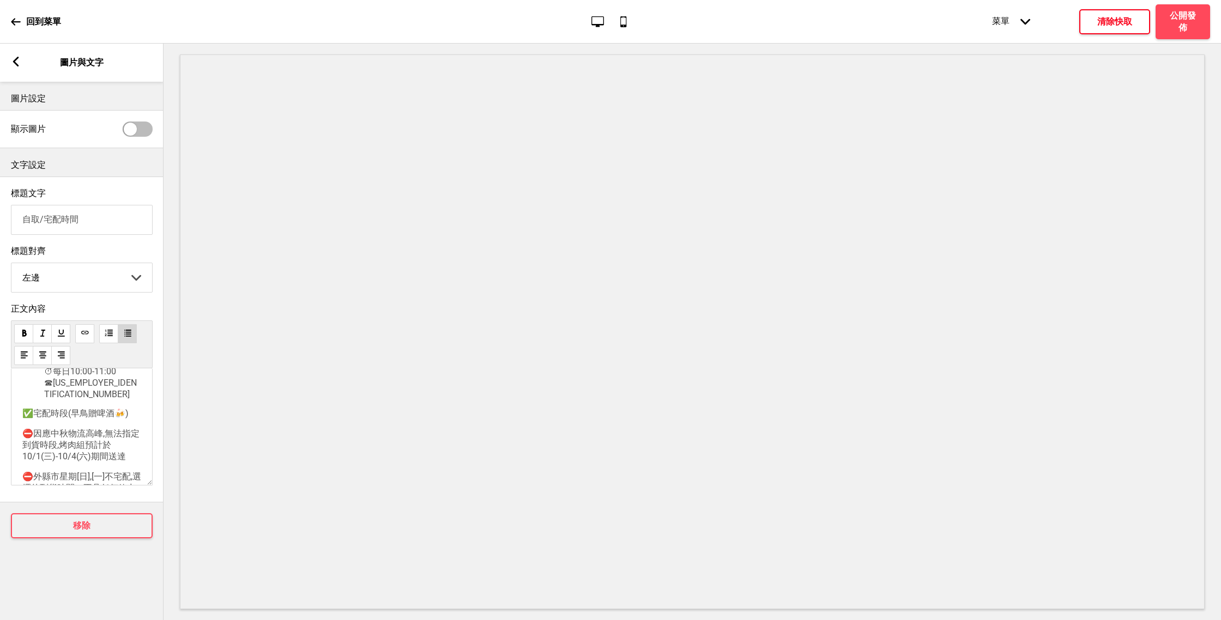
click at [137, 410] on p "✅宅配時段(早鳥贈啤酒🍻)" at bounding box center [81, 413] width 119 height 11
click at [120, 390] on span "泰椰樹林店-台南市中西區樹林街二段201號 ⏱每日10:00-11:00 ☎06-2146658" at bounding box center [90, 392] width 93 height 54
click at [104, 438] on span "泰椰南紡店-台南市中華東路ㄧ段187號 ⏱每日10:00-11:00 ☎06-2093888" at bounding box center [90, 448] width 93 height 56
click at [43, 399] on ul "泰椰樹林店-台南市中西區樹林街二段201號 ⏱每日10:00-11:00 ☎06-2146658 泰椰南紡店-台南市中華東路ㄧ段187號 ⏱每日10:00-1…" at bounding box center [81, 420] width 119 height 110
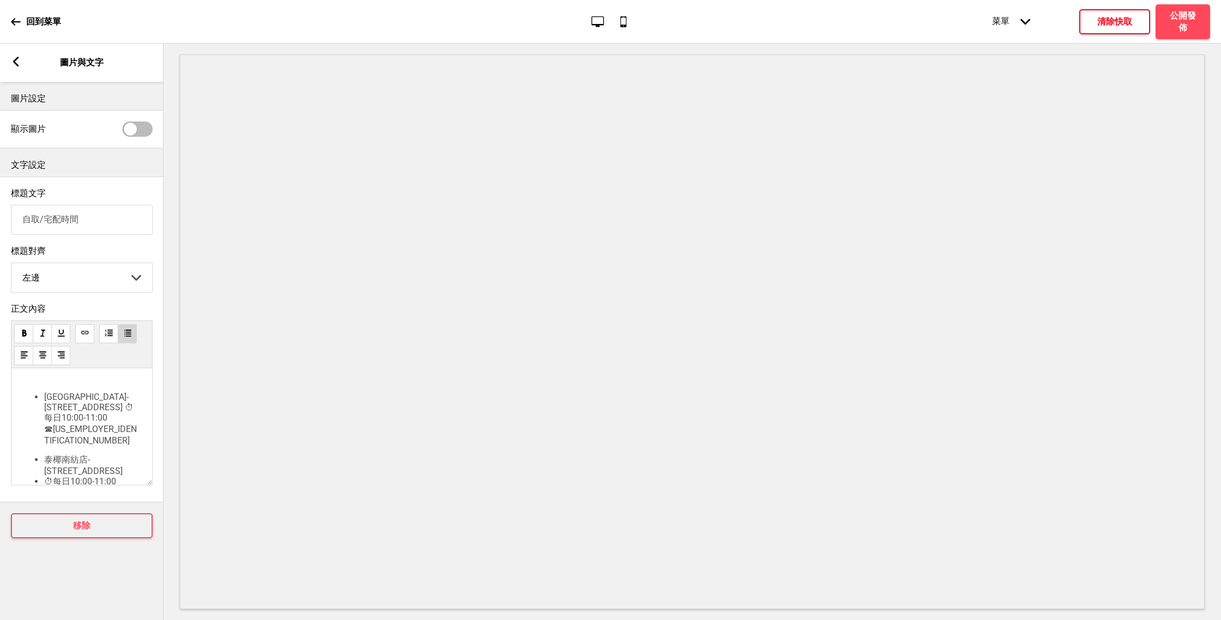
scroll to position [69, 0]
click at [45, 481] on span "⏱每日10:00-11:00 ☎06-2093888" at bounding box center [90, 488] width 93 height 33
click at [50, 447] on div "✅自取分店(早鳥享免運💰) (⚠️結帳時,取餐日期務必選擇10/1(三)-10/5(日),非此時間將無法訂購⚠️) ﻿ 泰椰樹林店-台南市中西區樹林街二段20…" at bounding box center [81, 467] width 119 height 306
click at [50, 441] on div "✅自取分店(早鳥享免運💰) (⚠️結帳時,取餐日期務必選擇10/1(三)-10/5(日),非此時間將無法訂購⚠️) ﻿ 泰椰樹林店-台南市中西區樹林街二段20…" at bounding box center [81, 467] width 119 height 306
click at [32, 448] on div "✅自取分店(早鳥享免運💰) (⚠️結帳時,取餐日期務必選擇10/1(三)-10/5(日),非此時間將無法訂購⚠️) ﻿ 泰椰樹林店-台南市中西區樹林街二段20…" at bounding box center [81, 467] width 119 height 306
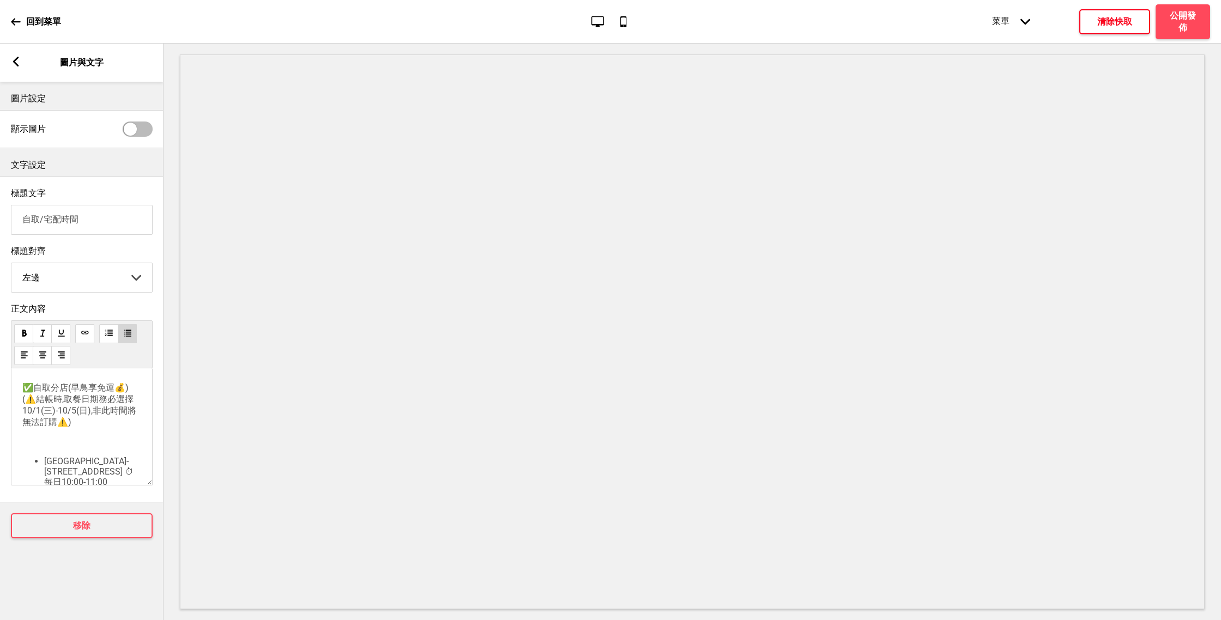
scroll to position [1, 0]
click at [125, 394] on span "✅自取分店(早鳥享免運💰) (⚠️結帳時,取餐日期務必選擇10/1(三)-10/5(日),非此時間將無法訂購⚠️)" at bounding box center [79, 404] width 114 height 45
drag, startPoint x: 70, startPoint y: 443, endPoint x: 22, endPoint y: 411, distance: 58.2
click at [22, 411] on div "✅自取分店(早鳥享免運💰) (⚠️結帳時,取餐日期務必選擇10/1(三)-10/5(日),非此時間將無法訂購⚠️) ﻿ 泰椰樹林店-台南市中西區樹林街二段20…" at bounding box center [81, 535] width 119 height 306
copy div "(⚠️結帳時,取餐日期務必選擇10/1(三)-10/5(日),非此時間將無法訂購⚠️) ﻿"
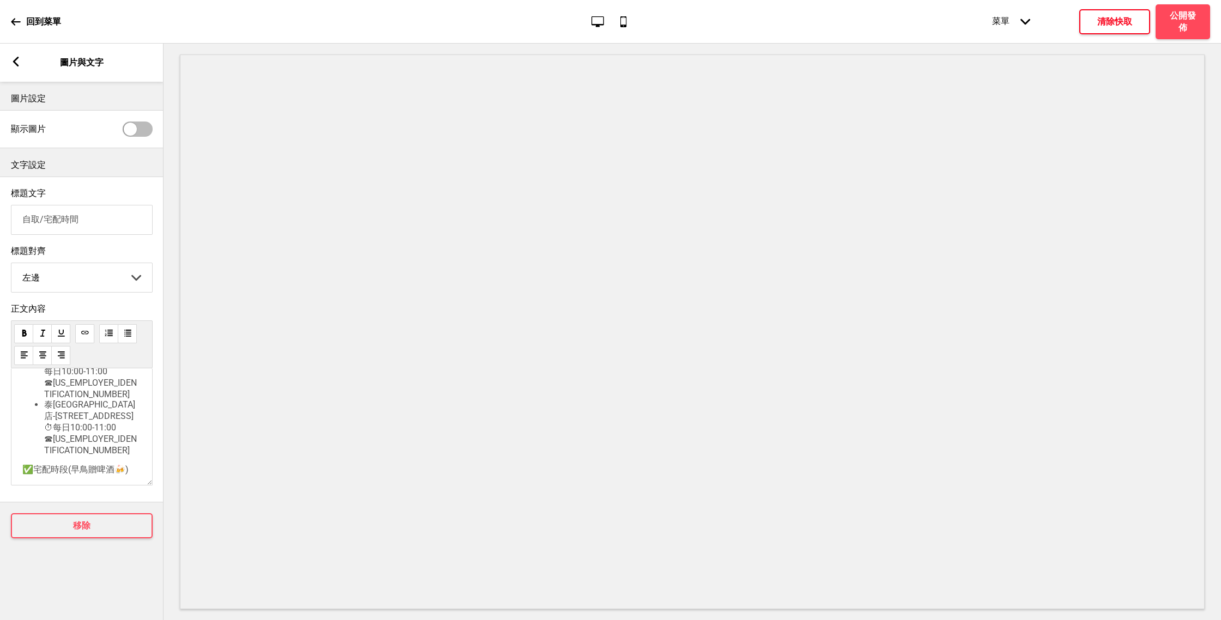
scroll to position [128, 0]
click at [92, 433] on li "泰椰南紡店-台南市中華東路ㄧ段187號 ⏱每日10:00-11:00 ☎06-2093888" at bounding box center [92, 419] width 97 height 56
click at [47, 424] on span "(⚠️結帳時,取餐日期務必選擇10/1(三)-10/5(日),非此時間將無法訂購⚠️)" at bounding box center [92, 440] width 96 height 33
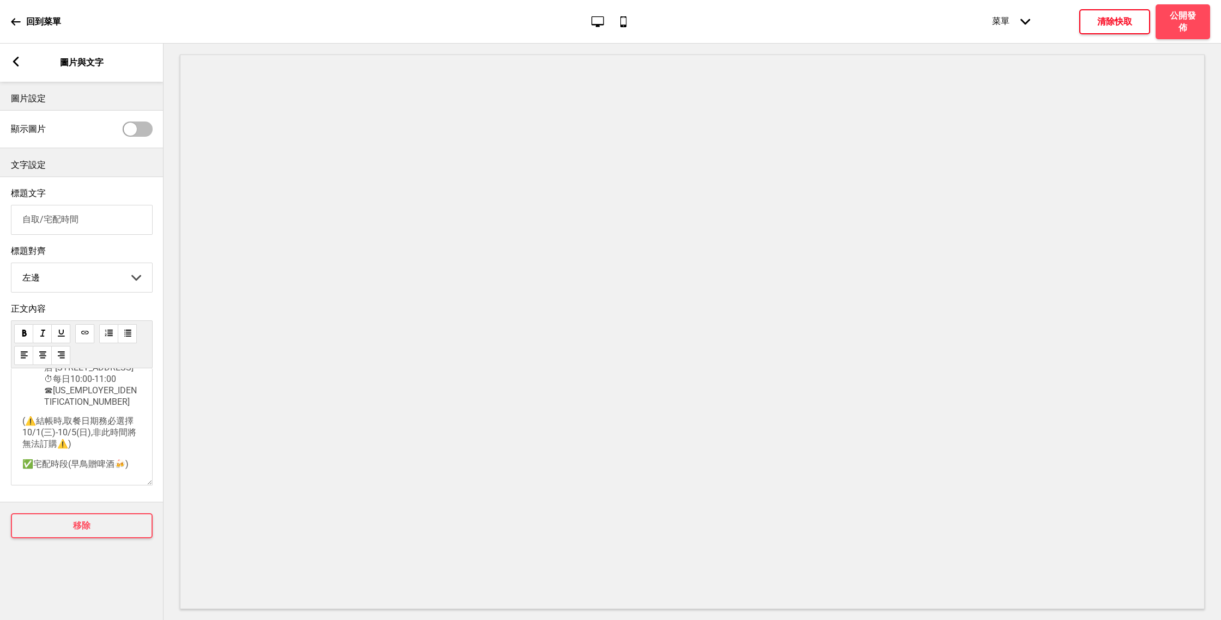
click at [77, 444] on div "✅自取分店(早鳥享免運💰) (⚠️結帳時,取餐日期務必選擇10/1(三)-10/5(日),非此時間將無法訂購⚠️) ﻿ 泰椰樹林店-台南市中西區樹林街二段20…" at bounding box center [81, 389] width 119 height 349
click at [79, 437] on p "(⚠️結帳時,取餐日期務必選擇10/1(三)-10/5(日),非此時間將無法訂購⚠️)" at bounding box center [81, 433] width 119 height 34
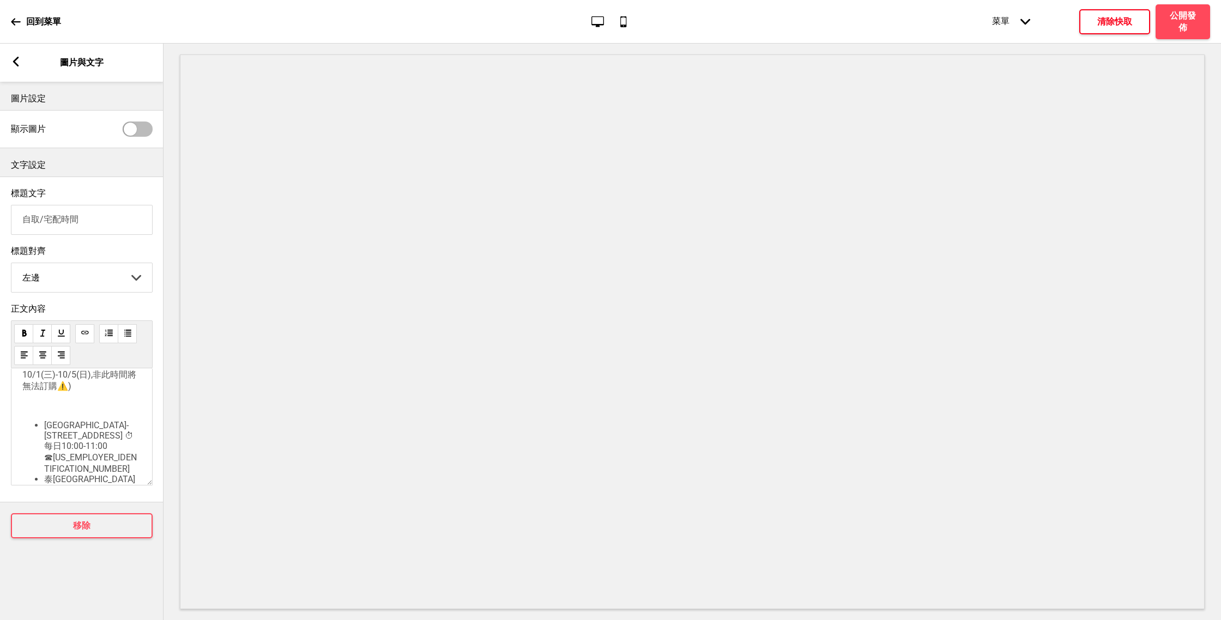
drag, startPoint x: 77, startPoint y: 396, endPoint x: 29, endPoint y: 387, distance: 49.3
click at [29, 387] on p "(⚠️結帳時,取餐日期務必選擇10/1(三)-10/5(日),非此時間將無法訂購⚠️)" at bounding box center [81, 375] width 119 height 34
drag, startPoint x: 77, startPoint y: 428, endPoint x: 22, endPoint y: 394, distance: 64.9
click at [22, 394] on div "✅自取分店(早鳥享免運💰) (⚠️結帳時,取餐日期務必選擇10/1(三)-10/5(日),非此時間將無法訂購⚠️) ﻿ 泰椰樹林店-台南市中西區樹林街二段20…" at bounding box center [82, 426] width 142 height 117
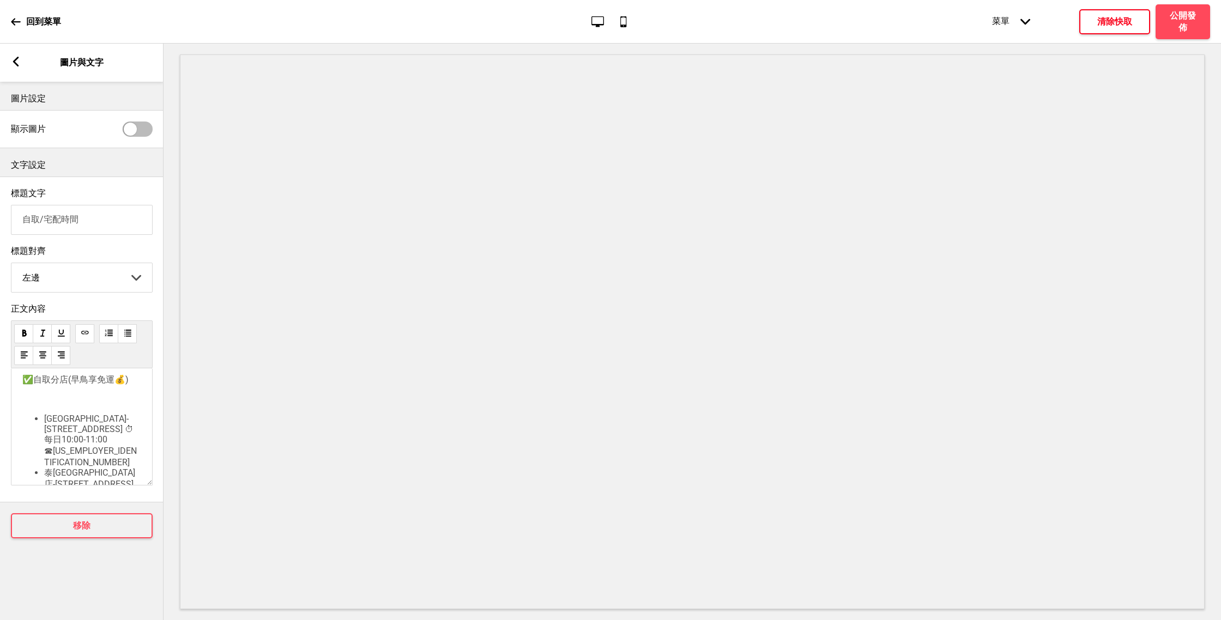
click at [45, 412] on div "✅自取分店(早鳥享免運💰) ﻿ 泰椰樹林店-台南市中西區樹林街二段201號 ⏱每日10:00-11:00 ☎06-2146658 泰椰南紡店-台南市中華東路ㄧ…" at bounding box center [81, 536] width 119 height 325
click at [46, 399] on span "泰椰樹林店-台南市中西區樹林街二段201號 ⏱每日10:00-11:00 ☎06-2146658" at bounding box center [90, 421] width 93 height 54
click at [46, 405] on span "泰椰樹林店-台南市中西區樹林街二段201號 ⏱每日10:00-11:00 ☎06-2146658" at bounding box center [90, 421] width 93 height 54
click at [43, 457] on ul "泰椰南紡店-台南市中華東路ㄧ段187號 ⏱每日10:00-11:00 ☎06-2093888" at bounding box center [81, 485] width 119 height 56
click at [132, 386] on p "✅自取分店(早鳥享免運💰)" at bounding box center [81, 379] width 119 height 11
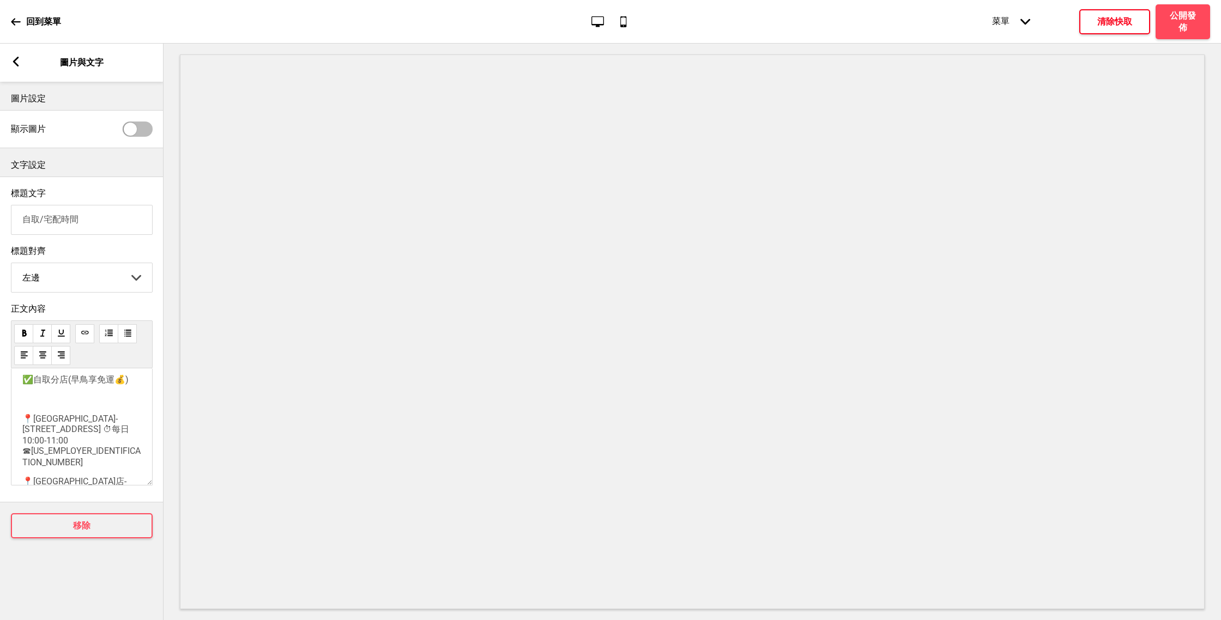
click at [81, 440] on span "📍泰椰樹林店-台南市中西區樹林街二段201號 ⏱每日10:00-11:00 ☎06-2146658" at bounding box center [81, 441] width 118 height 54
click at [63, 482] on span "📍泰椰南紡店-台南市中華東路ㄧ段187號 ⏱每日10:00-11:00 ☎06-2093888" at bounding box center [81, 503] width 118 height 55
click at [96, 447] on p "📍泰椰南紡店-台南市中華東路ㄧ段187號 ⏱每日10:00-11:00 ☎06-2093888" at bounding box center [81, 459] width 119 height 55
click at [86, 391] on span "📍泰椰樹林店-台南市中西區樹林街二段201號 ⏱每日10:00-11:00 ☎06-2146658" at bounding box center [81, 396] width 118 height 54
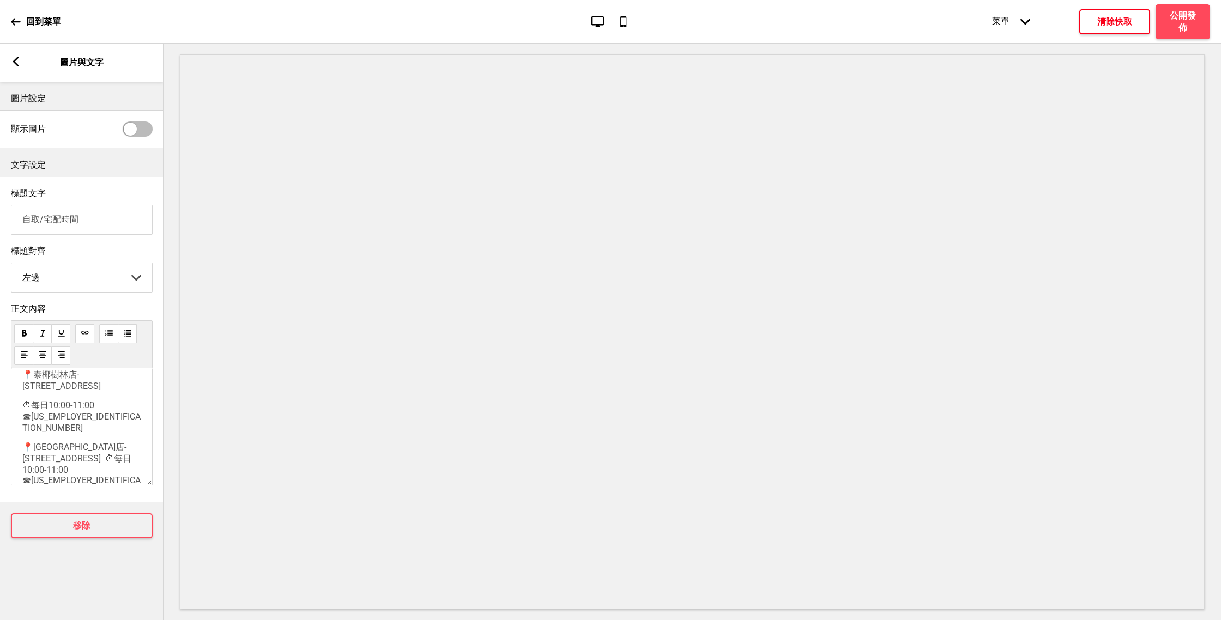
click at [69, 457] on span "📍泰椰南紡店-台南市中華東路ㄧ段187號 ⏱每日10:00-11:00 ☎06-2093888" at bounding box center [81, 469] width 118 height 55
click at [94, 430] on p "⏱每日10:00-11:00 ☎06-2093888" at bounding box center [81, 426] width 119 height 33
click at [28, 451] on span "(⚠️結帳時,取餐日期務必選擇10/1(三)-10/5(日),非此時間將無法訂購⚠️)" at bounding box center [79, 467] width 114 height 33
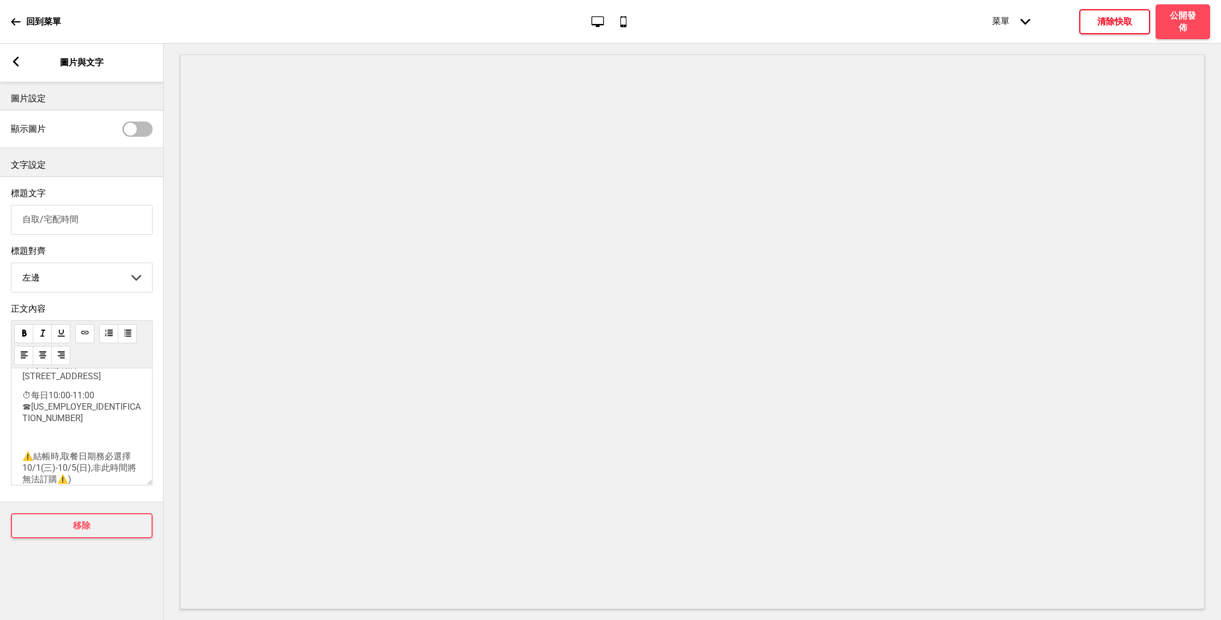
click at [92, 473] on p "⚠️結帳時,取餐日期務必選擇10/1(三)-10/5(日),非此時間將無法訂購⚠️)" at bounding box center [81, 468] width 119 height 34
click at [109, 469] on p "⚠️結帳時,取餐日期務必選擇10/1(三)-10/5(日),非此時間將無法訂購⚠️" at bounding box center [81, 468] width 119 height 34
copy div "✅自取分店(早鳥享免運💰) ﻿ 📍泰椰樹林店-台南市中西區樹林街二段201號 ⏱每日10:00-11:00 ☎06-2146658 📍泰椰南紡店-台南市中華東…"
click at [1120, 19] on h4 "清除快取" at bounding box center [1114, 22] width 35 height 12
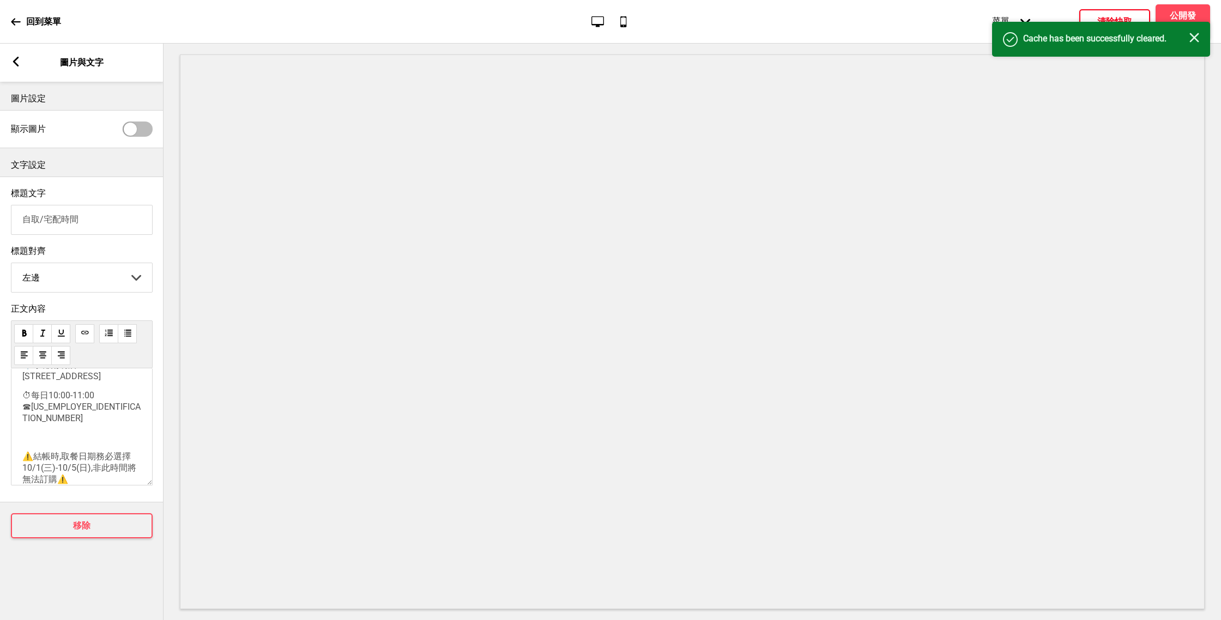
click at [20, 66] on rect at bounding box center [16, 62] width 10 height 10
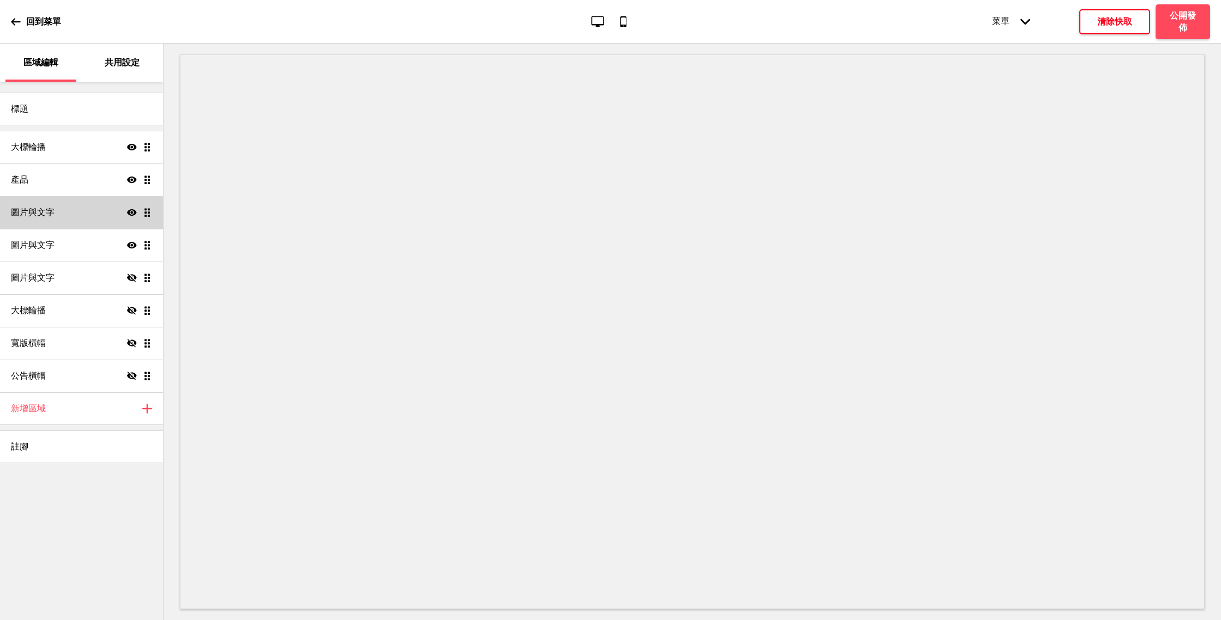
click at [64, 217] on div "圖片與文字 顯示 拖曳" at bounding box center [81, 212] width 163 height 33
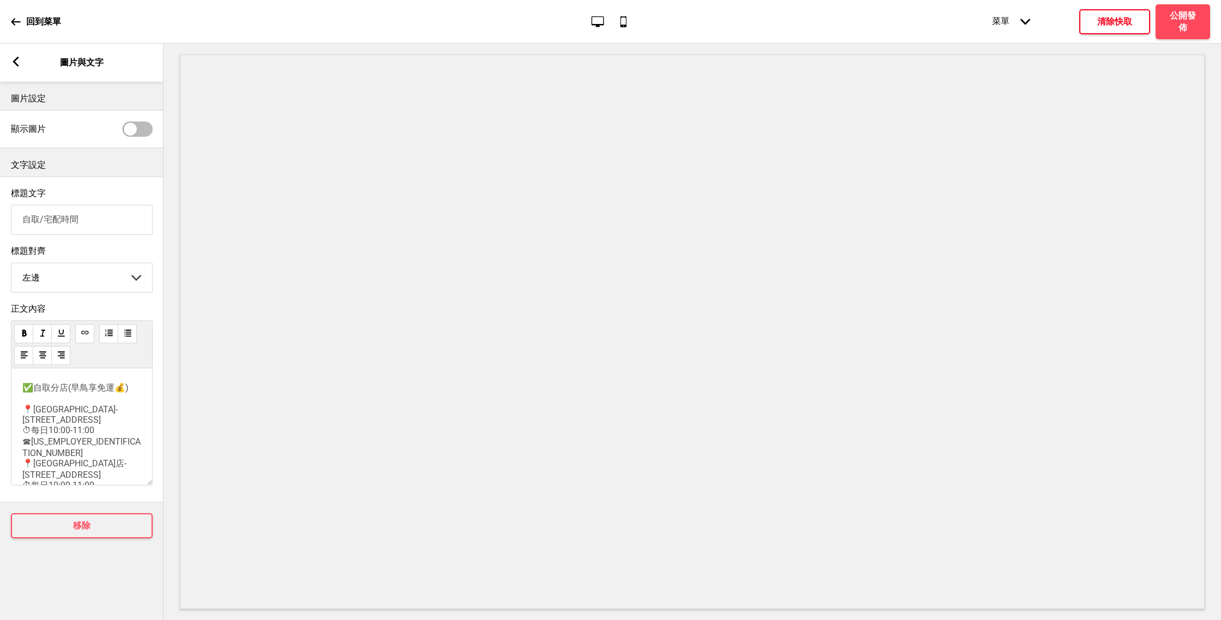
click at [112, 386] on span "✅自取分店(早鳥享免運💰) 📍泰椰樹林店-台南市中西區樹林街二段201號 ⏱每日10:00-11:00 ☎06-2146658 📍泰椰南紡店-台南市中華東路ㄧ…" at bounding box center [81, 515] width 119 height 264
drag, startPoint x: 84, startPoint y: 409, endPoint x: 123, endPoint y: 410, distance: 38.1
click at [123, 410] on span "✅自取分店(早鳥享免運💰) 📍泰椰樹林店-台南市中西區樹林街二段201號 ⏱每日10:00-11:00 ☎06-2146658 📍泰椰南紡店-台南市中華東路ㄧ…" at bounding box center [81, 358] width 119 height 264
copy span "🍻) ⛔"
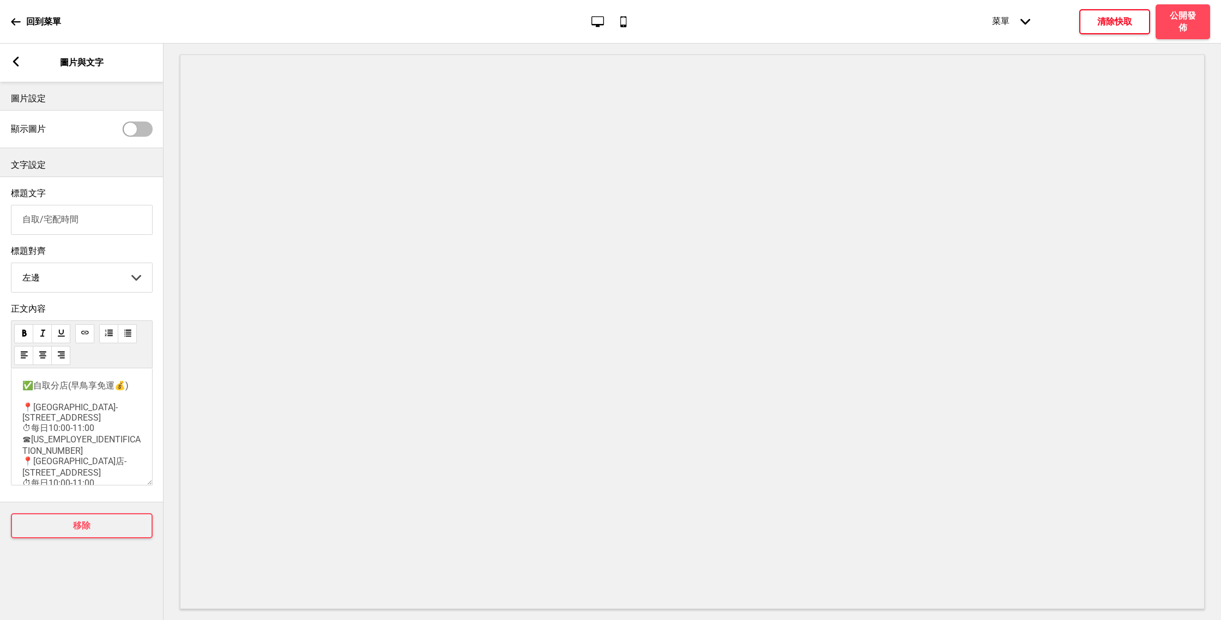
scroll to position [0, 0]
drag, startPoint x: 89, startPoint y: 392, endPoint x: 120, endPoint y: 393, distance: 31.1
click at [120, 393] on span "✅自取分店(早鳥享免運💰) 📍泰椰樹林店-台南市中西區樹林街二段201號 ⏱每日10:00-11:00 ☎06-2146658 📍泰椰南紡店-台南市中華東路ㄧ…" at bounding box center [81, 515] width 119 height 264
click at [118, 399] on p "✅自取分店(早鳥享免運💰) 📍泰椰樹林店-台南市中西區樹林街二段201號 ⏱每日10:00-11:00 ☎06-2146658 📍泰椰南紡店-台南市中華東路ㄧ…" at bounding box center [81, 515] width 119 height 265
click at [119, 393] on span "✅自取分店(早鳥享免運💰) 📍泰椰樹林店-台南市中西區樹林街二段201號 ⏱每日10:00-11:00 ☎06-2146658 📍泰椰南紡店-台南市中華東路ㄧ…" at bounding box center [81, 515] width 119 height 264
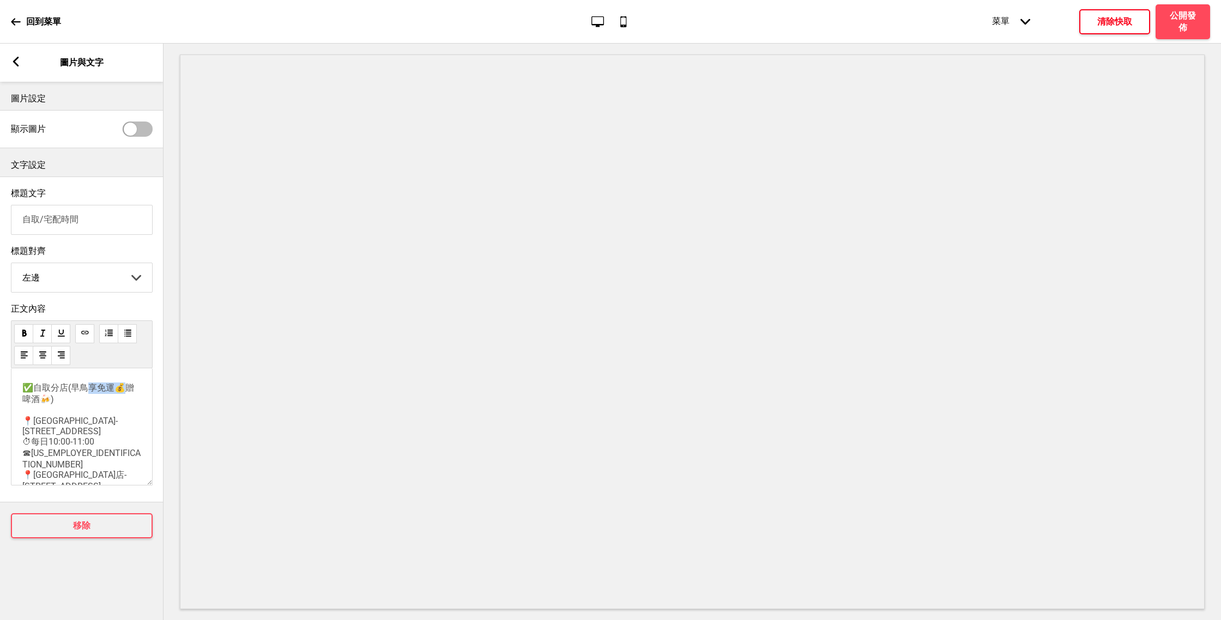
drag, startPoint x: 90, startPoint y: 391, endPoint x: 119, endPoint y: 392, distance: 28.9
click at [119, 392] on span "✅自取分店(早鳥享免運💰贈啤酒🍻) 📍泰椰樹林店-台南市中西區樹林街二段201號 ⏱每日10:00-11:00 ☎06-2146658 📍泰椰南紡店-台南市中…" at bounding box center [81, 520] width 119 height 275
copy span "享免運💰贈"
drag, startPoint x: 89, startPoint y: 436, endPoint x: 120, endPoint y: 439, distance: 31.7
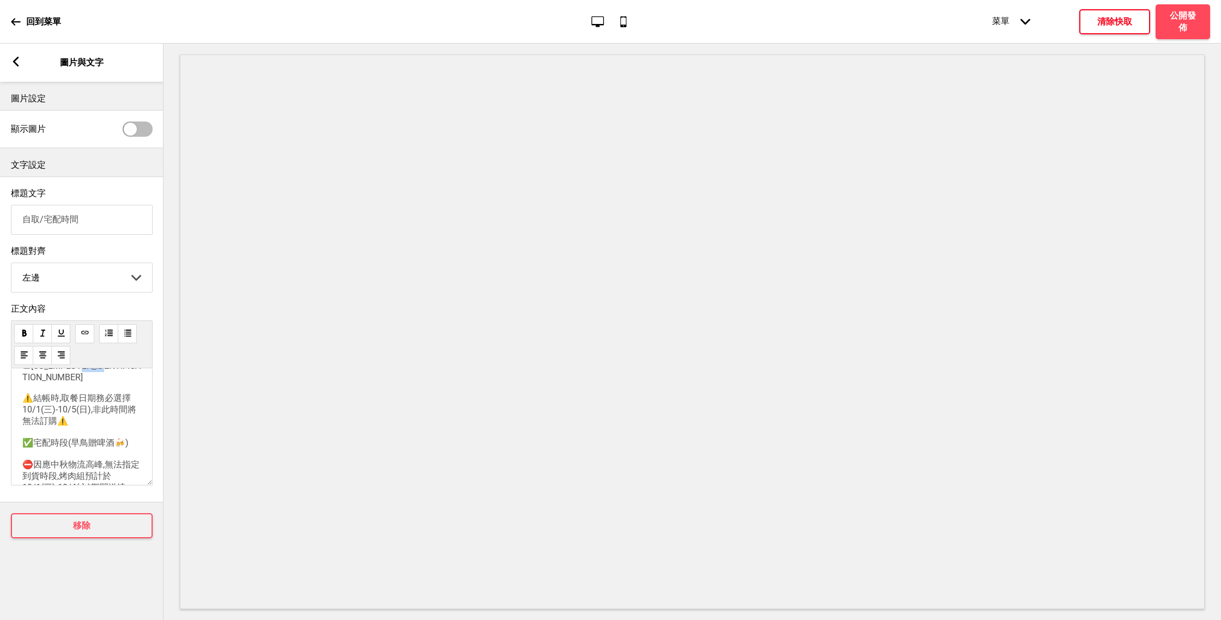
click at [120, 439] on span "✅自取分店(早鳥享免運💰贈啤酒🍻) 📍泰椰樹林店-台南市中西區樹林街二段201號 ⏱每日10:00-11:00 ☎06-2146658 📍泰椰南紡店-台南市中…" at bounding box center [81, 377] width 119 height 275
click at [122, 392] on span "✅自取分店(早鳥享免運💰贈啤酒🍻) 📍泰椰樹林店-台南市中西區樹林街二段201號 ⏱每日10:00-11:00 ☎06-2146658 📍泰椰南紡店-台南市中…" at bounding box center [81, 520] width 119 height 275
drag, startPoint x: 120, startPoint y: 394, endPoint x: 94, endPoint y: 393, distance: 26.7
click at [94, 393] on span "✅自取分店(早鳥享免運💰贈啤酒🍻) 📍泰椰樹林店-台南市中西區樹林街二段201號 ⏱每日10:00-11:00 ☎06-2146658 📍泰椰南紡店-台南市中…" at bounding box center [81, 520] width 119 height 275
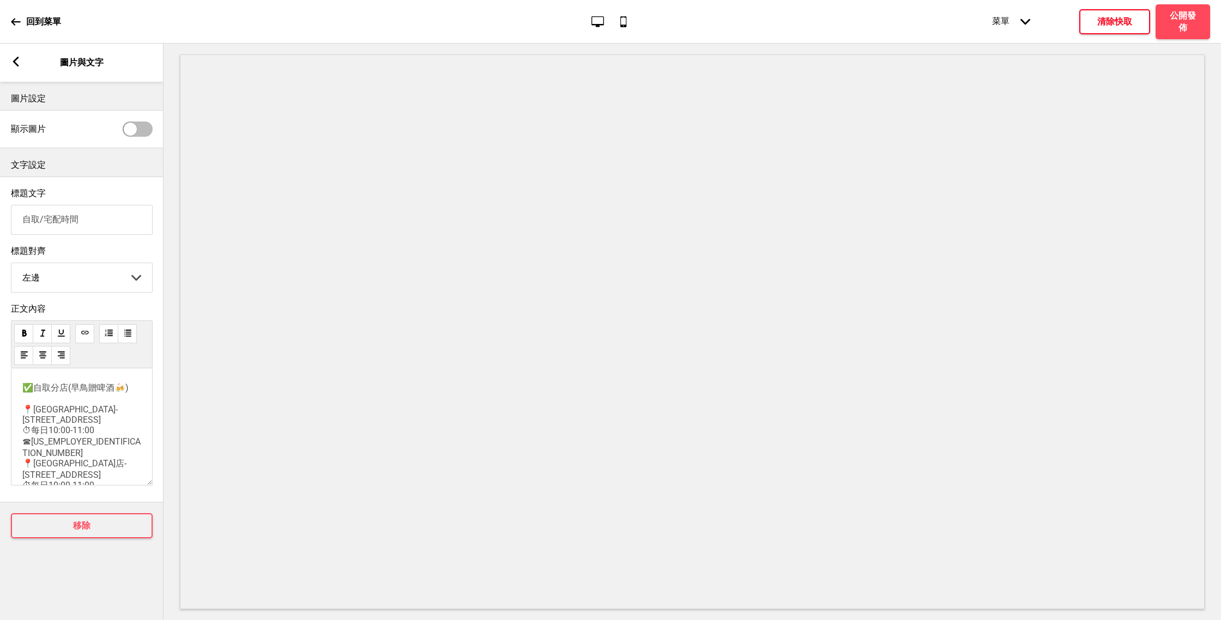
click at [1114, 23] on h4 "清除快取" at bounding box center [1114, 22] width 35 height 12
click at [15, 65] on rect at bounding box center [16, 62] width 10 height 10
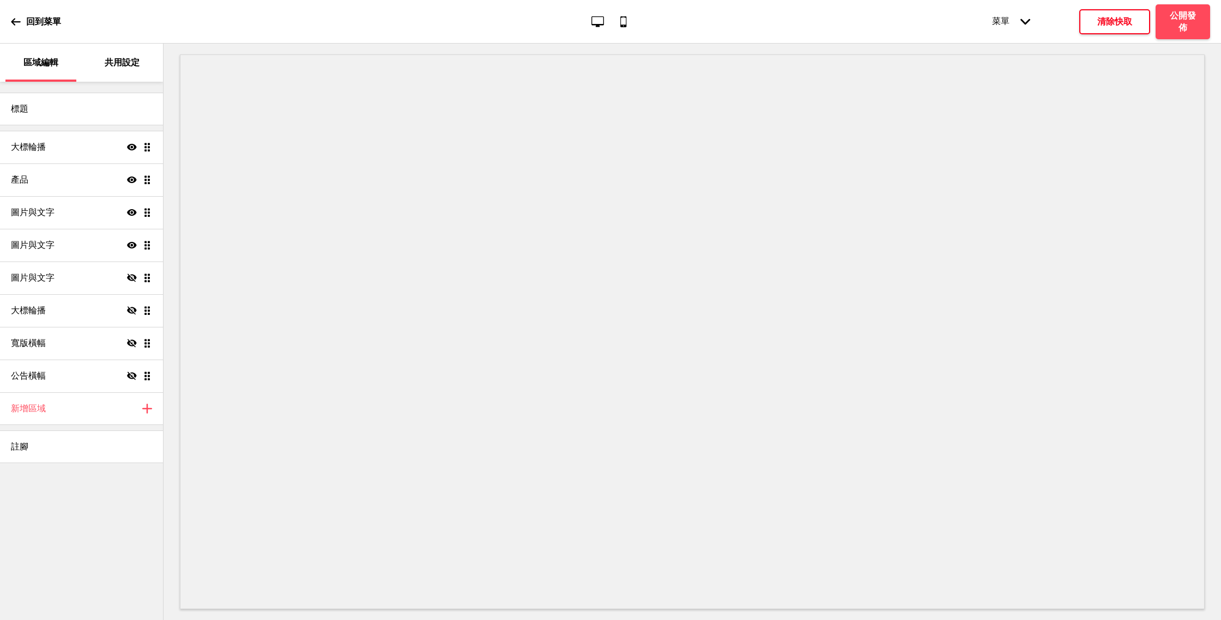
click at [14, 19] on icon at bounding box center [15, 21] width 9 height 7
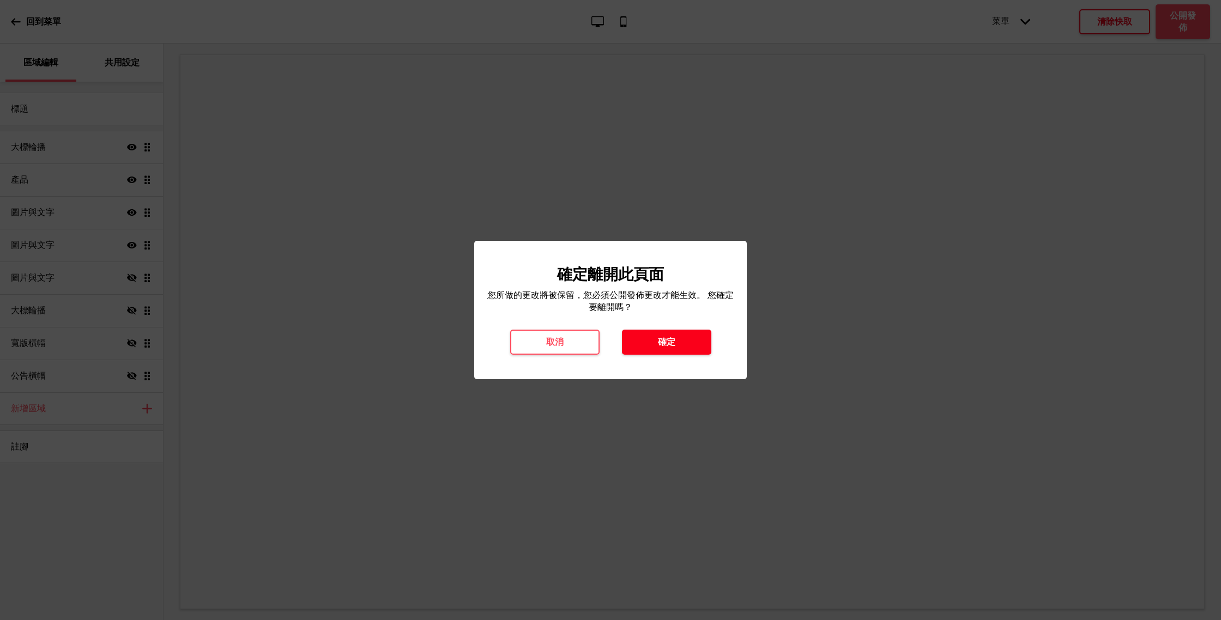
click at [640, 345] on button "確定" at bounding box center [666, 342] width 89 height 25
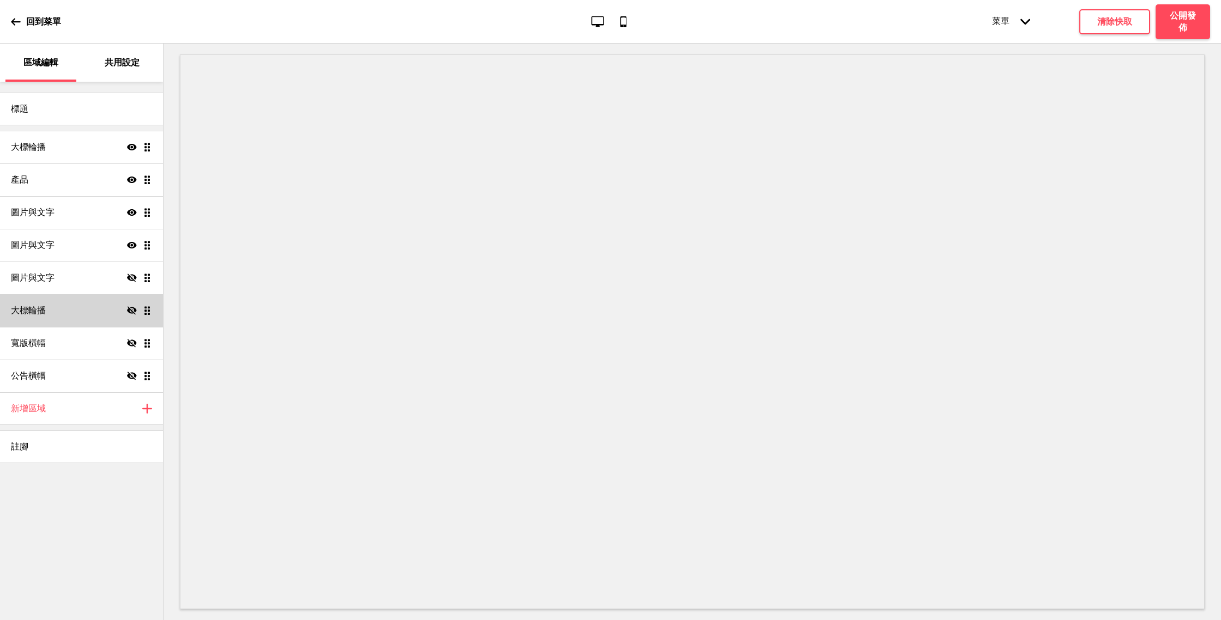
click at [41, 308] on h4 "大標輪播" at bounding box center [28, 311] width 35 height 12
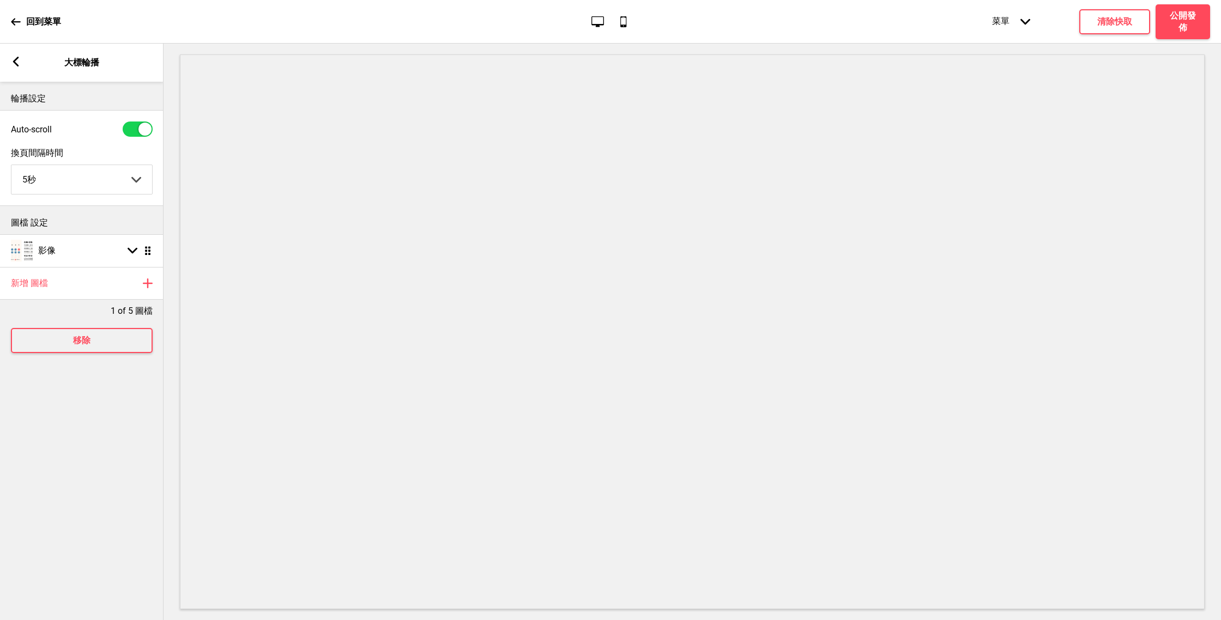
click at [19, 63] on rect at bounding box center [16, 62] width 10 height 10
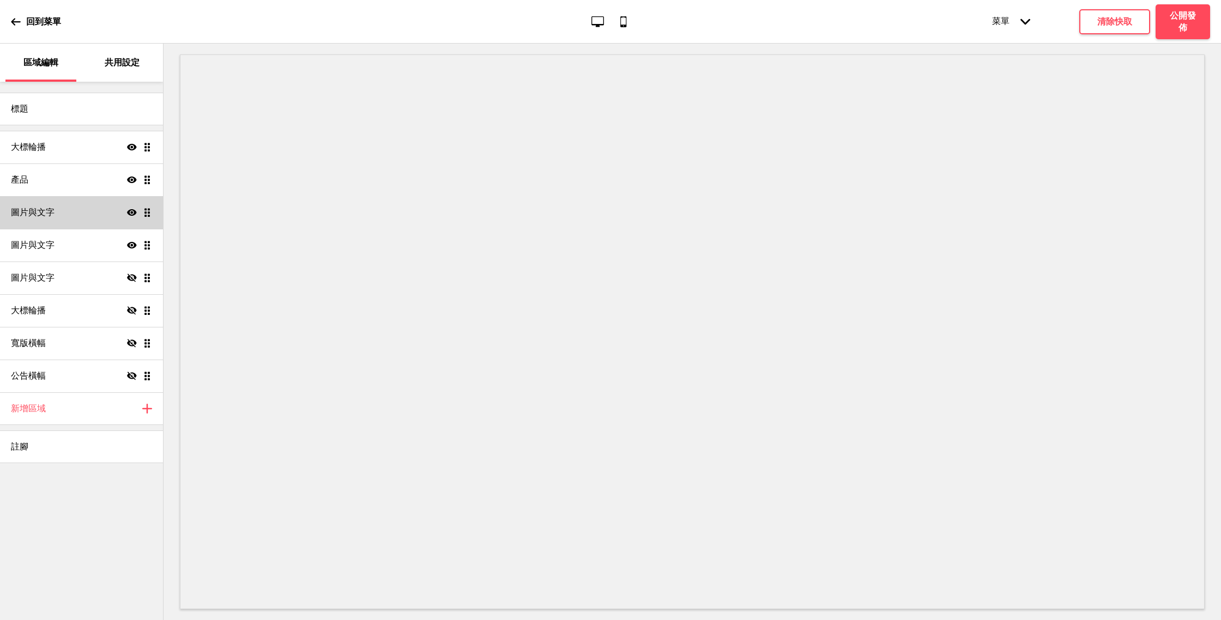
click at [82, 219] on div "圖片與文字 顯示 拖曳" at bounding box center [81, 212] width 163 height 33
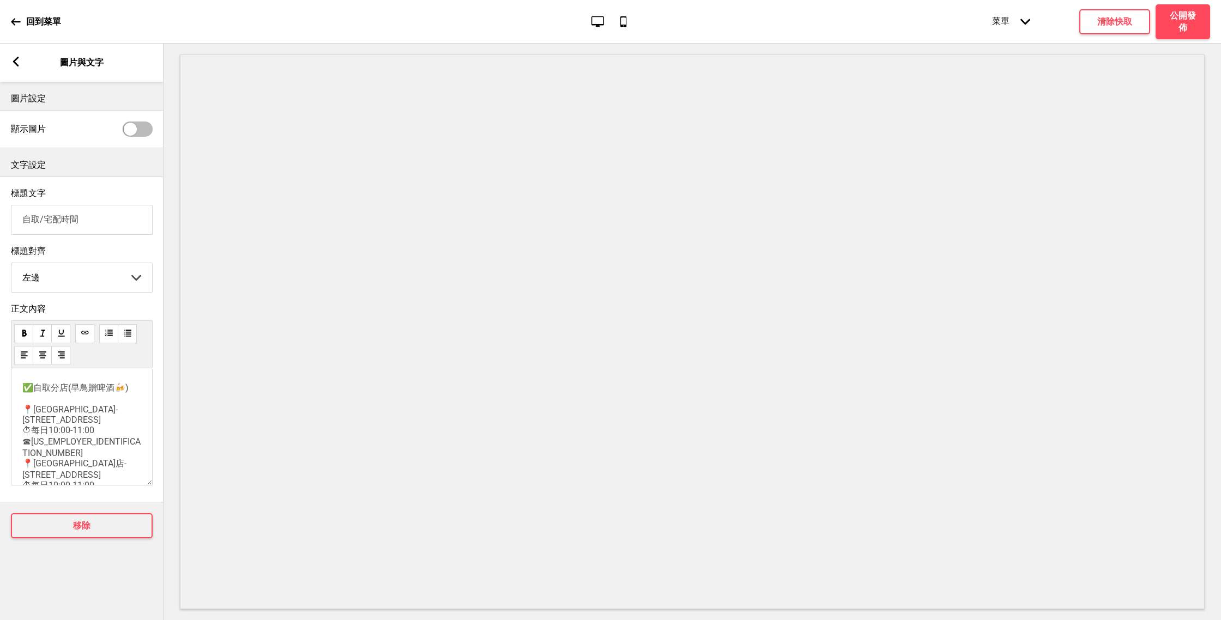
click at [12, 64] on rect at bounding box center [16, 62] width 10 height 10
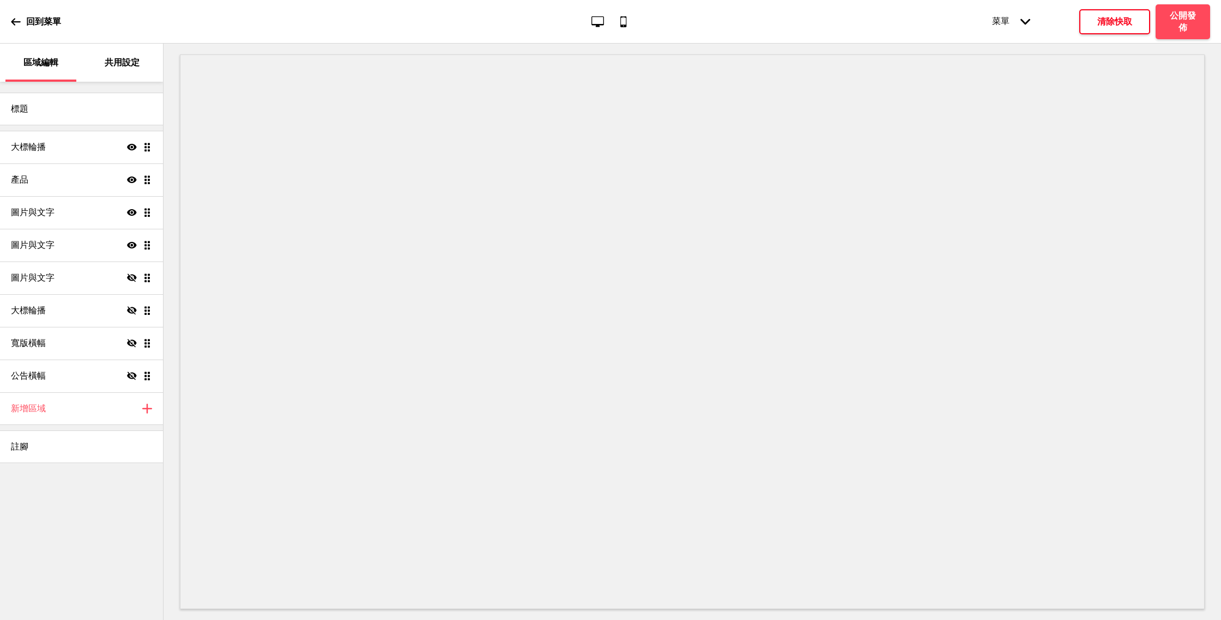
click at [1115, 16] on h4 "清除快取" at bounding box center [1114, 22] width 35 height 12
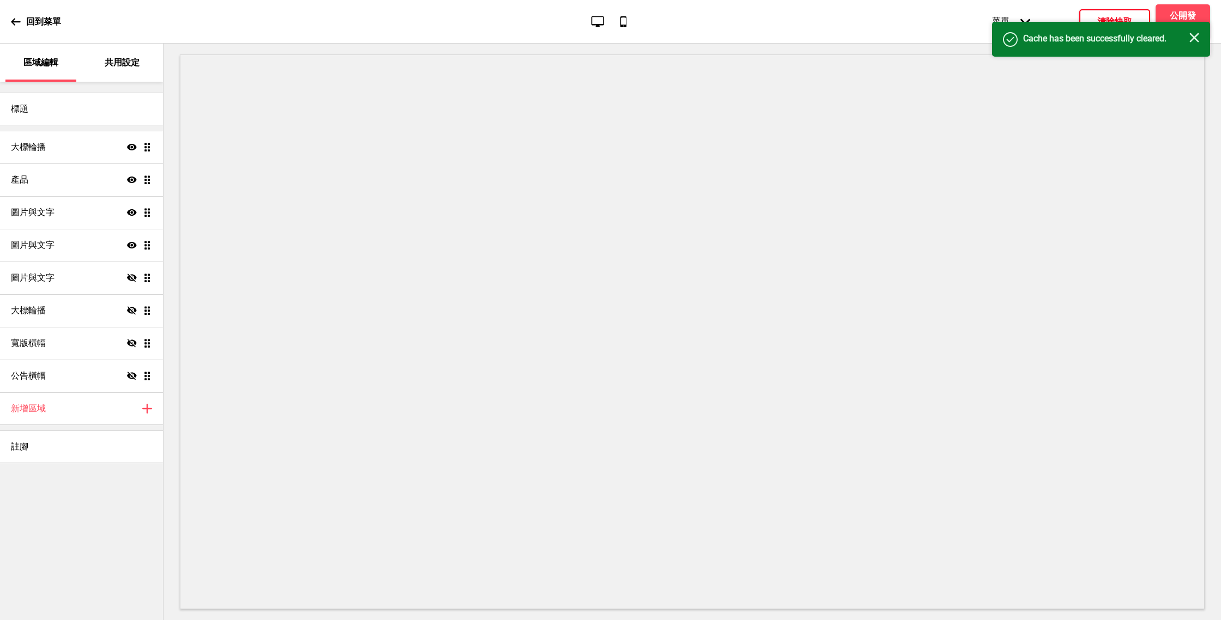
click at [1193, 38] on rect at bounding box center [1194, 38] width 10 height 10
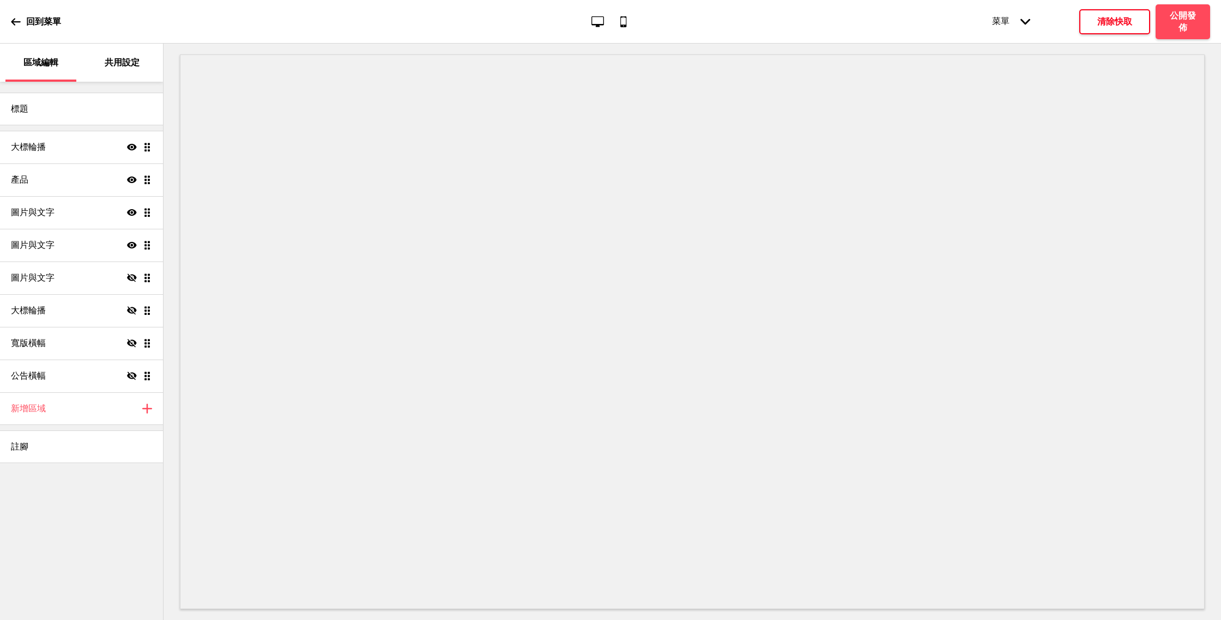
click at [1194, 3] on div "回到菜單 桌面 行動電話 菜單 箭頭down 產品頁面 商店資訊 結帳 感謝您！ 條款與條件 隐私政策 付款請求 菜單 清除快取 公開發佈" at bounding box center [610, 22] width 1221 height 44
click at [1192, 11] on h4 "公開發佈" at bounding box center [1182, 22] width 33 height 24
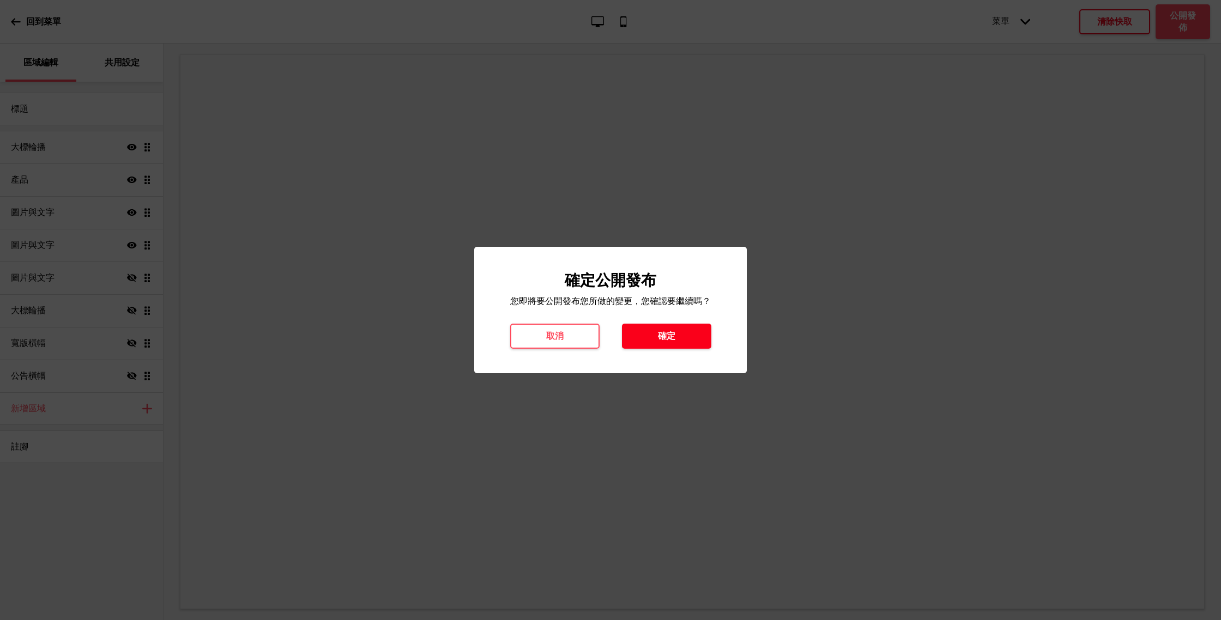
click at [701, 339] on button "確定" at bounding box center [666, 336] width 89 height 25
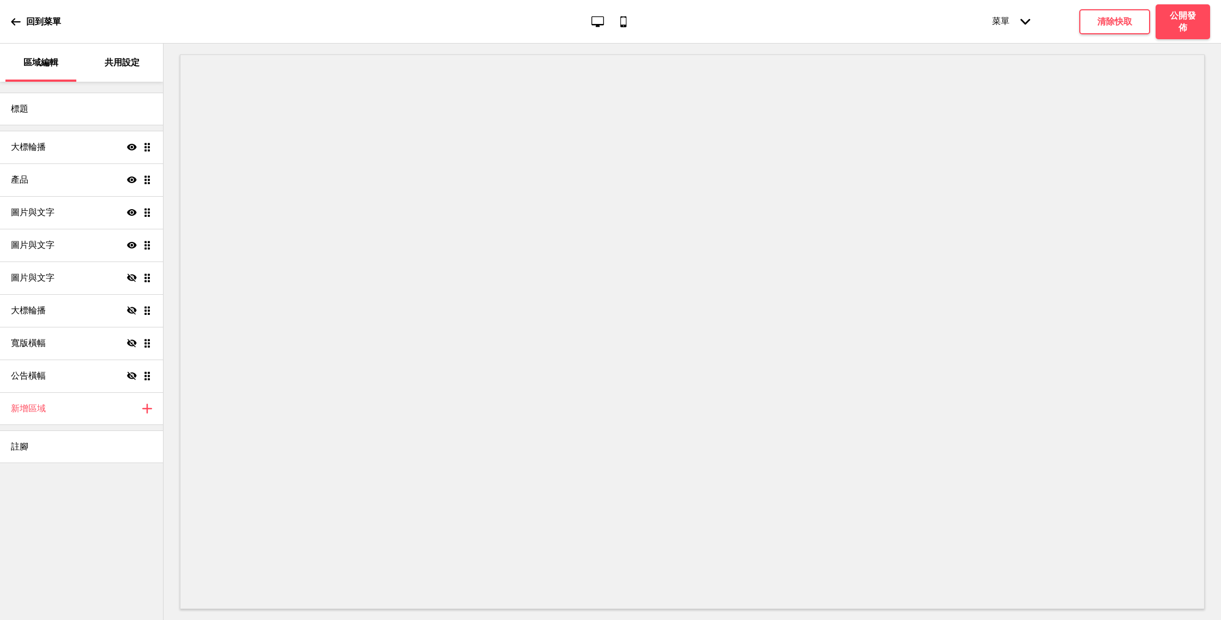
click at [10, 16] on div "回到菜單 桌面 行動電話 菜單 箭頭down 產品頁面 商店資訊 結帳 感謝您！ 條款與條件 隐私政策 付款請求 菜單 清除快取 公開發佈" at bounding box center [610, 22] width 1221 height 44
click at [10, 19] on div "回到菜單 桌面 行動電話 菜單 箭頭down 產品頁面 商店資訊 結帳 感謝您！ 條款與條件 隐私政策 付款請求 菜單 清除快取 公開發佈" at bounding box center [610, 22] width 1221 height 44
click at [14, 21] on icon at bounding box center [15, 21] width 9 height 7
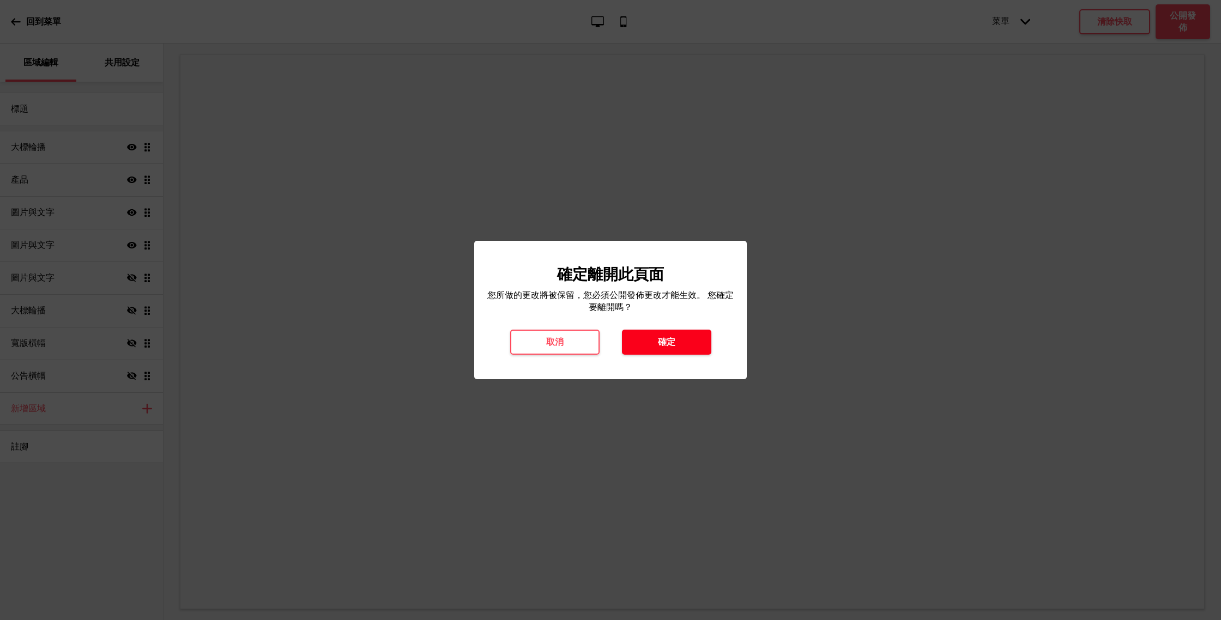
click at [647, 348] on button "確定" at bounding box center [666, 342] width 89 height 25
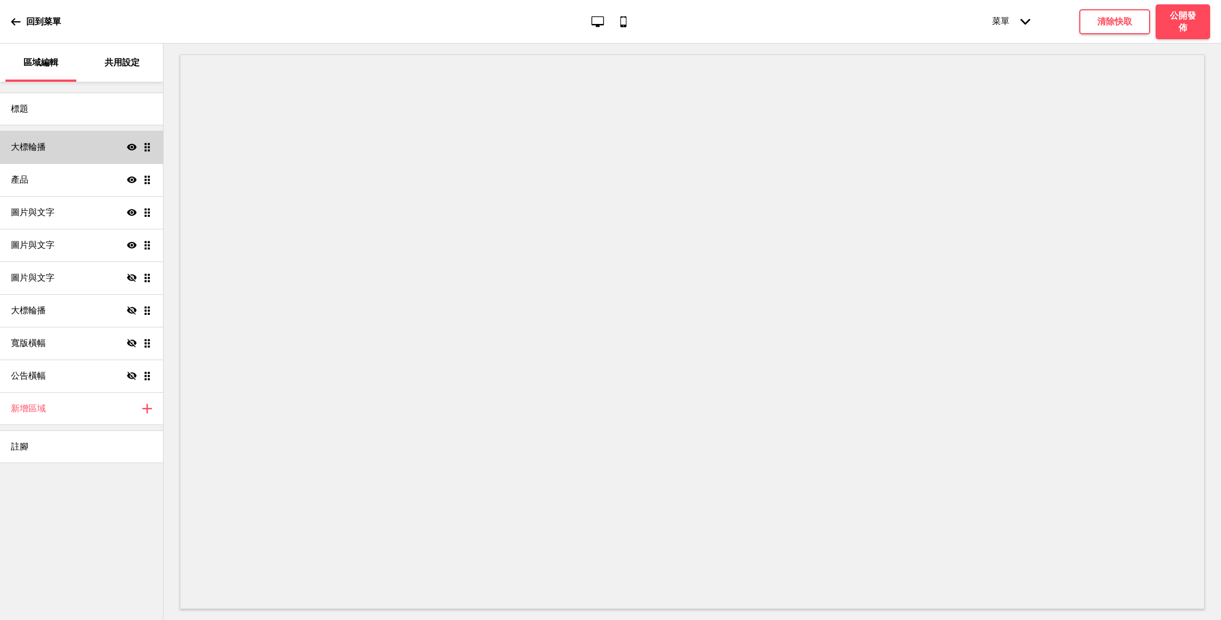
click at [86, 155] on div "大標輪播 顯示 拖曳" at bounding box center [81, 147] width 163 height 33
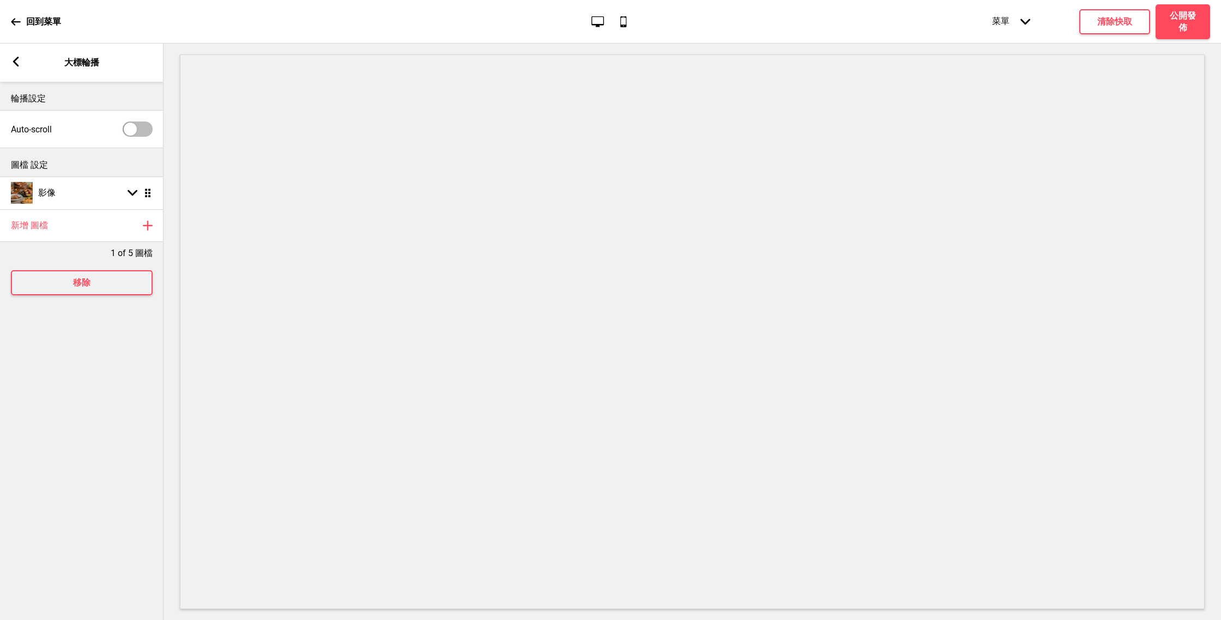
click at [20, 62] on rect at bounding box center [16, 62] width 10 height 10
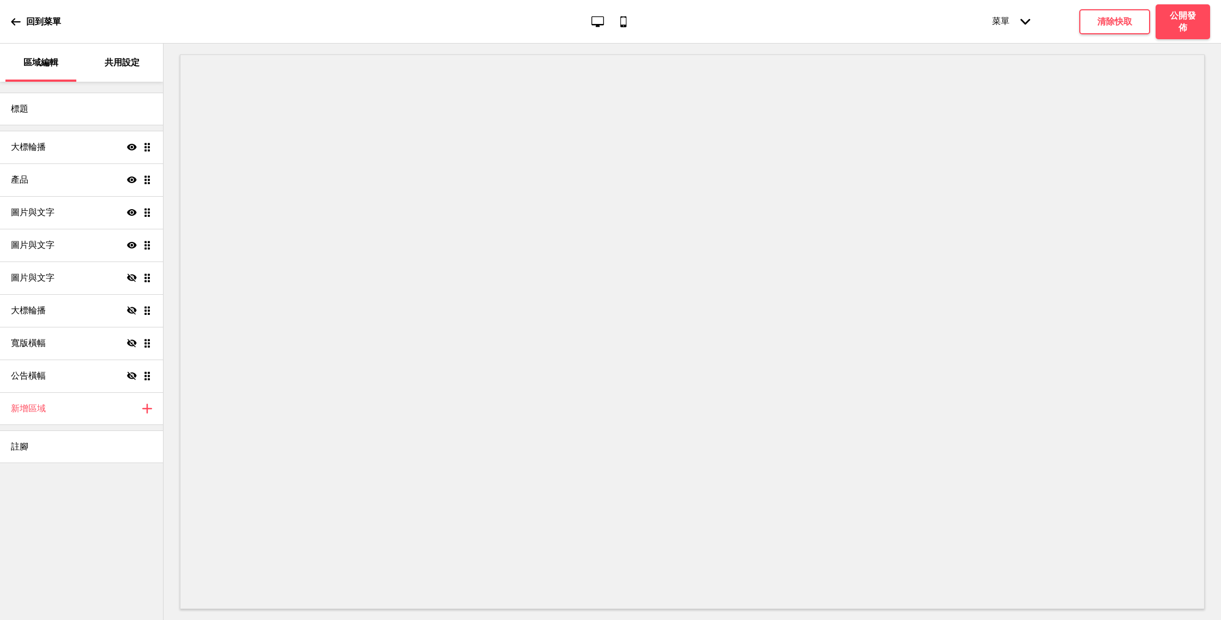
click at [13, 24] on icon at bounding box center [16, 22] width 10 height 10
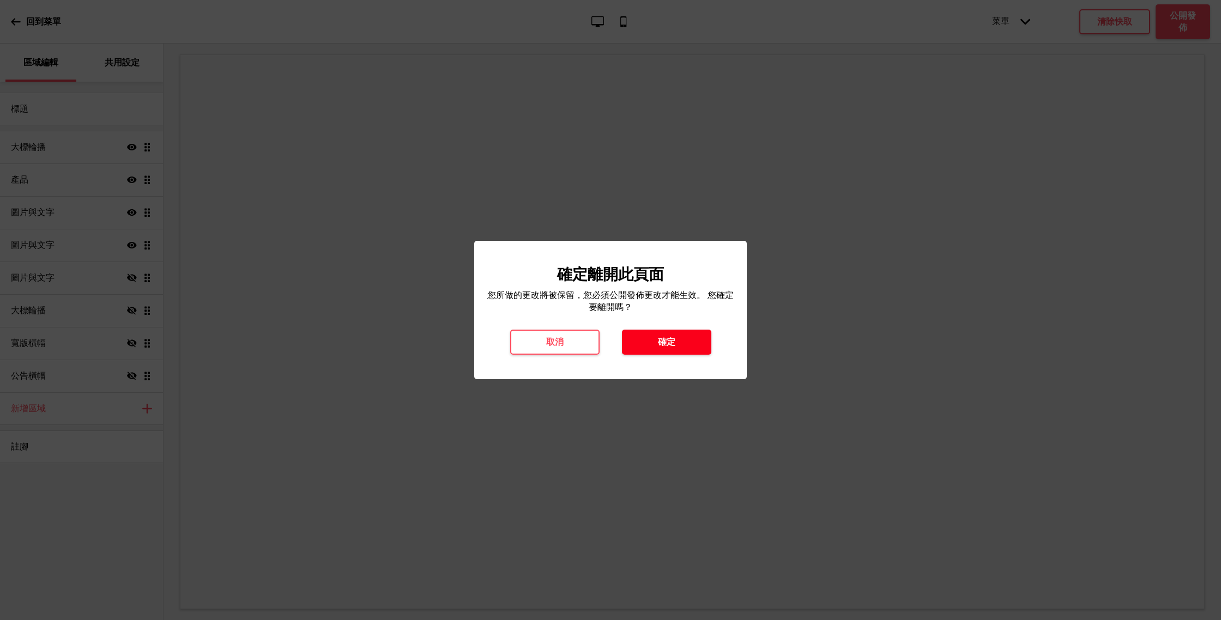
click at [665, 338] on h4 "確定" at bounding box center [666, 342] width 17 height 12
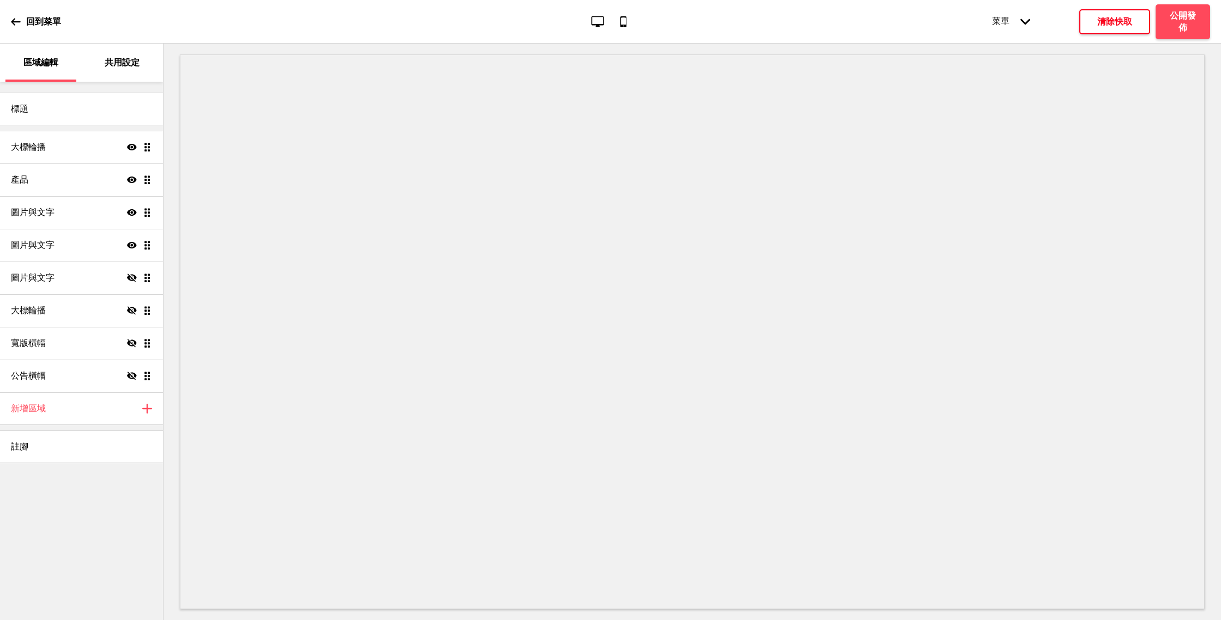
click at [1133, 25] on button "清除快取" at bounding box center [1114, 21] width 71 height 25
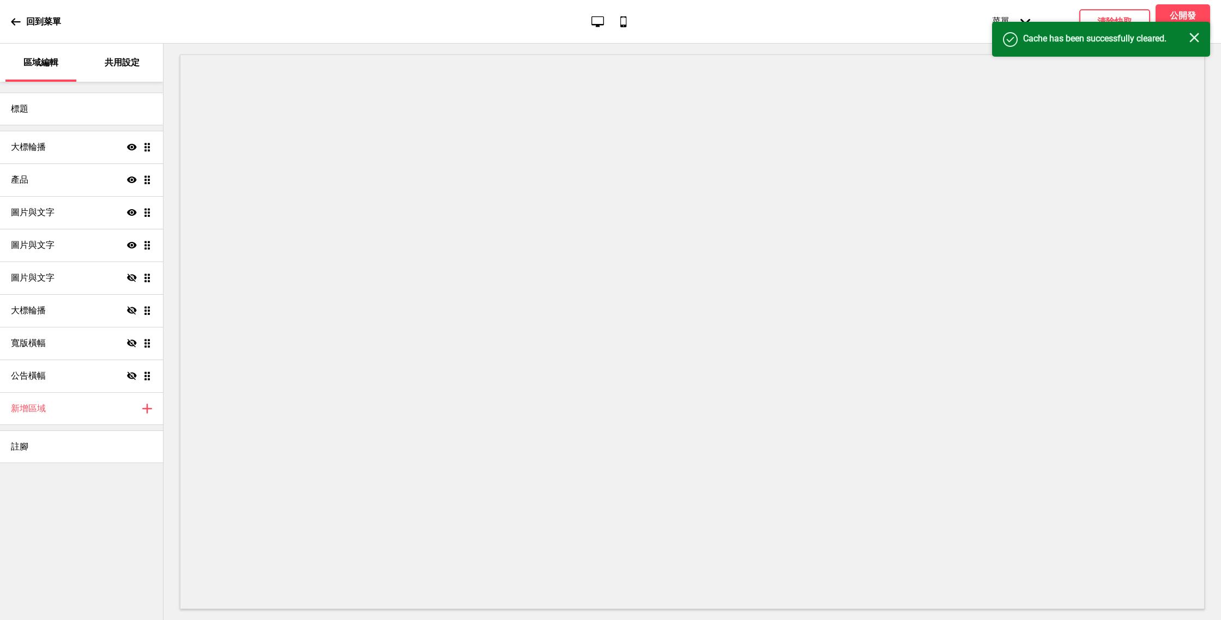
click at [1197, 36] on icon "关闭" at bounding box center [1194, 38] width 10 height 10
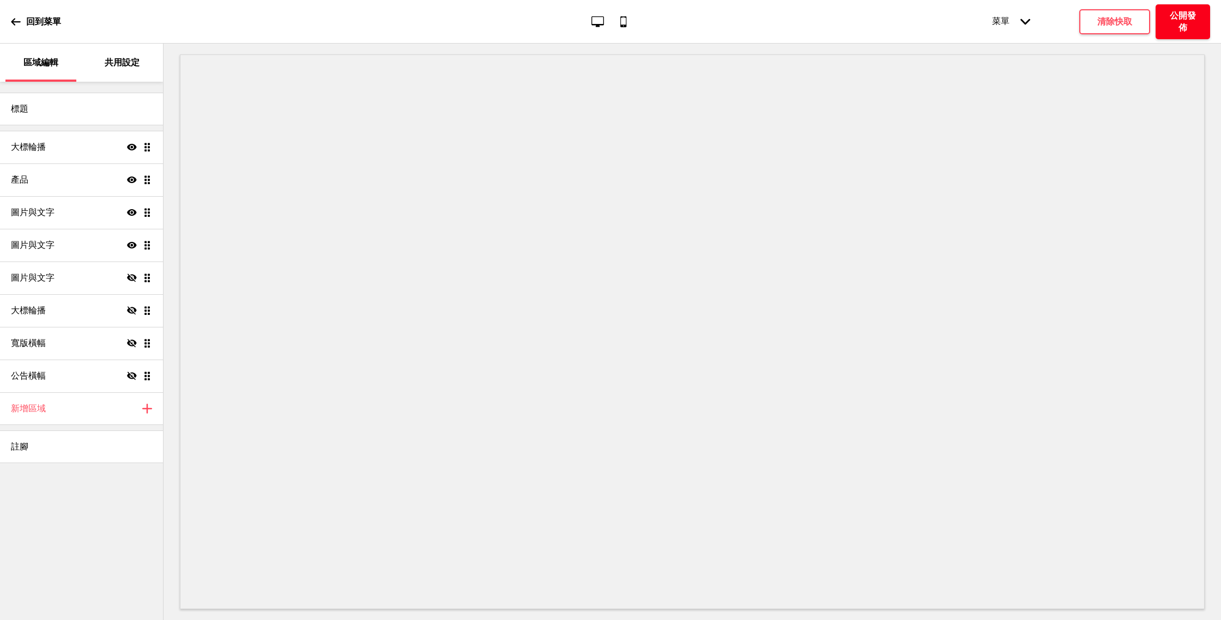
click at [1193, 20] on h4 "公開發佈" at bounding box center [1182, 22] width 33 height 24
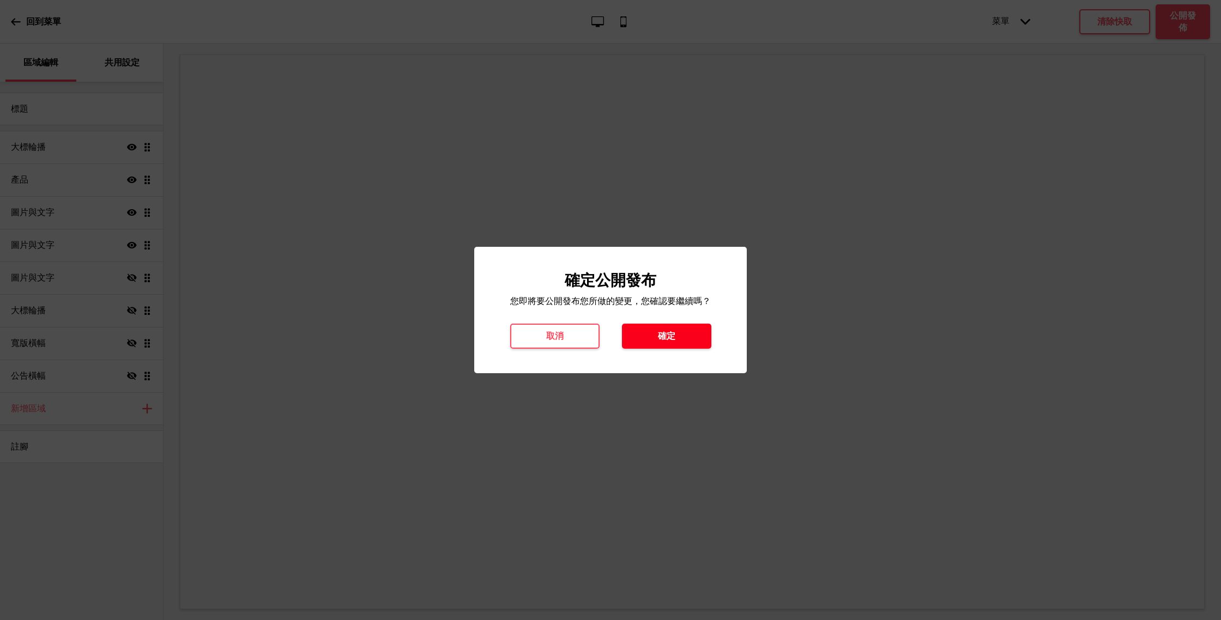
click at [662, 333] on h4 "確定" at bounding box center [666, 336] width 17 height 12
